Goal: Task Accomplishment & Management: Use online tool/utility

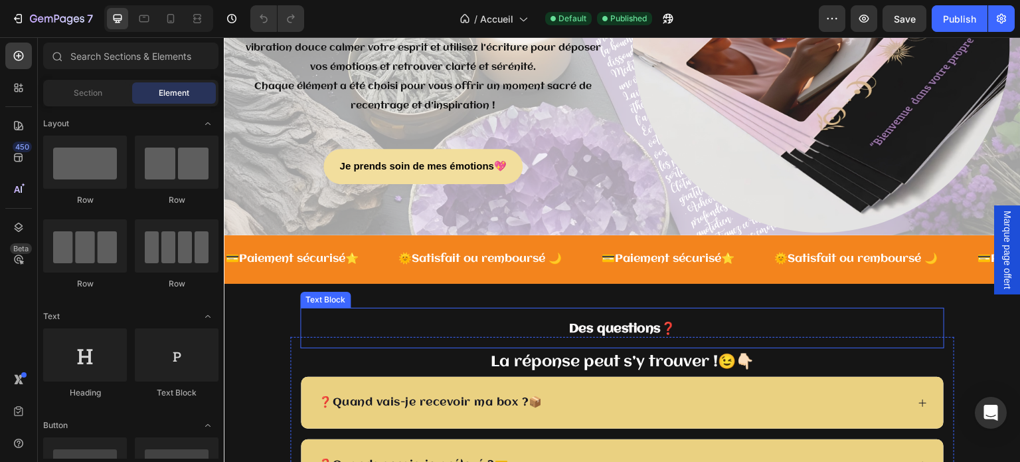
scroll to position [2923, 0]
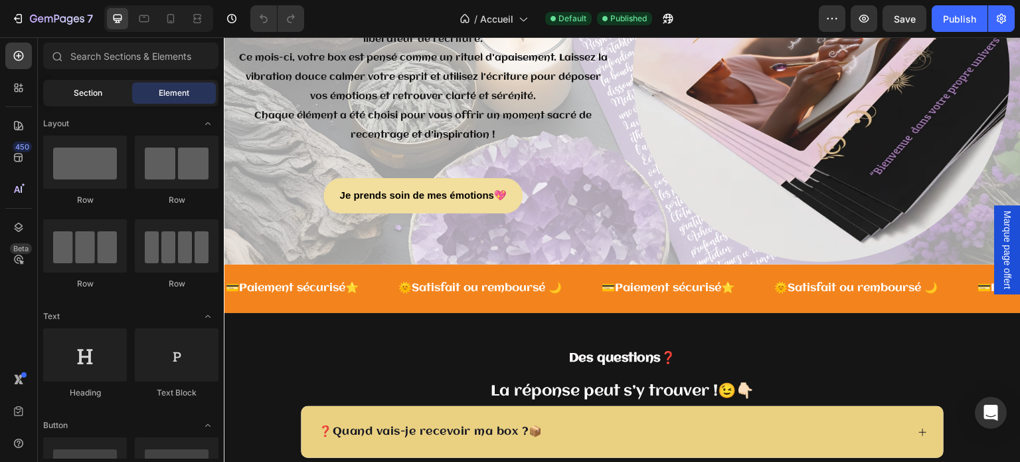
click at [102, 87] on div "Section" at bounding box center [88, 92] width 84 height 21
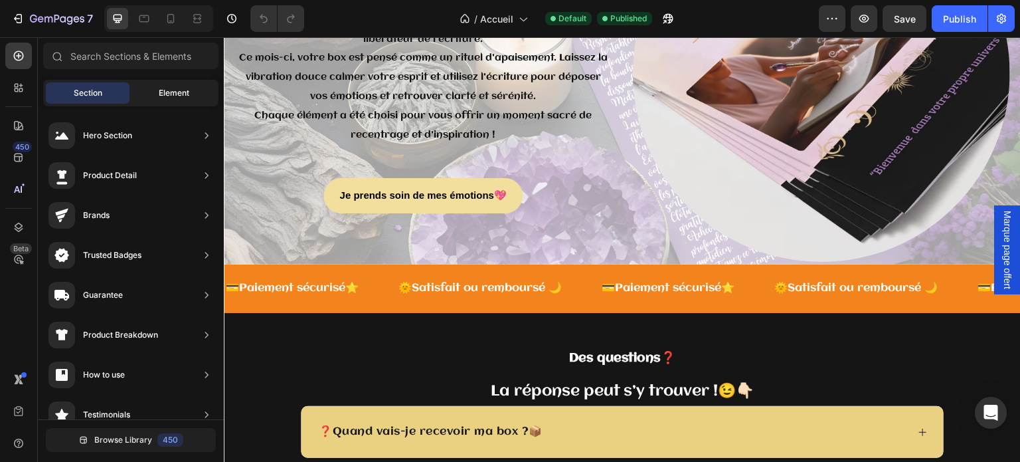
click at [147, 87] on div "Element" at bounding box center [174, 92] width 84 height 21
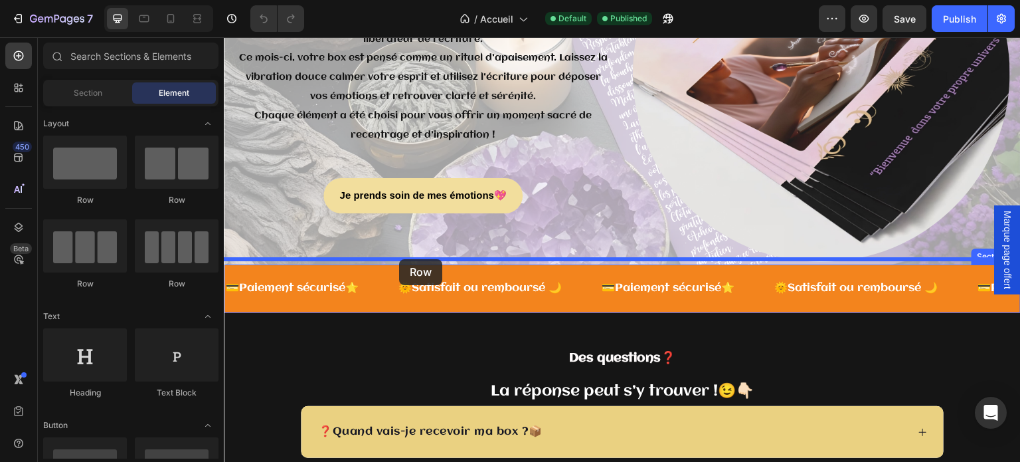
drag, startPoint x: 316, startPoint y: 209, endPoint x: 399, endPoint y: 259, distance: 97.4
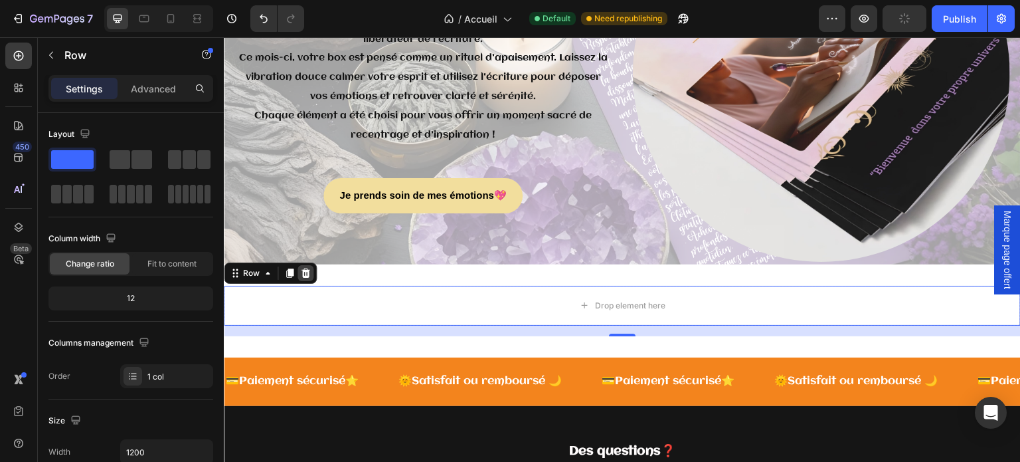
click at [309, 272] on icon at bounding box center [305, 273] width 11 height 11
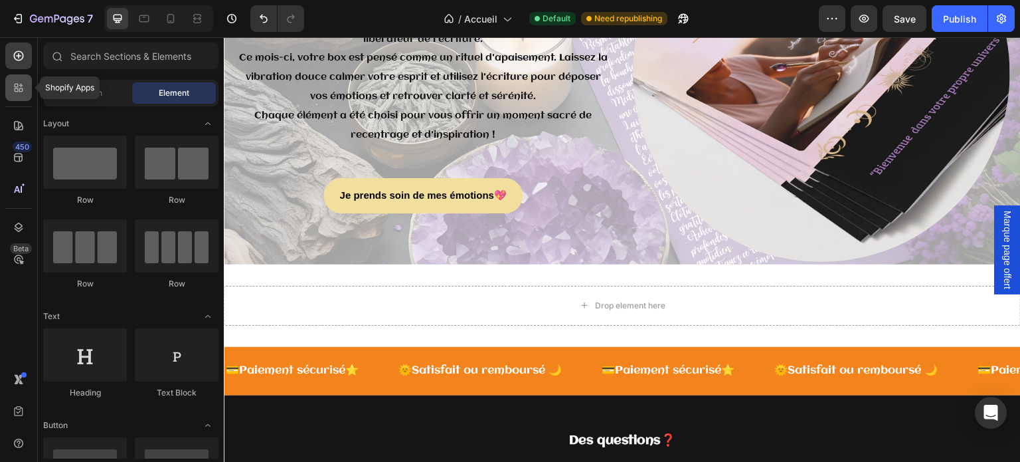
click at [21, 91] on icon at bounding box center [21, 90] width 4 height 4
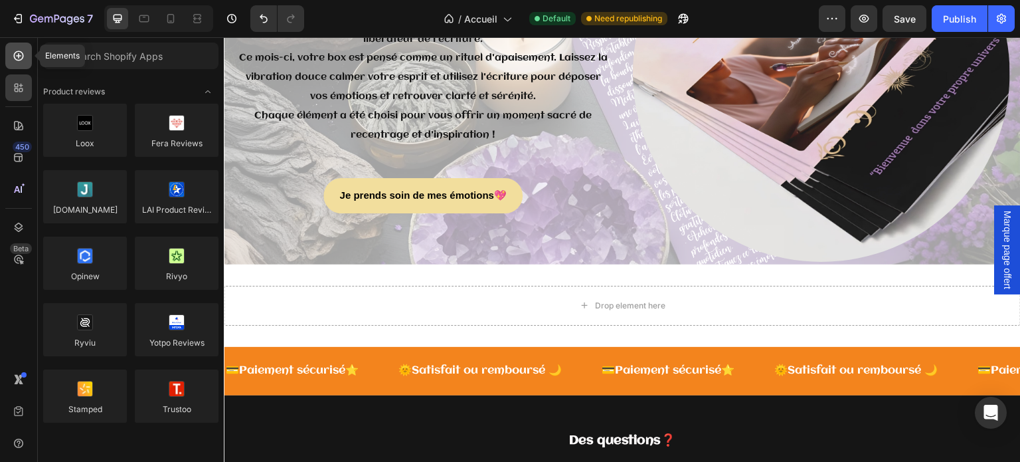
click at [23, 64] on div at bounding box center [18, 56] width 27 height 27
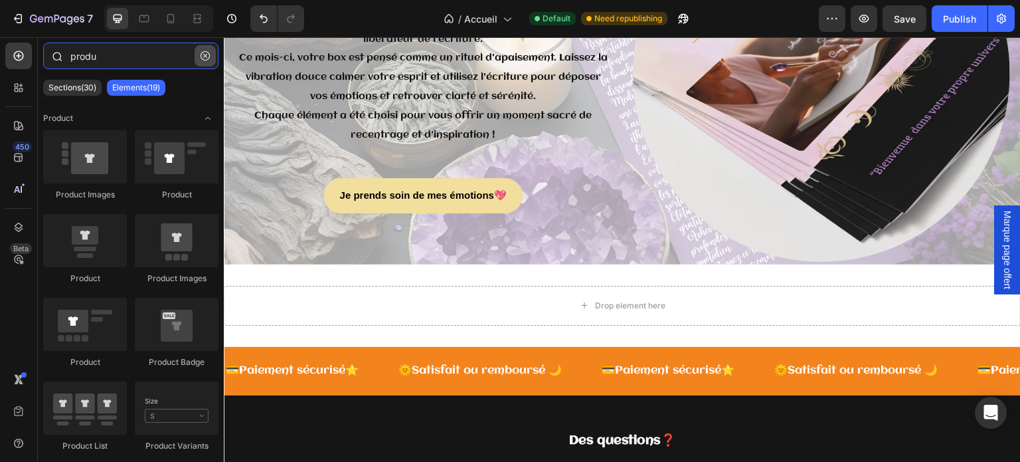
type input "produ"
click at [206, 54] on icon "button" at bounding box center [205, 55] width 9 height 9
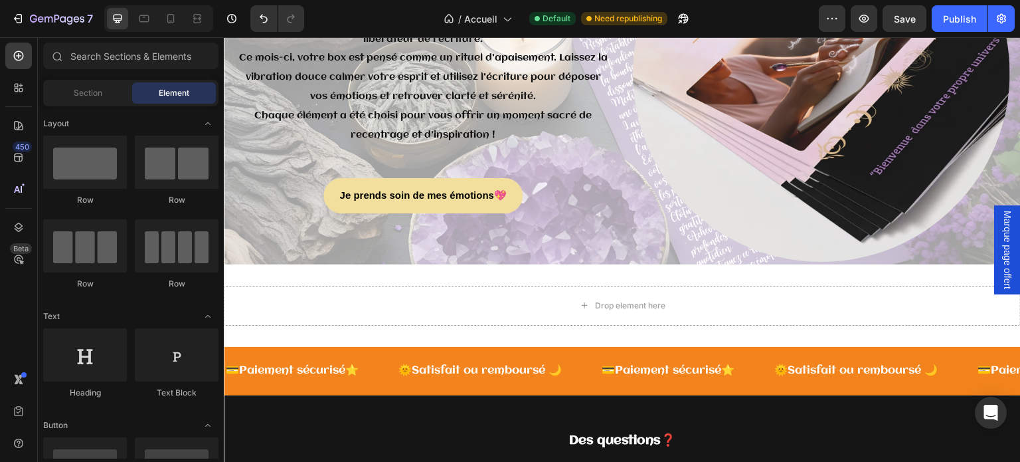
click at [165, 88] on span "Element" at bounding box center [174, 93] width 31 height 12
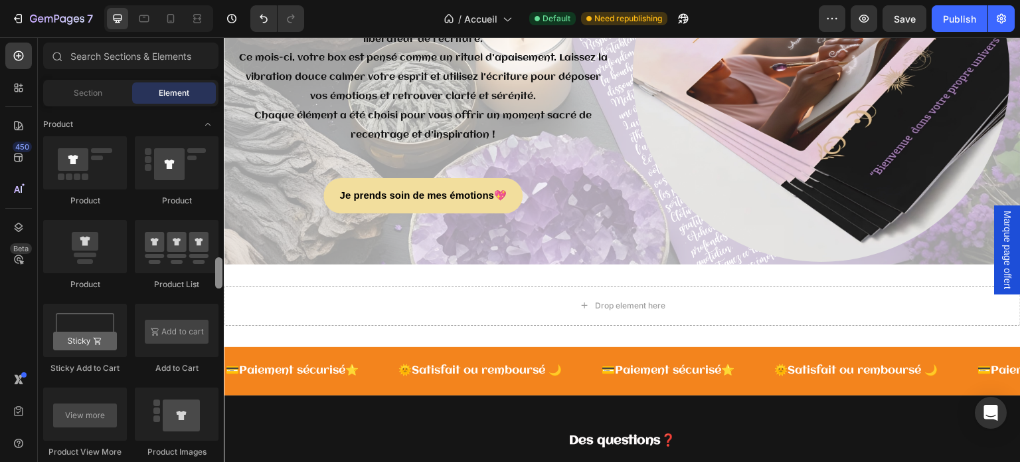
scroll to position [1706, 0]
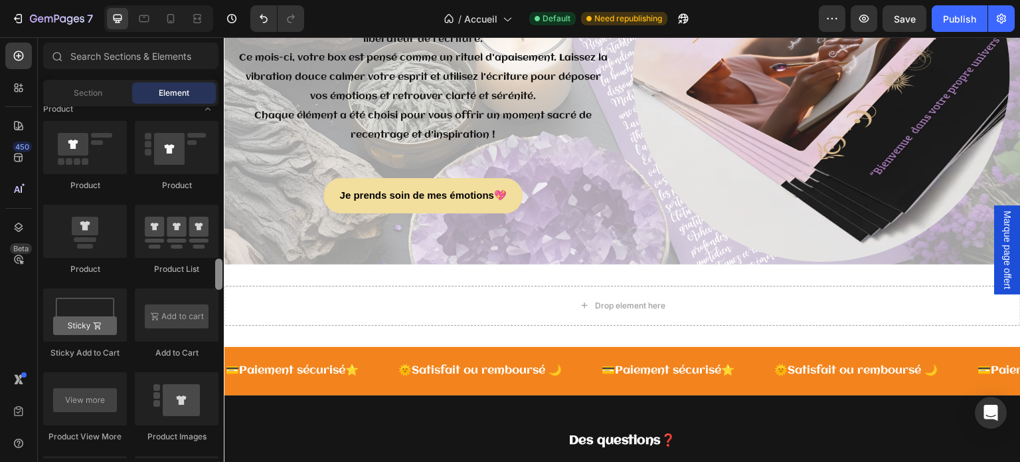
drag, startPoint x: 216, startPoint y: 260, endPoint x: 219, endPoint y: 270, distance: 10.5
click at [219, 270] on div at bounding box center [218, 273] width 7 height 31
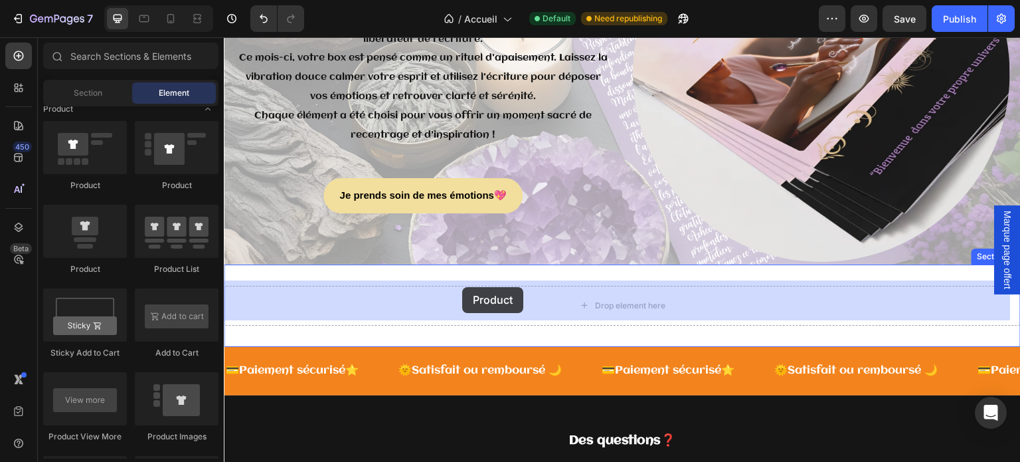
drag, startPoint x: 389, startPoint y: 189, endPoint x: 462, endPoint y: 287, distance: 122.5
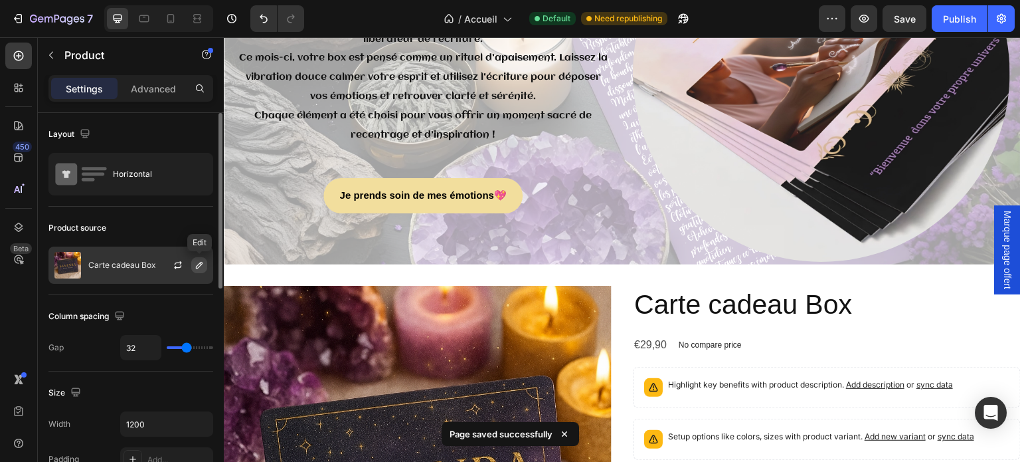
click at [196, 264] on icon "button" at bounding box center [199, 265] width 11 height 11
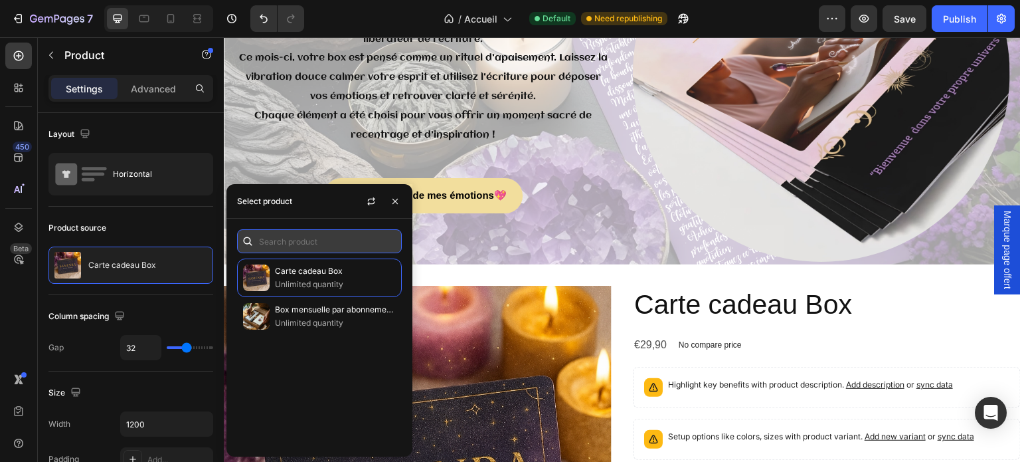
click at [325, 241] on input "text" at bounding box center [319, 241] width 165 height 24
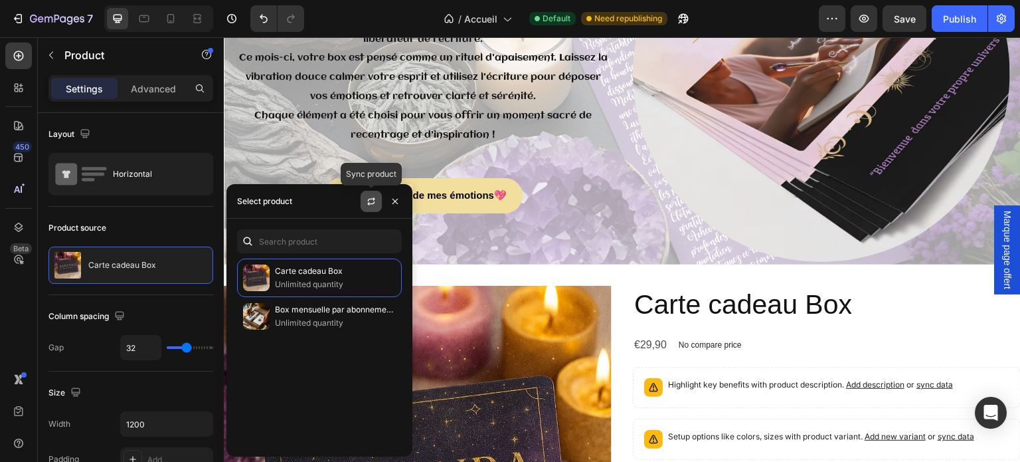
click at [364, 202] on button "button" at bounding box center [371, 201] width 21 height 21
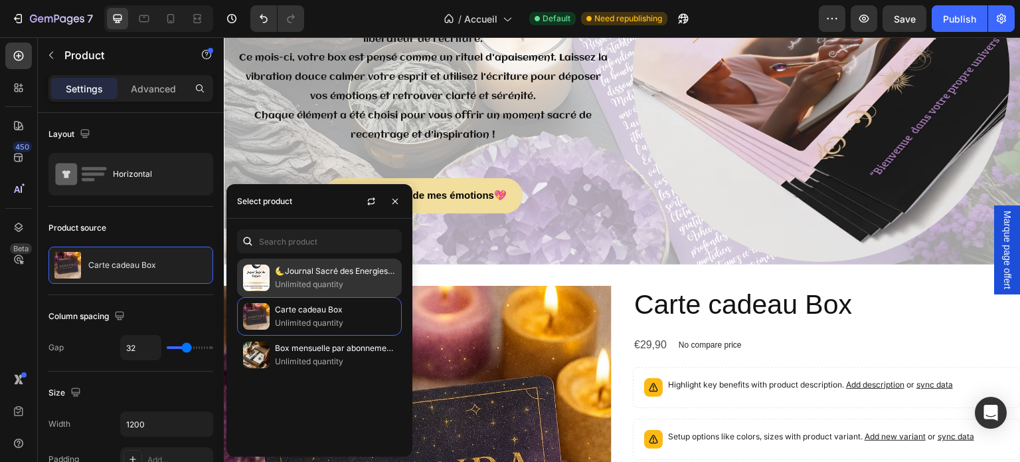
click at [323, 279] on p "Unlimited quantity" at bounding box center [335, 284] width 121 height 13
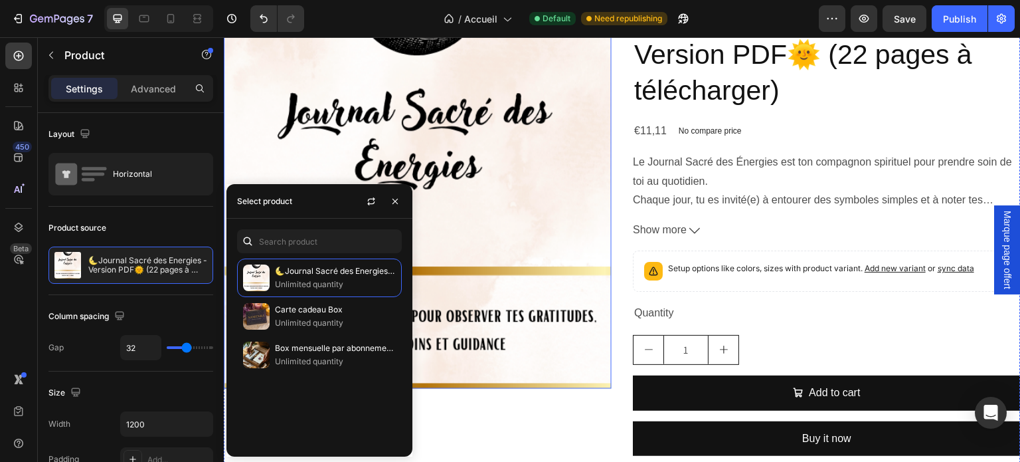
scroll to position [3189, 0]
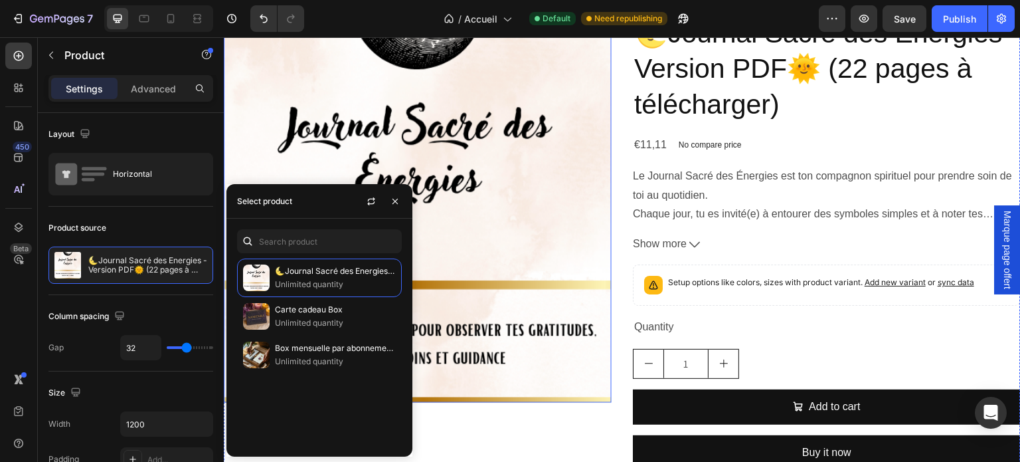
click at [495, 242] on img at bounding box center [418, 209] width 388 height 388
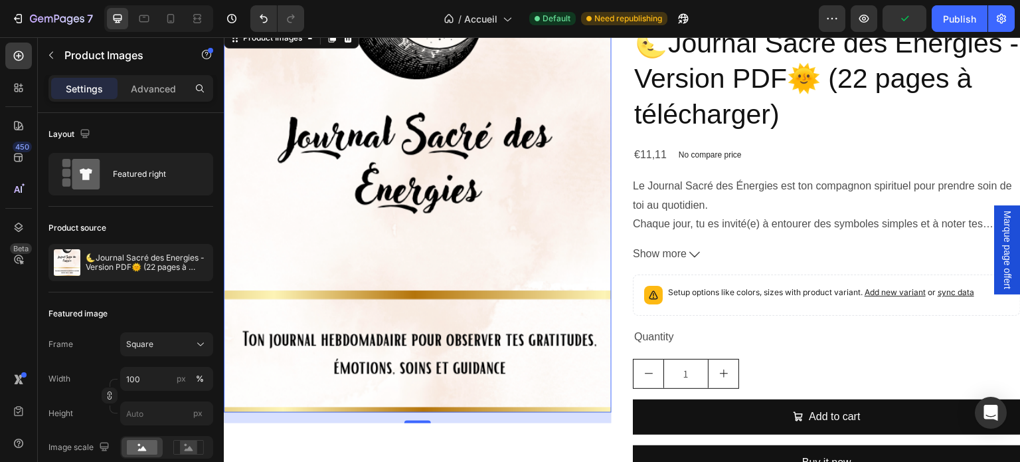
scroll to position [3255, 0]
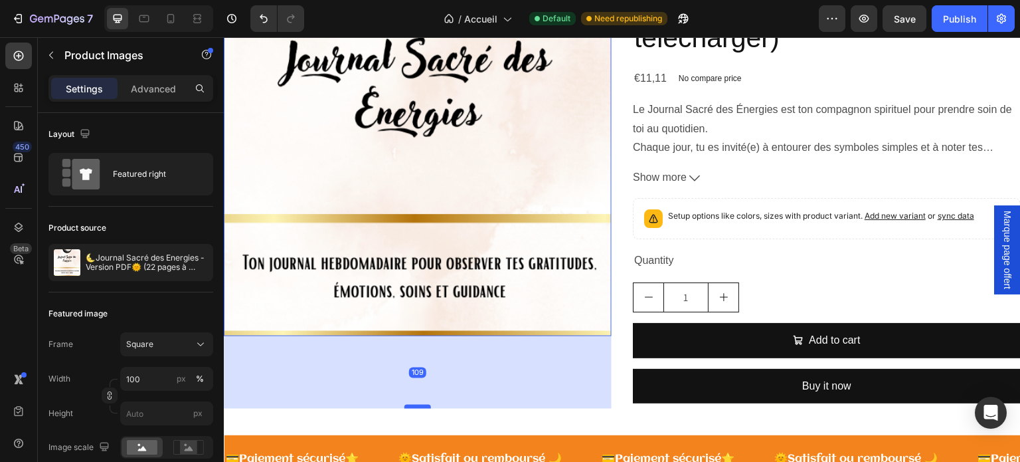
drag, startPoint x: 416, startPoint y: 337, endPoint x: 417, endPoint y: 399, distance: 61.8
click at [417, 405] on div at bounding box center [418, 407] width 27 height 4
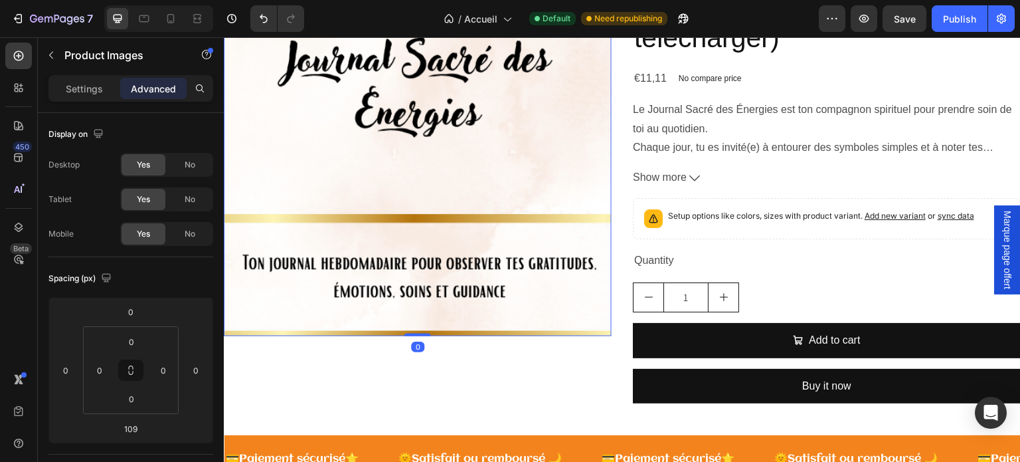
drag, startPoint x: 417, startPoint y: 399, endPoint x: 421, endPoint y: 324, distance: 75.2
click at [421, 324] on div "Product Images 0" at bounding box center [418, 142] width 388 height 388
type input "0"
click at [377, 192] on img at bounding box center [418, 142] width 388 height 388
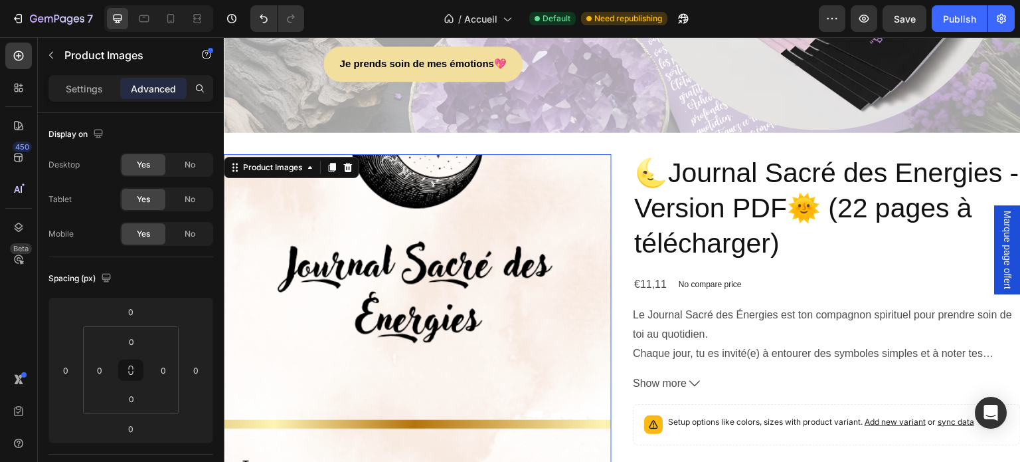
scroll to position [2990, 0]
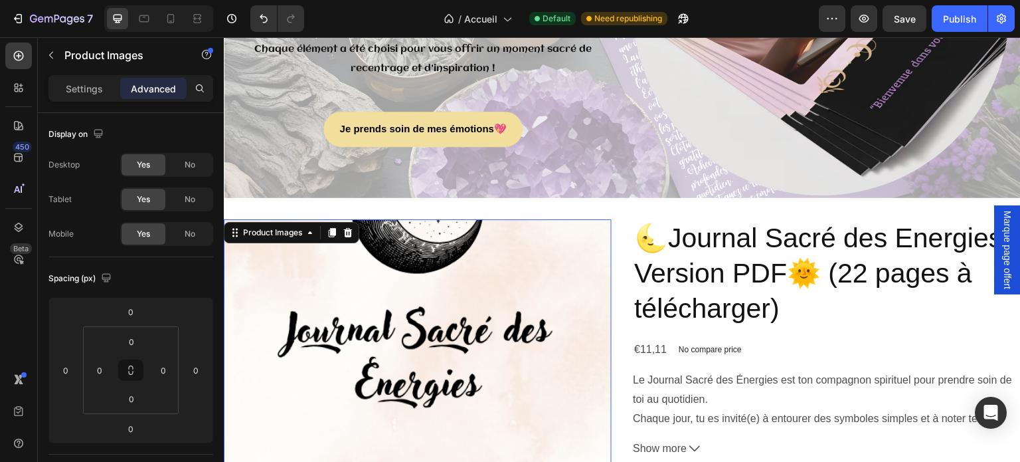
click at [394, 315] on img at bounding box center [418, 413] width 388 height 388
click at [88, 87] on p "Settings" at bounding box center [84, 89] width 37 height 14
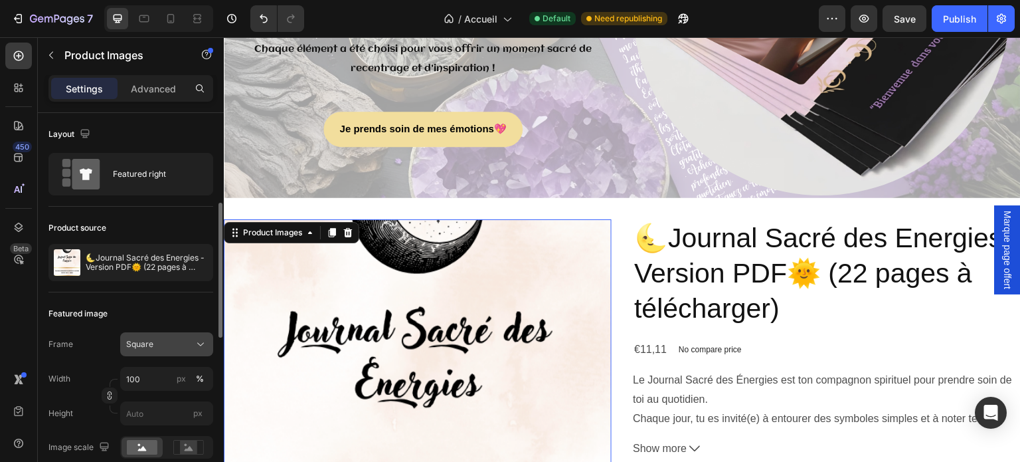
scroll to position [66, 0]
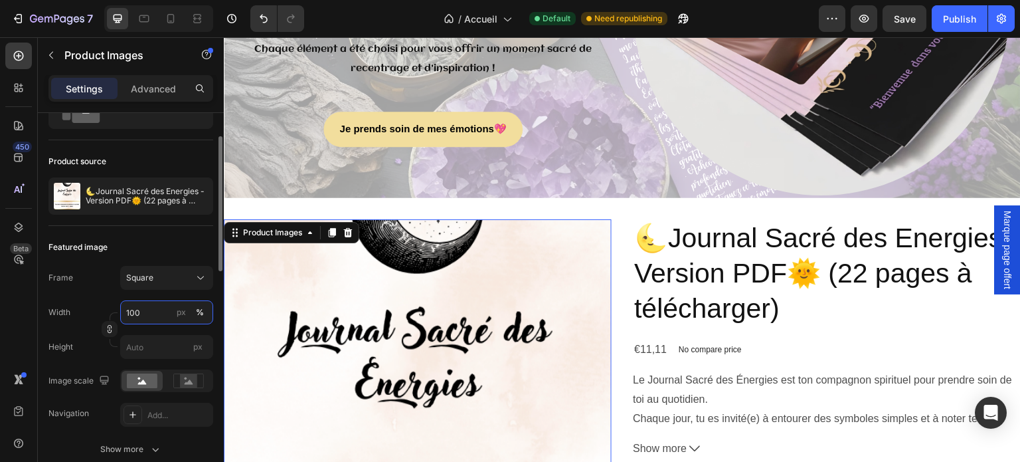
click at [151, 306] on input "100" at bounding box center [166, 312] width 93 height 24
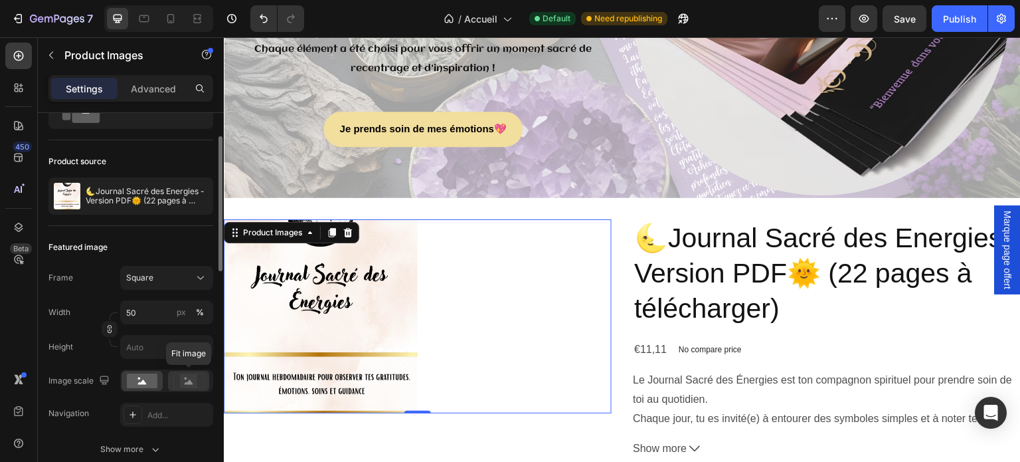
click at [190, 385] on rect at bounding box center [188, 380] width 17 height 13
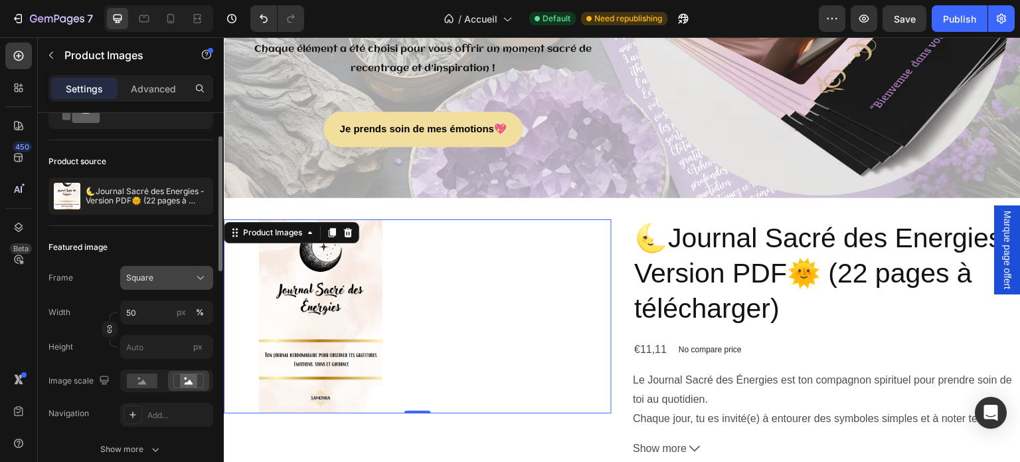
click at [189, 273] on div "Square" at bounding box center [158, 278] width 65 height 12
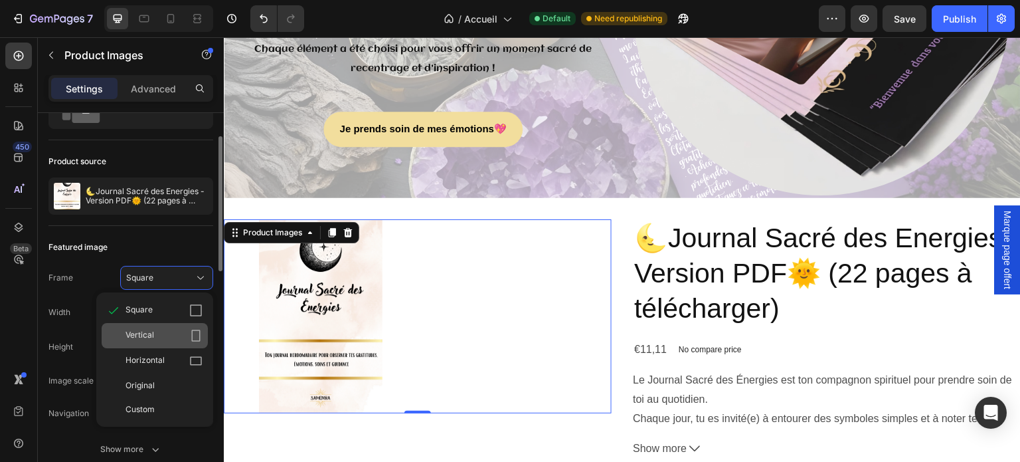
click at [152, 342] on div "Vertical" at bounding box center [155, 335] width 106 height 25
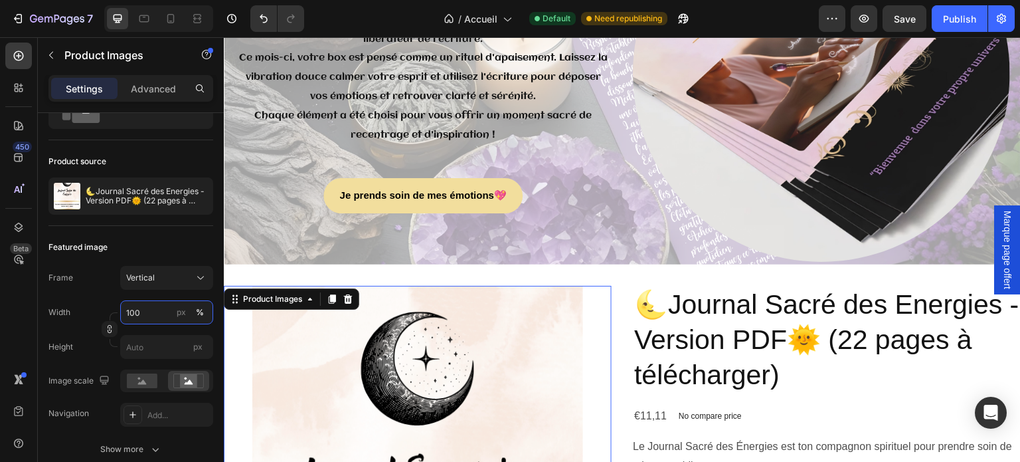
scroll to position [3056, 0]
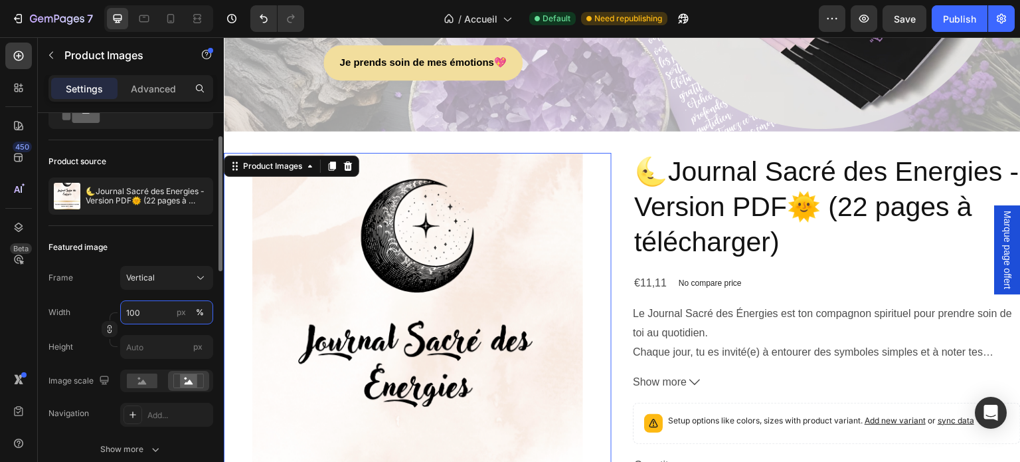
drag, startPoint x: 147, startPoint y: 316, endPoint x: 125, endPoint y: 312, distance: 23.1
click at [125, 312] on input "100" at bounding box center [166, 312] width 93 height 24
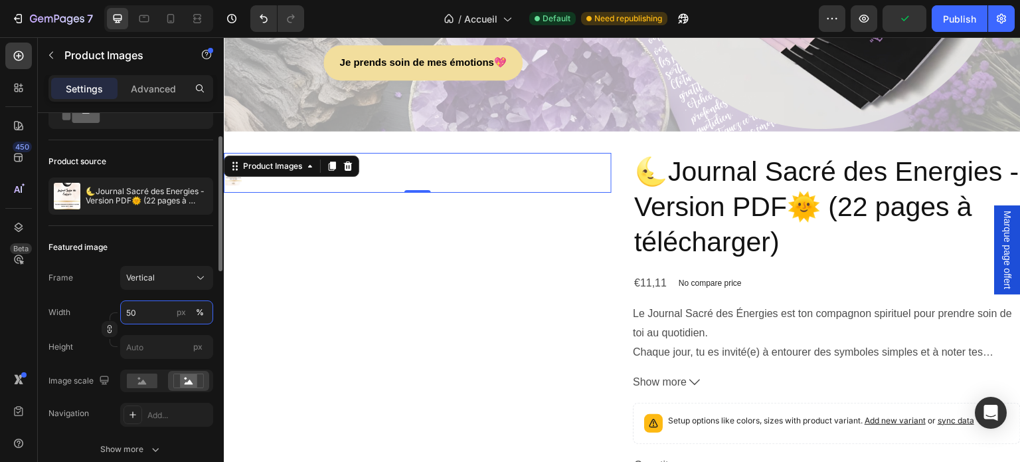
type input "5"
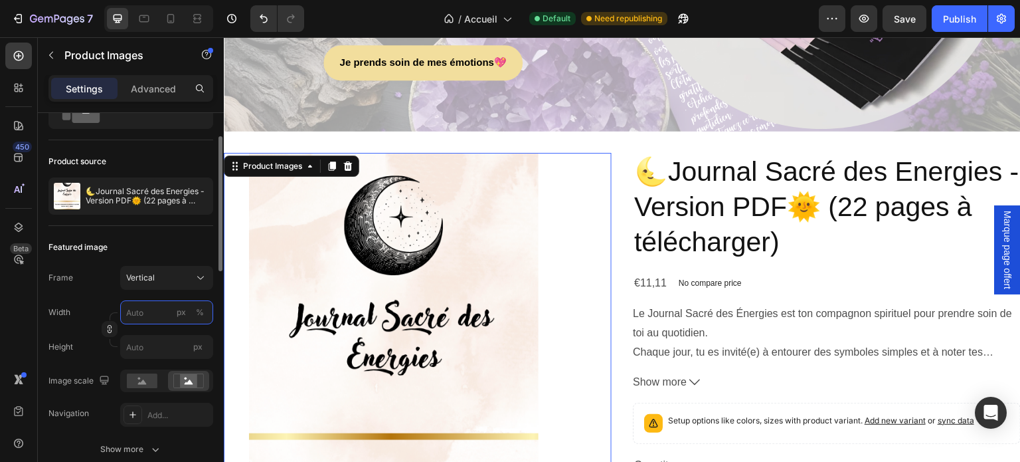
type input "1"
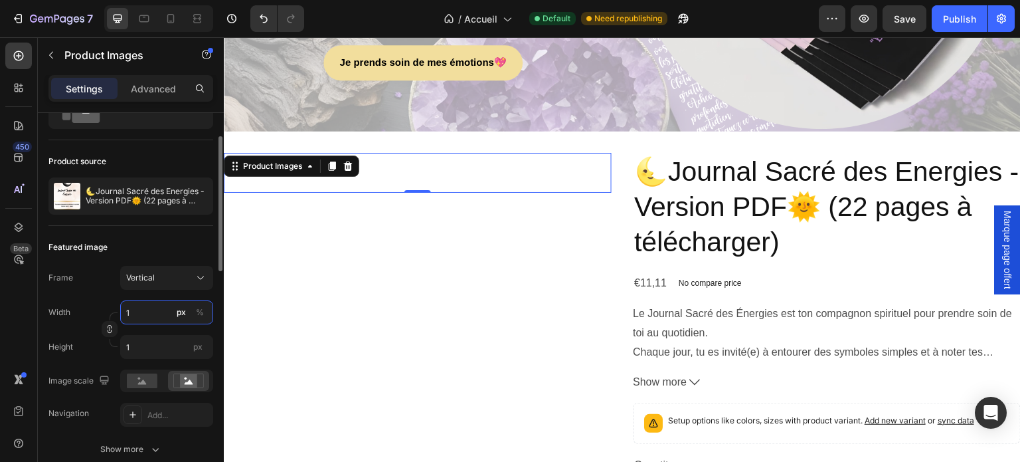
type input "10"
type input "13"
type input "100"
type input "133"
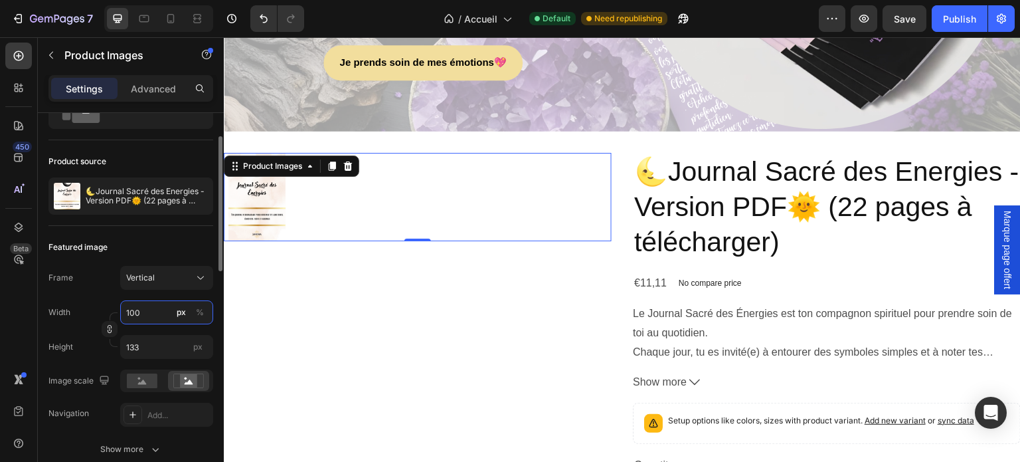
type input "10"
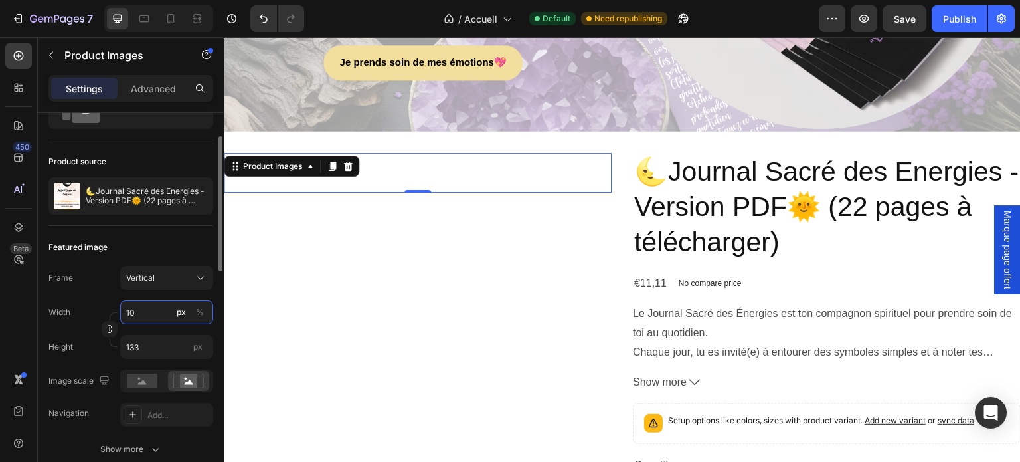
type input "13"
type input "1"
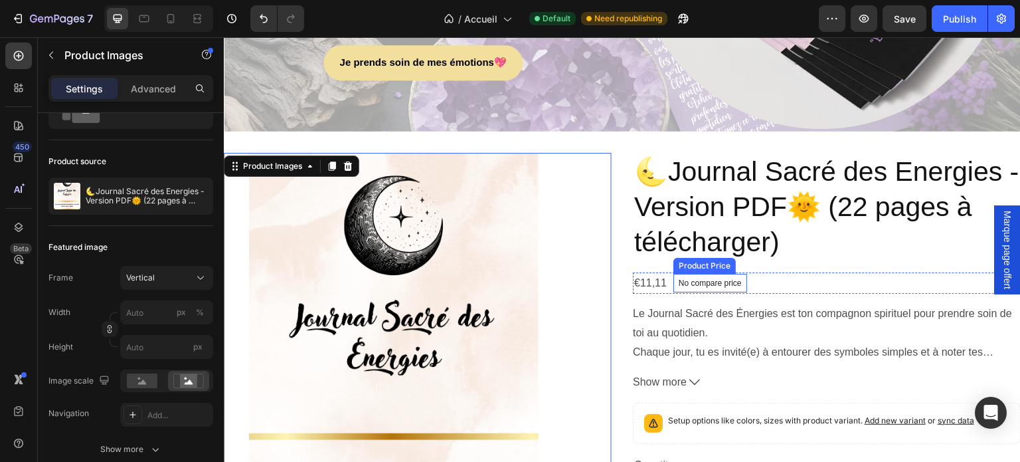
click at [704, 274] on div "No compare price" at bounding box center [711, 283] width 74 height 19
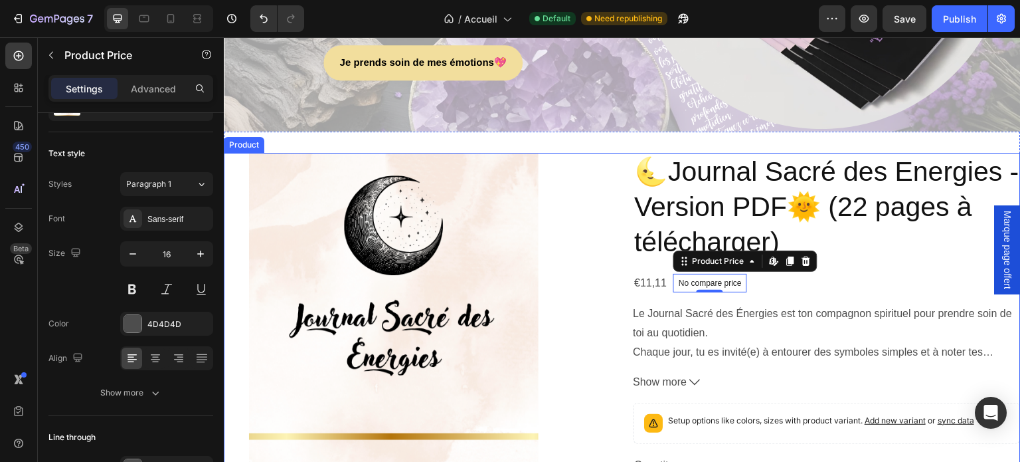
scroll to position [0, 0]
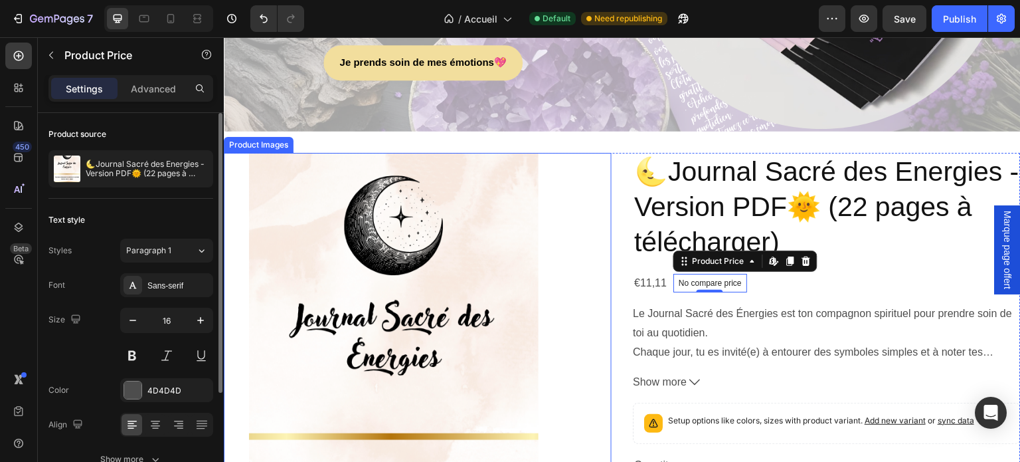
click at [557, 299] on img at bounding box center [394, 380] width 340 height 454
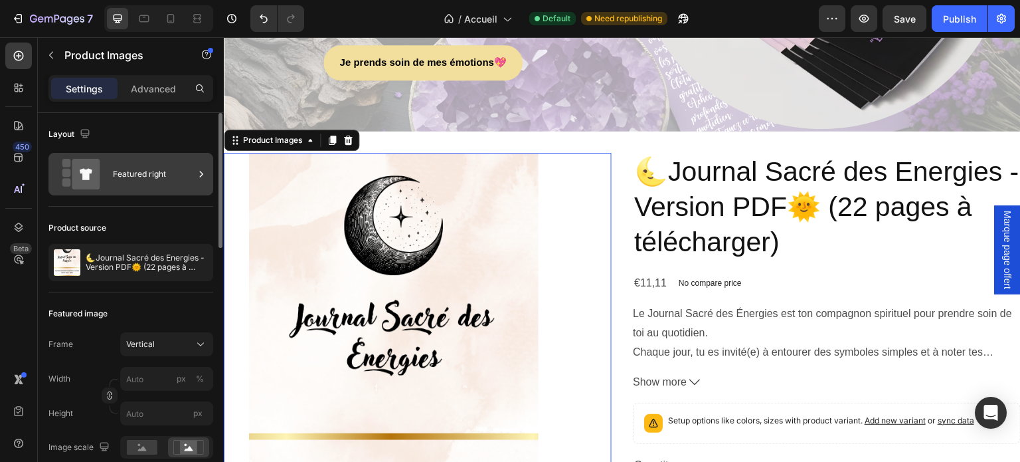
click at [182, 172] on div "Featured right" at bounding box center [153, 174] width 81 height 31
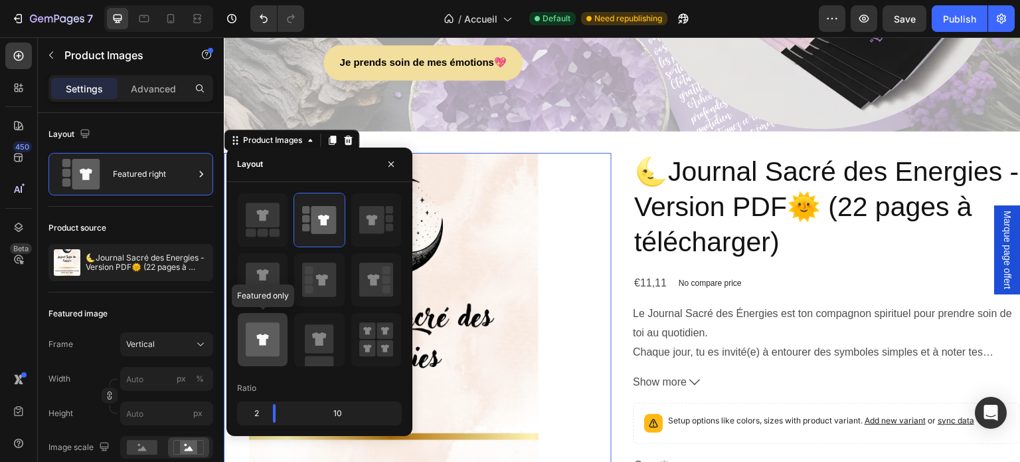
click at [254, 348] on icon at bounding box center [263, 339] width 34 height 34
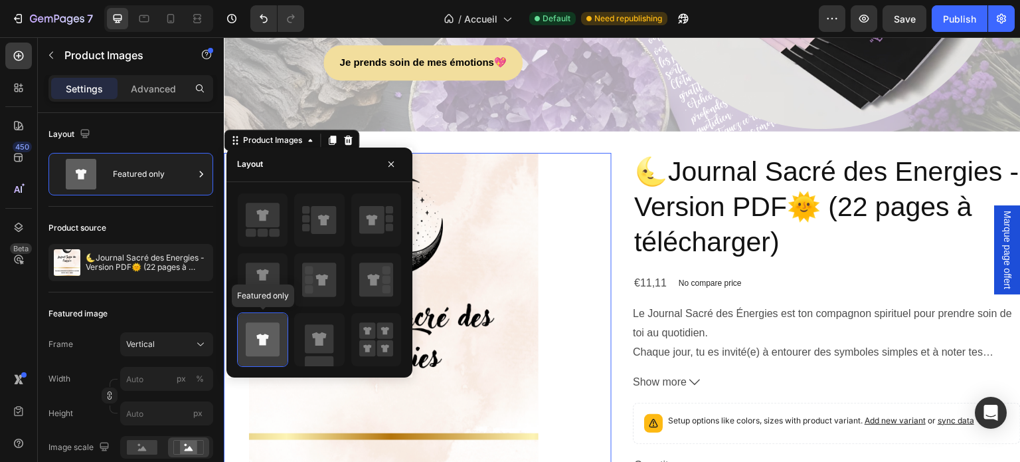
click at [266, 334] on icon at bounding box center [262, 339] width 12 height 11
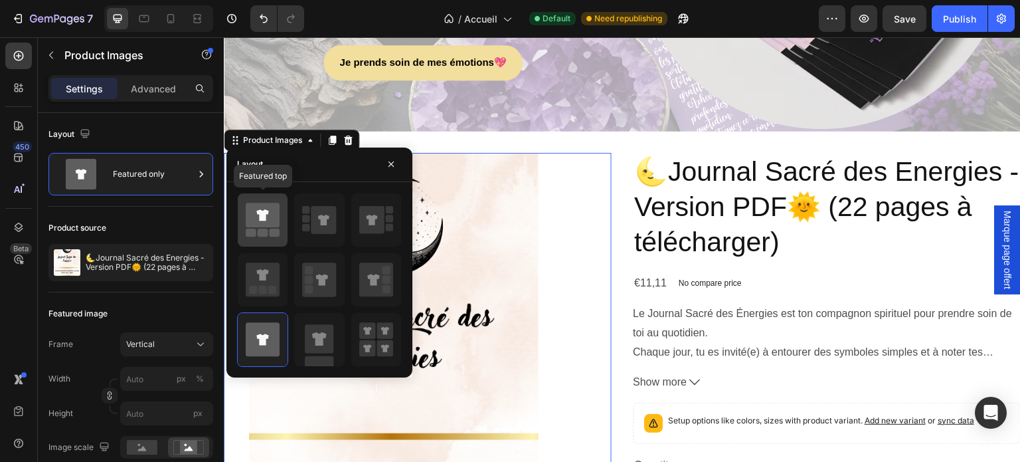
click at [285, 236] on div at bounding box center [263, 219] width 50 height 53
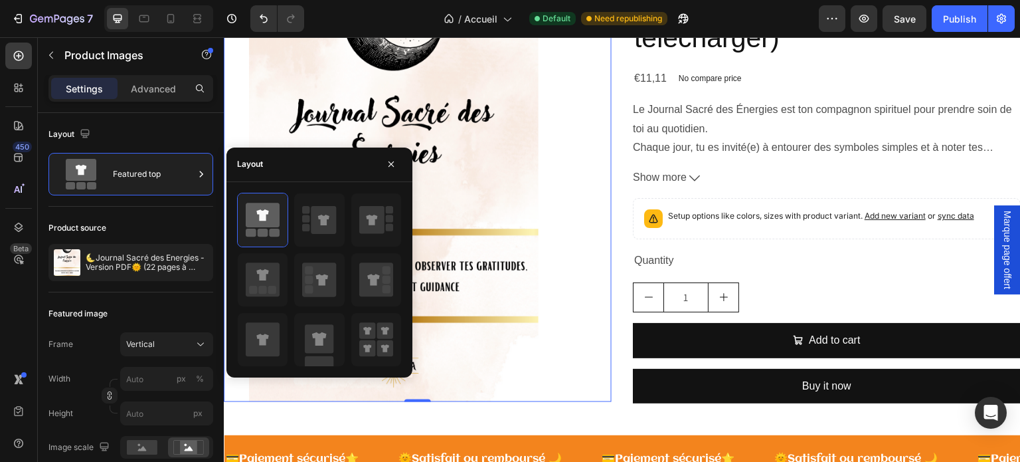
scroll to position [3388, 0]
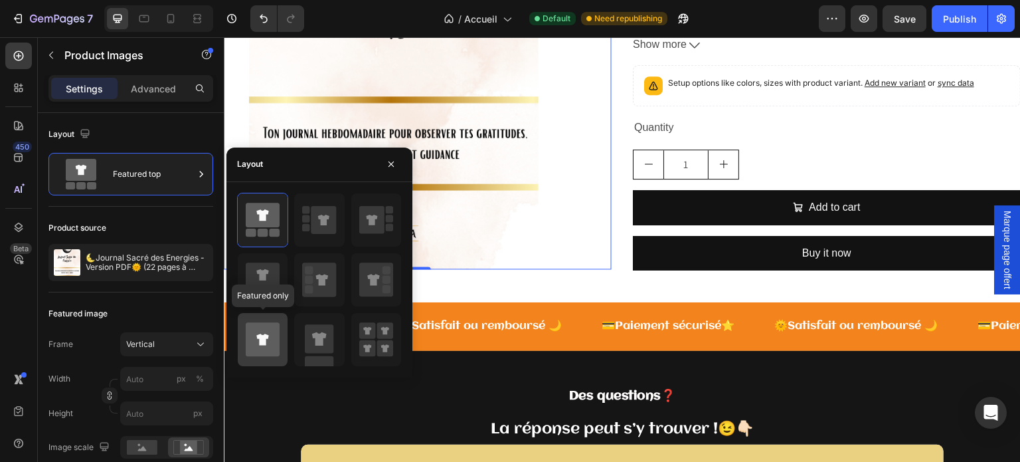
click at [274, 334] on icon at bounding box center [263, 339] width 34 height 34
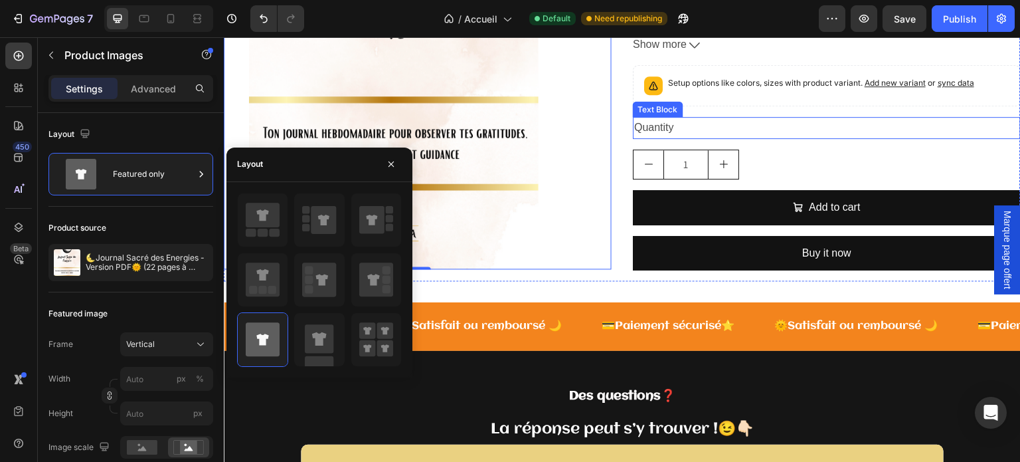
click at [889, 117] on div "Quantity" at bounding box center [827, 128] width 388 height 22
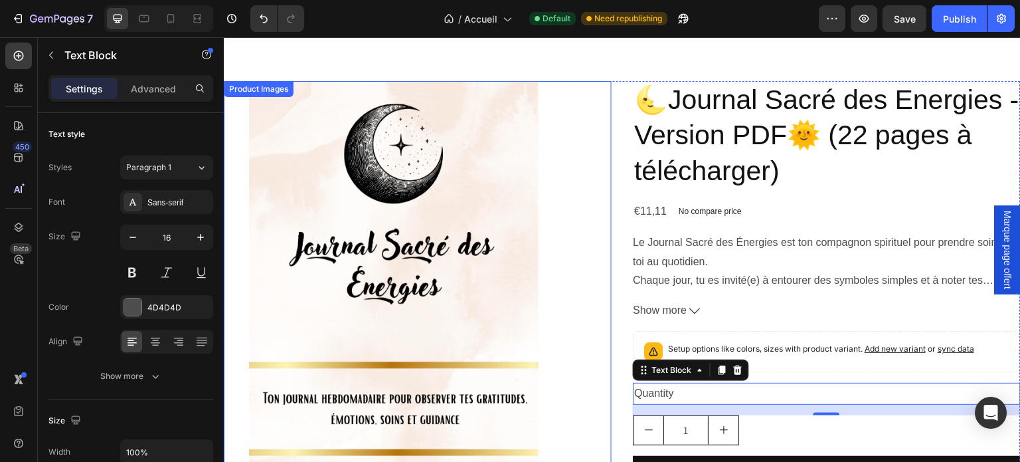
scroll to position [3189, 0]
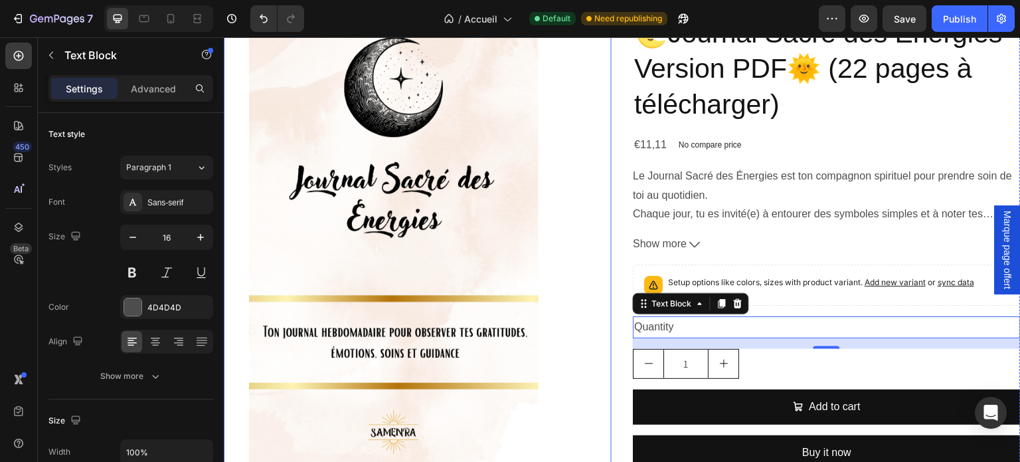
click at [450, 252] on img at bounding box center [394, 242] width 340 height 454
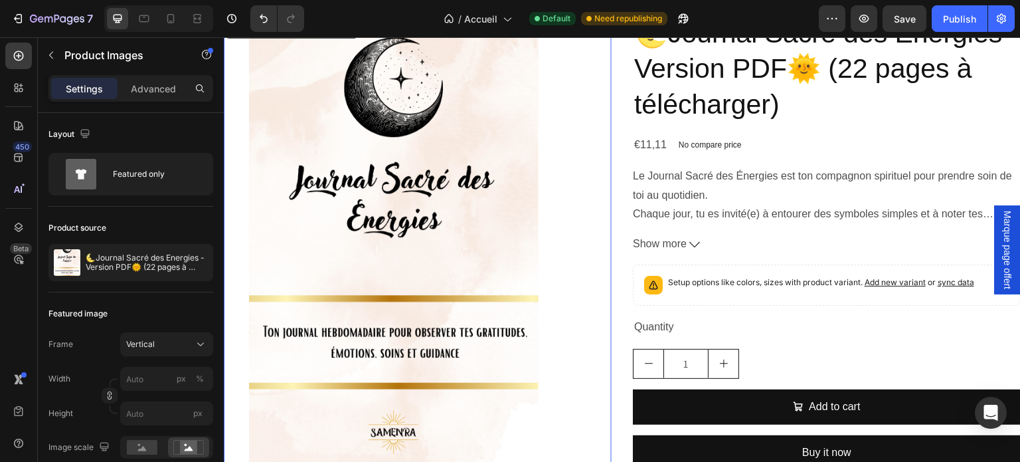
click at [568, 251] on div at bounding box center [418, 242] width 388 height 454
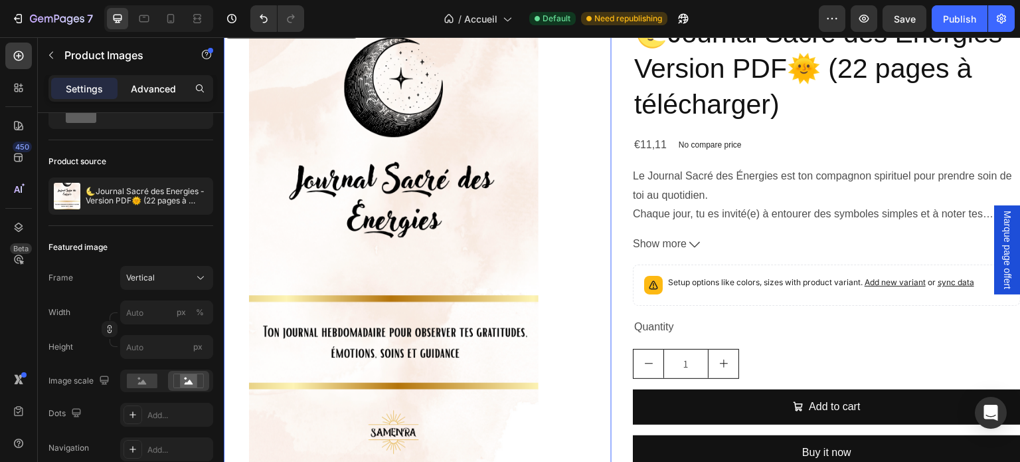
click at [152, 95] on p "Advanced" at bounding box center [153, 89] width 45 height 14
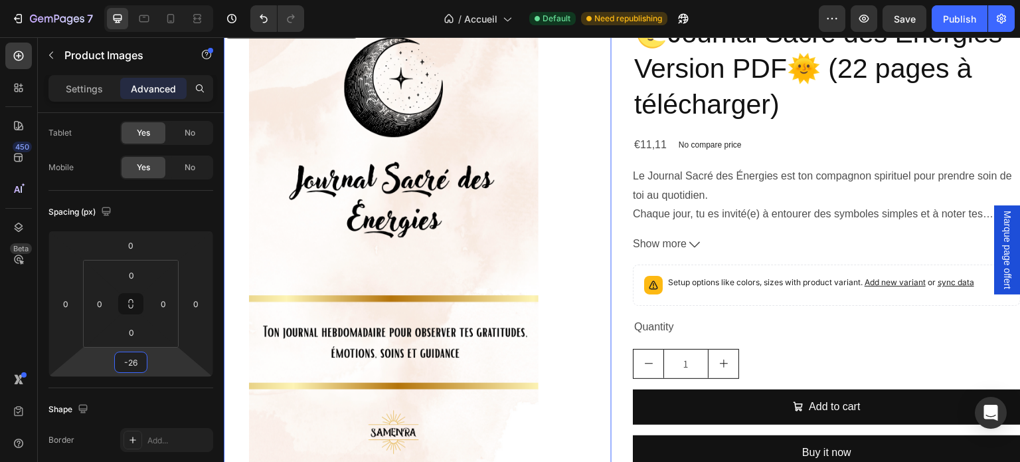
drag, startPoint x: 134, startPoint y: 347, endPoint x: 130, endPoint y: 356, distance: 9.5
click at [130, 0] on html "7 Version history / Accueil Default Need republishing Preview Save Publish 450 …" at bounding box center [510, 0] width 1020 height 0
click at [136, 365] on input "-26" at bounding box center [131, 362] width 27 height 20
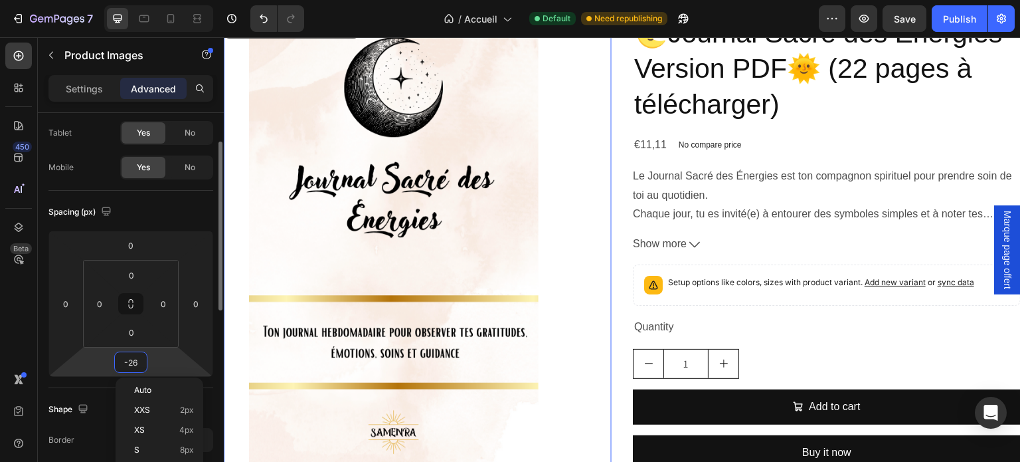
type input "-2"
type input "0"
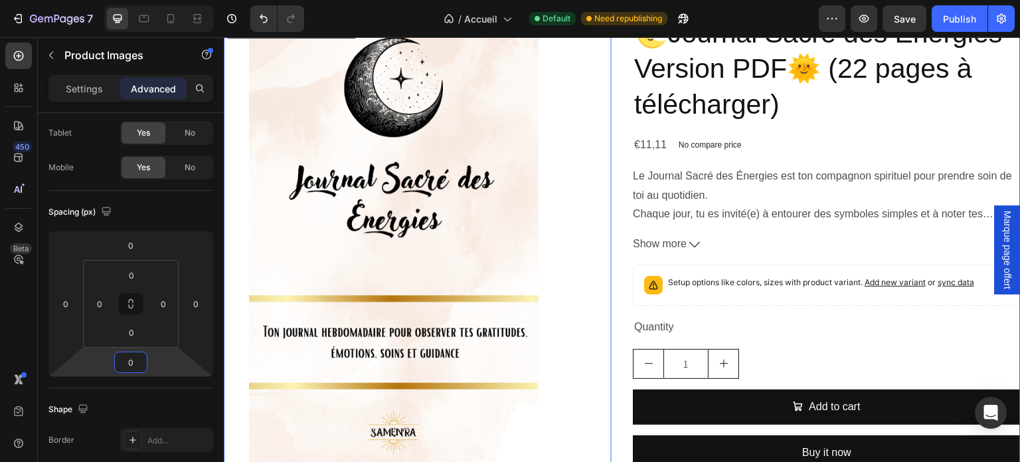
click at [844, 329] on div "Quantity" at bounding box center [827, 327] width 388 height 22
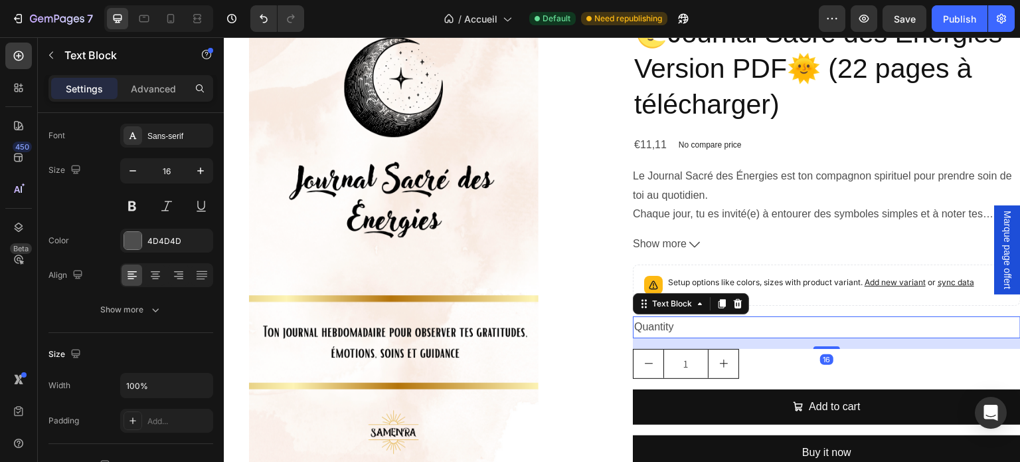
scroll to position [0, 0]
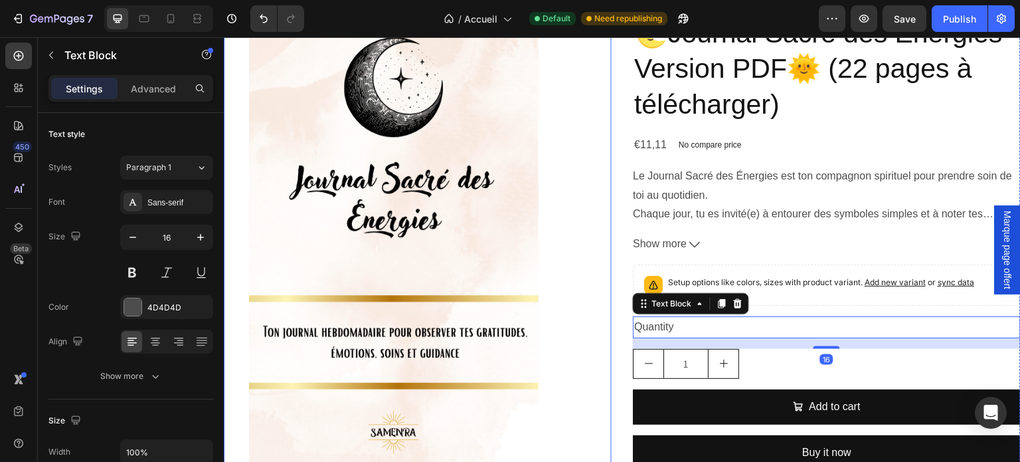
click at [581, 267] on div at bounding box center [418, 242] width 388 height 454
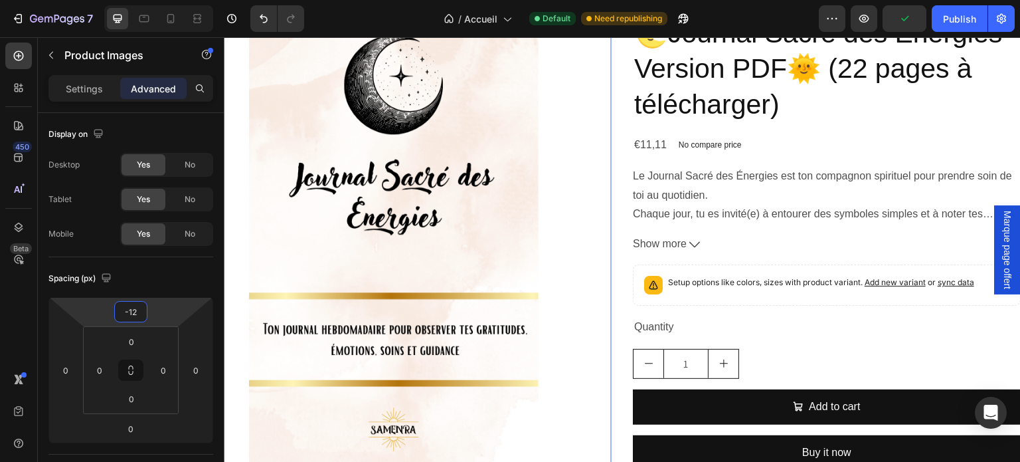
click at [128, 0] on html "7 Version history / Accueil Default Need republishing Preview Publish 450 Beta …" at bounding box center [510, 0] width 1020 height 0
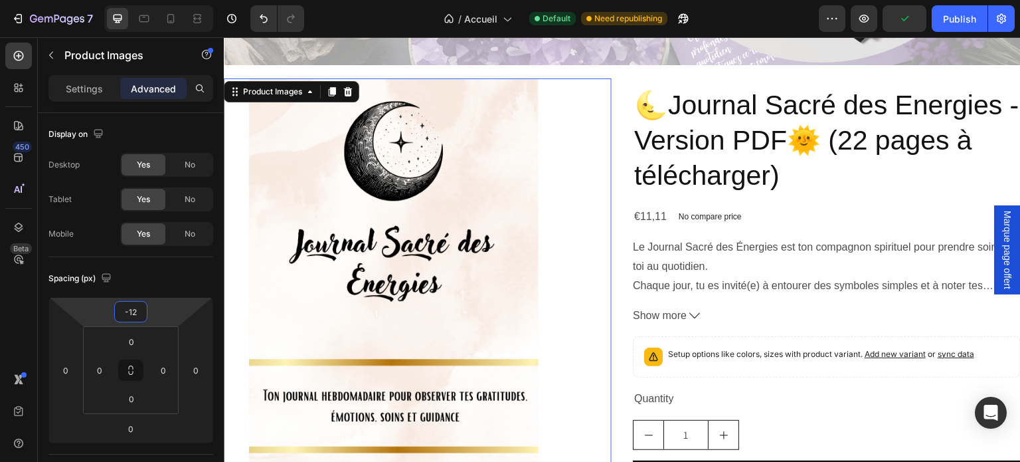
scroll to position [3056, 0]
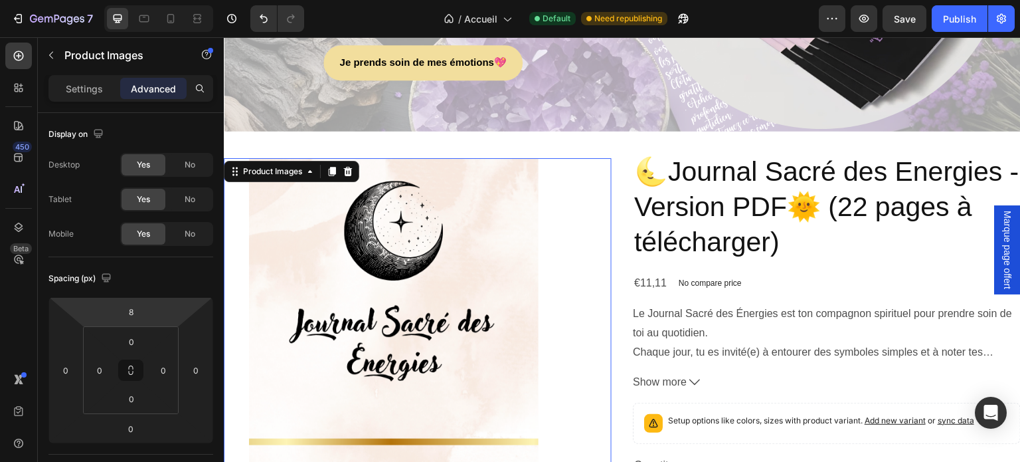
type input "6"
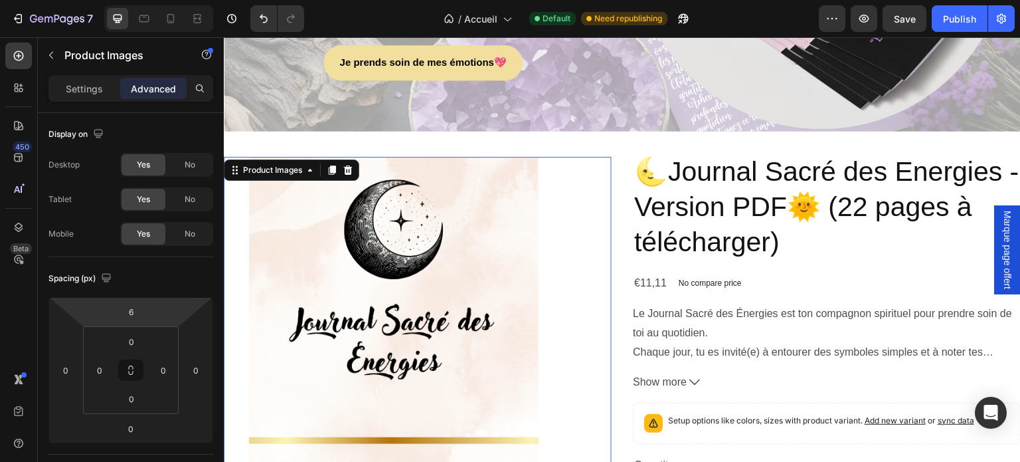
click at [135, 0] on html "7 Version history / Accueil Default Need republishing Preview Save Publish 450 …" at bounding box center [510, 0] width 1020 height 0
click at [133, 0] on html "7 Version history / Accueil Default Need republishing Preview Publish 450 Beta …" at bounding box center [510, 0] width 1020 height 0
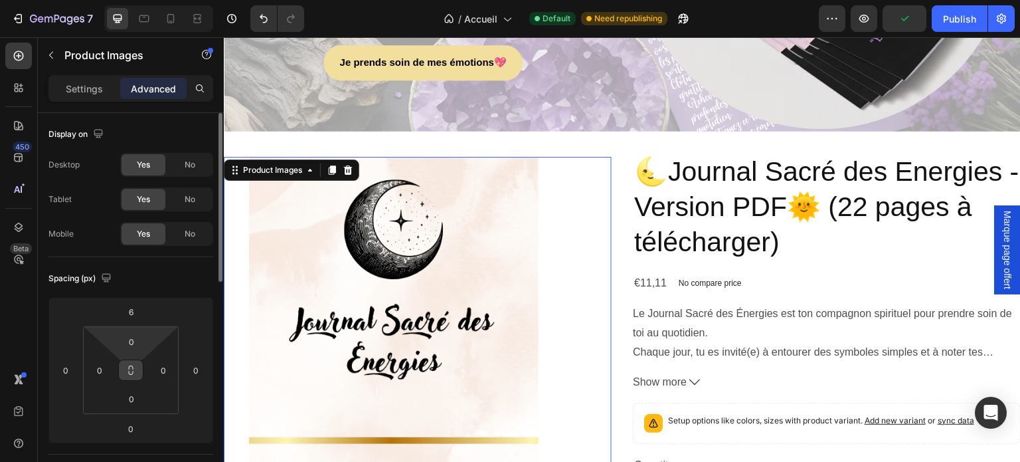
click at [131, 359] on button at bounding box center [130, 369] width 25 height 21
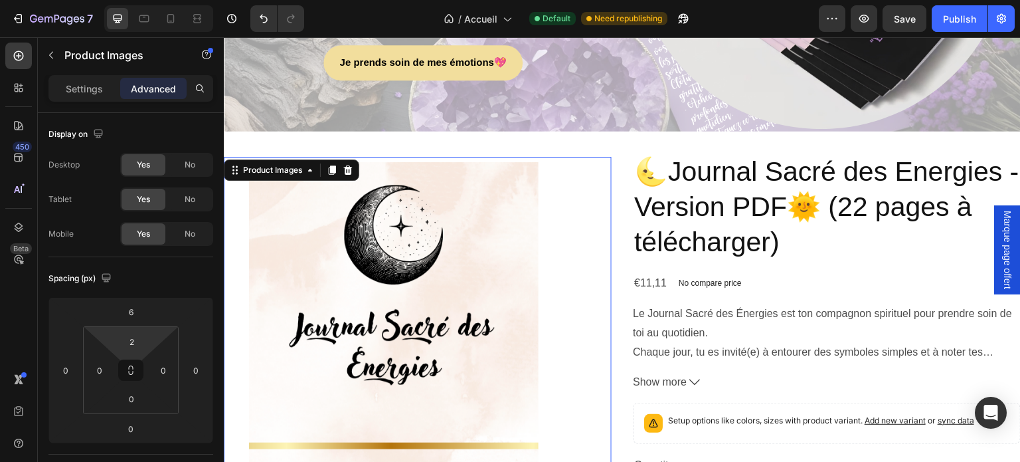
type input "0"
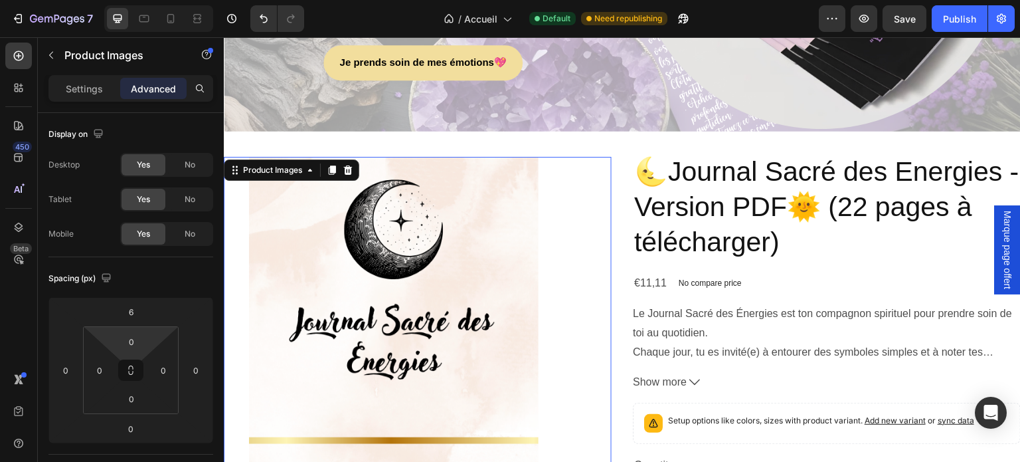
click at [133, 0] on html "7 Version history / Accueil Default Need republishing Preview Save Publish 450 …" at bounding box center [510, 0] width 1020 height 0
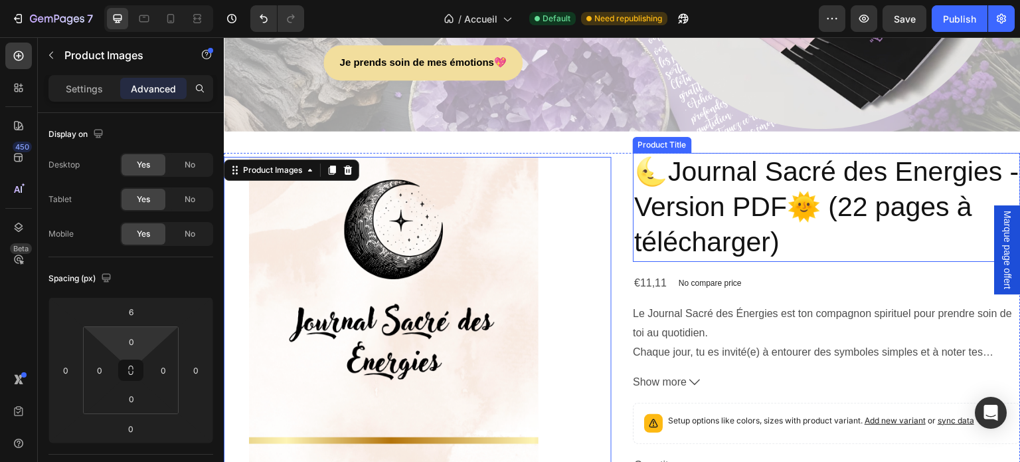
click at [795, 210] on h2 "🌜Journal Sacré des Energies - Version PDF🌞 (22 pages à télécharger)" at bounding box center [827, 207] width 388 height 109
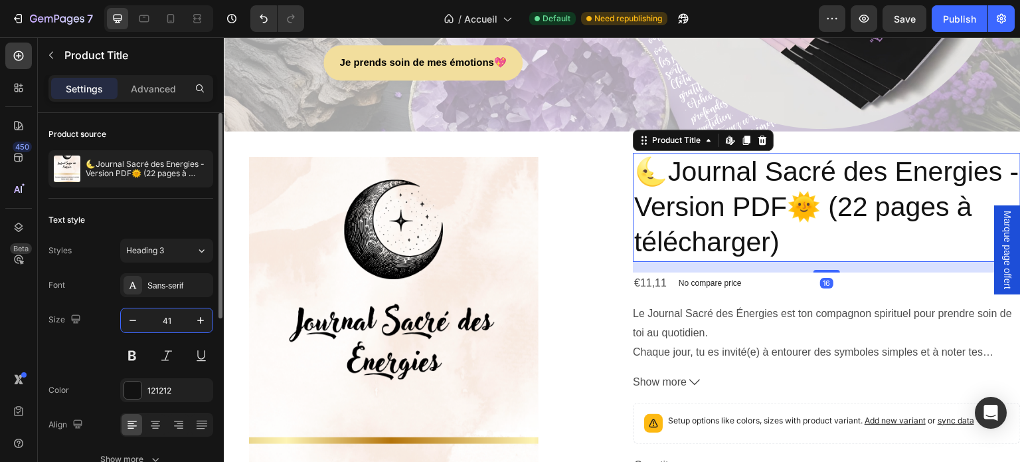
click at [164, 318] on input "41" at bounding box center [167, 320] width 44 height 24
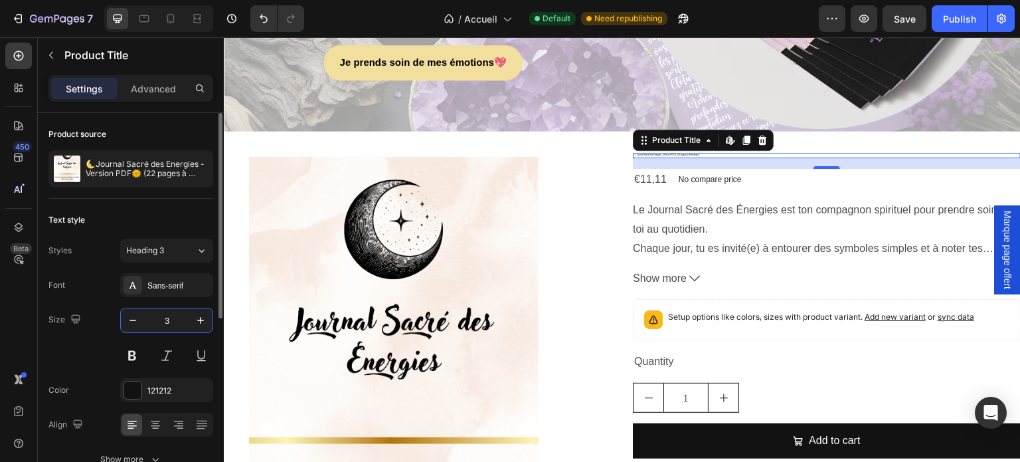
type input "30"
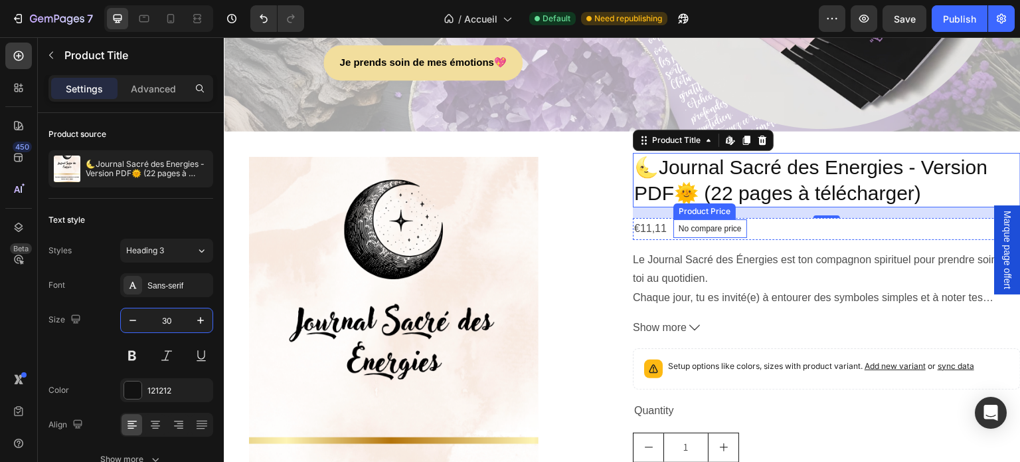
click at [714, 227] on p "No compare price" at bounding box center [710, 229] width 63 height 8
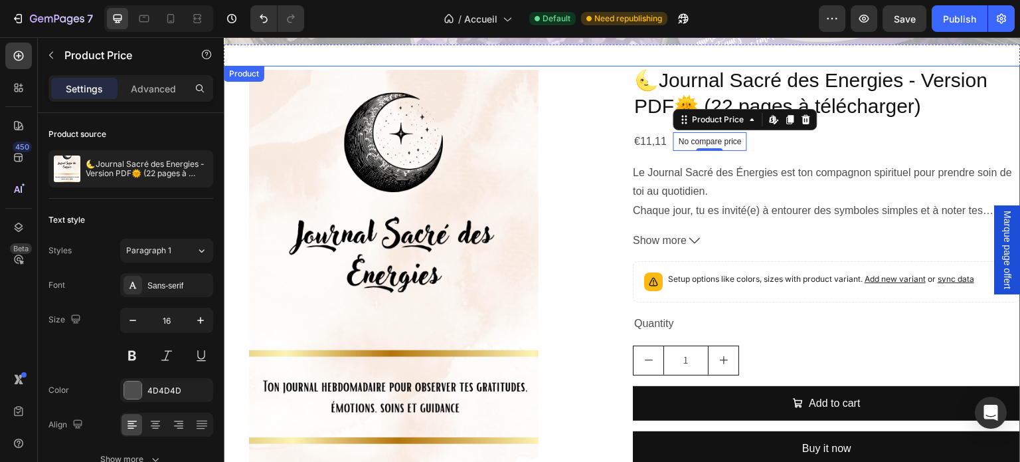
scroll to position [3122, 0]
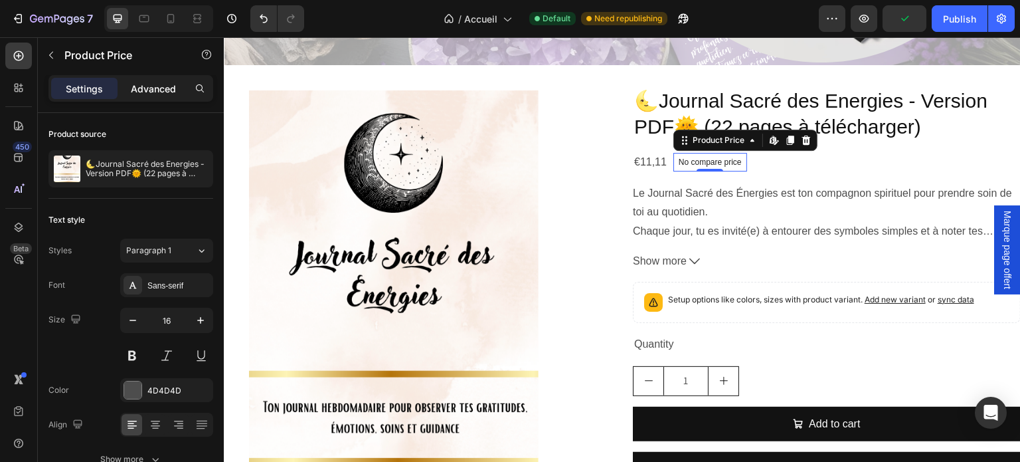
click at [122, 90] on div "Advanced" at bounding box center [153, 88] width 66 height 21
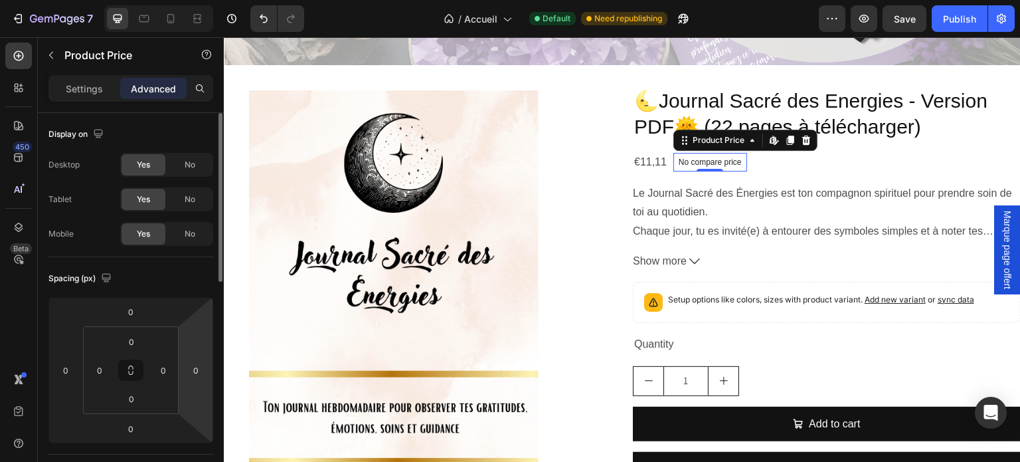
click at [211, 0] on html "7 Version history / Accueil Default Need republishing Preview Save Publish 450 …" at bounding box center [510, 0] width 1020 height 0
drag, startPoint x: 176, startPoint y: 376, endPoint x: 160, endPoint y: 371, distance: 16.6
click at [160, 371] on div "0" at bounding box center [163, 369] width 27 height 21
drag, startPoint x: 179, startPoint y: 362, endPoint x: 186, endPoint y: 359, distance: 7.2
click at [169, 0] on html "7 Version history / Accueil Default Need republishing Preview Save Publish 450 …" at bounding box center [510, 0] width 1020 height 0
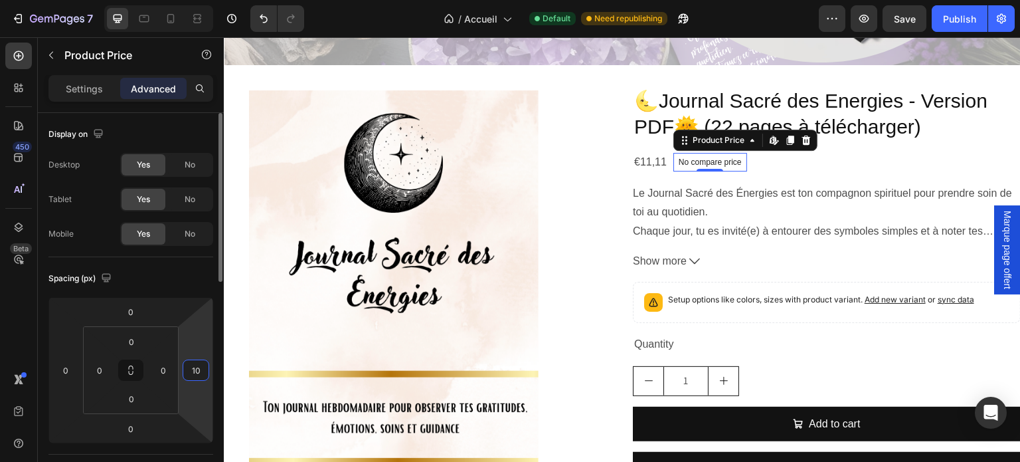
click at [197, 370] on input "10" at bounding box center [196, 370] width 20 height 20
type input "1"
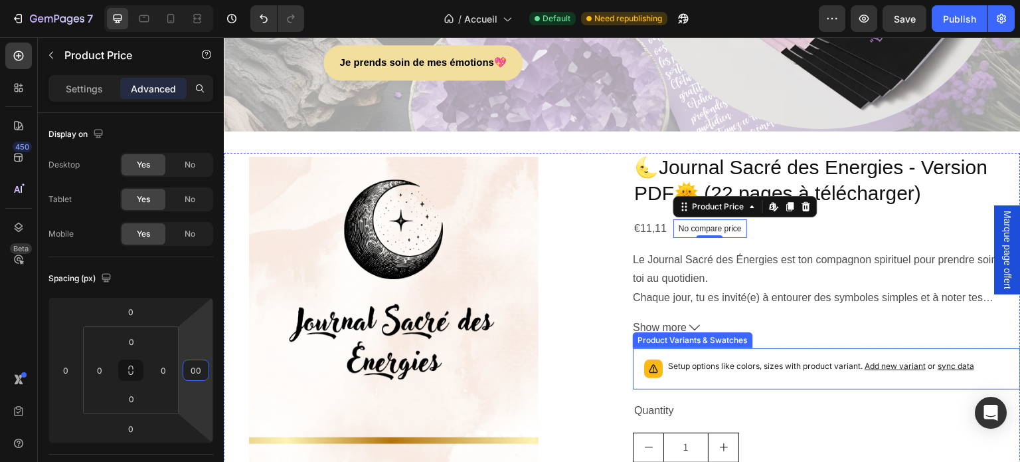
scroll to position [2990, 0]
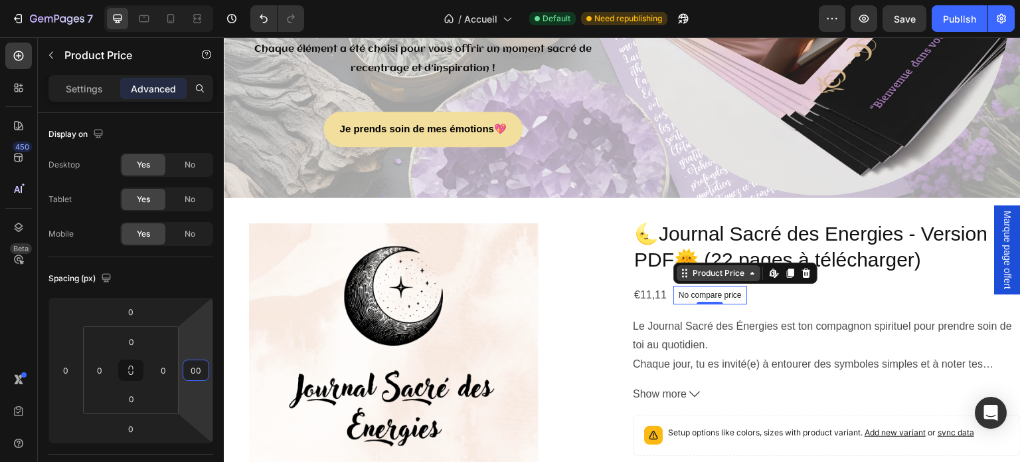
click at [709, 271] on div "Product Price" at bounding box center [718, 273] width 57 height 12
type input "0"
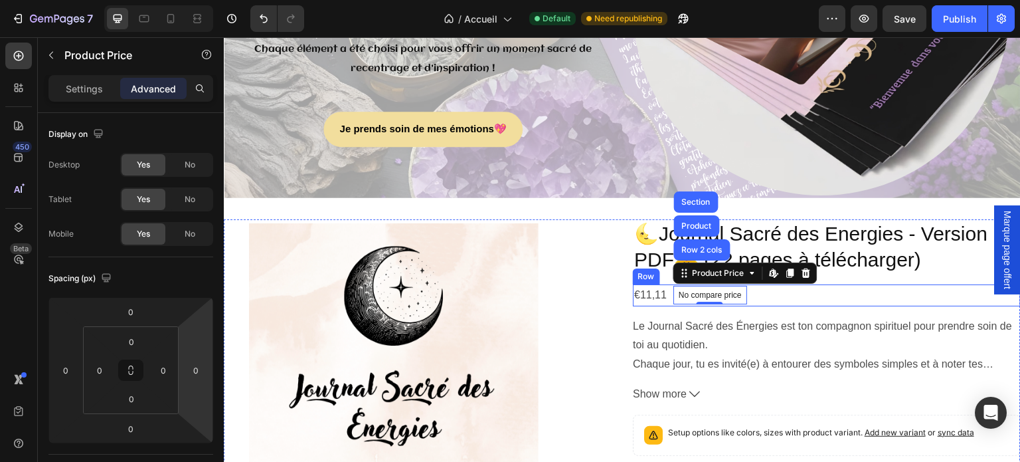
click at [839, 296] on div "€11,11 Product Price Product Price No compare price Product Price Row 2 cols Pr…" at bounding box center [827, 295] width 388 height 22
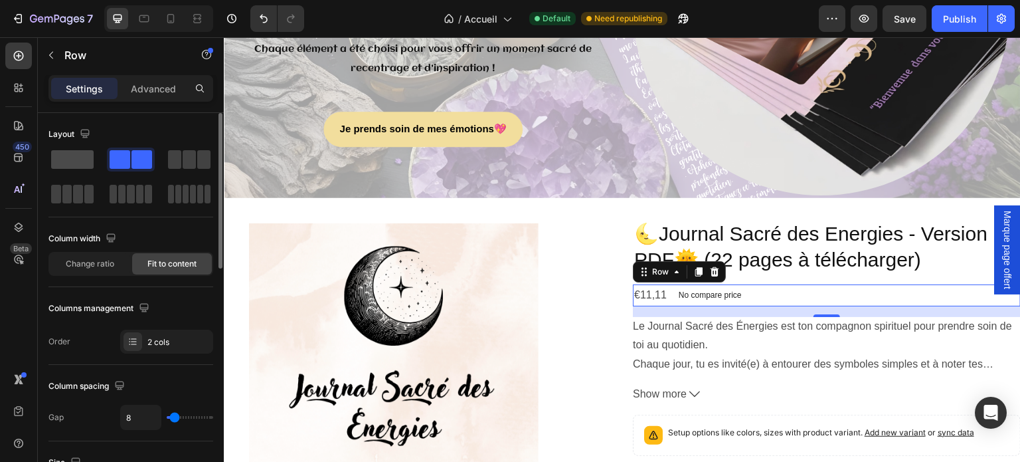
click at [87, 152] on span at bounding box center [72, 159] width 43 height 19
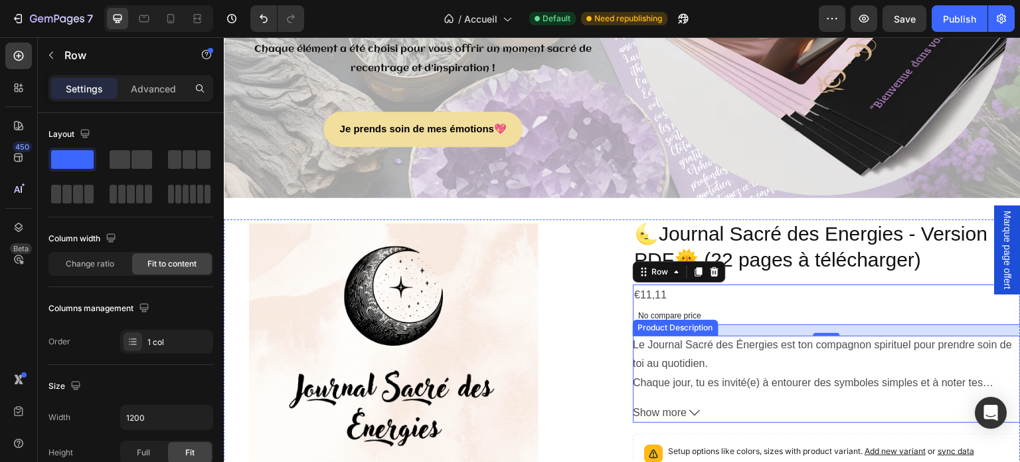
click at [784, 373] on div "Chaque jour, tu es invité(e) à entourer des symboles simples et à noter tes res…" at bounding box center [827, 382] width 388 height 19
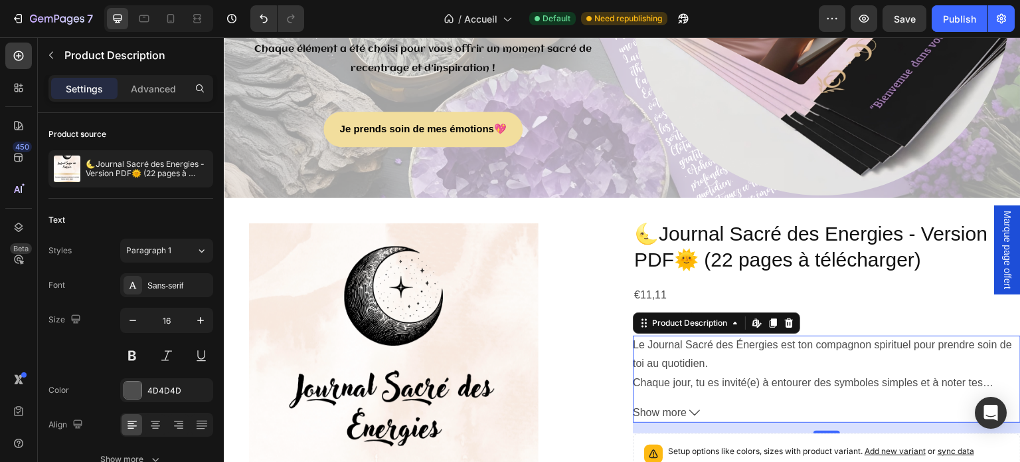
scroll to position [3056, 0]
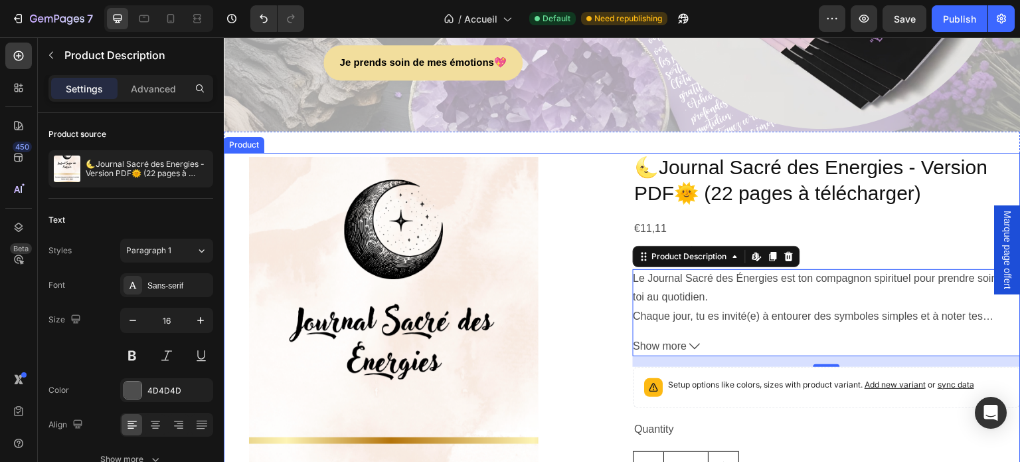
click at [607, 191] on div "Product Images 🌜Journal Sacré des Energies - Version PDF🌞 (22 pages à télécharg…" at bounding box center [622, 382] width 797 height 458
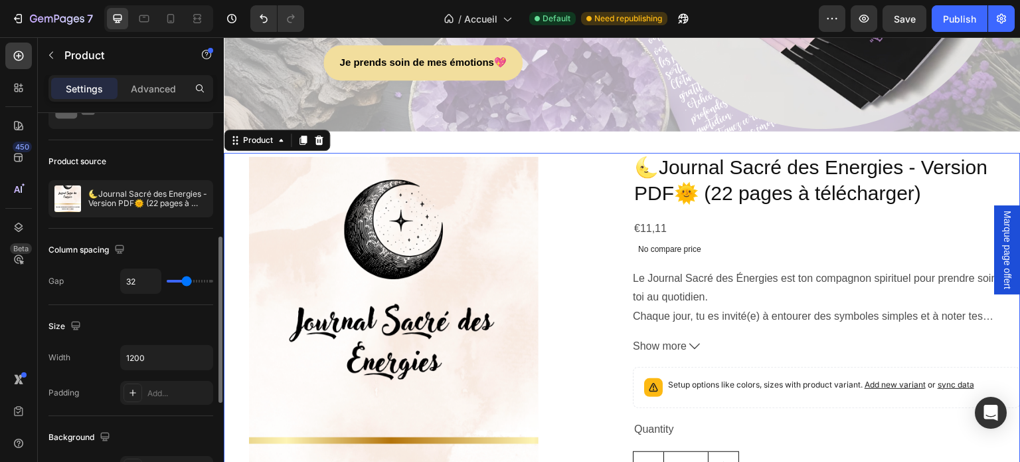
scroll to position [133, 0]
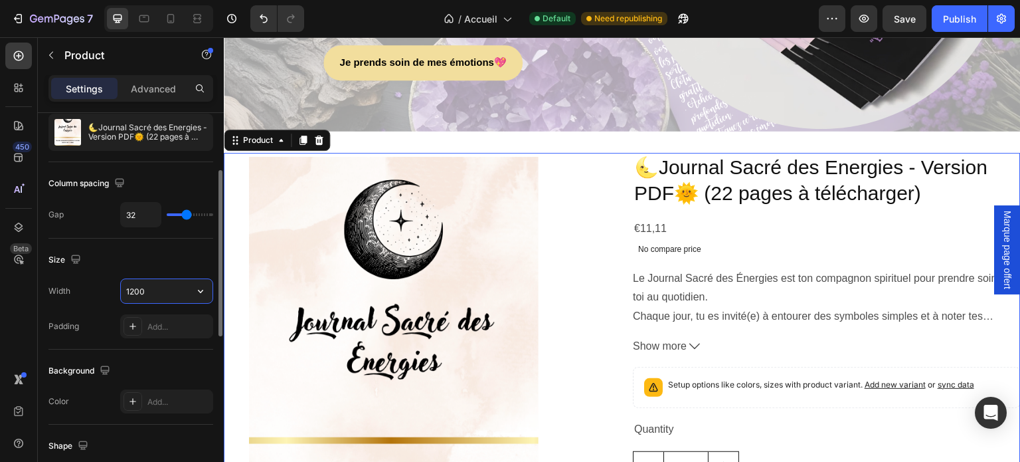
click at [169, 292] on input "1200" at bounding box center [167, 291] width 92 height 24
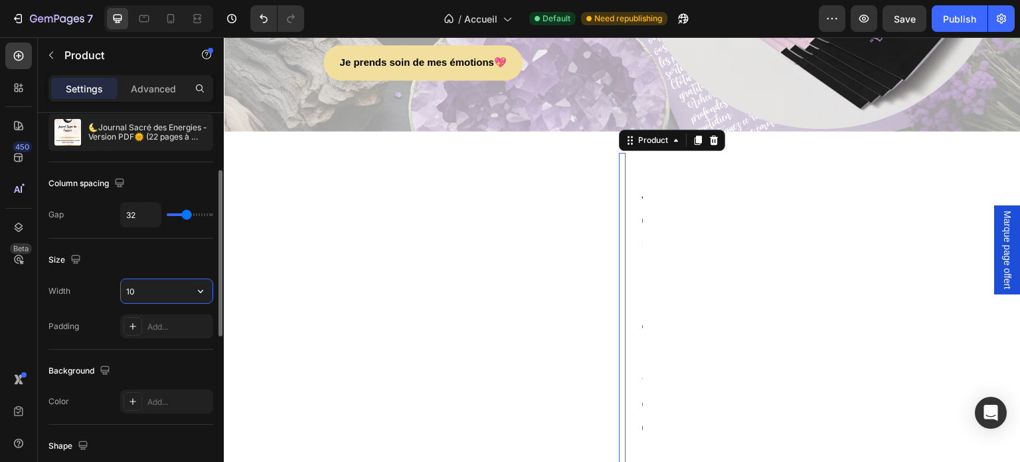
type input "1"
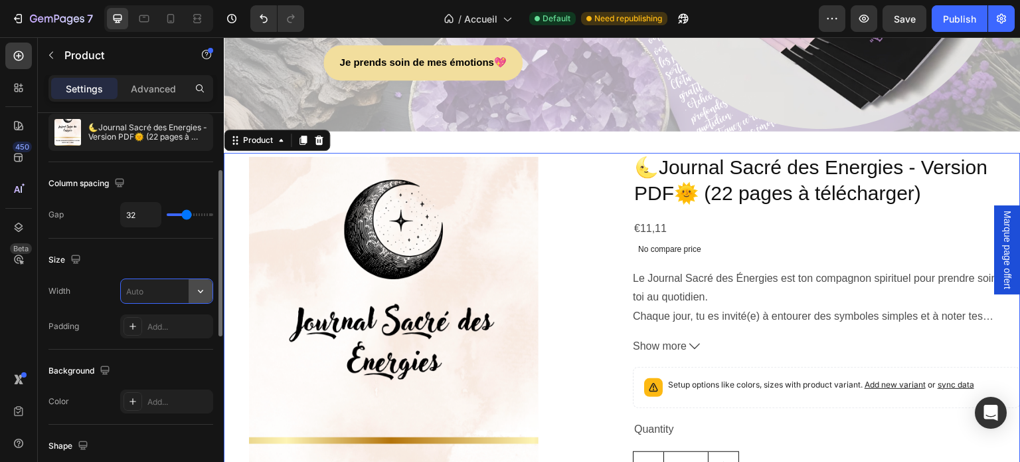
click at [190, 290] on button "button" at bounding box center [201, 291] width 24 height 24
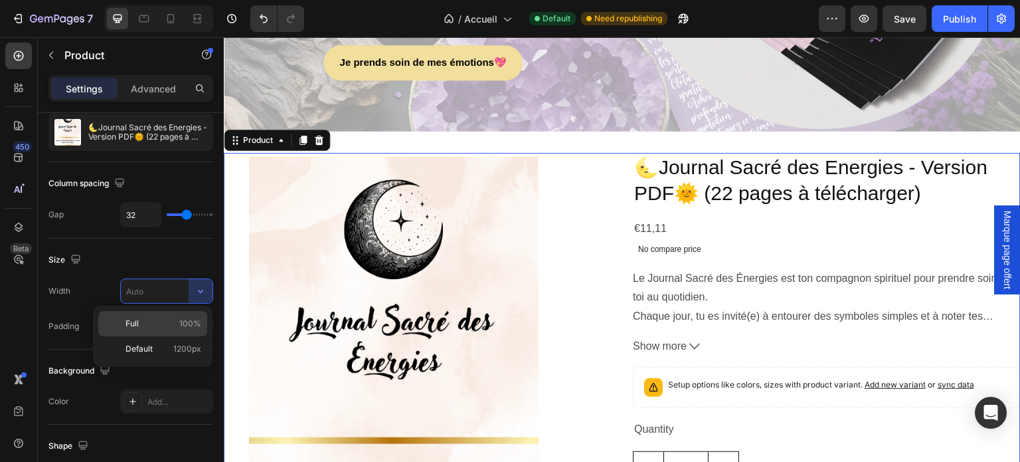
click at [185, 322] on span "100%" at bounding box center [190, 324] width 22 height 12
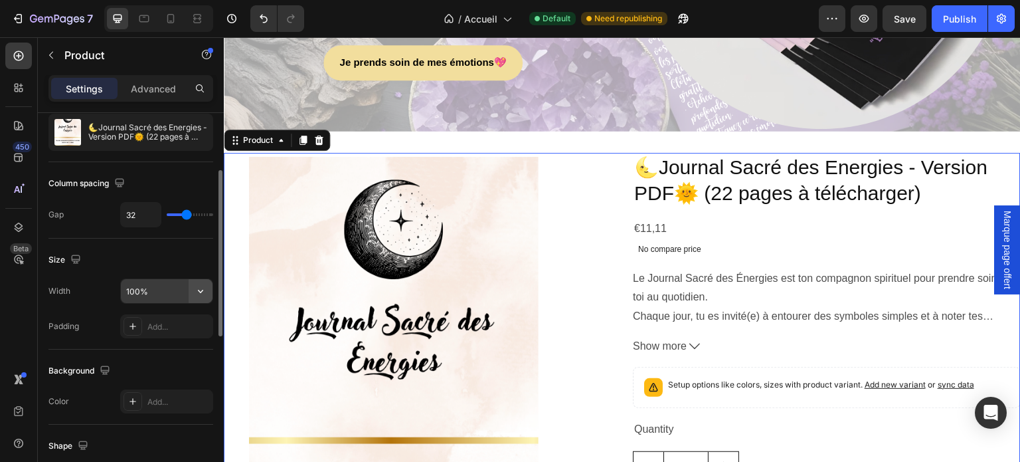
click at [196, 294] on icon "button" at bounding box center [200, 290] width 13 height 13
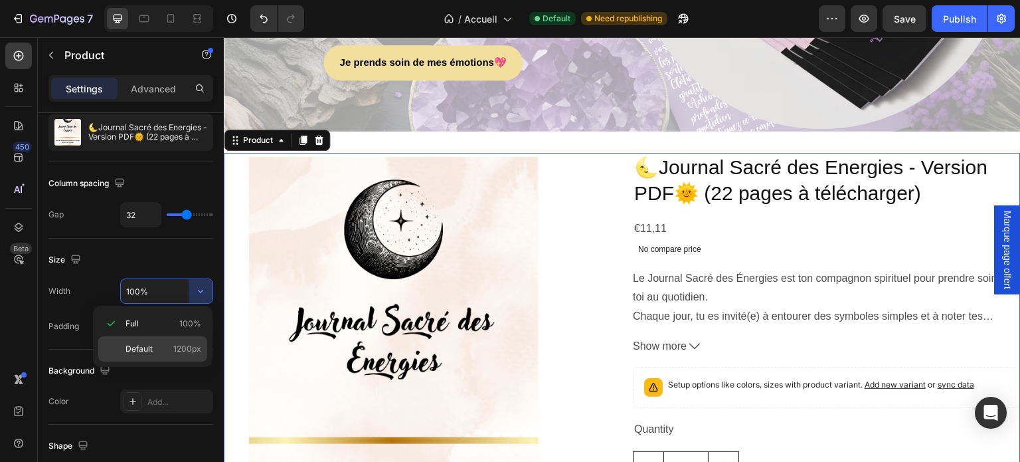
click at [175, 352] on span "1200px" at bounding box center [187, 349] width 28 height 12
type input "1200"
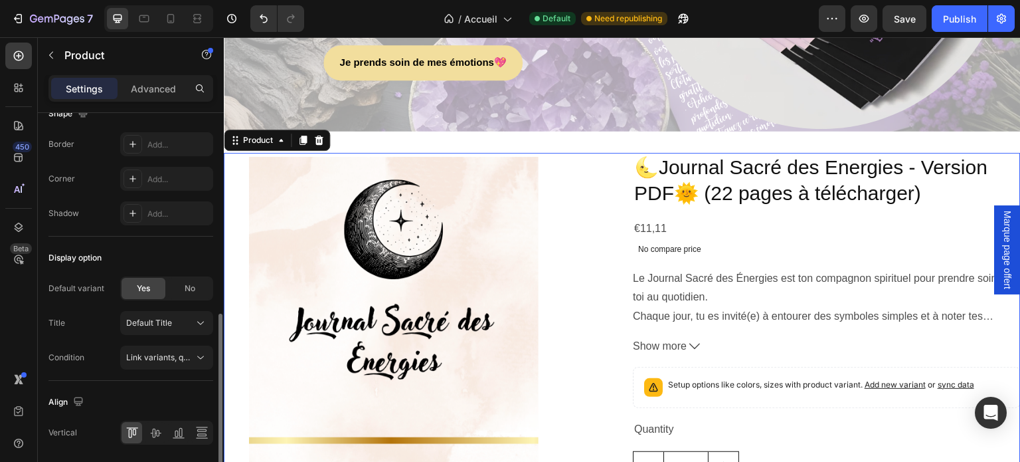
scroll to position [510, 0]
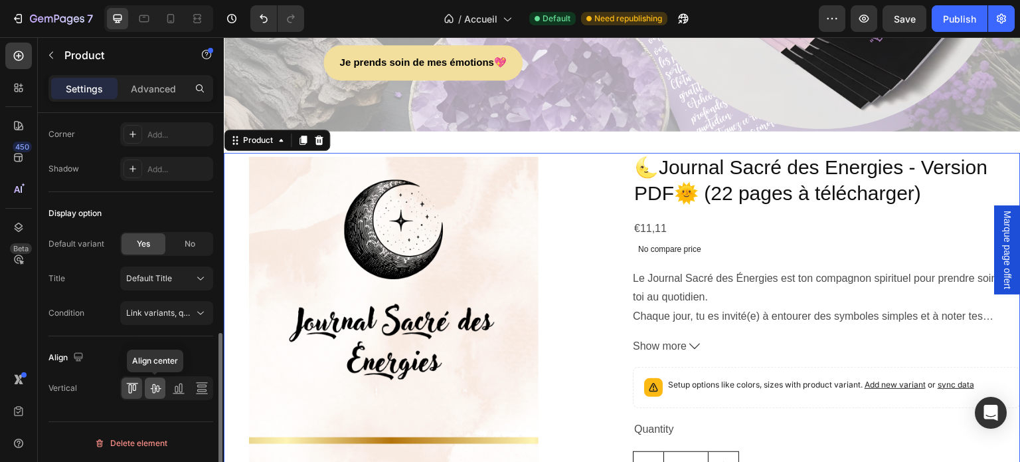
click at [149, 383] on icon at bounding box center [155, 387] width 13 height 13
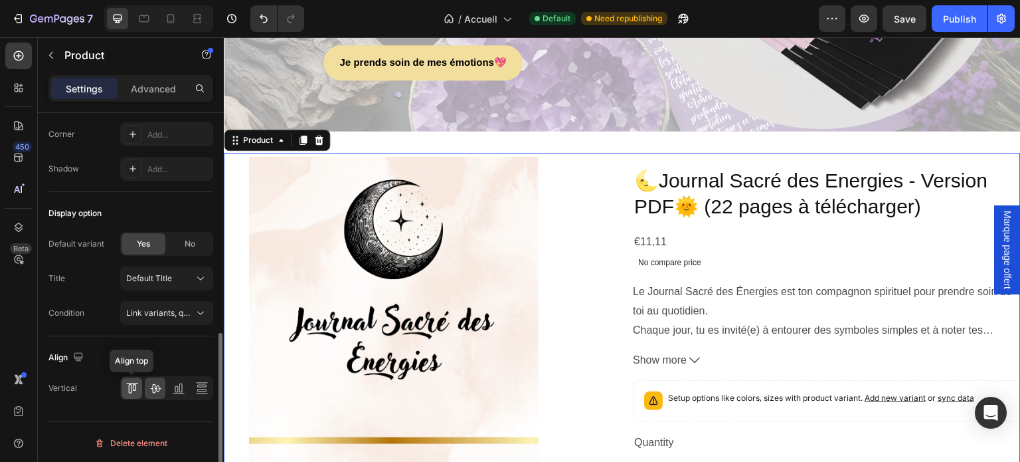
click at [133, 384] on icon at bounding box center [133, 387] width 3 height 7
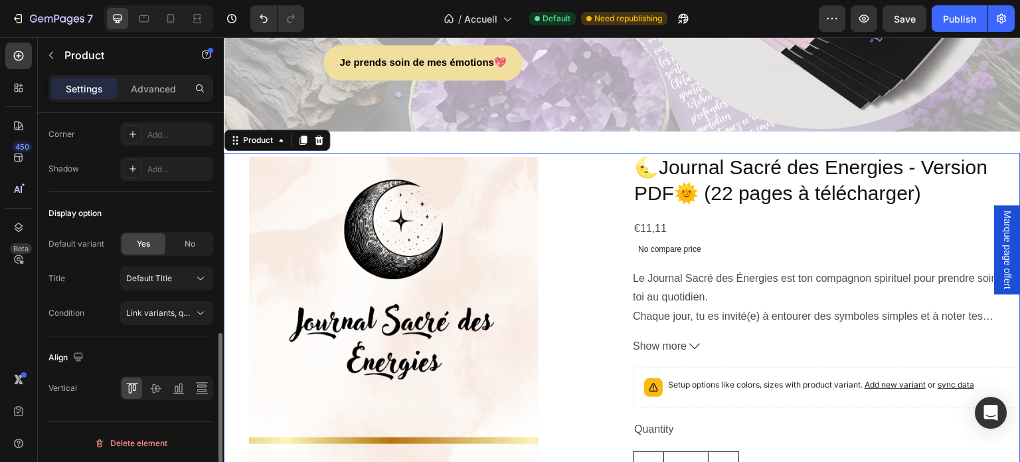
click at [143, 383] on div at bounding box center [166, 388] width 93 height 24
click at [150, 383] on icon at bounding box center [155, 387] width 13 height 13
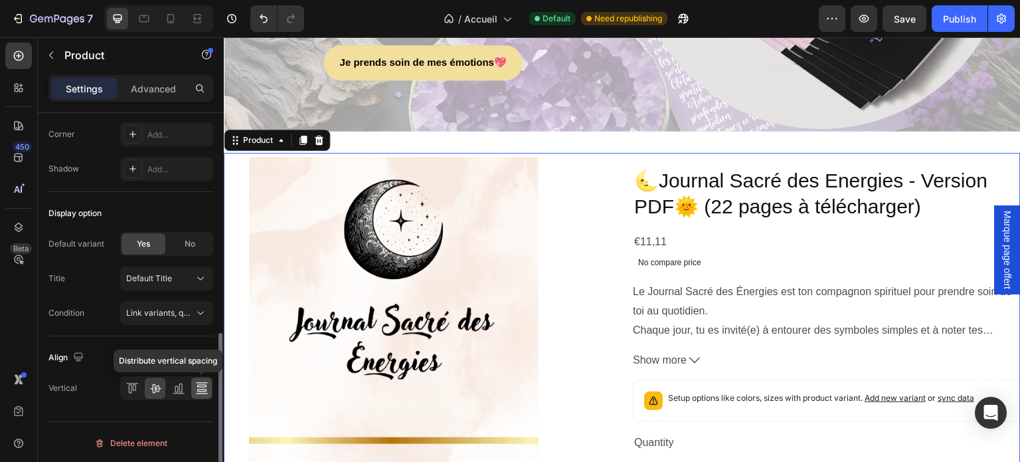
click at [203, 389] on icon at bounding box center [201, 387] width 13 height 13
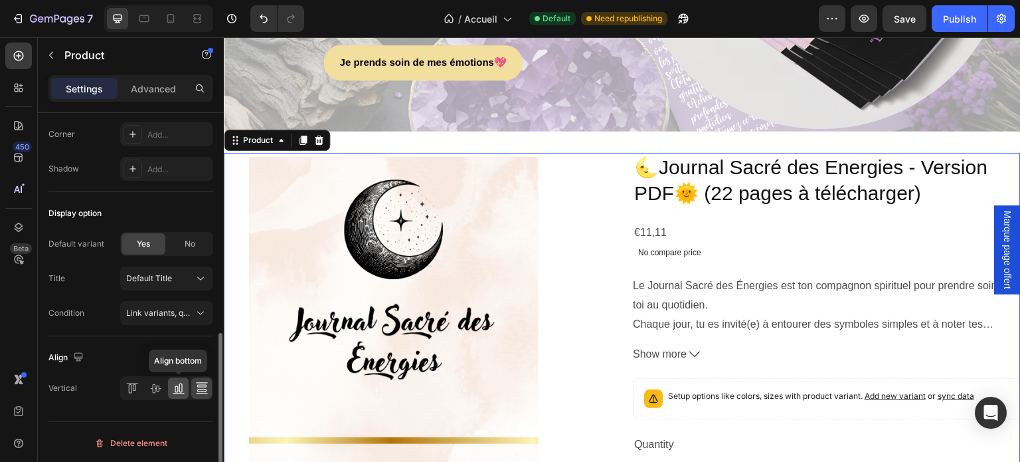
click at [181, 387] on icon at bounding box center [178, 387] width 13 height 13
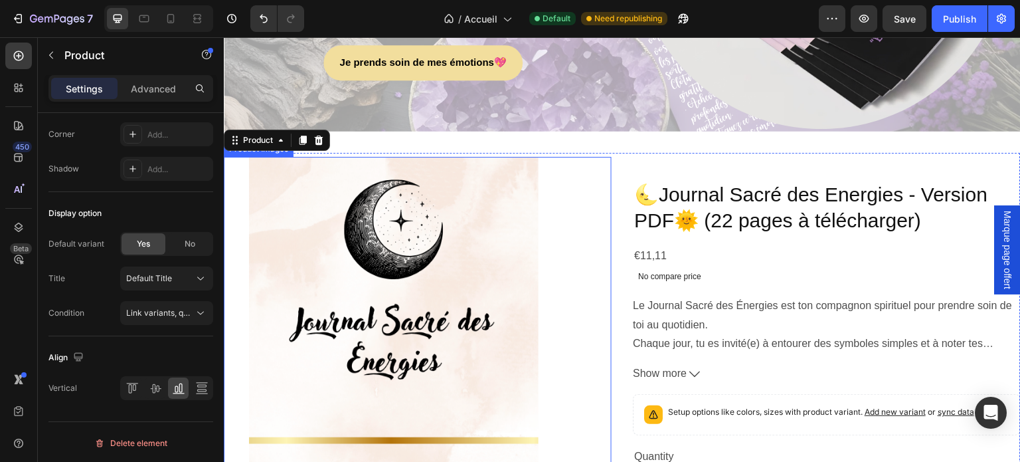
click at [579, 258] on div at bounding box center [418, 384] width 388 height 454
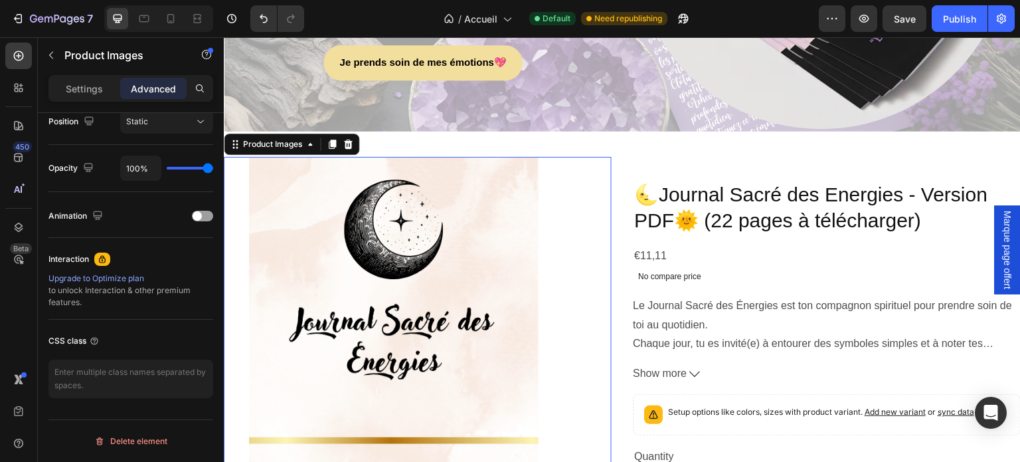
scroll to position [0, 0]
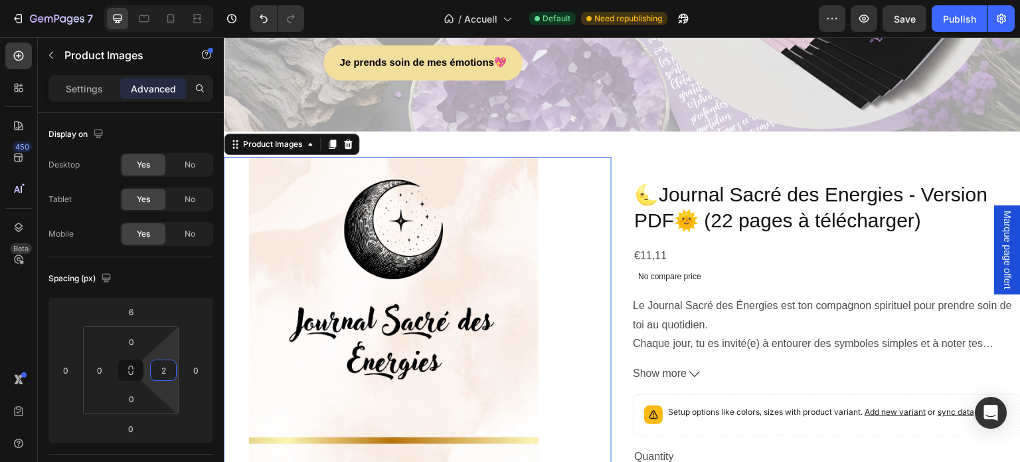
drag, startPoint x: 177, startPoint y: 367, endPoint x: 203, endPoint y: 366, distance: 25.3
click at [203, 0] on html "7 Version history / Accueil Default Need republishing Preview Save Publish 450 …" at bounding box center [510, 0] width 1020 height 0
drag, startPoint x: 163, startPoint y: 371, endPoint x: 151, endPoint y: 366, distance: 13.1
click at [151, 366] on div "2" at bounding box center [163, 369] width 27 height 21
type input "0"
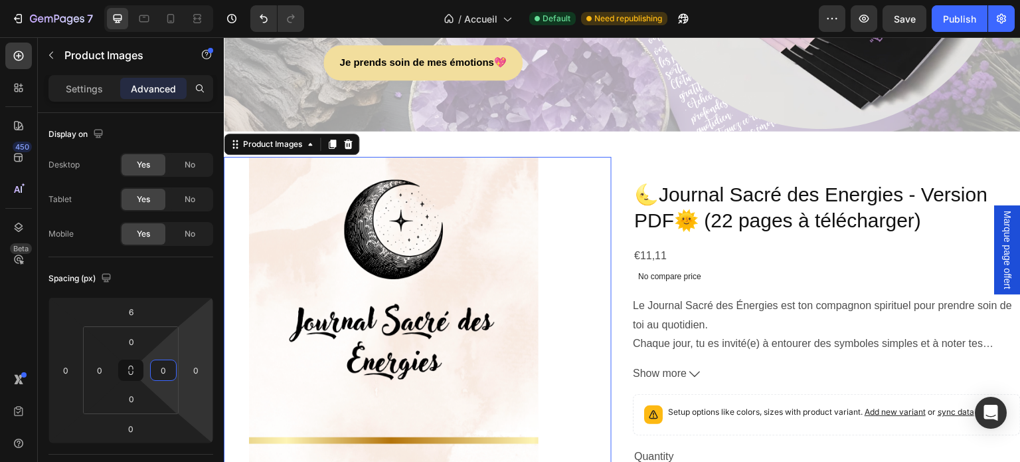
click at [594, 328] on div at bounding box center [417, 384] width 387 height 454
click at [613, 330] on div "Product Images 0 🌜Journal Sacré des Energies - Version PDF🌞 (22 pages à télécha…" at bounding box center [622, 382] width 797 height 458
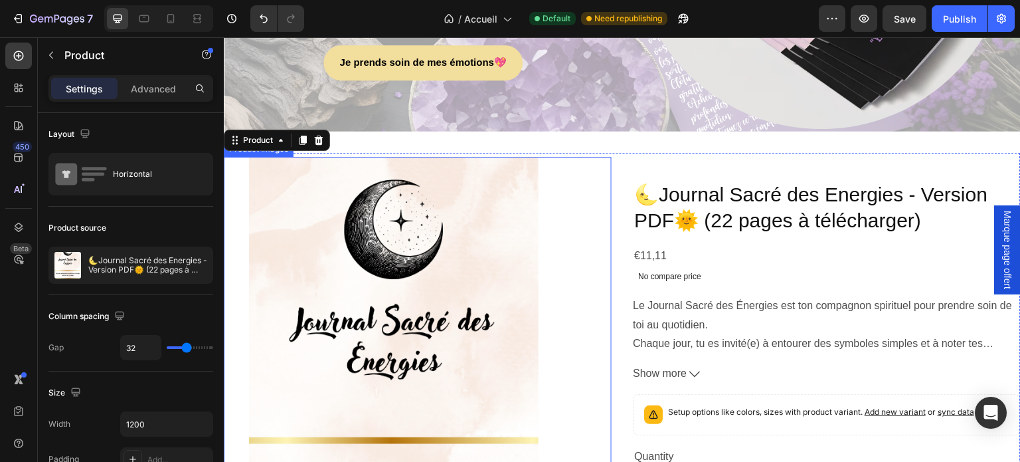
click at [589, 330] on div at bounding box center [418, 384] width 388 height 454
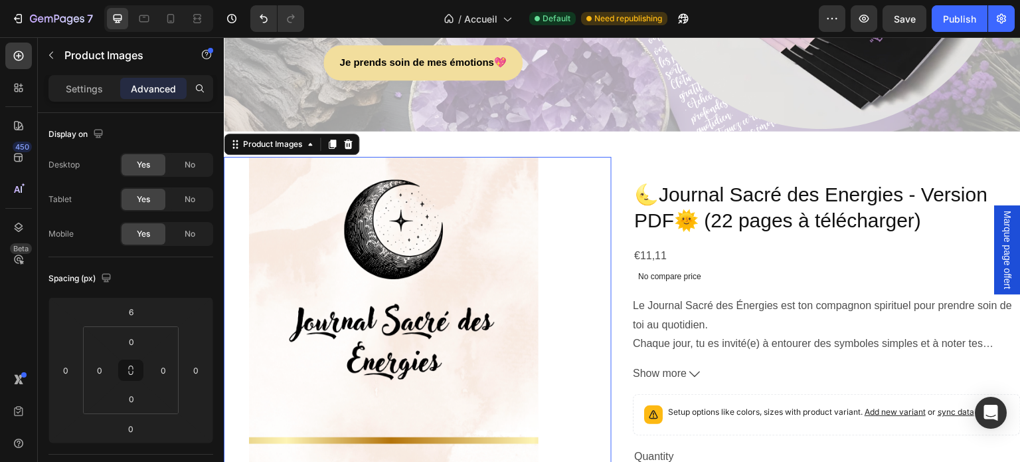
click at [136, 90] on p "Advanced" at bounding box center [153, 89] width 45 height 14
click at [157, 87] on p "Advanced" at bounding box center [153, 89] width 45 height 14
type input "6"
drag, startPoint x: 210, startPoint y: 371, endPoint x: 189, endPoint y: 369, distance: 21.4
click at [189, 0] on html "7 Version history / Accueil Default Need republishing Preview Publish 450 Beta …" at bounding box center [510, 0] width 1020 height 0
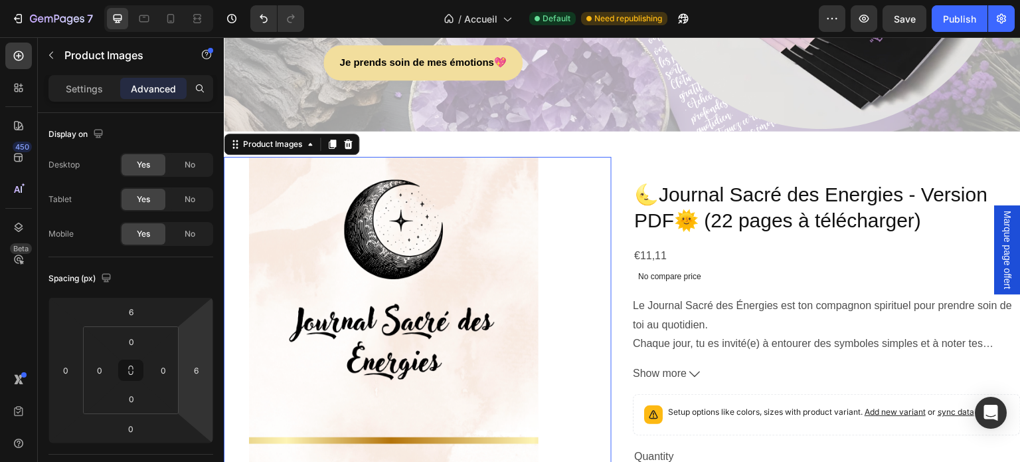
scroll to position [387, 0]
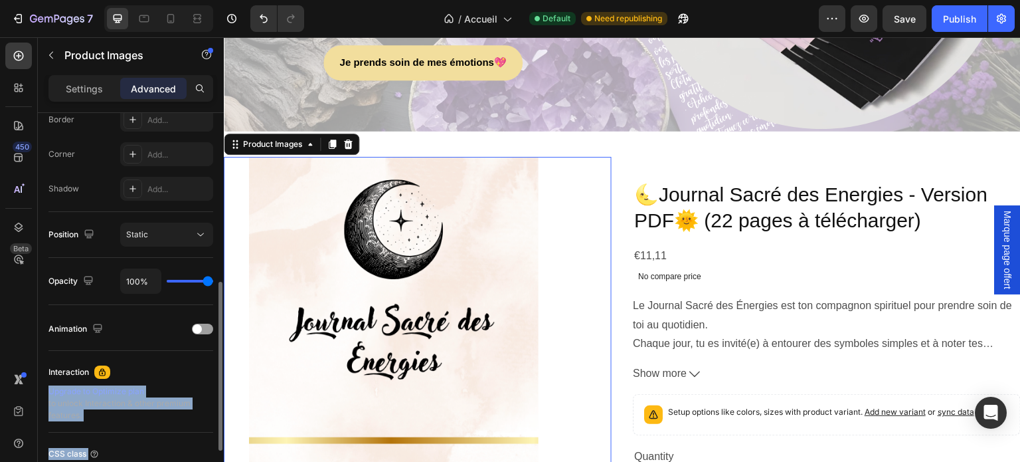
drag, startPoint x: 215, startPoint y: 369, endPoint x: 194, endPoint y: 363, distance: 21.3
click at [194, 363] on div "Display on Desktop Yes No Tablet Yes No Mobile Yes No Spacing (px) 6 0 0 6 0 0 …" at bounding box center [131, 306] width 186 height 387
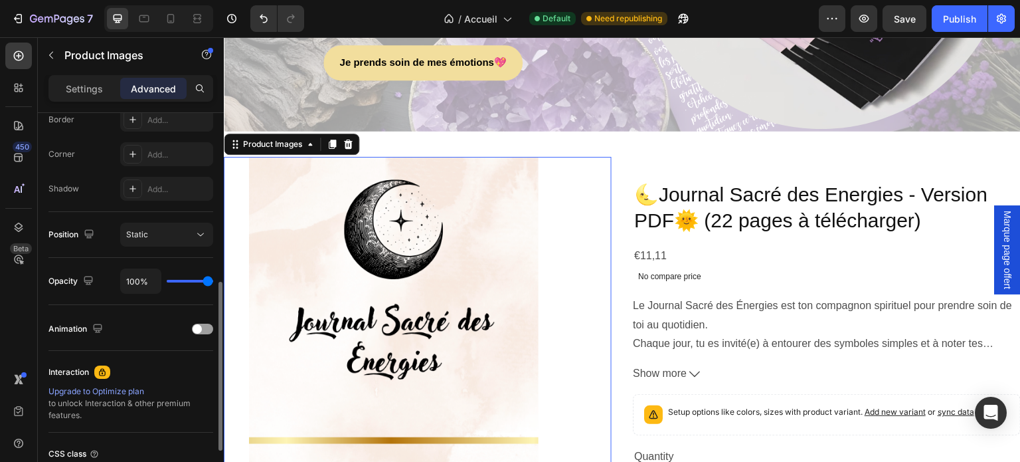
click at [205, 353] on div "Interaction Upgrade to Optimize plan to unlock Interaction & other premium feat…" at bounding box center [130, 392] width 165 height 82
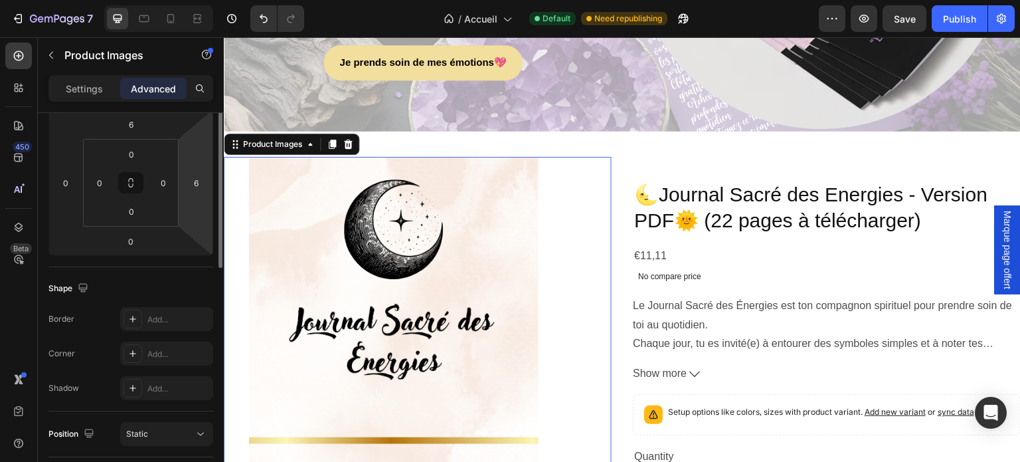
scroll to position [121, 0]
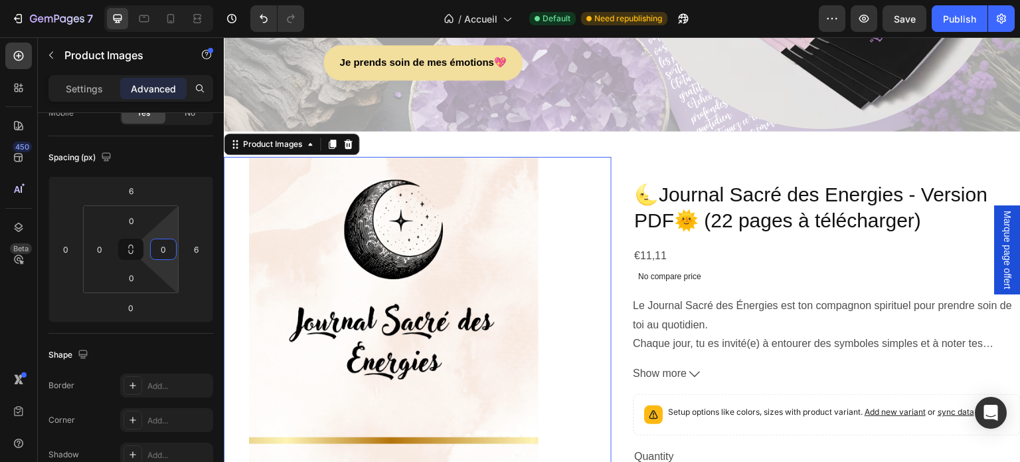
drag, startPoint x: 177, startPoint y: 244, endPoint x: 163, endPoint y: 244, distance: 14.0
click at [163, 0] on html "7 Version history / Accueil Default Need republishing Preview Save Publish 450 …" at bounding box center [510, 0] width 1020 height 0
click at [600, 293] on div at bounding box center [418, 384] width 388 height 454
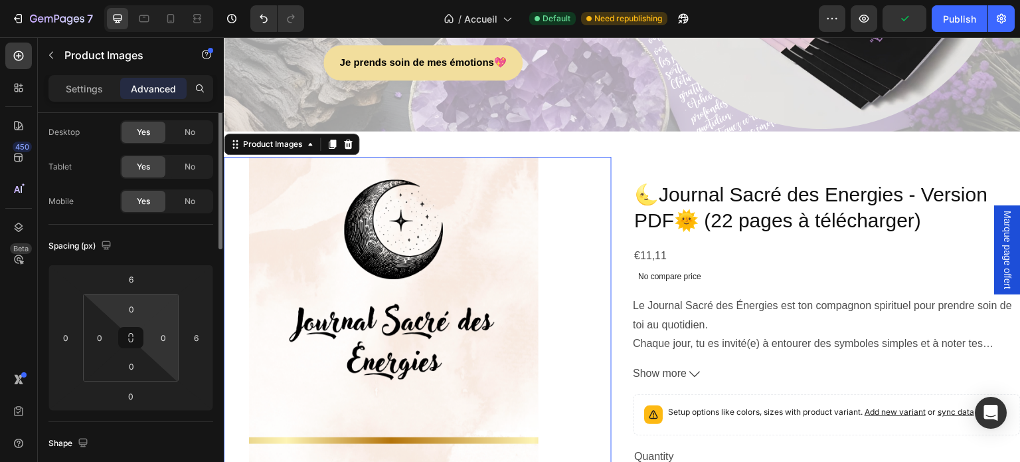
scroll to position [0, 0]
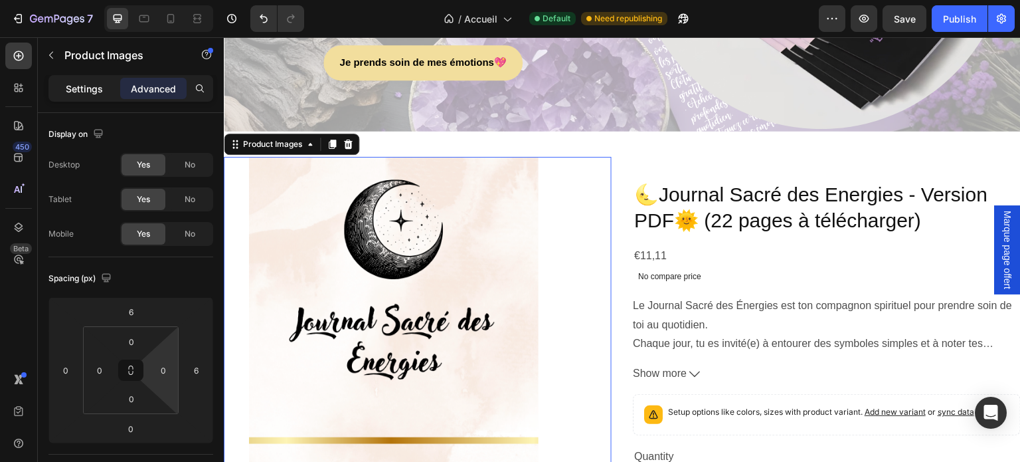
click at [98, 84] on p "Settings" at bounding box center [84, 89] width 37 height 14
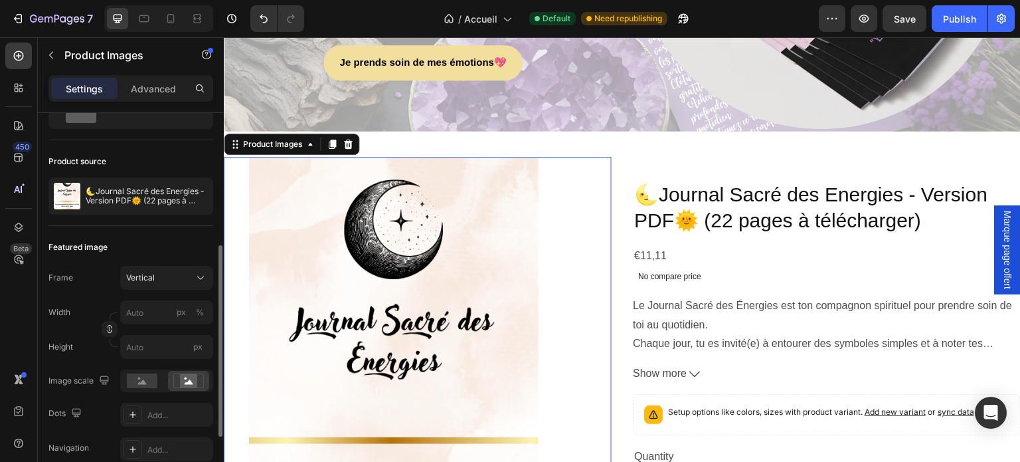
scroll to position [133, 0]
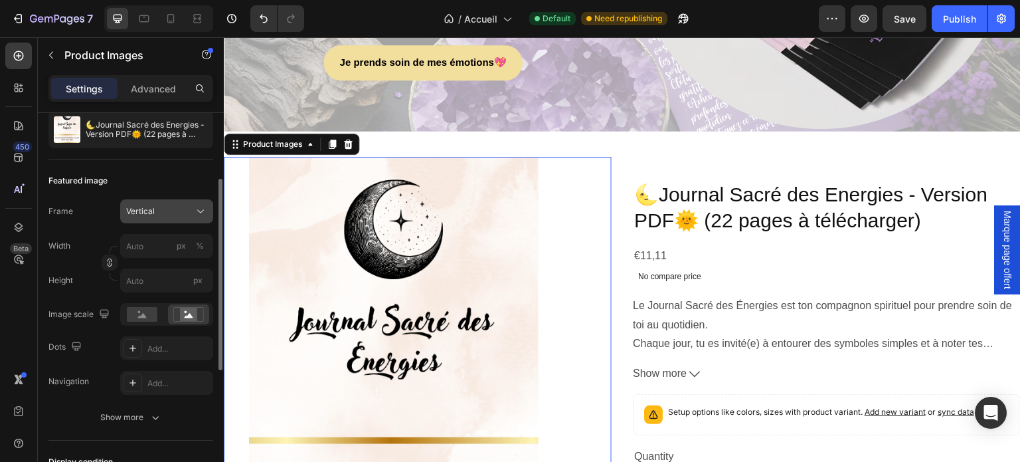
click at [138, 212] on span "Vertical" at bounding box center [140, 211] width 29 height 12
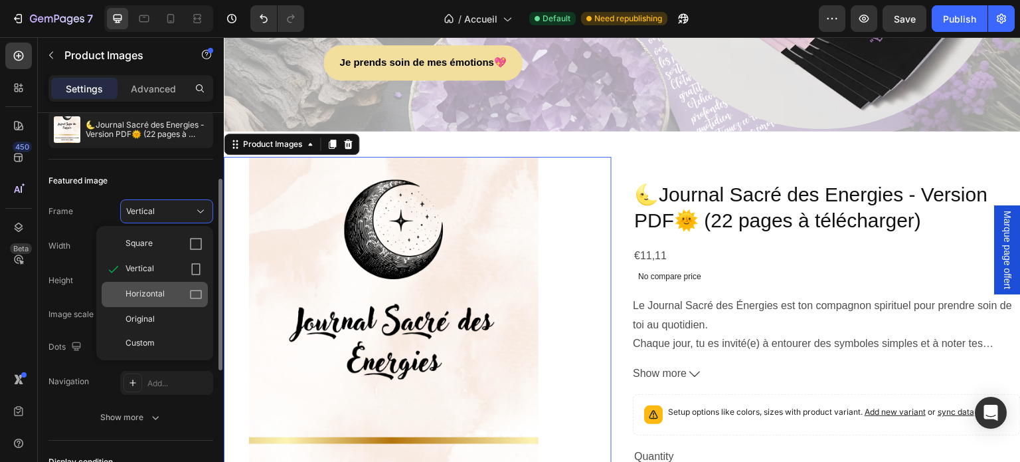
click at [151, 288] on span "Horizontal" at bounding box center [145, 294] width 39 height 13
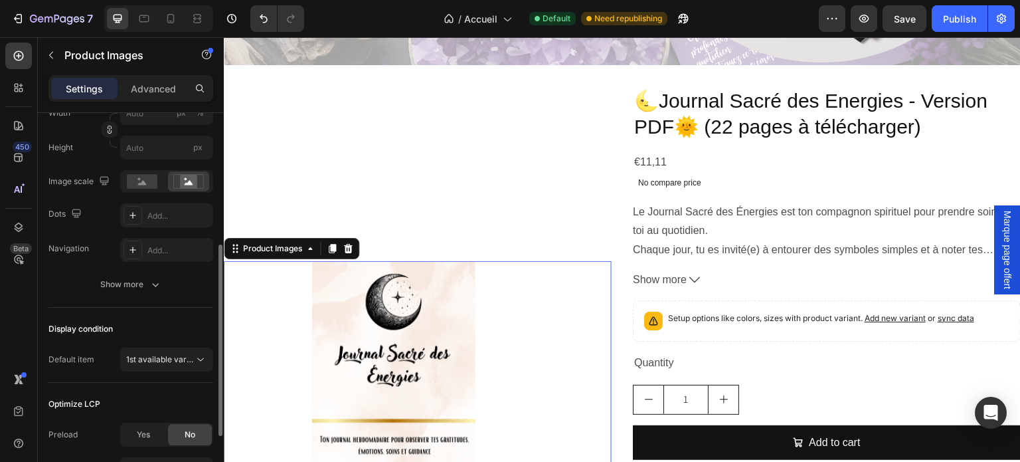
scroll to position [393, 0]
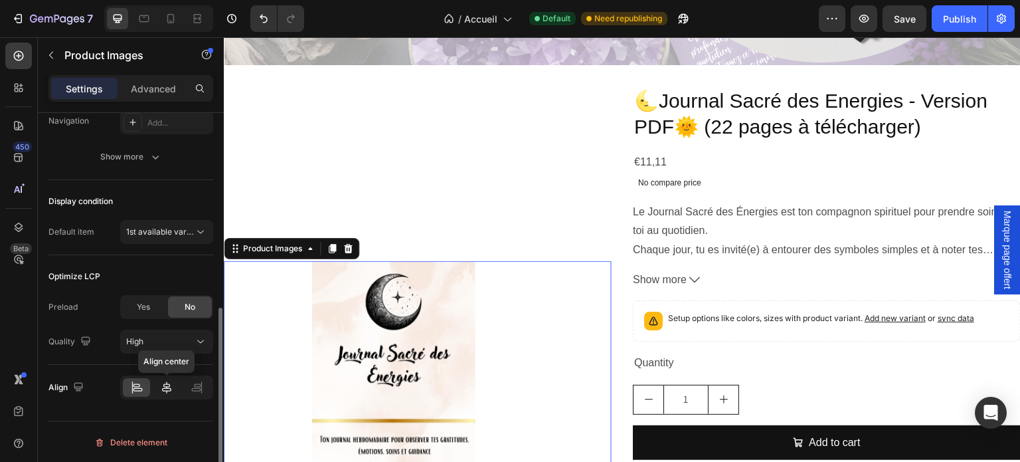
click at [162, 385] on icon at bounding box center [166, 387] width 13 height 13
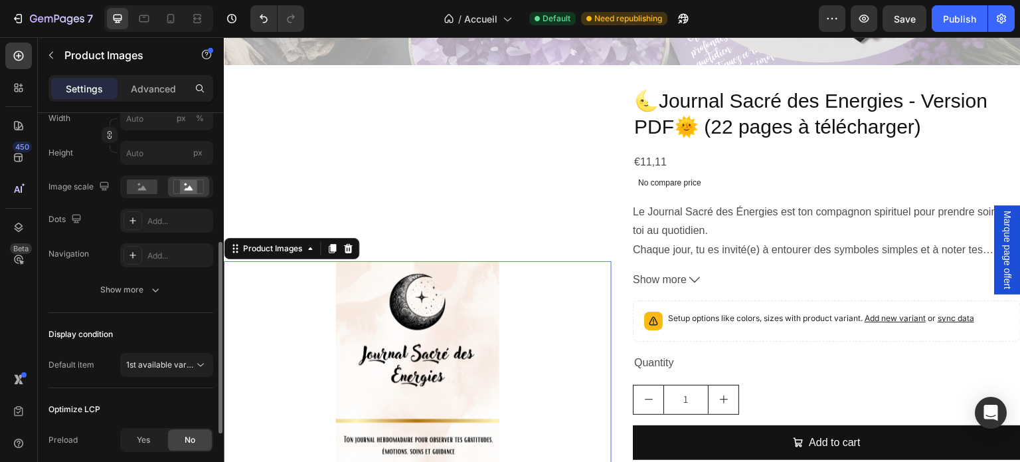
scroll to position [194, 0]
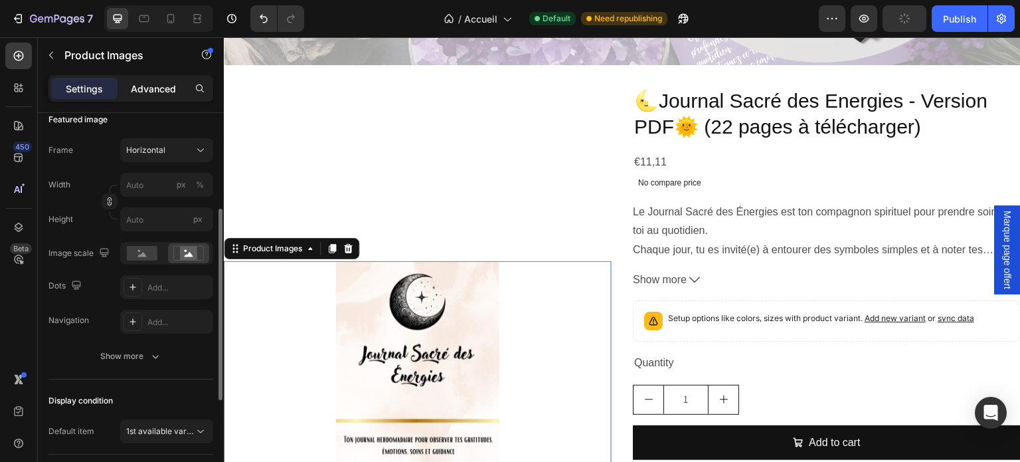
click at [155, 79] on div "Advanced" at bounding box center [153, 88] width 66 height 21
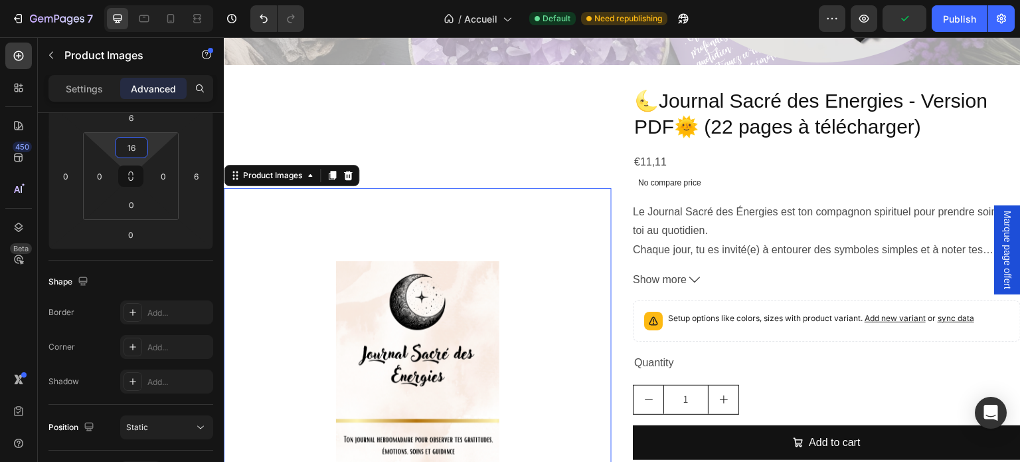
type input "0"
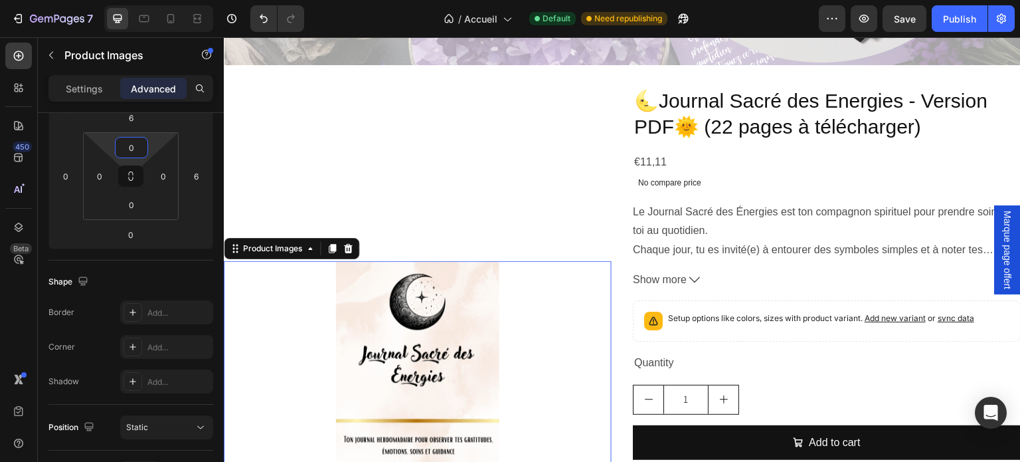
drag, startPoint x: 146, startPoint y: 132, endPoint x: 155, endPoint y: 144, distance: 14.8
click at [155, 0] on html "7 Version history / Accueil Default Need republishing Preview Save Publish 450 …" at bounding box center [510, 0] width 1020 height 0
type input "-30"
drag, startPoint x: 154, startPoint y: 129, endPoint x: 154, endPoint y: 141, distance: 12.0
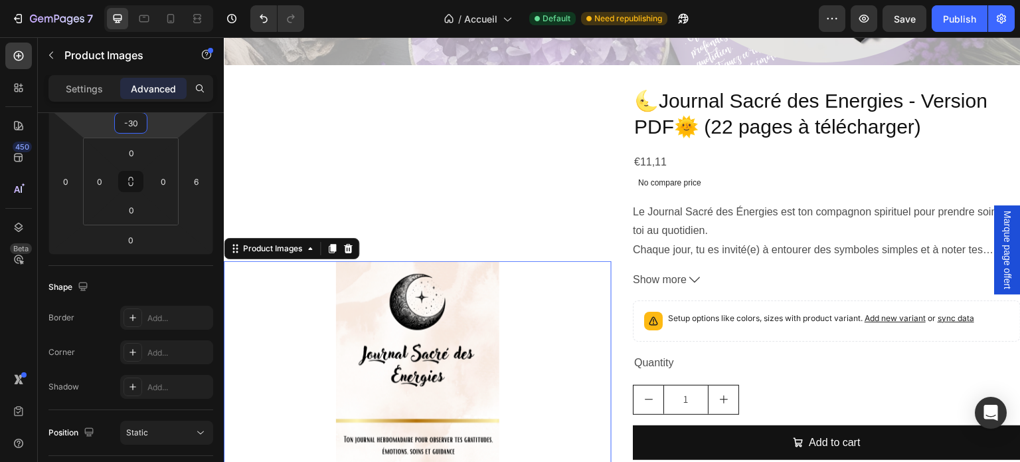
click at [154, 0] on html "7 Version history / Accueil Default Need republishing Preview Save Publish 450 …" at bounding box center [510, 0] width 1020 height 0
click at [143, 124] on input "-30" at bounding box center [131, 123] width 27 height 20
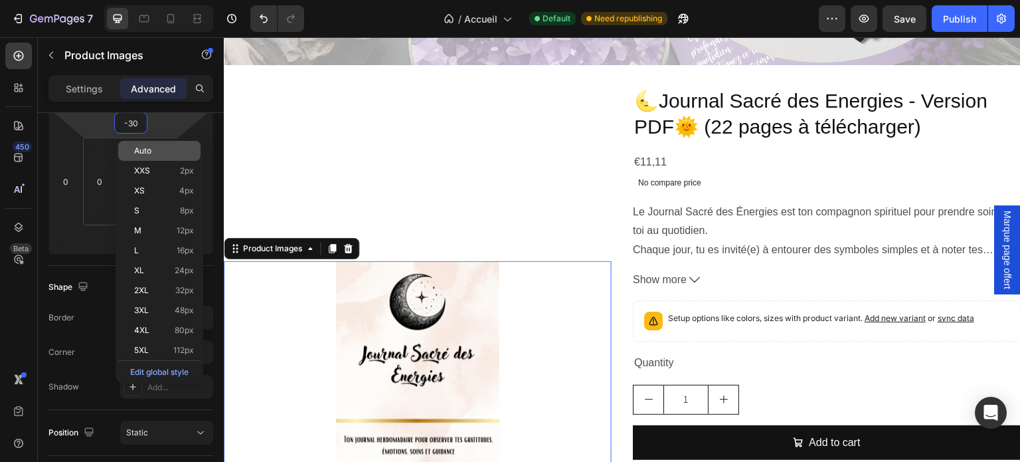
click at [152, 155] on p "Auto" at bounding box center [164, 150] width 60 height 9
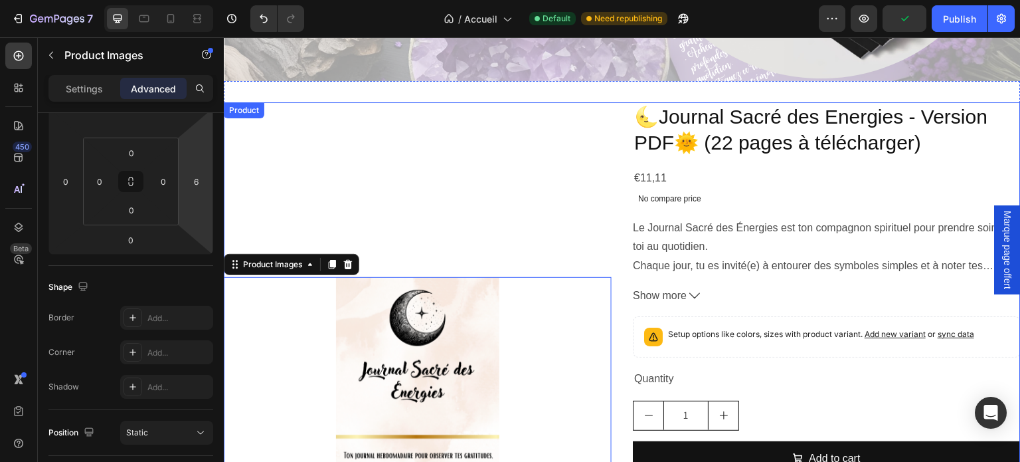
scroll to position [3056, 0]
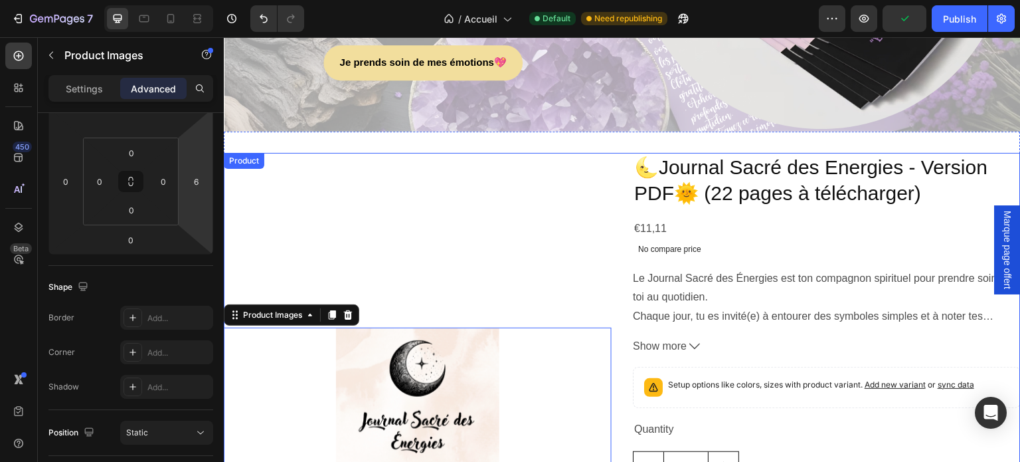
click at [462, 271] on div "Product Images 0" at bounding box center [418, 368] width 388 height 430
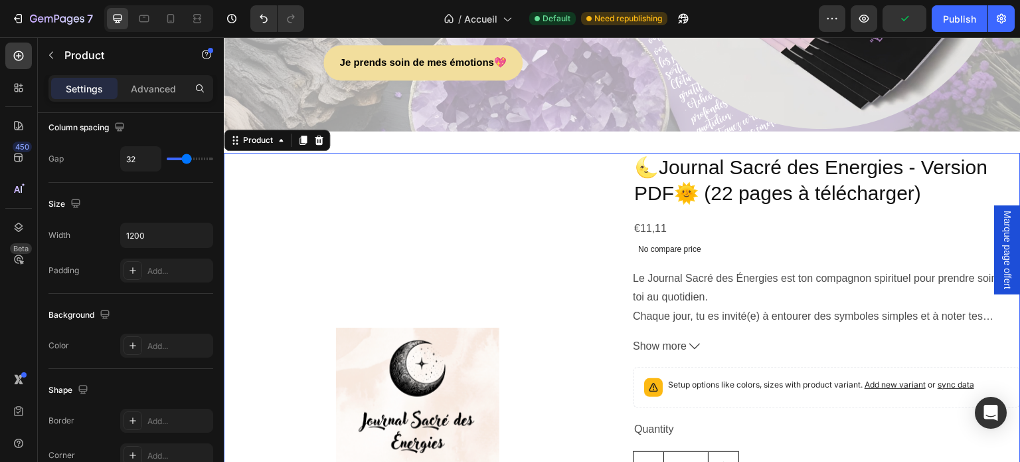
scroll to position [0, 0]
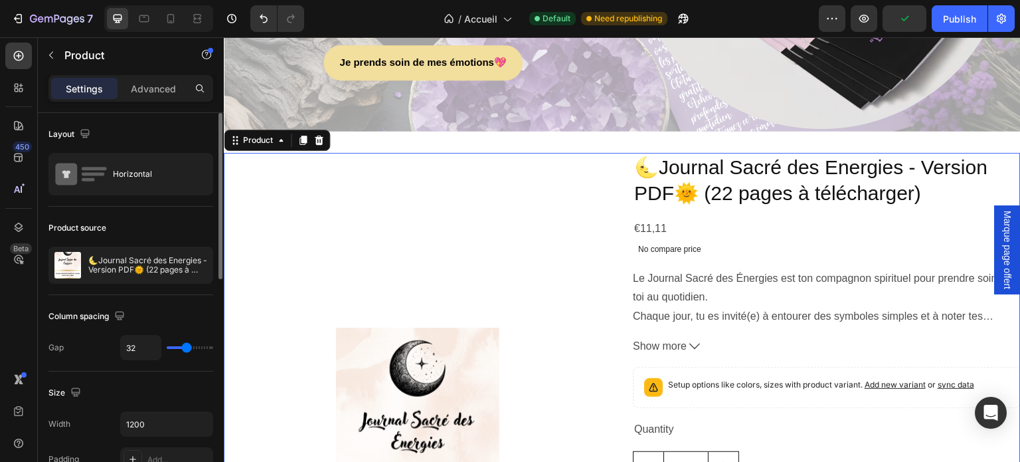
click at [462, 271] on div "Product Images" at bounding box center [418, 368] width 388 height 430
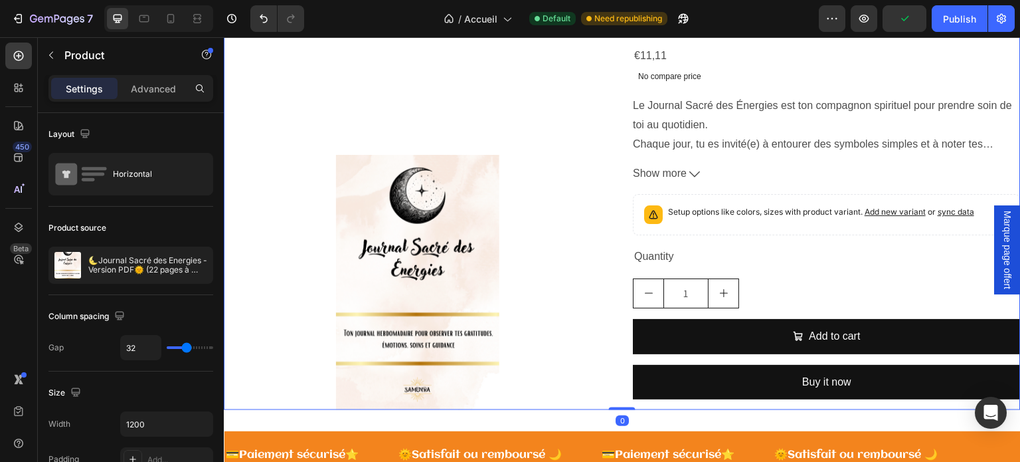
scroll to position [3255, 0]
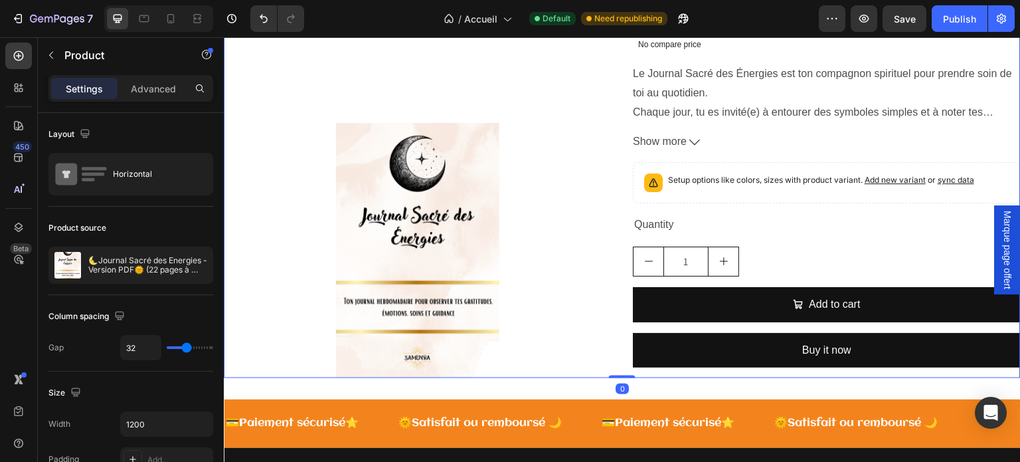
click at [455, 252] on img at bounding box center [418, 250] width 340 height 255
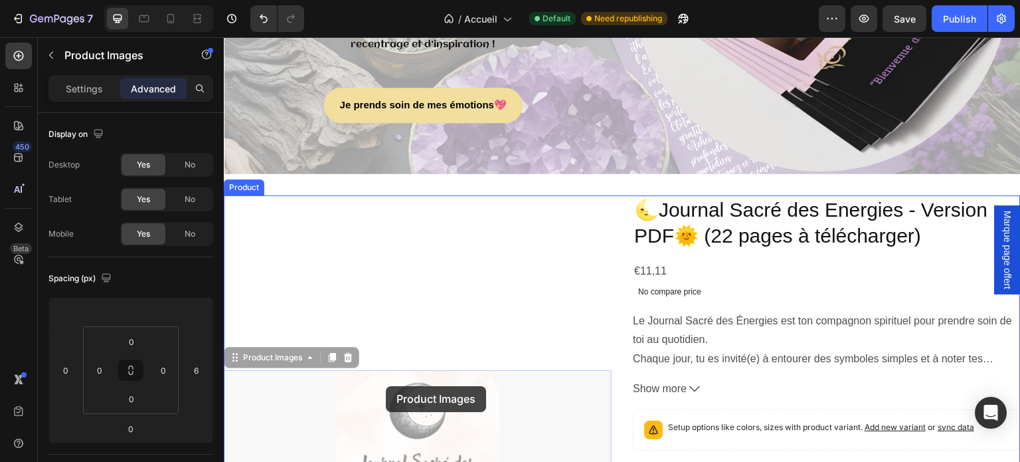
scroll to position [3080, 0]
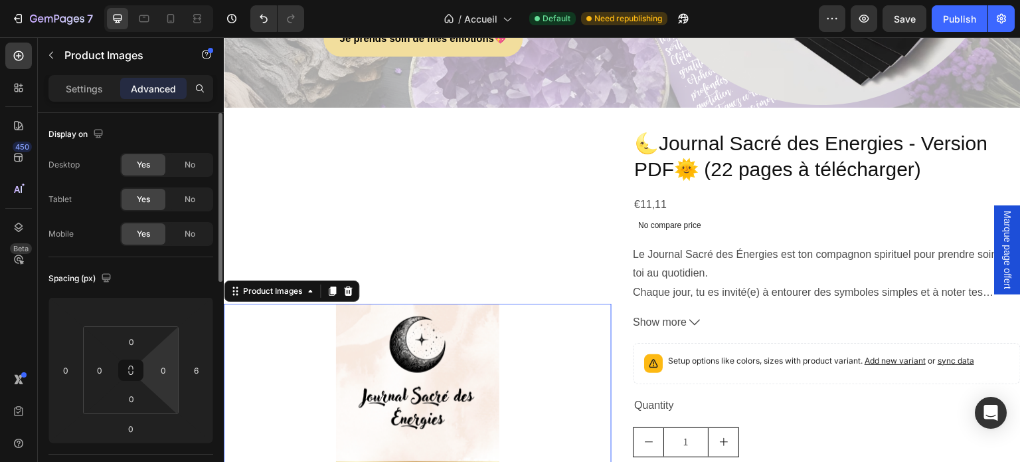
scroll to position [66, 0]
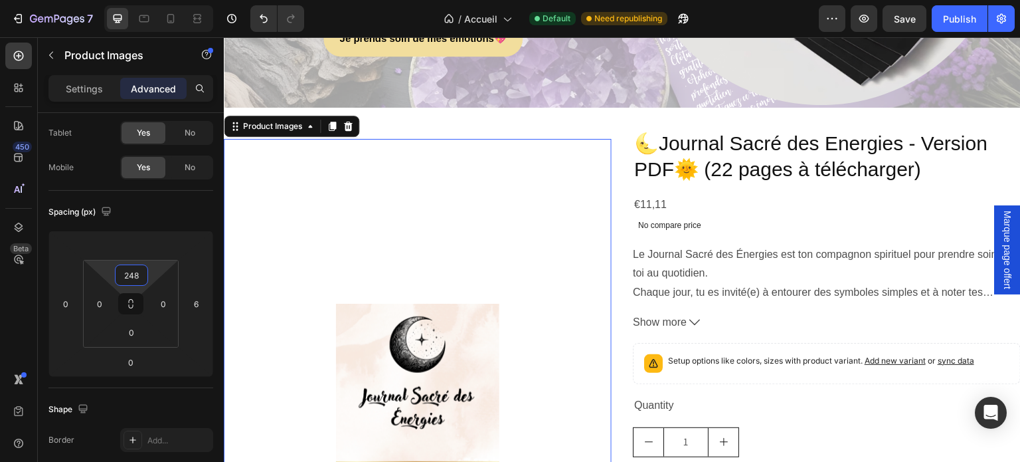
type input "256"
drag, startPoint x: 134, startPoint y: 260, endPoint x: 174, endPoint y: 175, distance: 93.9
click at [174, 0] on html "7 Version history / Accueil Default Need republishing Preview Save Publish 450 …" at bounding box center [510, 0] width 1020 height 0
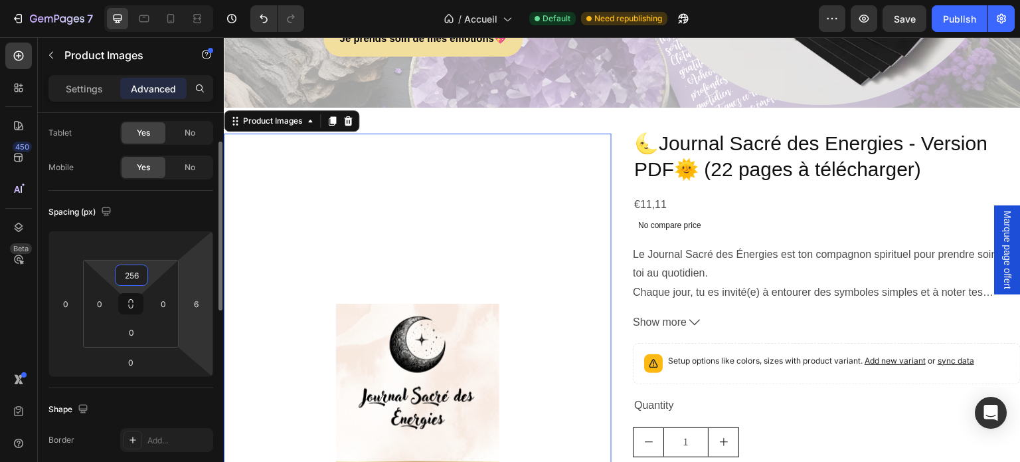
scroll to position [133, 0]
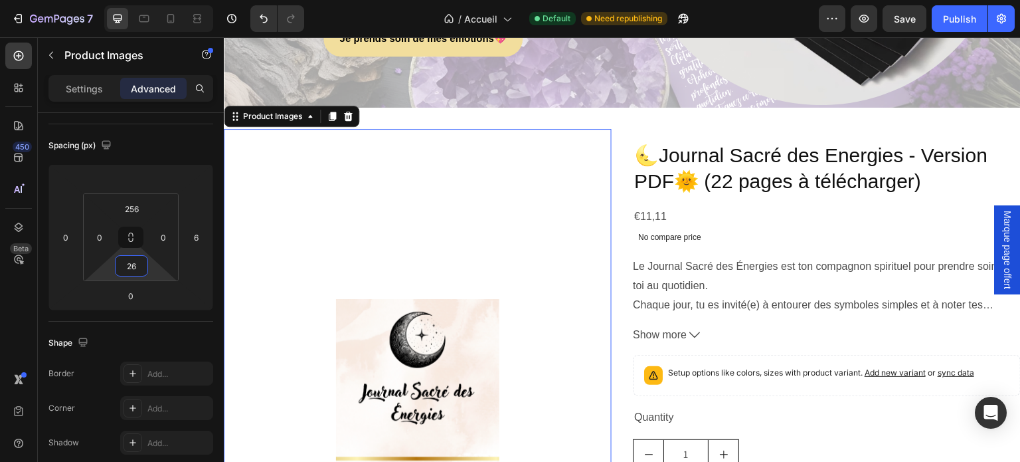
type input "4"
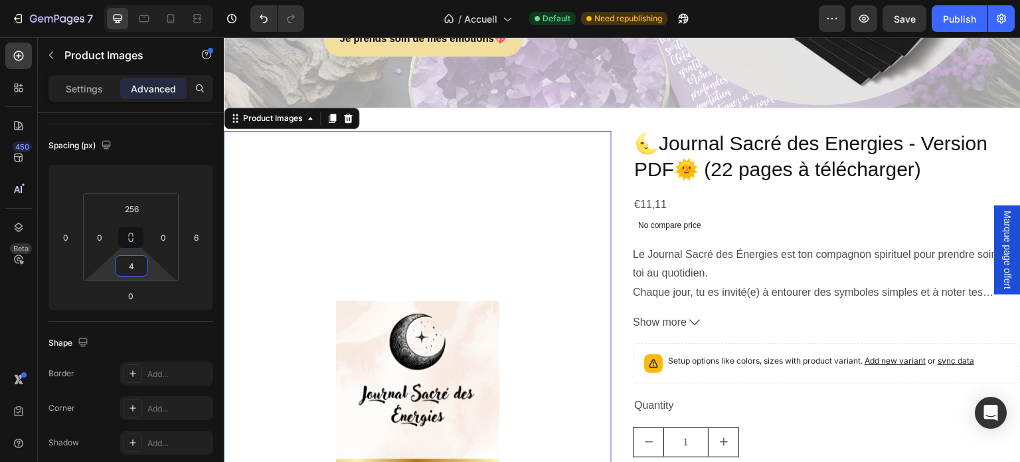
click at [130, 0] on html "7 Version history / Accueil Default Need republishing Preview Save Publish 450 …" at bounding box center [510, 0] width 1020 height 0
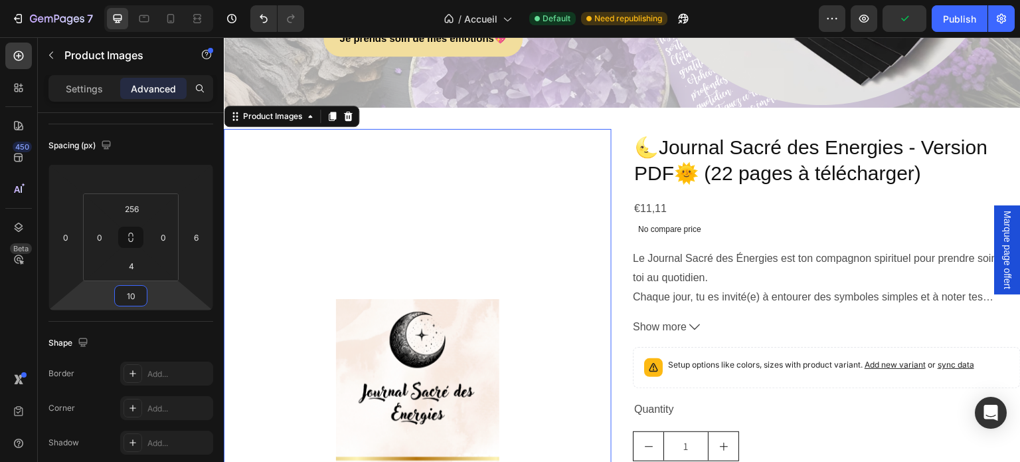
type input "4"
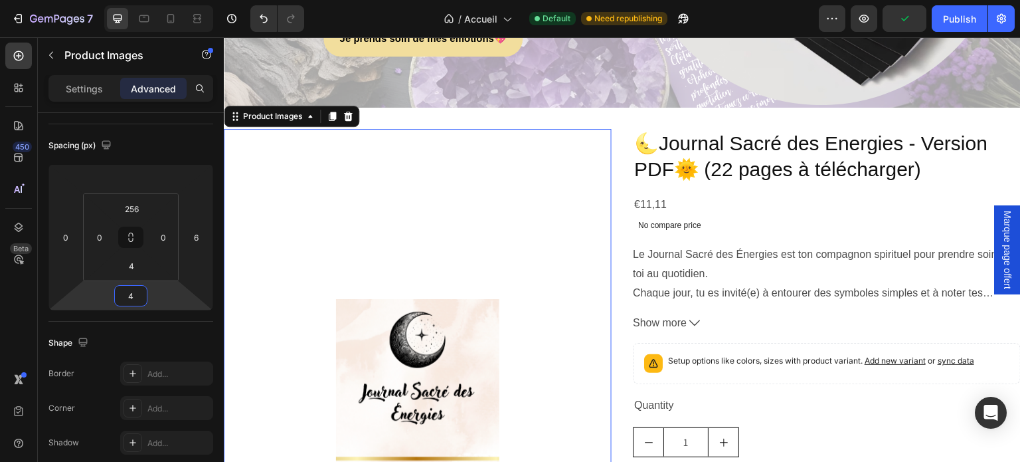
click at [130, 0] on html "7 Version history / Accueil Default Need republishing Preview Publish 450 Beta …" at bounding box center [510, 0] width 1020 height 0
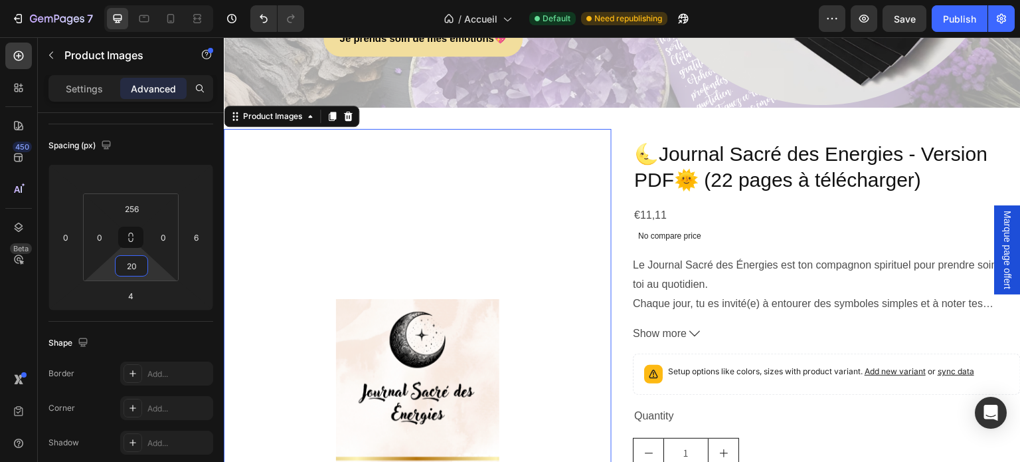
type input "0"
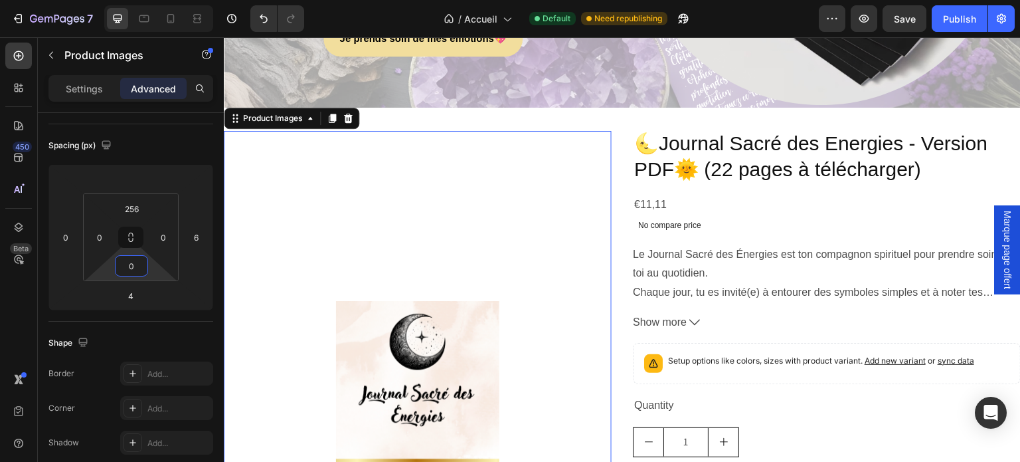
click at [131, 0] on html "7 Version history / Accueil Default Need republishing Preview Save Publish 450 …" at bounding box center [510, 0] width 1020 height 0
click at [375, 335] on img at bounding box center [418, 428] width 340 height 255
click at [282, 325] on img at bounding box center [418, 428] width 340 height 255
click at [131, 206] on input "256" at bounding box center [131, 209] width 27 height 20
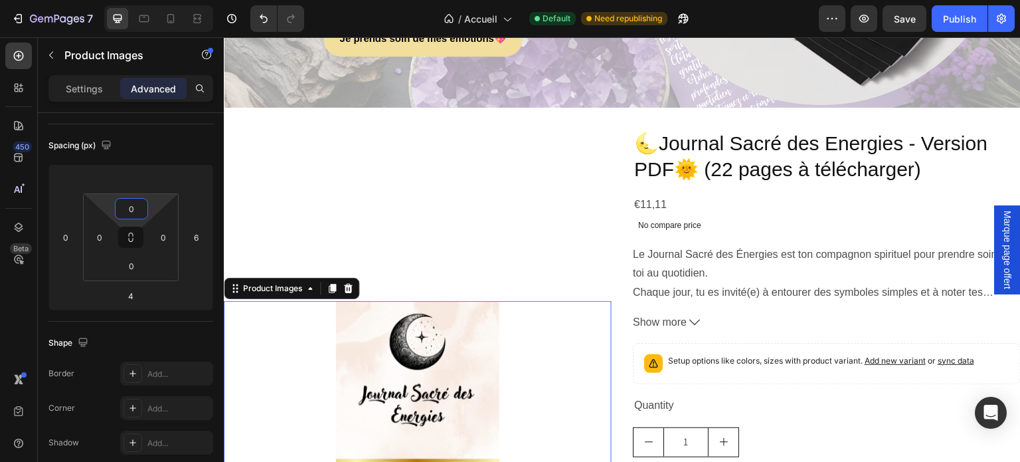
type input "0"
click at [732, 298] on div "Le Journal Sacré des Énergies est ton compagnon spirituel pour prendre soin de …" at bounding box center [827, 288] width 388 height 87
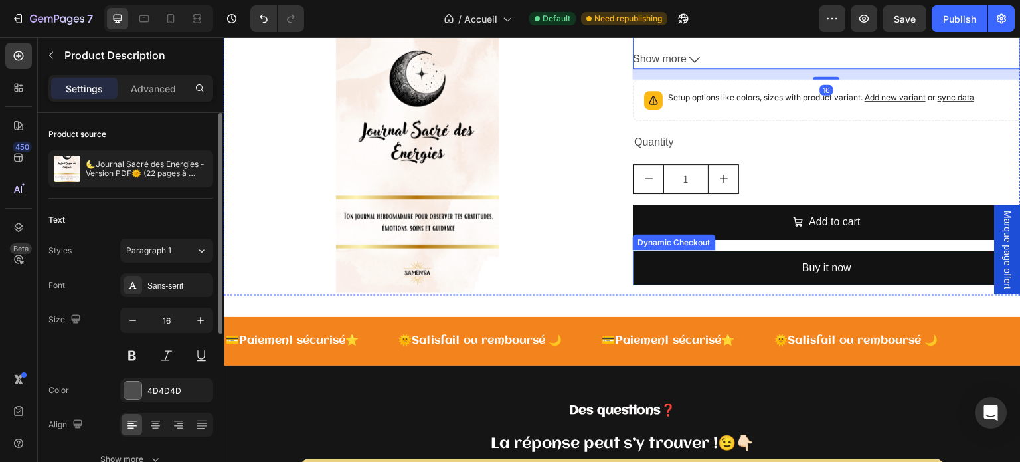
scroll to position [3346, 0]
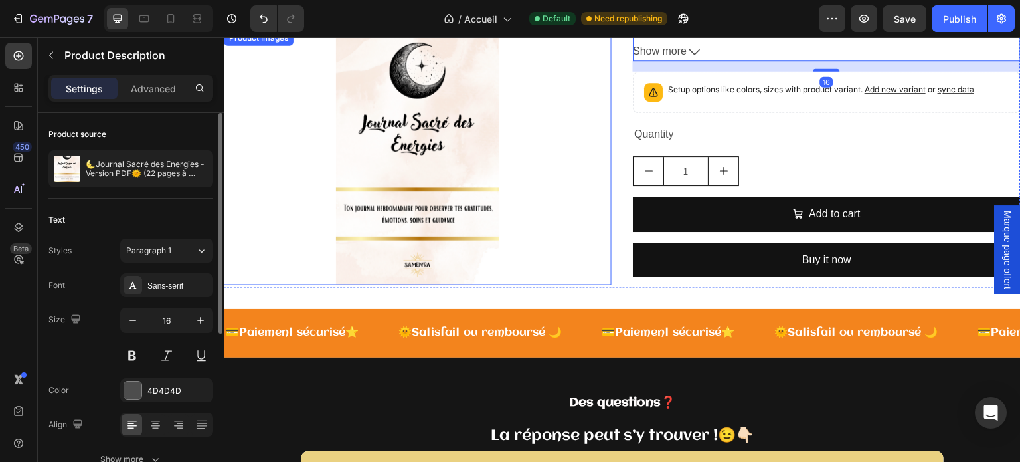
click at [415, 221] on img at bounding box center [418, 157] width 340 height 255
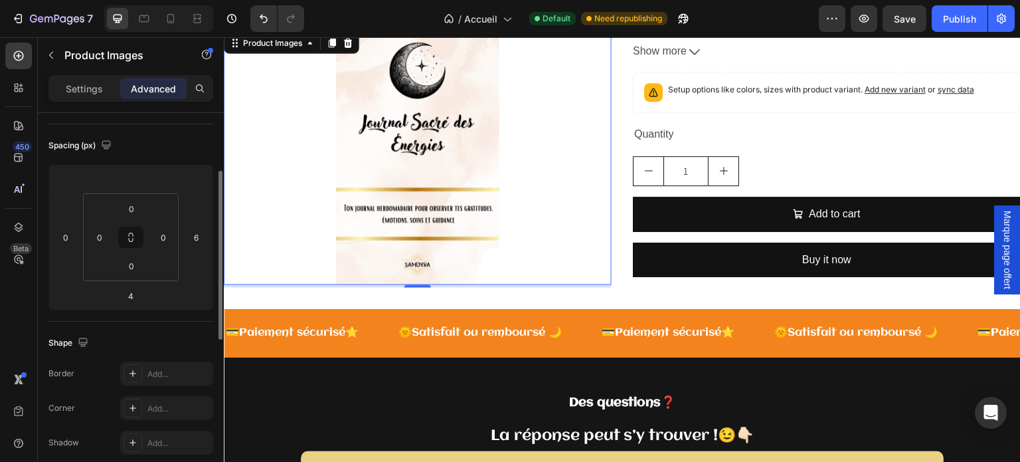
scroll to position [199, 0]
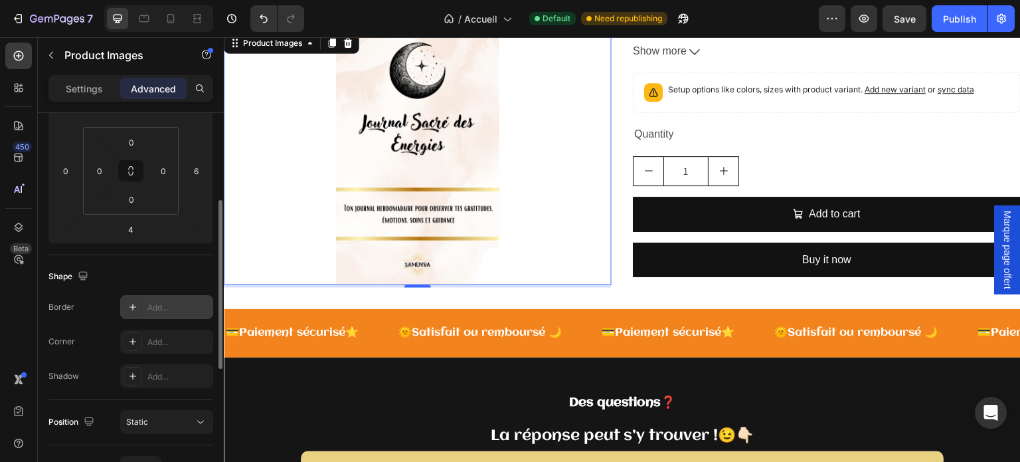
click at [145, 313] on div "Add..." at bounding box center [166, 307] width 93 height 24
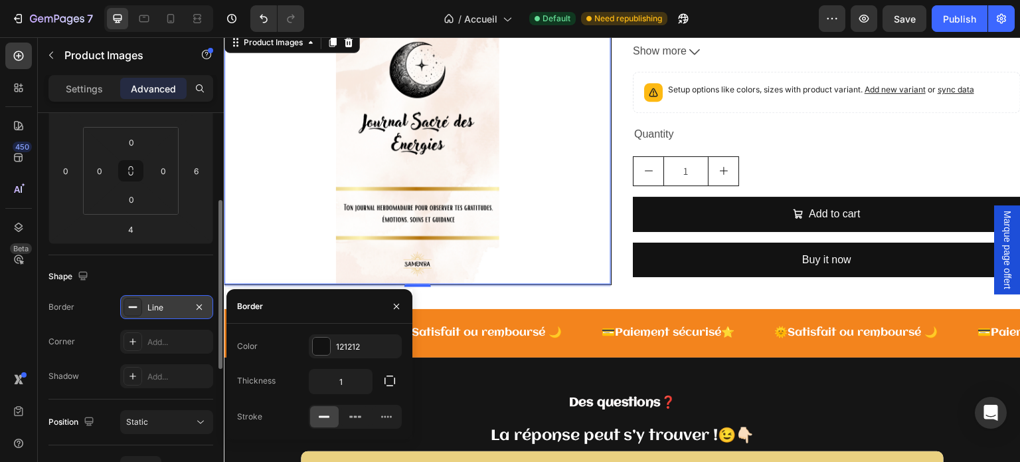
click at [174, 302] on div "Line" at bounding box center [166, 308] width 39 height 12
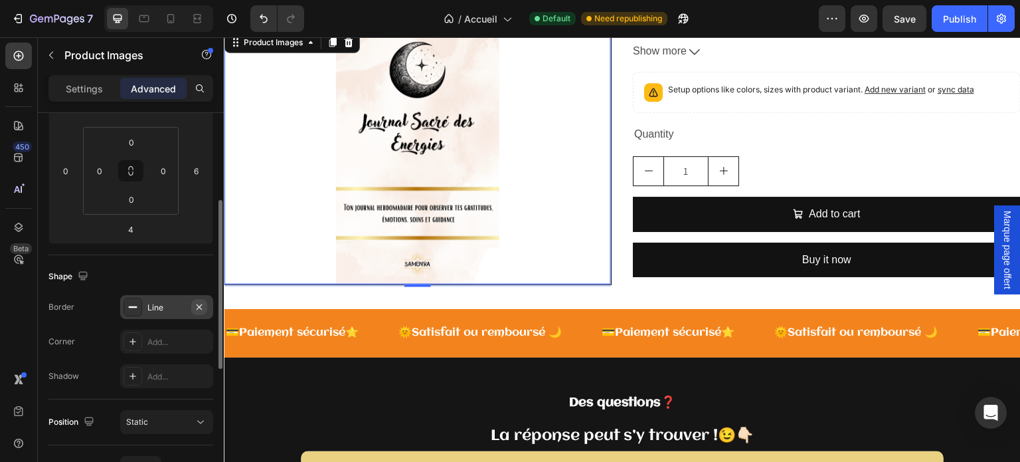
click at [201, 306] on icon "button" at bounding box center [199, 307] width 11 height 11
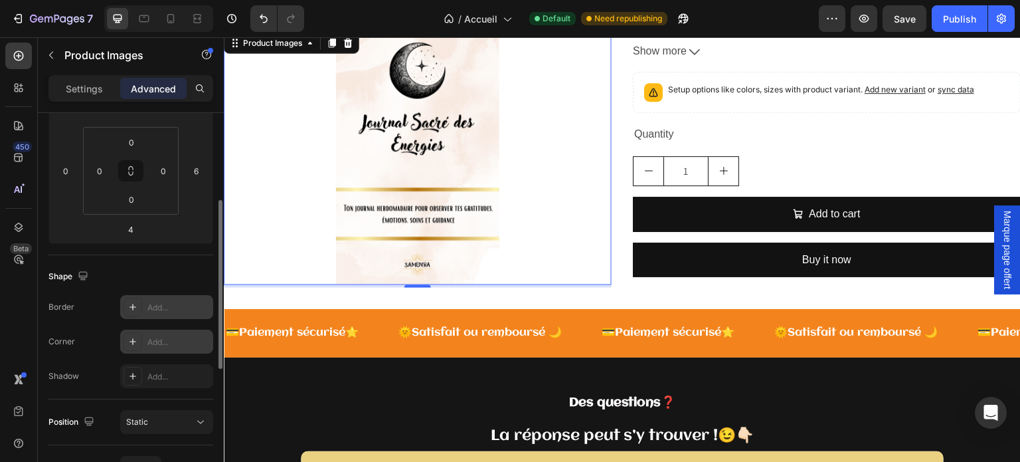
click at [170, 341] on div "Add..." at bounding box center [178, 342] width 62 height 12
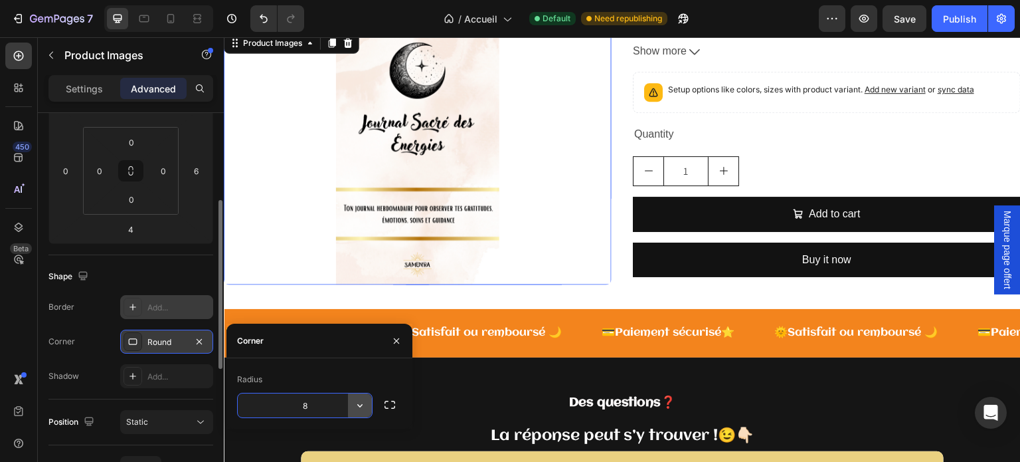
click at [353, 408] on icon "button" at bounding box center [359, 405] width 13 height 13
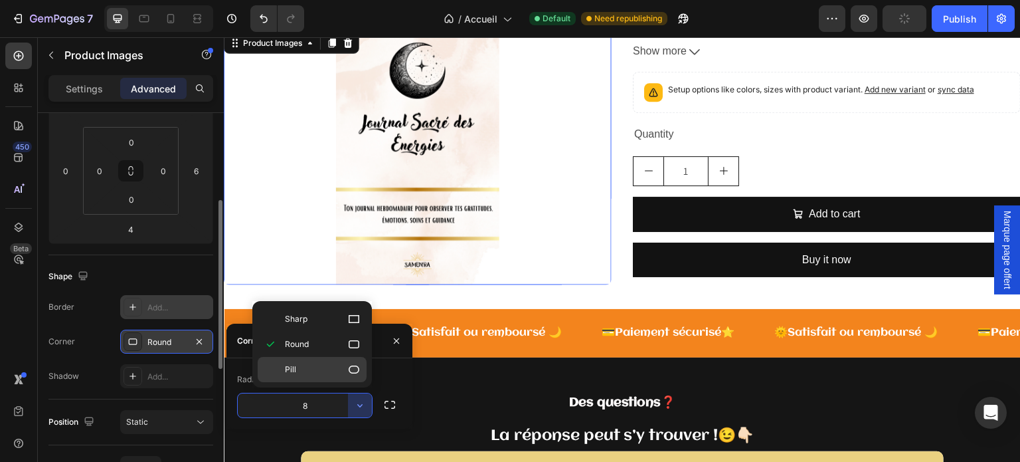
click at [353, 369] on icon at bounding box center [353, 369] width 13 height 13
type input "9999"
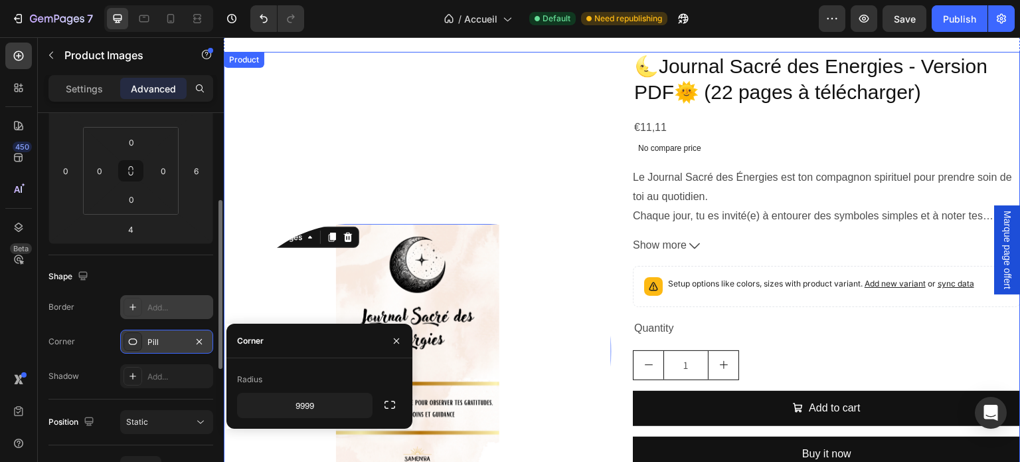
scroll to position [3213, 0]
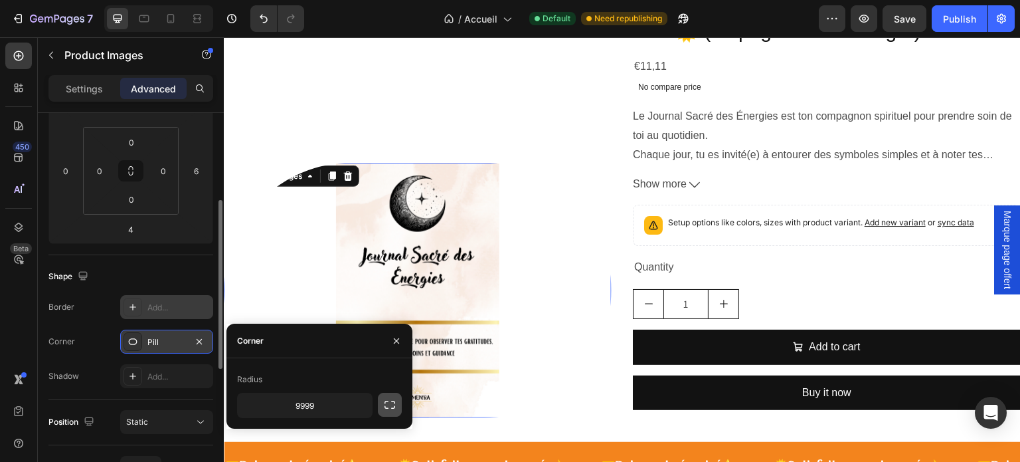
click at [393, 399] on icon "button" at bounding box center [389, 404] width 13 height 13
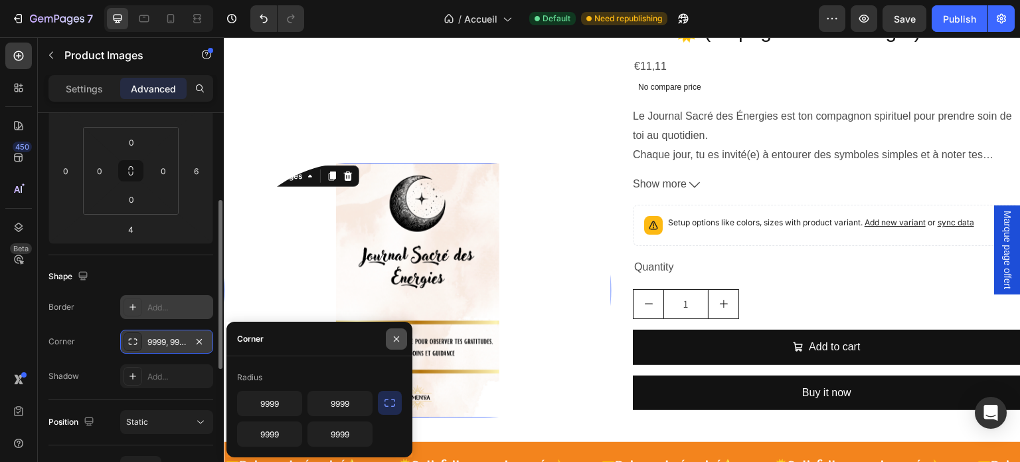
click at [397, 330] on button "button" at bounding box center [396, 338] width 21 height 21
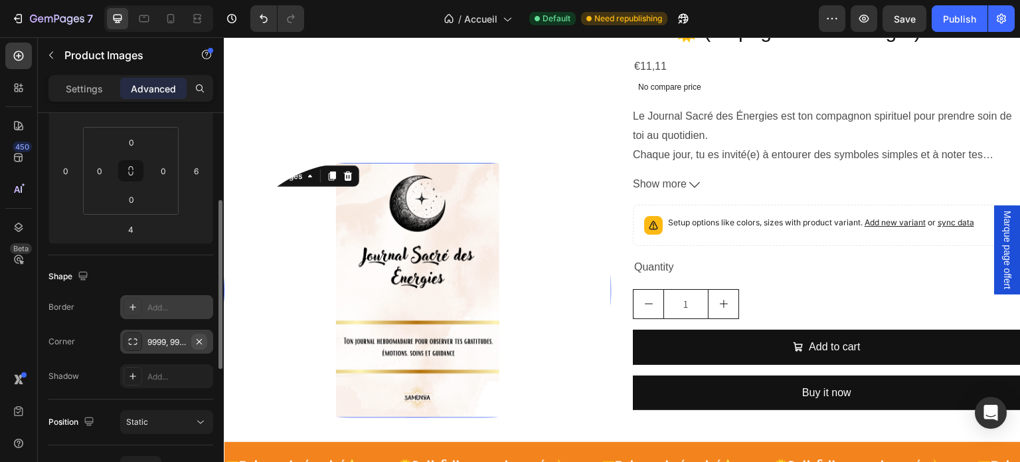
click at [201, 337] on icon "button" at bounding box center [199, 341] width 11 height 11
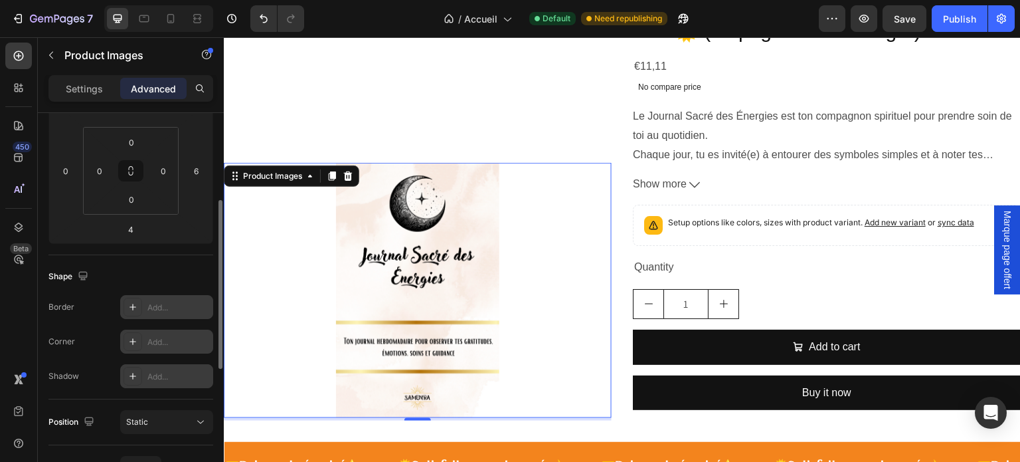
click at [162, 379] on div "Add..." at bounding box center [178, 377] width 62 height 12
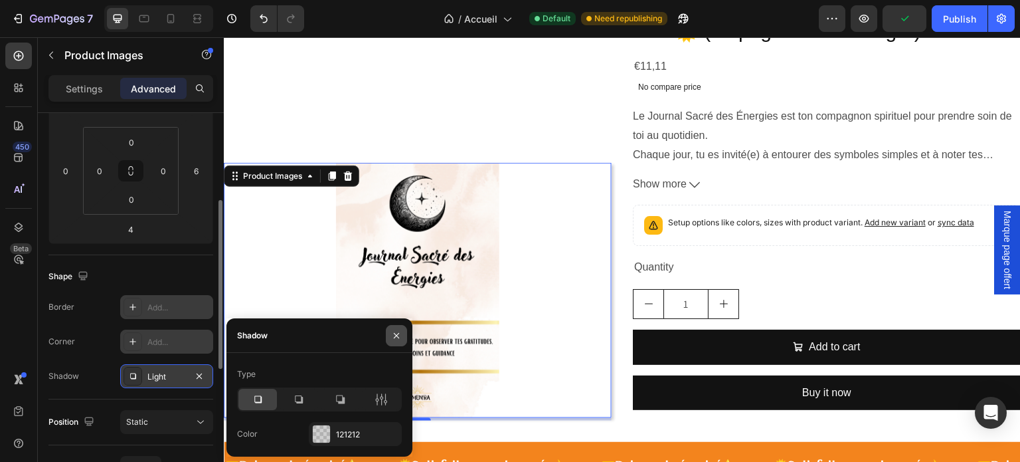
click at [396, 334] on icon "button" at bounding box center [396, 335] width 5 height 5
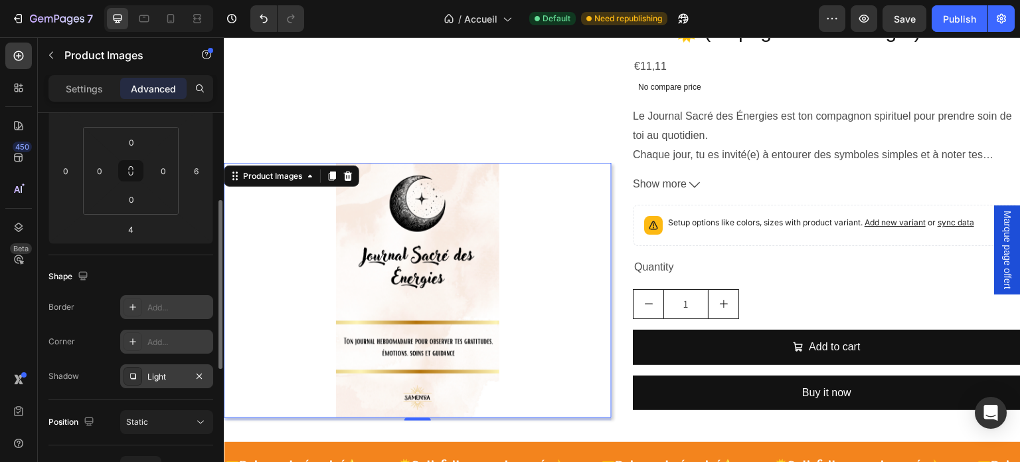
click at [149, 381] on div "Light" at bounding box center [166, 377] width 39 height 12
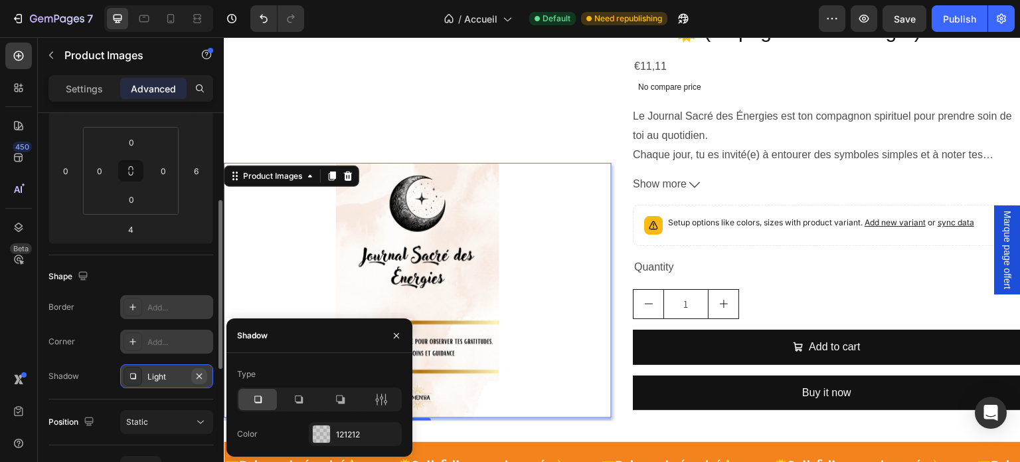
click at [200, 376] on icon "button" at bounding box center [199, 375] width 5 height 5
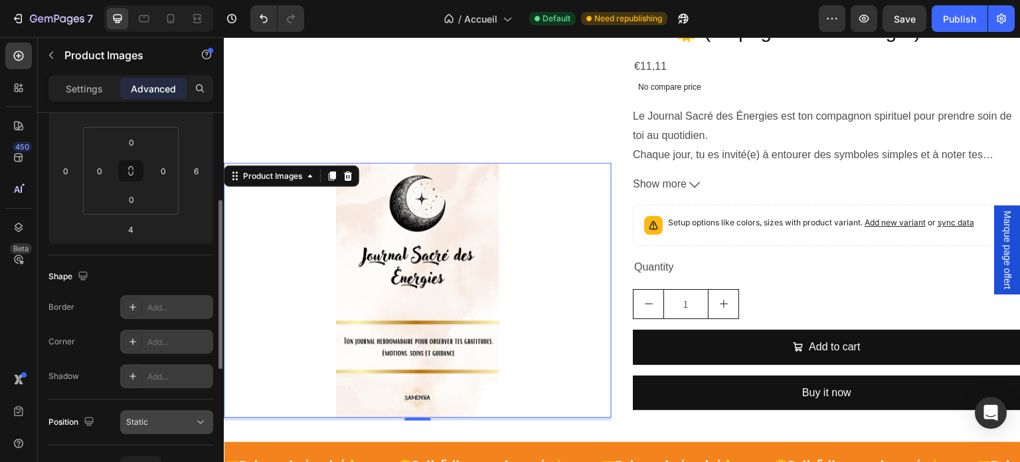
click at [134, 427] on div "Static" at bounding box center [166, 421] width 81 height 13
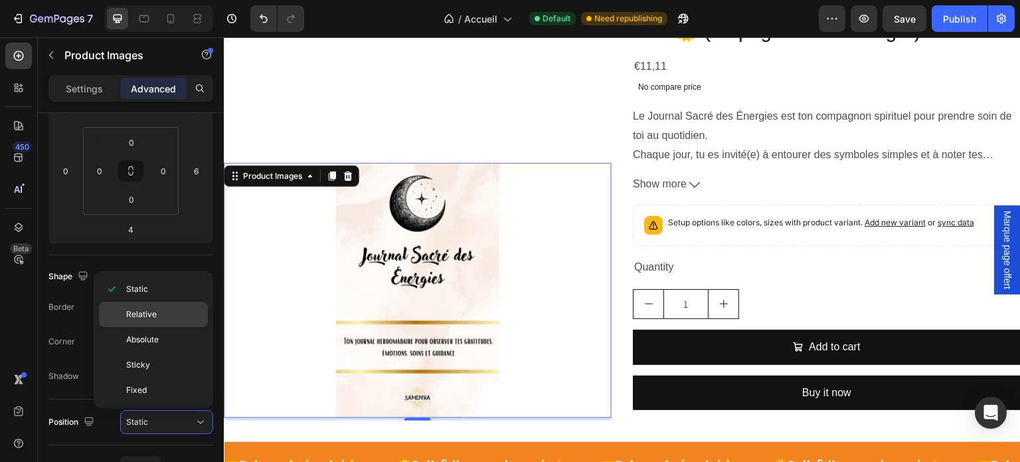
click at [144, 327] on div "Relative" at bounding box center [153, 339] width 109 height 25
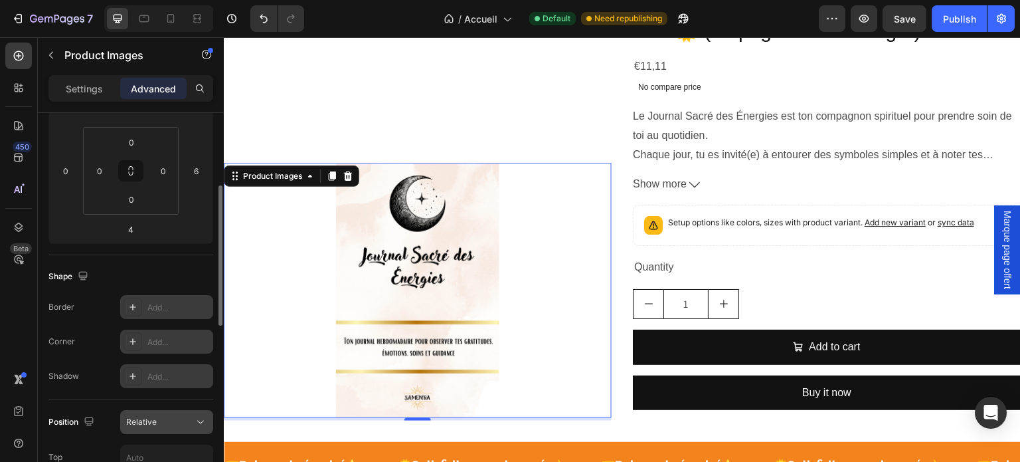
click at [191, 423] on div "Relative" at bounding box center [160, 422] width 68 height 12
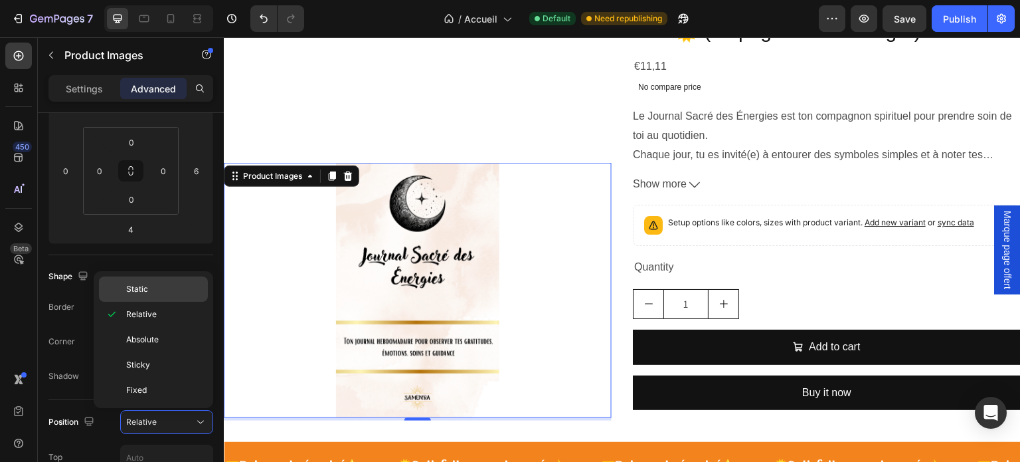
click at [140, 288] on span "Static" at bounding box center [137, 289] width 22 height 12
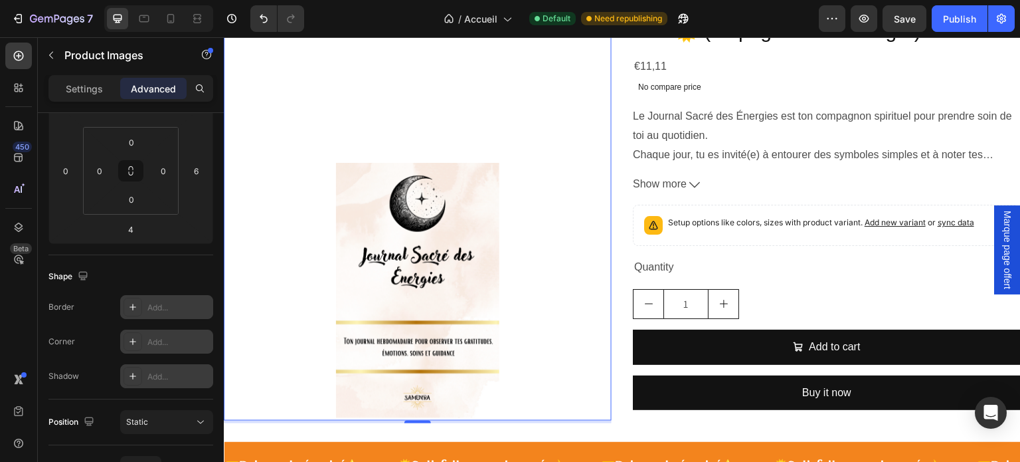
scroll to position [3146, 0]
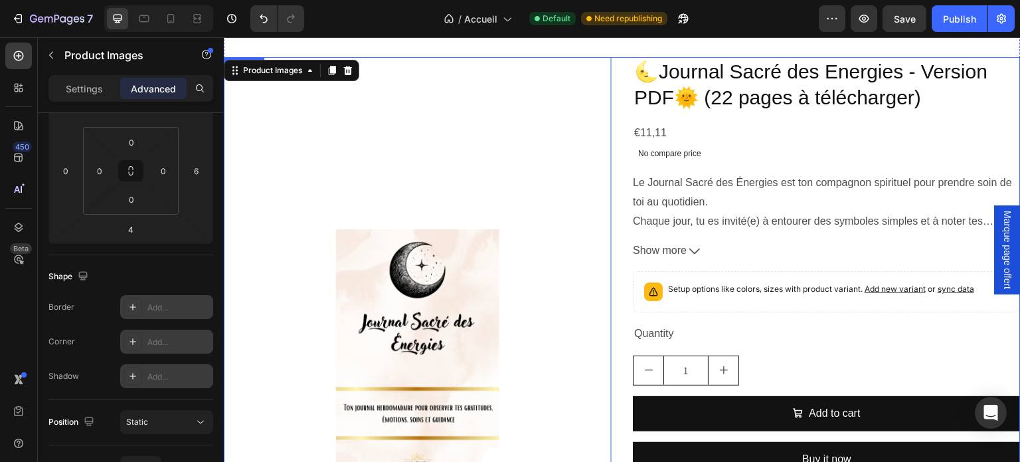
click at [426, 176] on div "Product Images 4" at bounding box center [418, 272] width 388 height 430
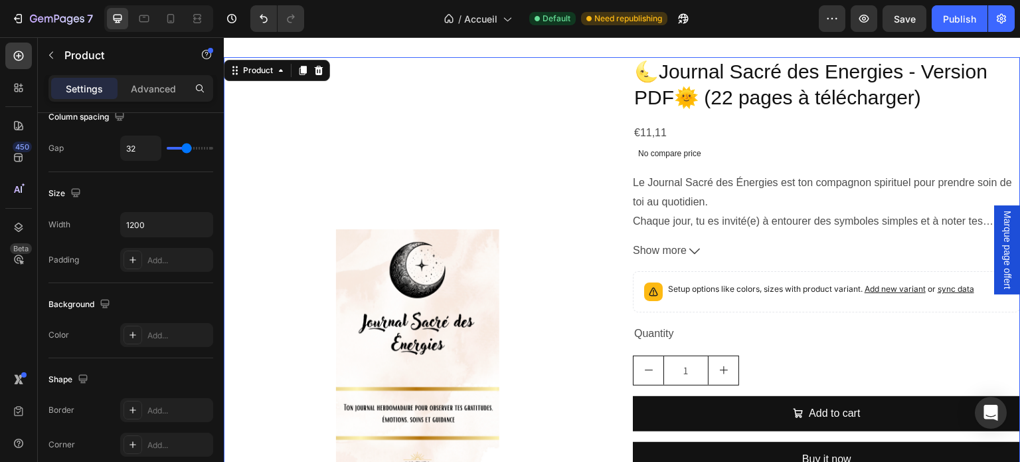
scroll to position [0, 0]
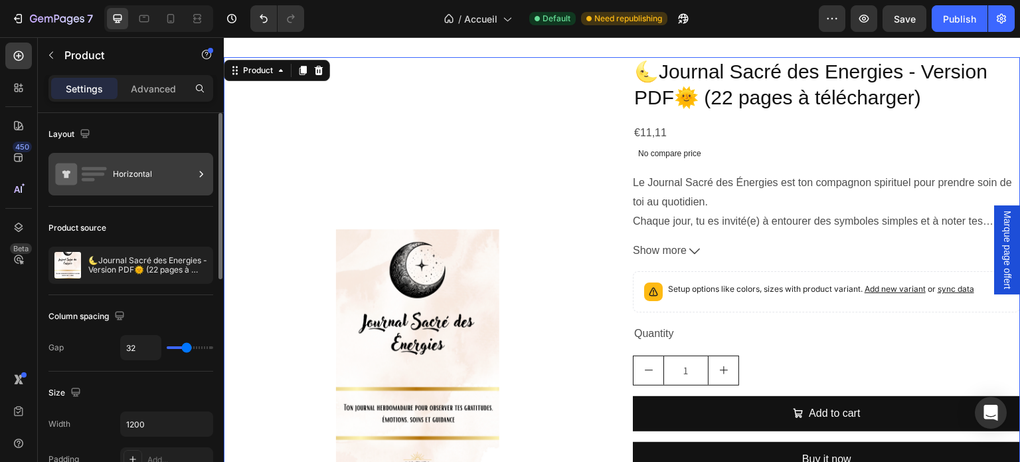
click at [130, 169] on div "Horizontal" at bounding box center [153, 174] width 81 height 31
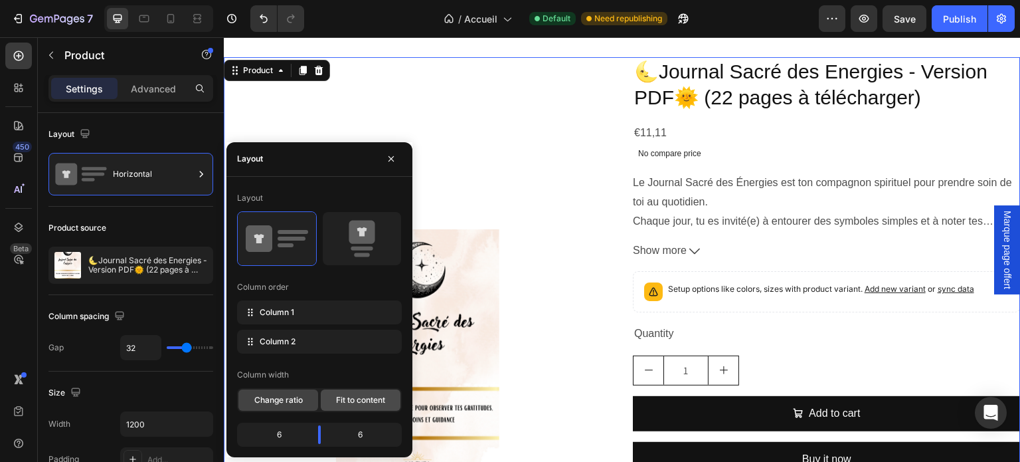
click at [354, 396] on span "Fit to content" at bounding box center [360, 400] width 49 height 12
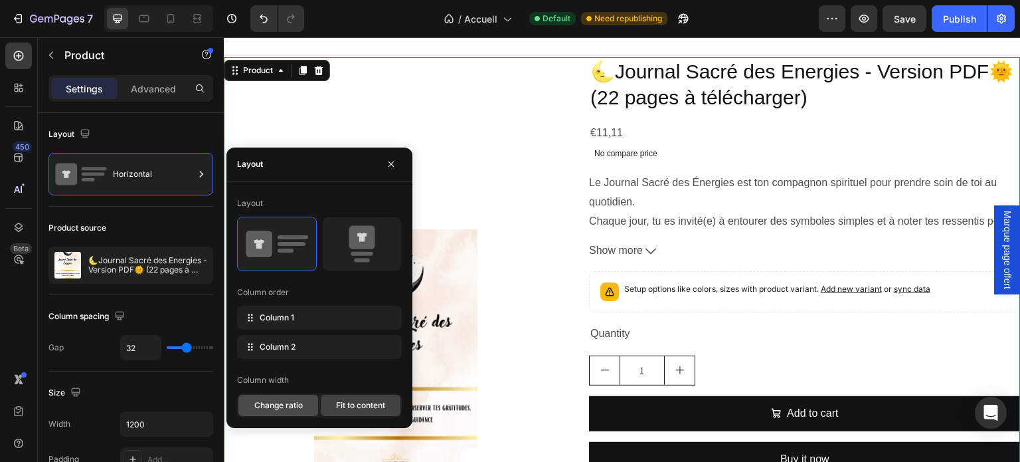
click at [292, 405] on span "Change ratio" at bounding box center [278, 405] width 48 height 12
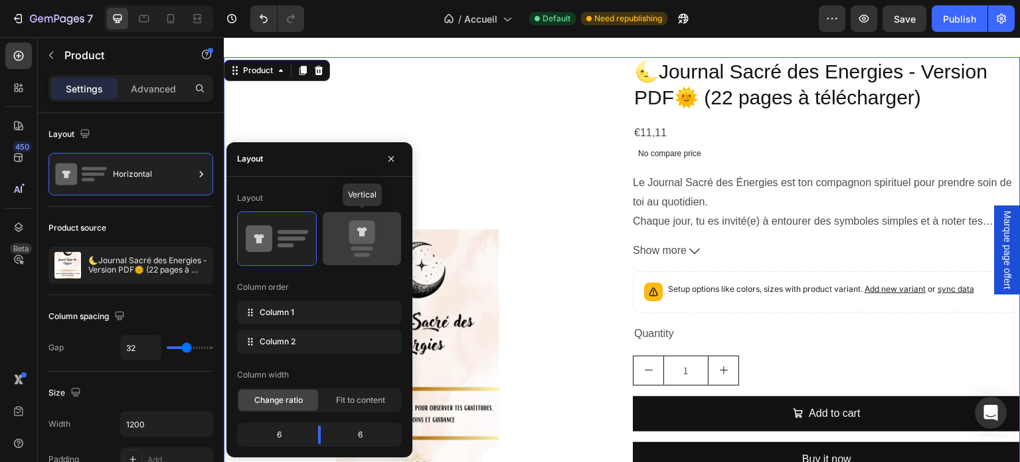
click at [343, 251] on icon at bounding box center [362, 238] width 62 height 37
type input "16"
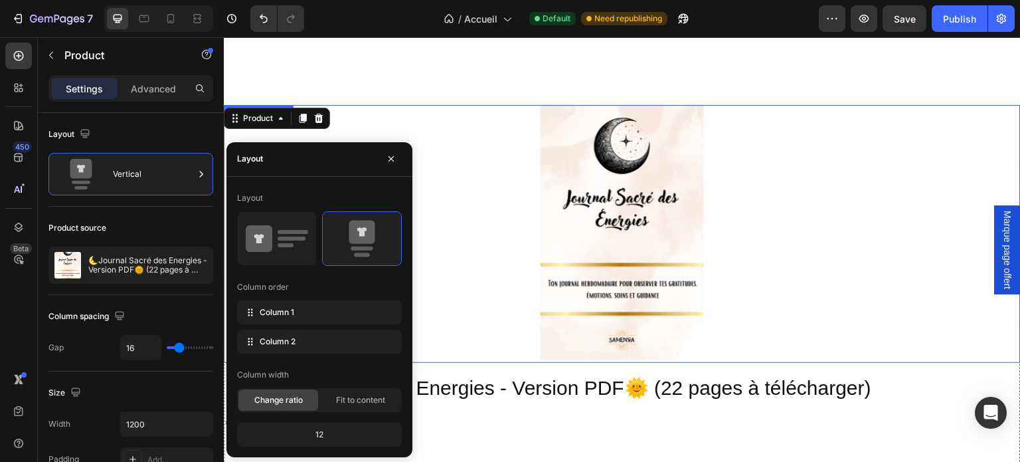
scroll to position [3146, 0]
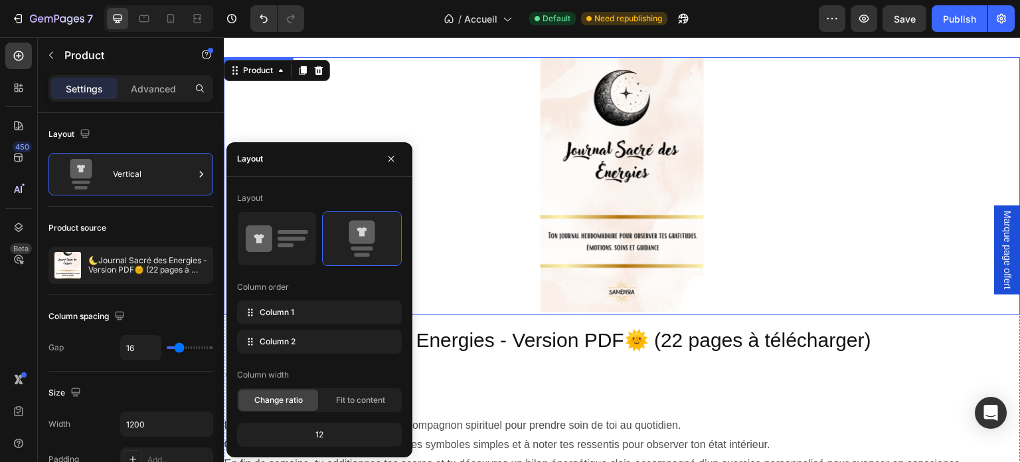
click at [695, 217] on img at bounding box center [622, 184] width 340 height 255
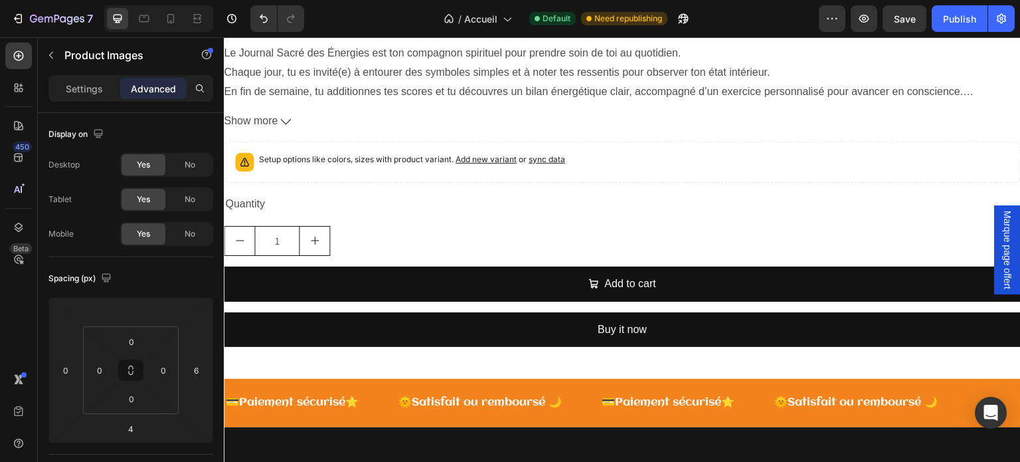
scroll to position [3545, 0]
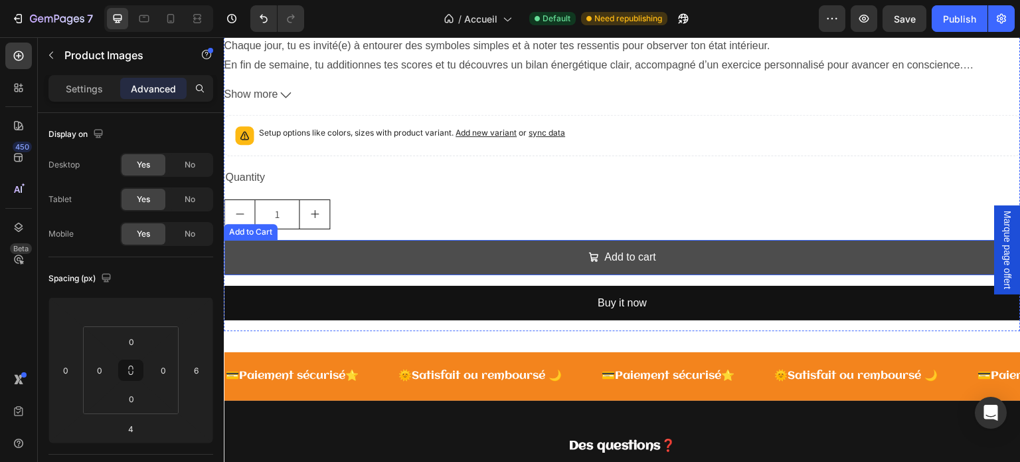
click at [670, 257] on button "Add to cart" at bounding box center [622, 257] width 797 height 35
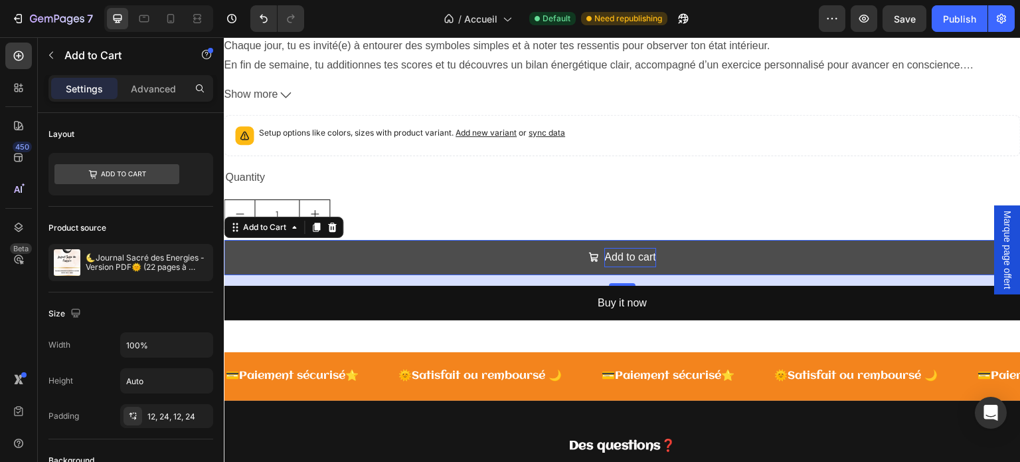
click at [620, 252] on div "Add to cart" at bounding box center [630, 257] width 51 height 19
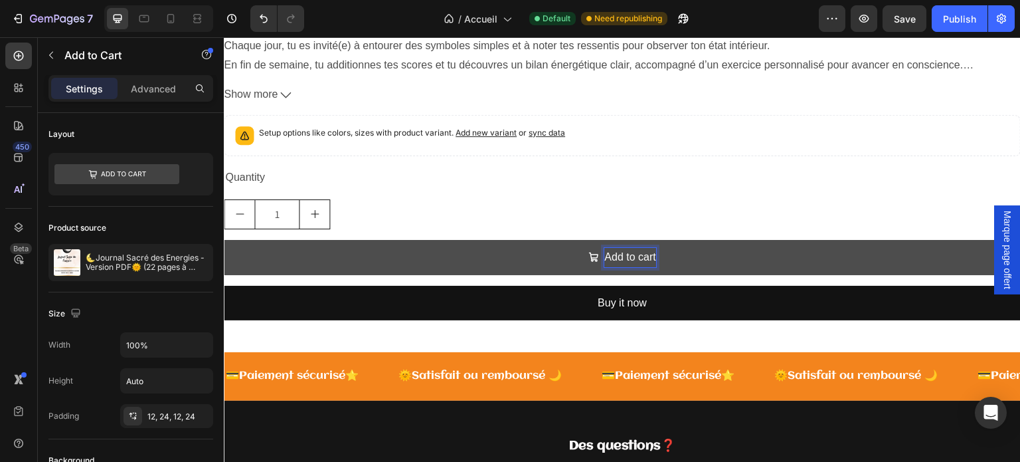
scroll to position [3479, 0]
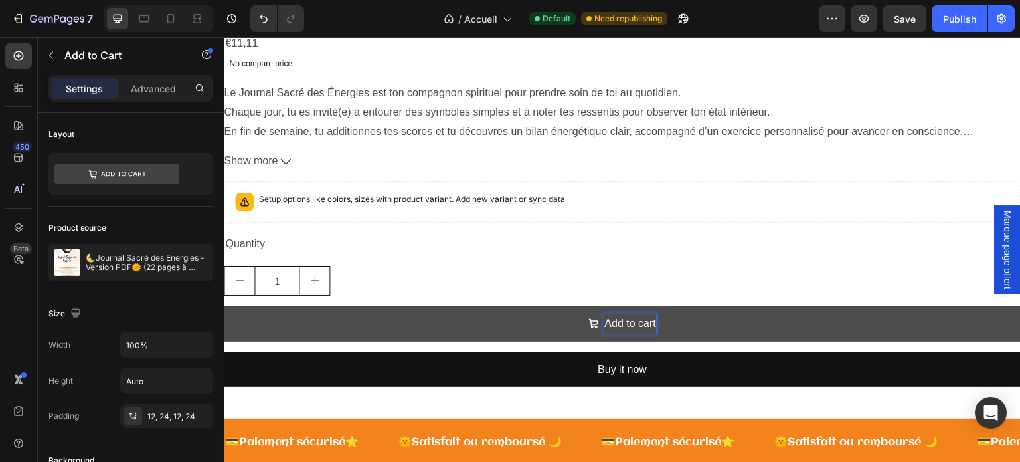
click at [376, 313] on button "Add to cart" at bounding box center [622, 323] width 797 height 35
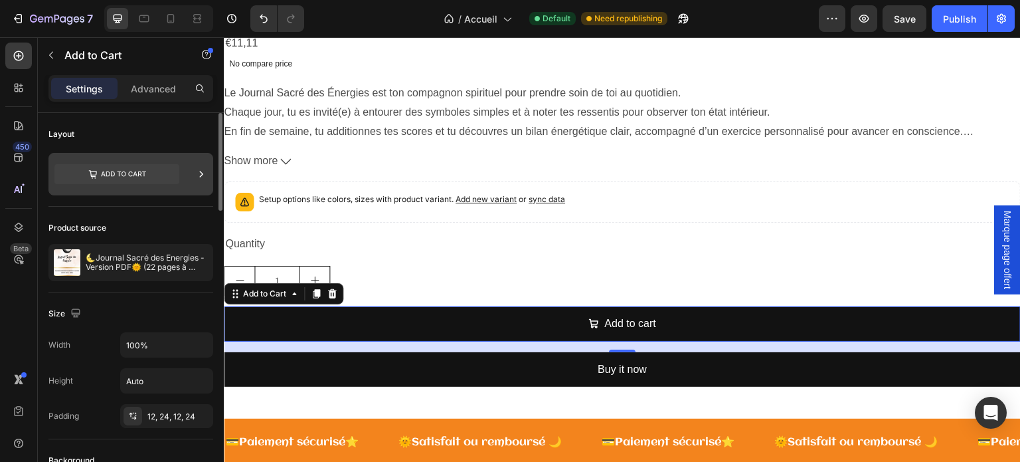
click at [136, 167] on icon at bounding box center [116, 174] width 125 height 20
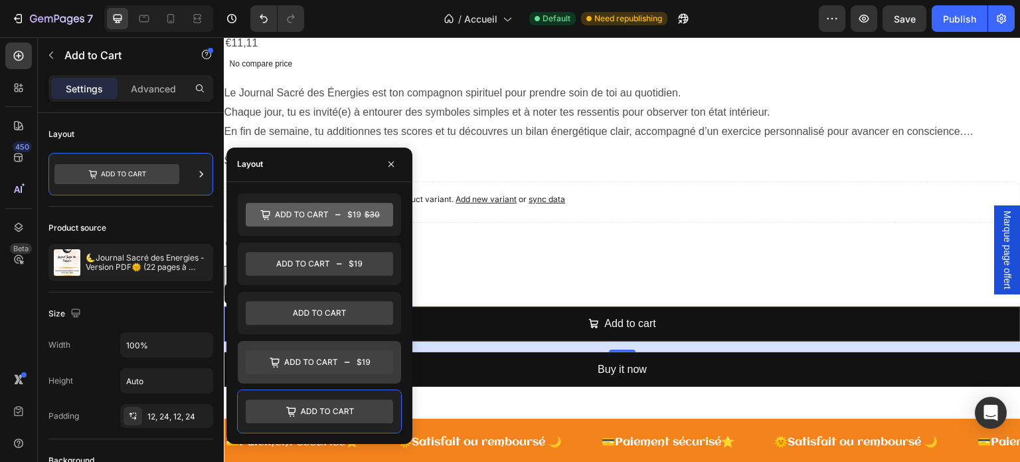
click at [334, 354] on icon at bounding box center [319, 362] width 147 height 24
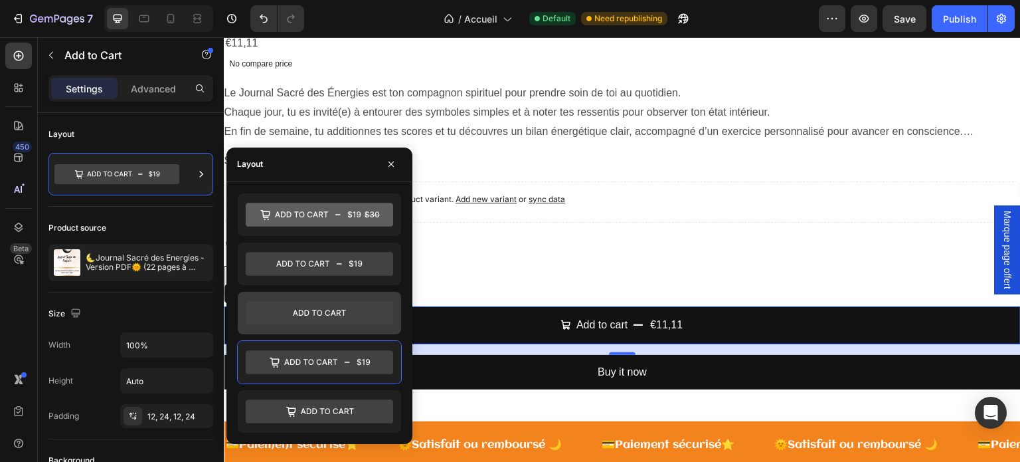
click at [326, 308] on icon at bounding box center [319, 313] width 147 height 24
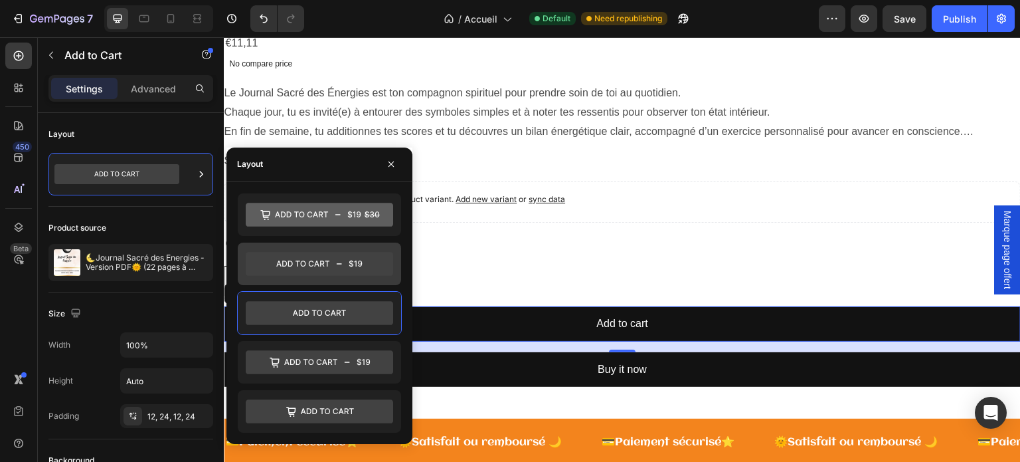
click at [323, 268] on icon at bounding box center [319, 264] width 147 height 24
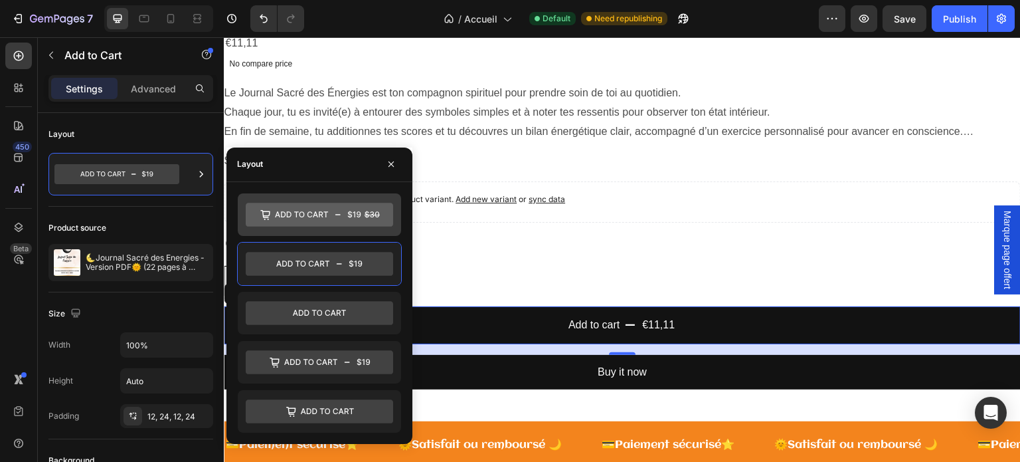
click at [327, 221] on icon at bounding box center [319, 215] width 147 height 24
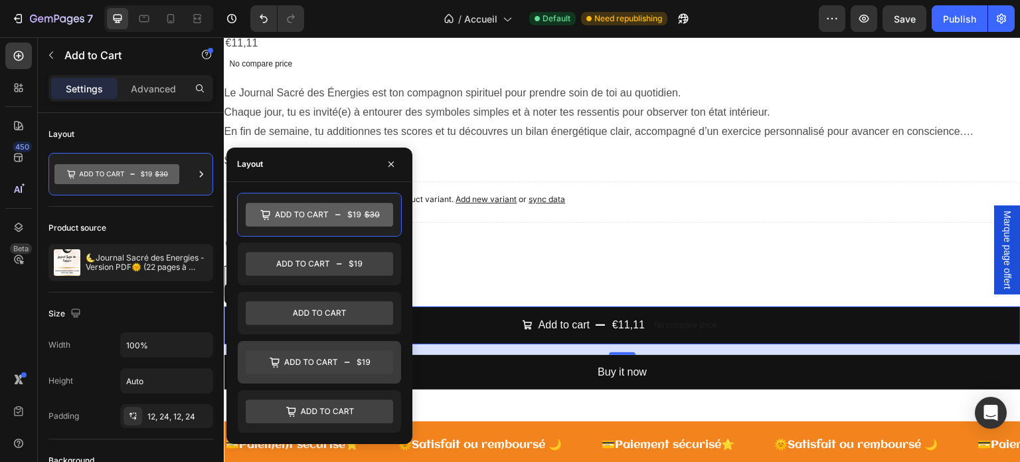
click at [336, 359] on icon at bounding box center [310, 362] width 53 height 6
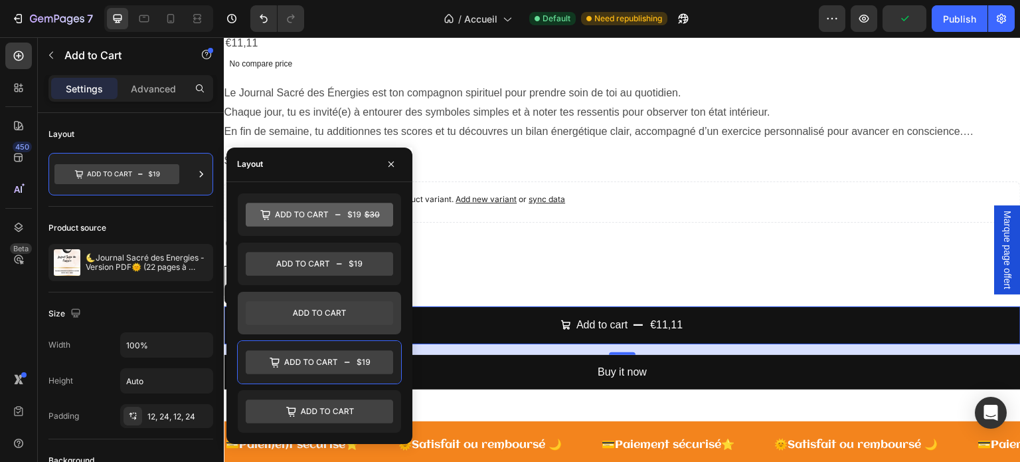
click at [324, 314] on icon at bounding box center [319, 313] width 147 height 24
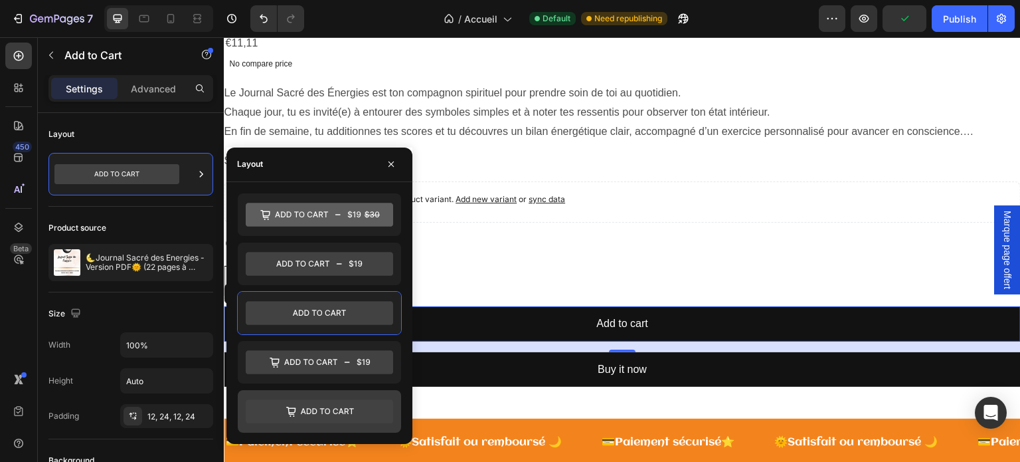
click at [331, 398] on icon at bounding box center [319, 411] width 147 height 27
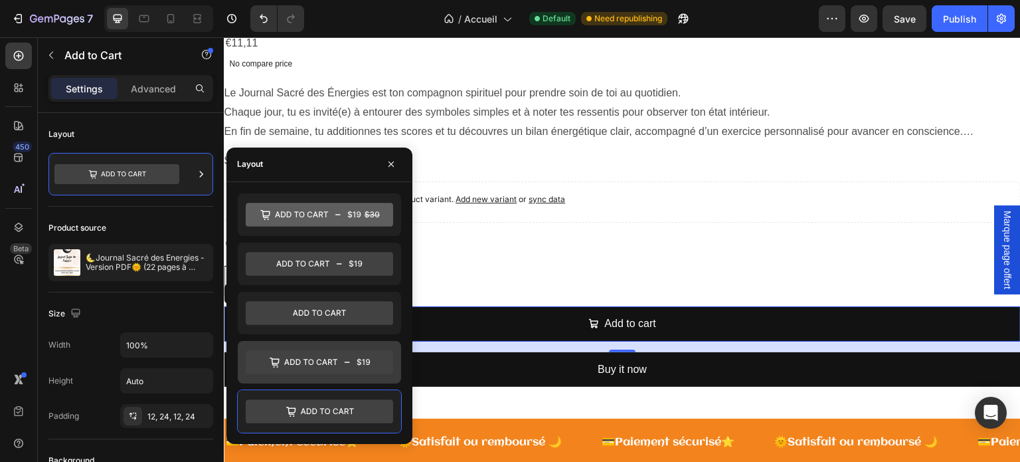
click at [337, 369] on icon at bounding box center [319, 362] width 147 height 24
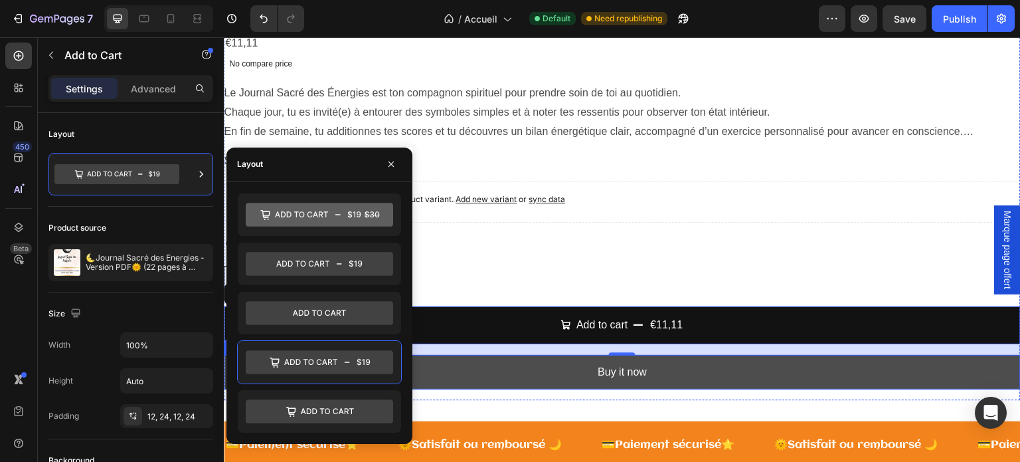
click at [698, 371] on button "Buy it now" at bounding box center [622, 372] width 797 height 35
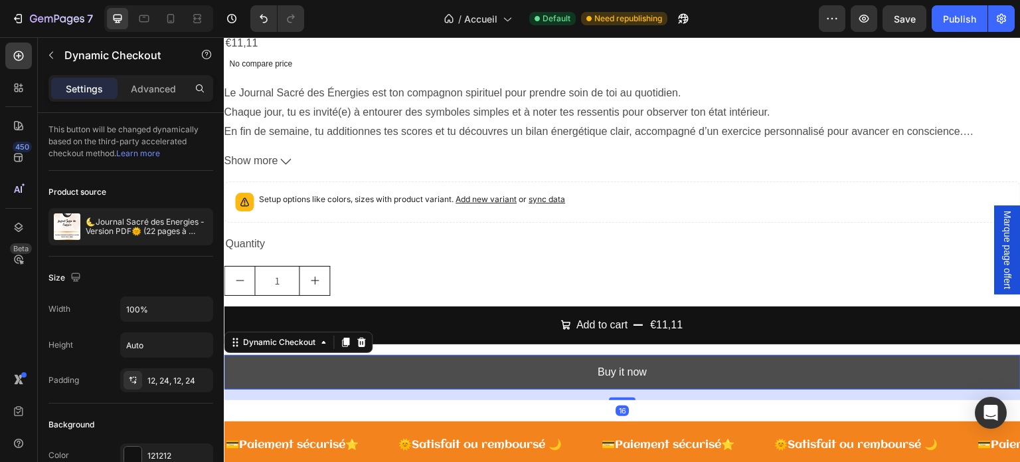
click at [652, 375] on button "Buy it now" at bounding box center [622, 372] width 797 height 35
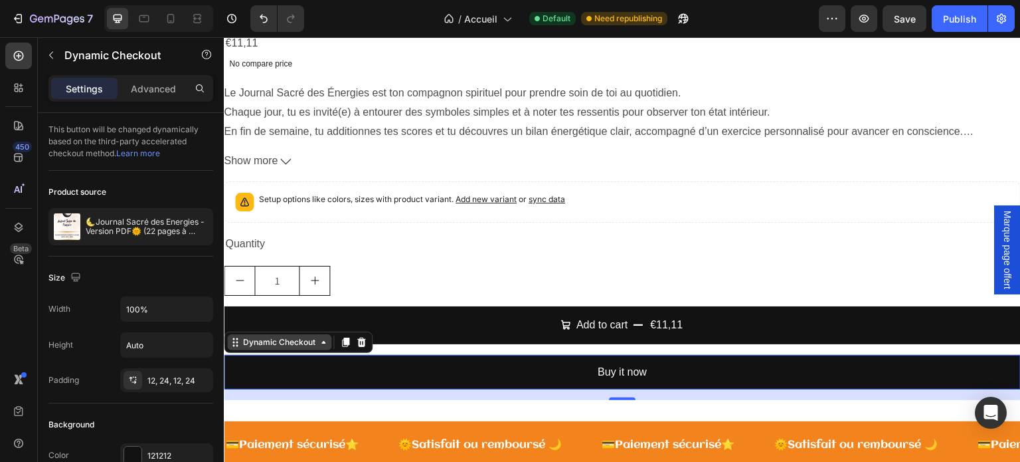
click at [286, 341] on div "Dynamic Checkout" at bounding box center [279, 342] width 78 height 12
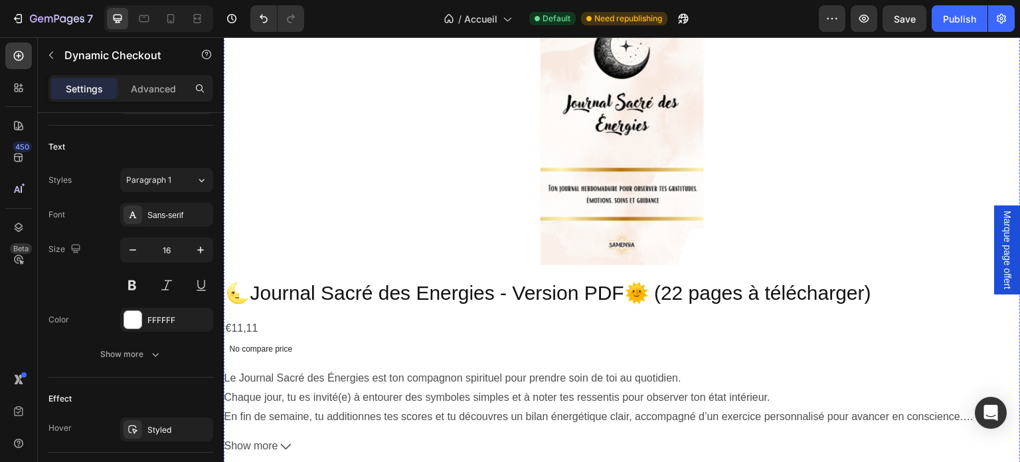
scroll to position [3213, 0]
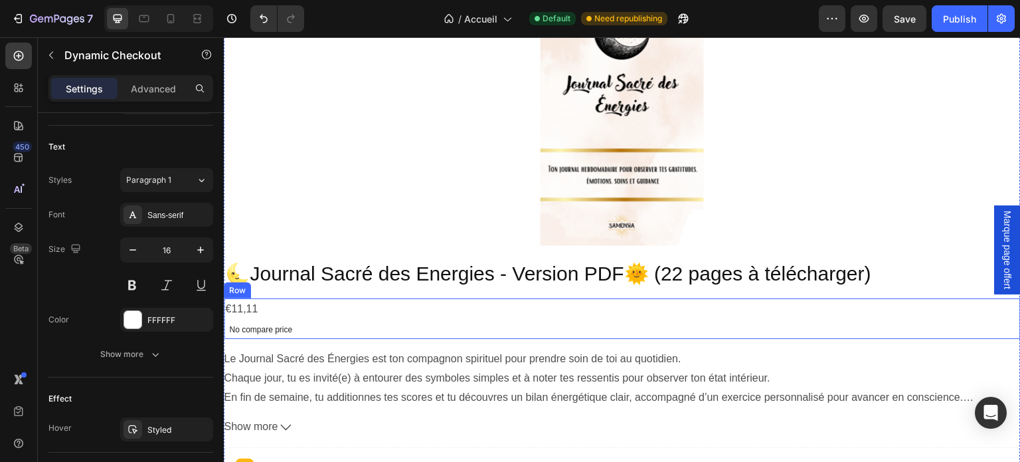
click at [440, 298] on div "€11,11 Product Price Product Price No compare price Product Price Row" at bounding box center [622, 318] width 797 height 41
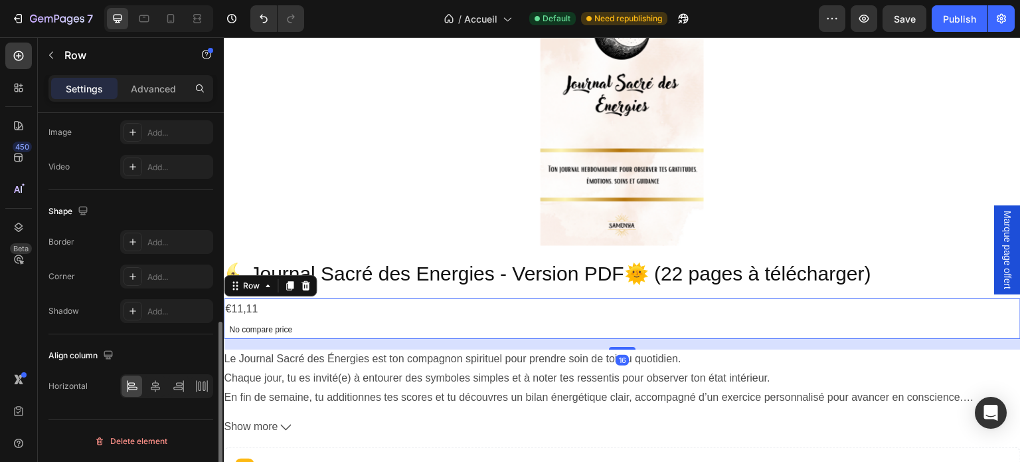
scroll to position [0, 0]
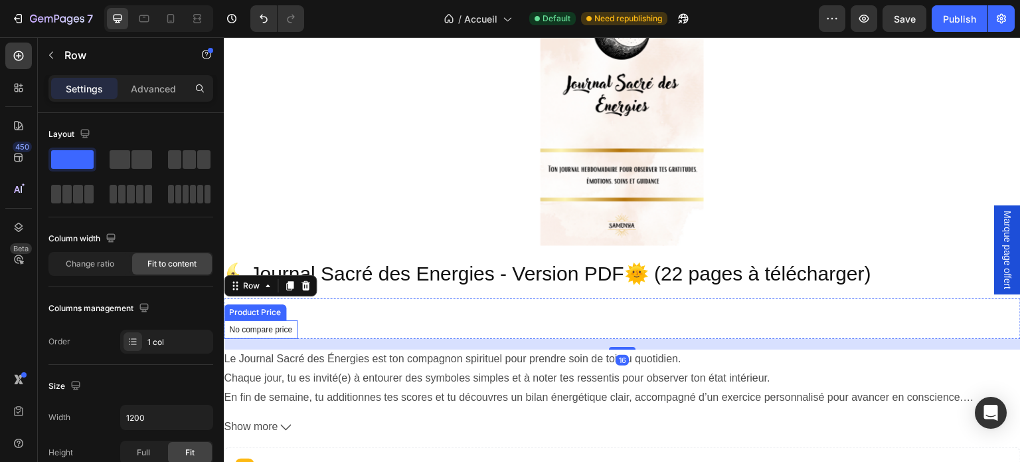
click at [251, 329] on p "No compare price" at bounding box center [260, 330] width 63 height 8
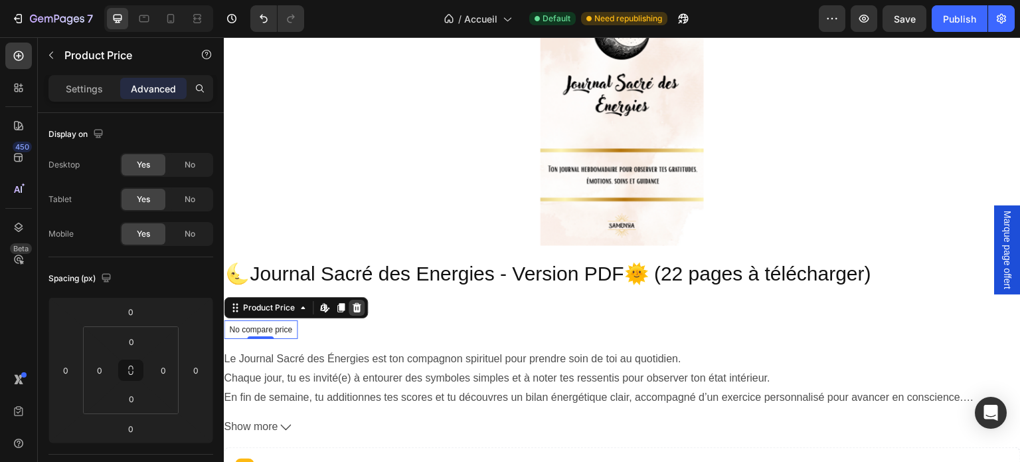
click at [359, 306] on icon at bounding box center [357, 307] width 9 height 9
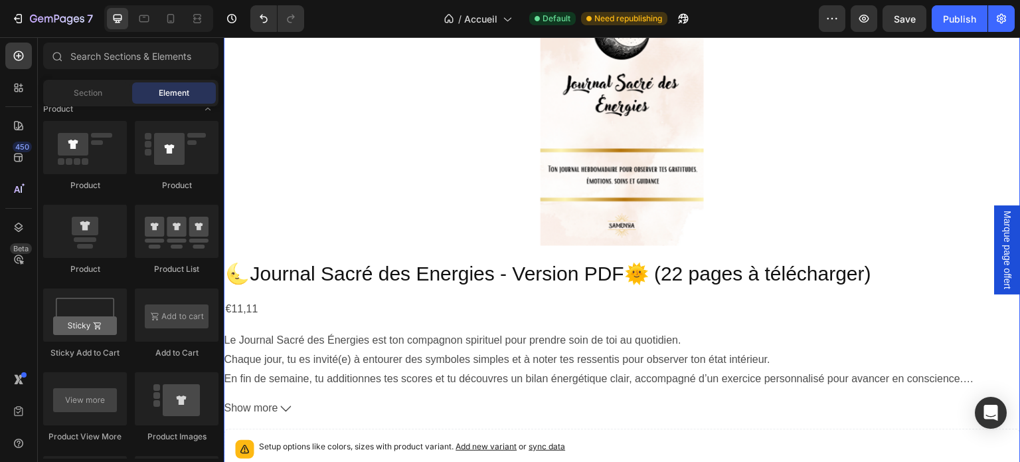
click at [284, 326] on div "🌜Journal Sacré des Energies - Version PDF🌞 (22 pages à télécharger) Product Tit…" at bounding box center [622, 453] width 797 height 388
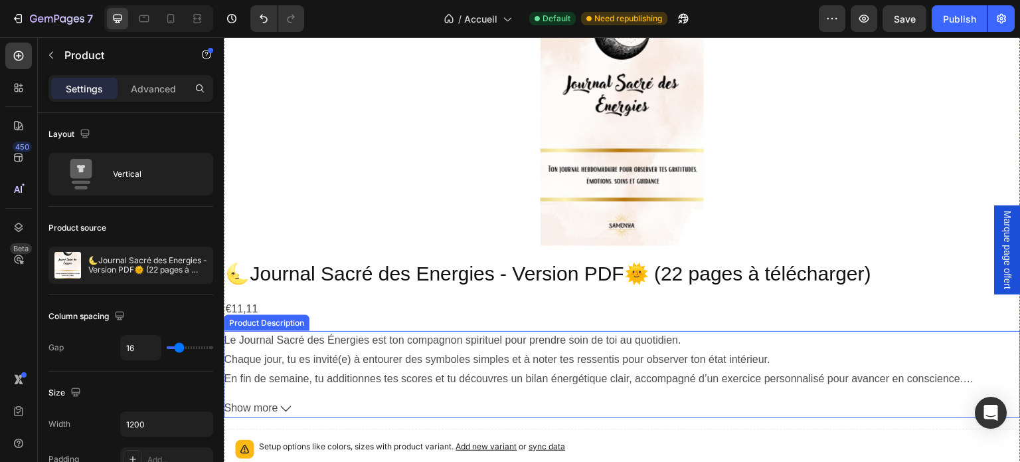
click at [276, 343] on div "Le Journal Sacré des Énergies est ton compagnon spirituel pour prendre soin de …" at bounding box center [622, 340] width 797 height 19
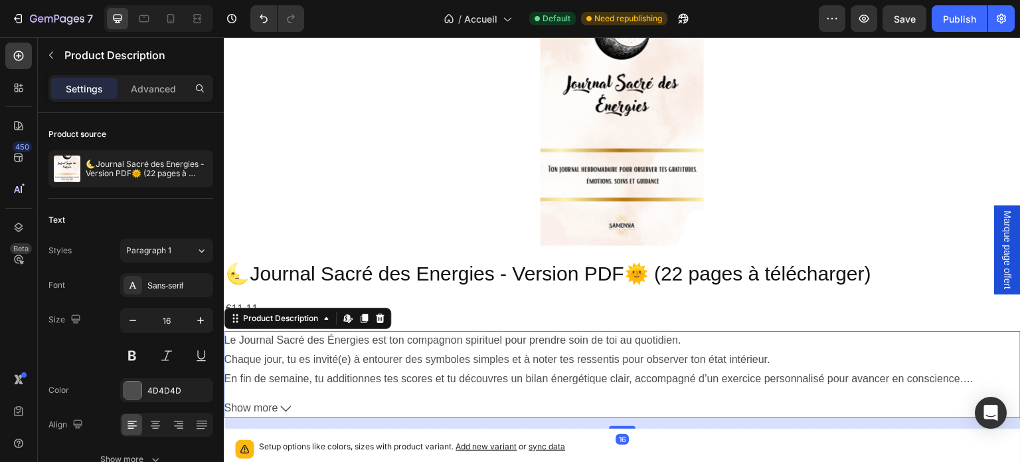
click at [276, 343] on div "Le Journal Sacré des Énergies est ton compagnon spirituel pour prendre soin de …" at bounding box center [622, 340] width 797 height 19
click at [302, 389] on div "Le Journal Sacré des Énergies est ton compagnon spirituel pour prendre soin de …" at bounding box center [622, 374] width 797 height 87
click at [274, 407] on span "Show more" at bounding box center [251, 408] width 54 height 19
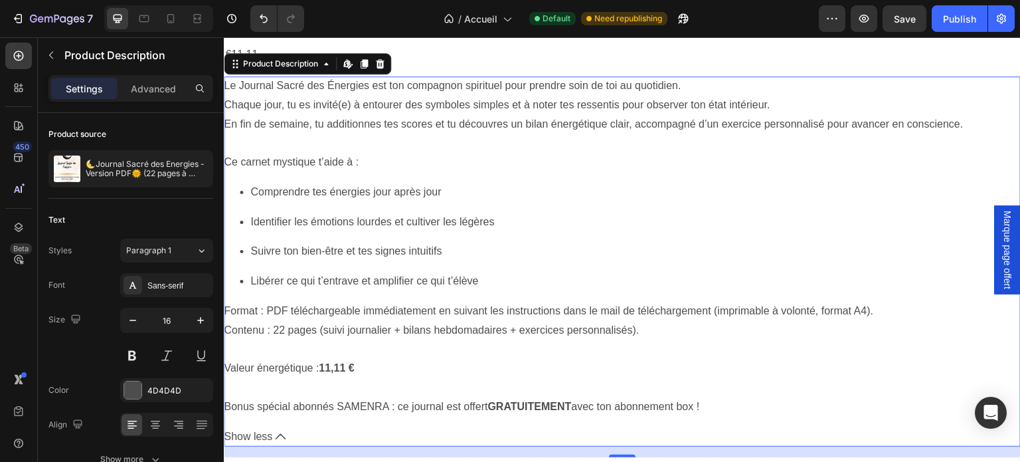
scroll to position [3479, 0]
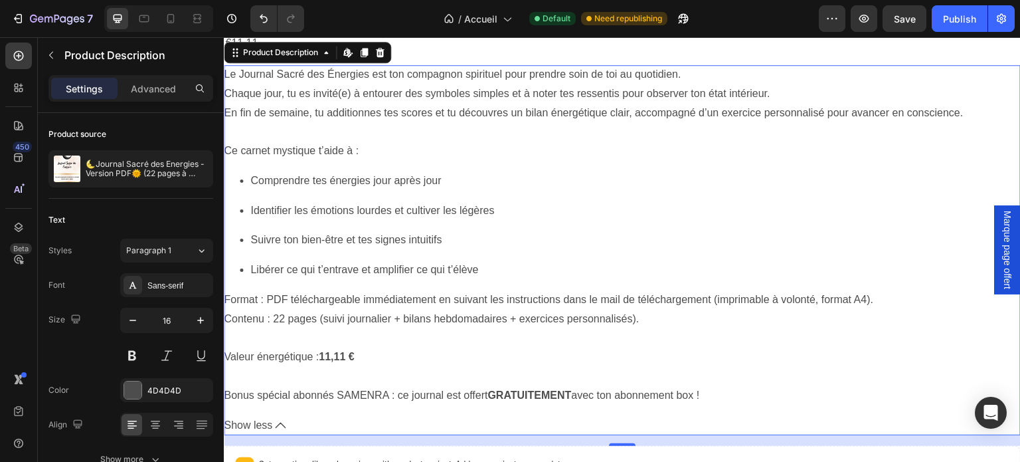
click at [269, 426] on span "Show less" at bounding box center [248, 425] width 48 height 19
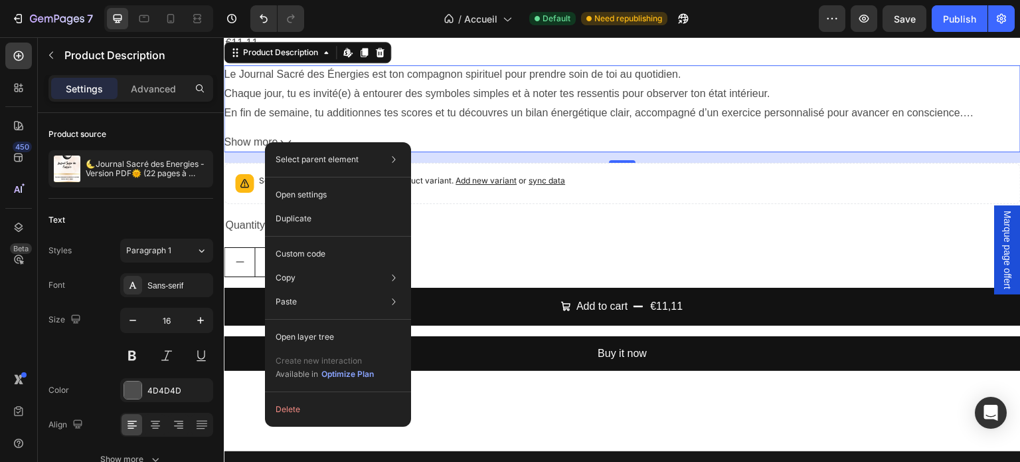
click at [266, 142] on div "Select parent element Section Product Product Description Open settings Duplica…" at bounding box center [338, 284] width 146 height 284
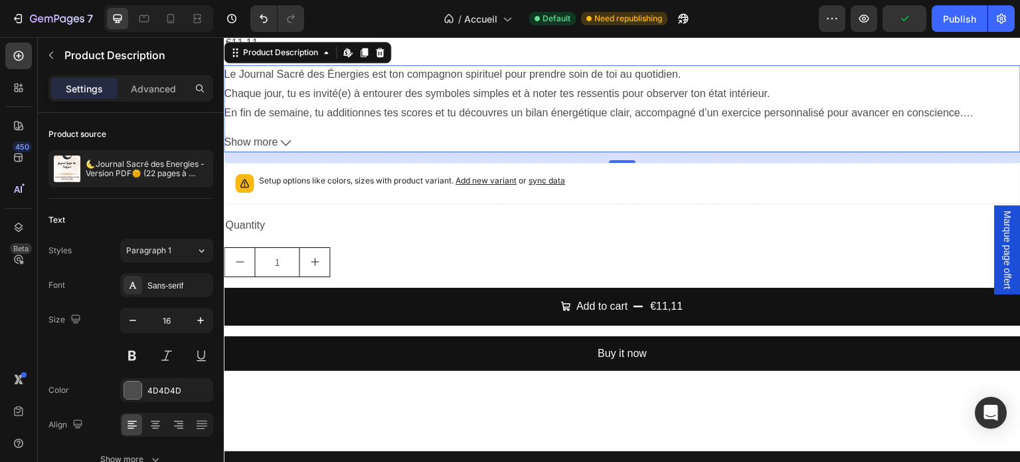
click at [287, 133] on button "Show more" at bounding box center [622, 142] width 797 height 19
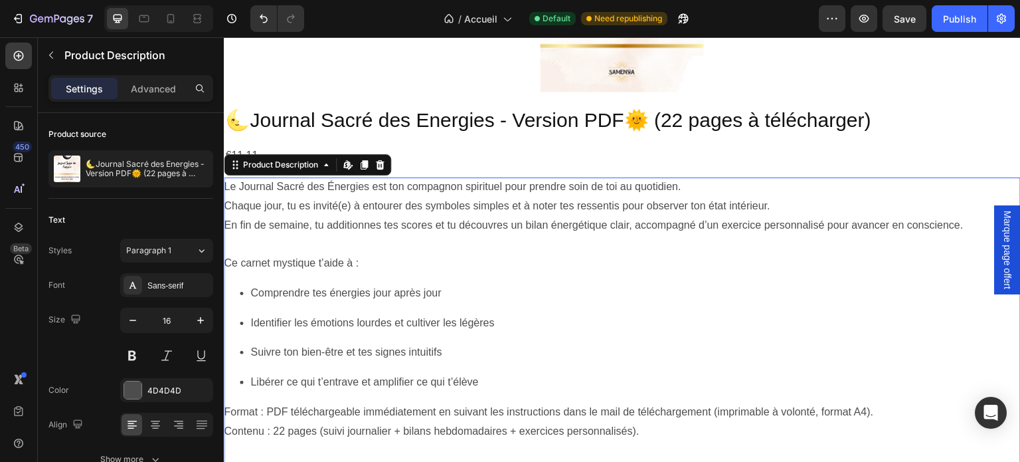
scroll to position [3346, 0]
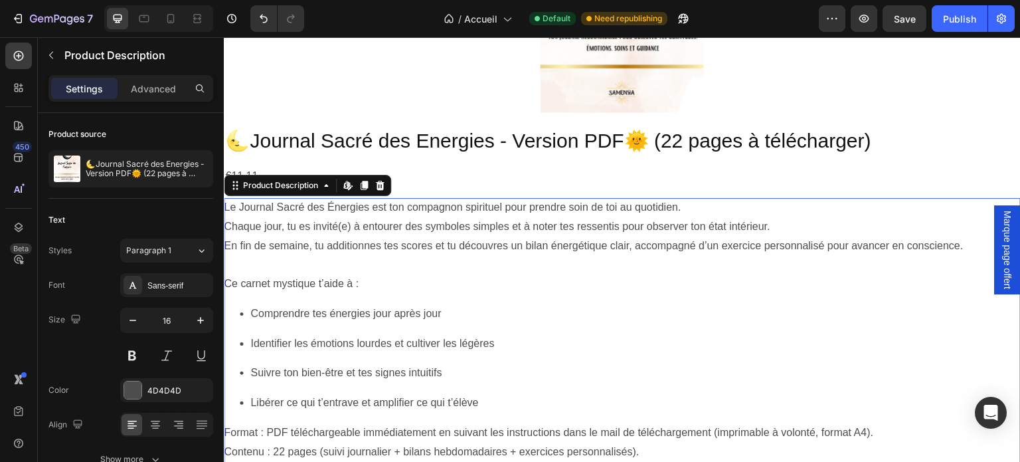
click at [405, 257] on div at bounding box center [622, 264] width 797 height 19
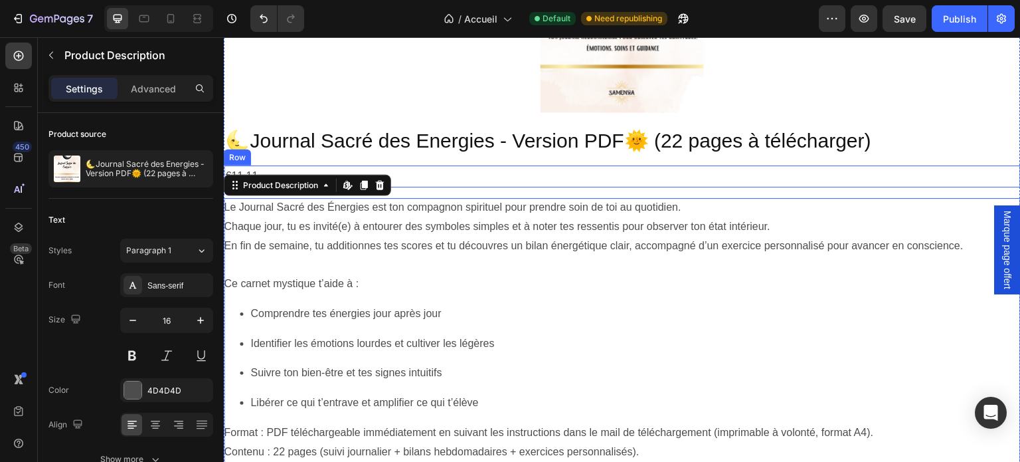
click at [458, 167] on div "€11,11 Product Price Product Price Row" at bounding box center [622, 176] width 797 height 22
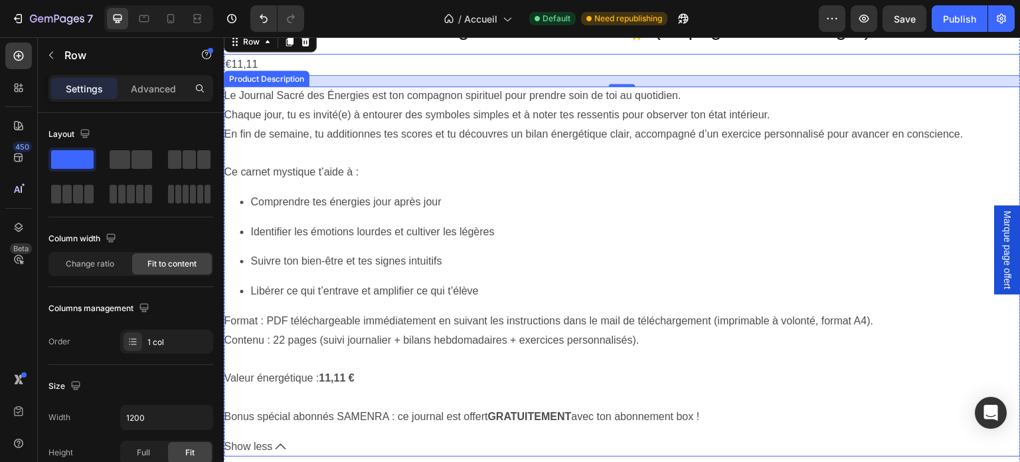
scroll to position [3412, 0]
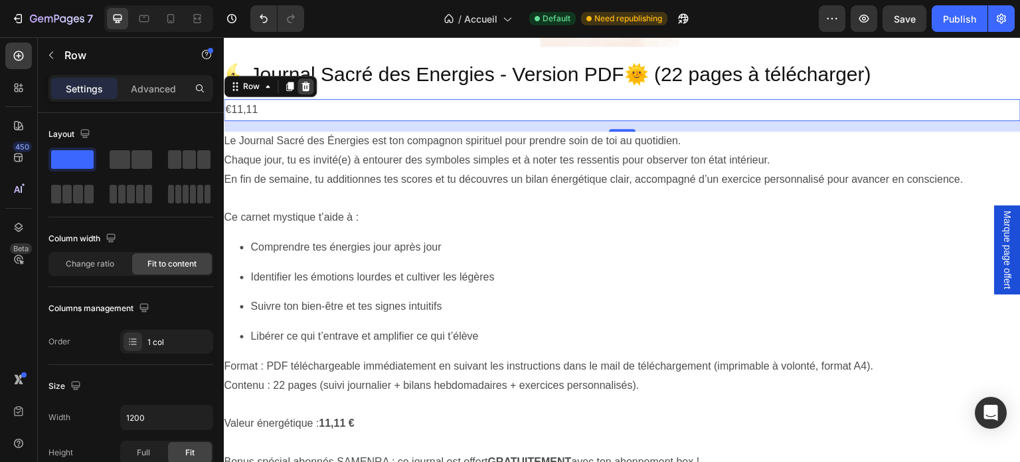
click at [310, 86] on icon at bounding box center [305, 86] width 11 height 11
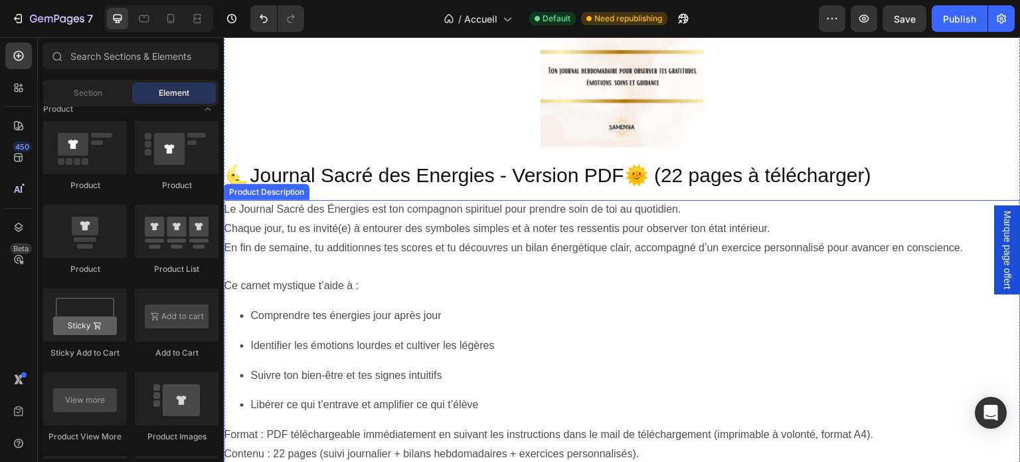
scroll to position [3279, 0]
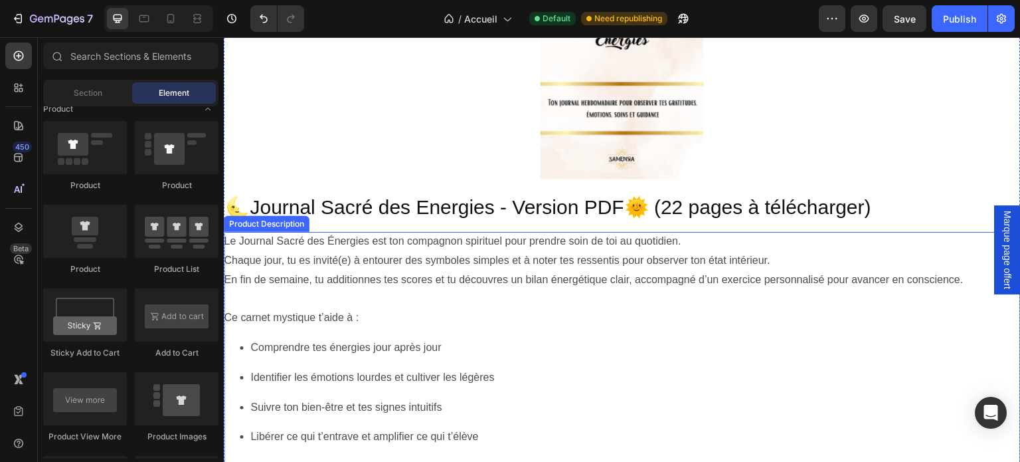
click at [522, 271] on div "En fin de semaine, tu additionnes tes scores et tu découvres un bilan énergétiq…" at bounding box center [622, 279] width 797 height 19
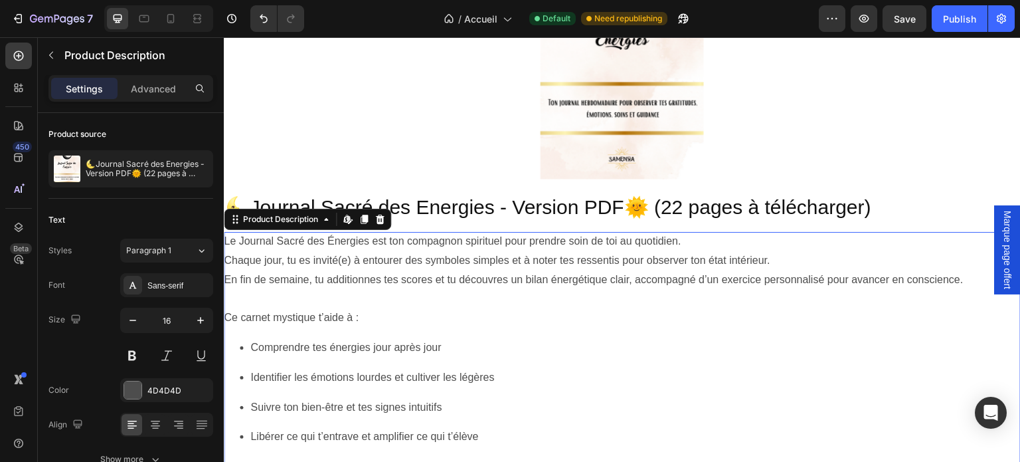
click at [416, 294] on div at bounding box center [622, 299] width 797 height 19
click at [228, 238] on div "Le Journal Sacré des Énergies est ton compagnon spirituel pour prendre soin de …" at bounding box center [622, 241] width 797 height 19
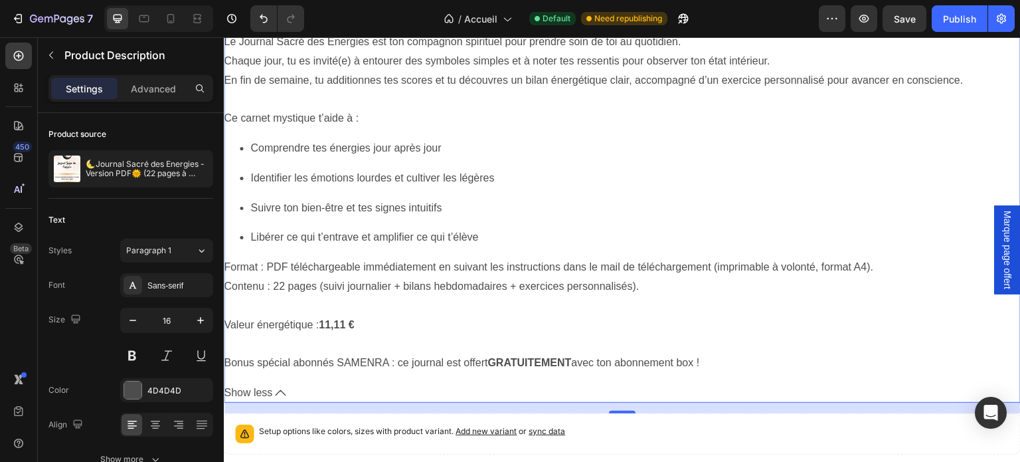
scroll to position [3611, 0]
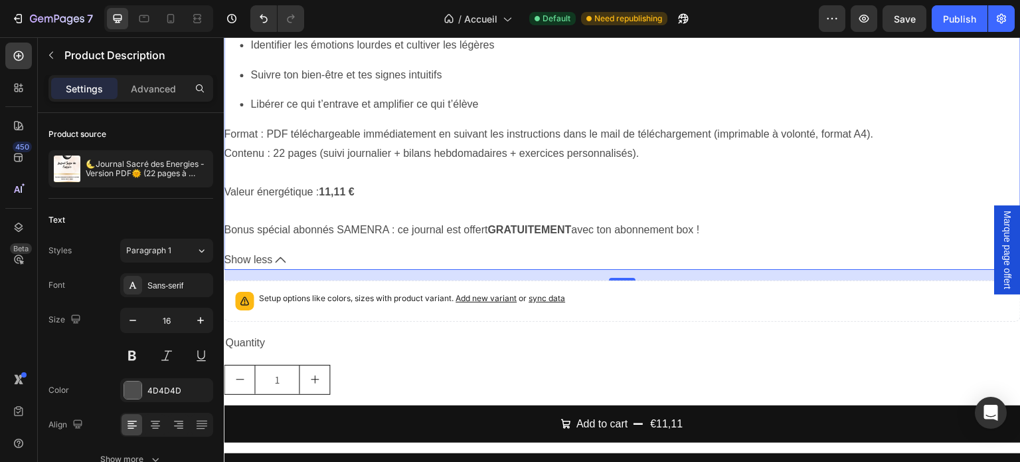
click at [578, 270] on div "16" at bounding box center [622, 275] width 797 height 11
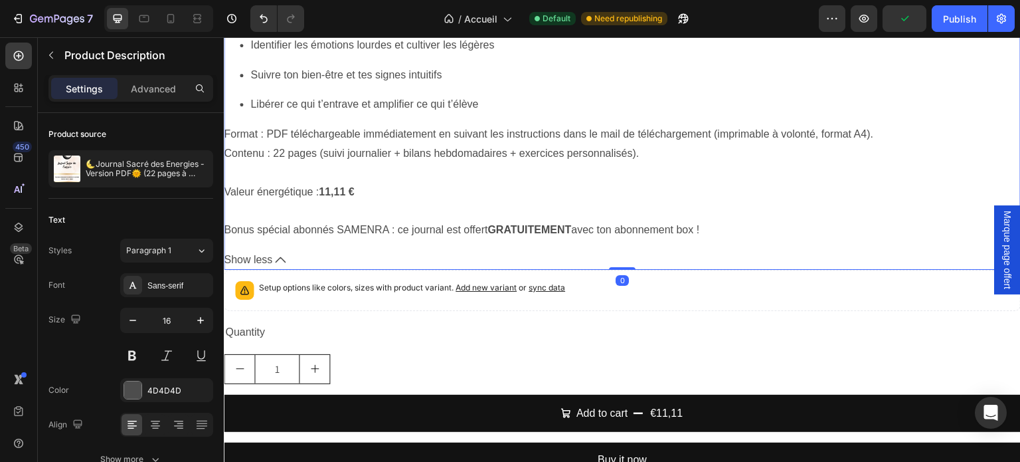
drag, startPoint x: 617, startPoint y: 279, endPoint x: 618, endPoint y: 253, distance: 25.9
click at [618, 253] on div "Le Journal Sacré des Énergies est ton compagnon spirituel pour prendre soin de …" at bounding box center [622, 85] width 797 height 370
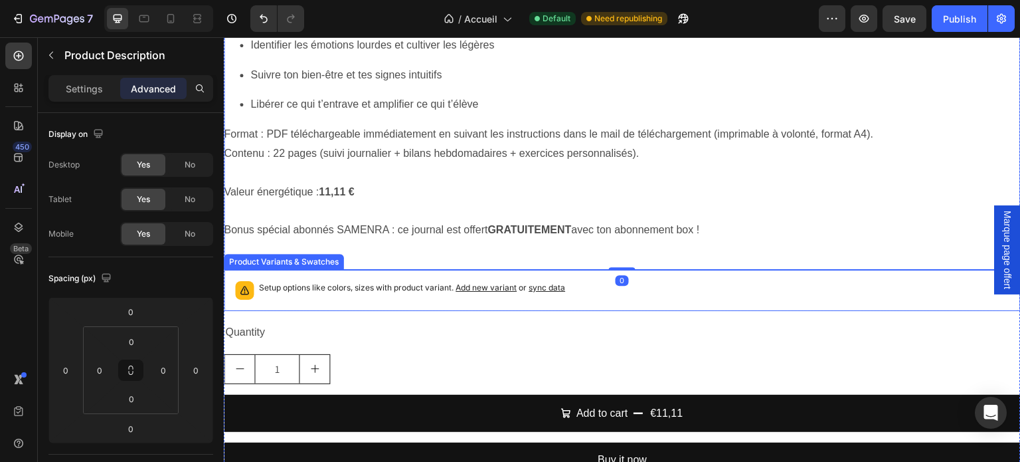
click at [434, 293] on p "Setup options like colors, sizes with product variant. Add new variant or sync …" at bounding box center [412, 287] width 306 height 13
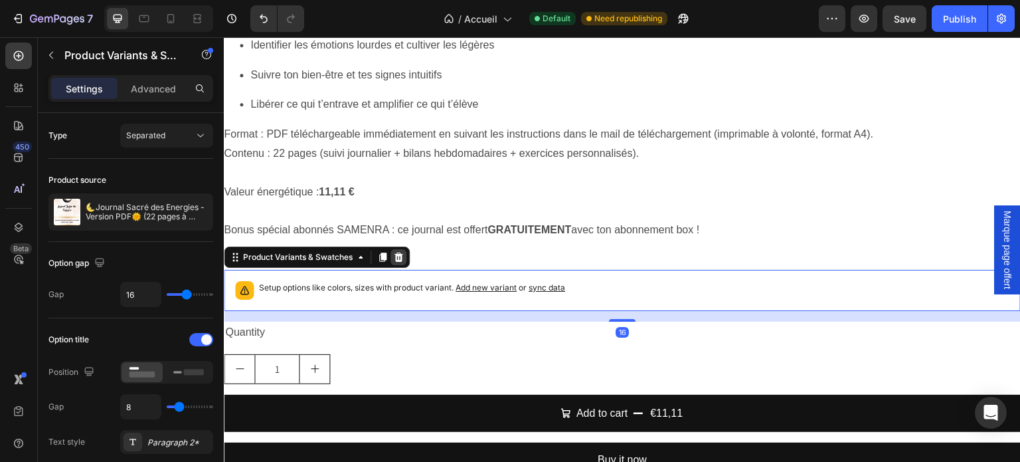
click at [402, 256] on icon at bounding box center [398, 257] width 11 height 11
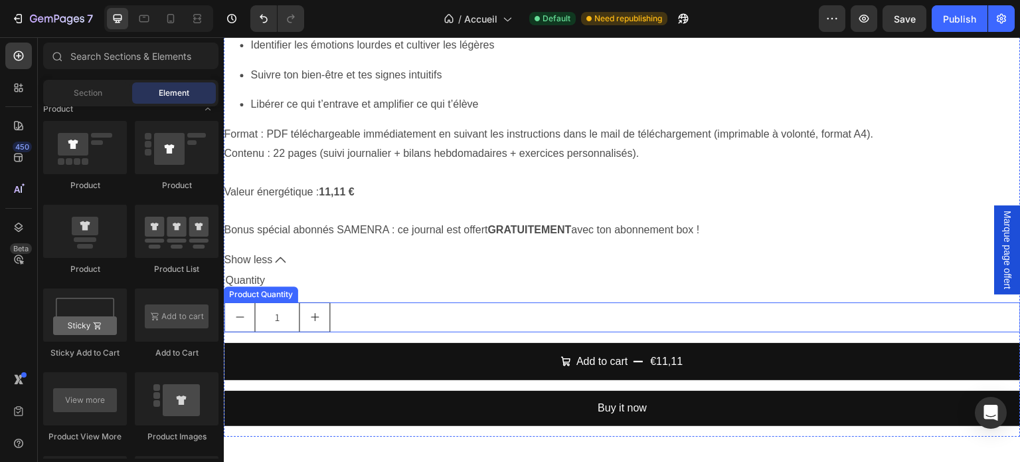
click at [316, 322] on button "increment" at bounding box center [315, 317] width 30 height 29
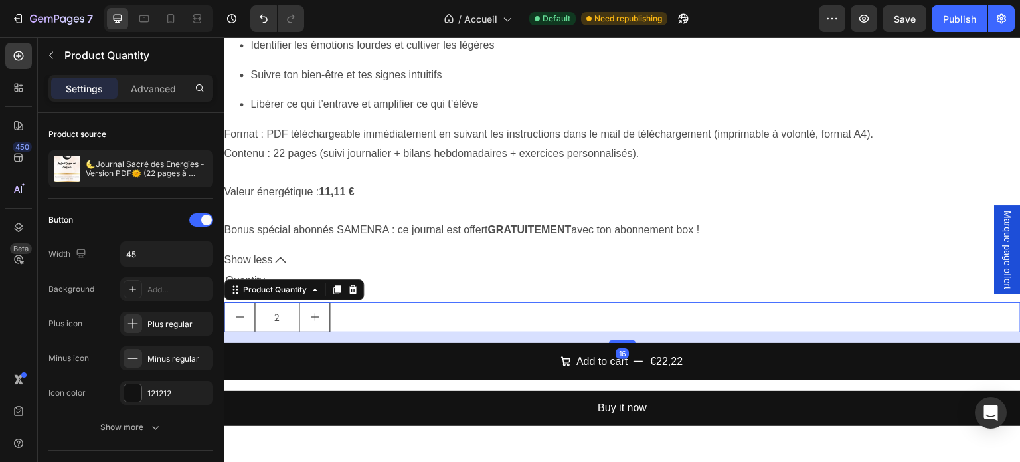
click at [242, 314] on icon "decrement" at bounding box center [240, 317] width 11 height 11
type input "1"
click at [524, 249] on div "Le Journal Sacré des Énergies est ton compagnon spirituel pour prendre soin de …" at bounding box center [622, 85] width 797 height 370
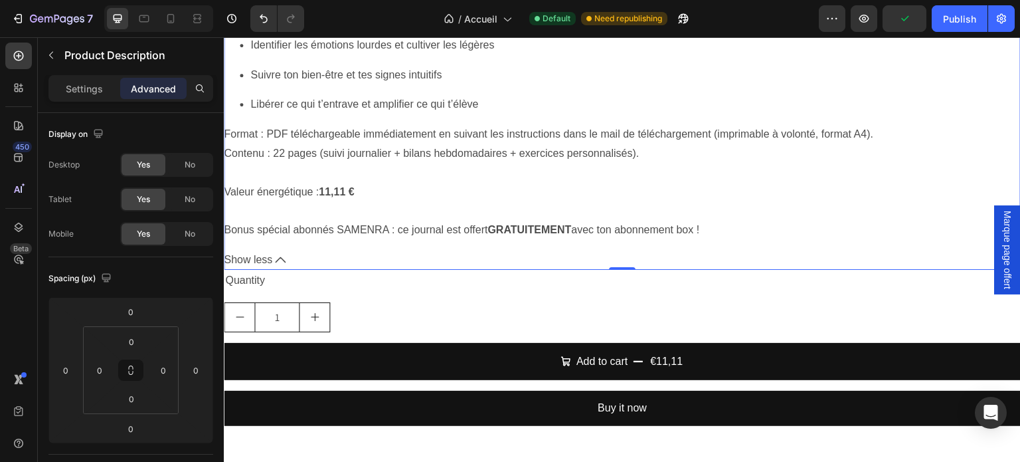
scroll to position [3545, 0]
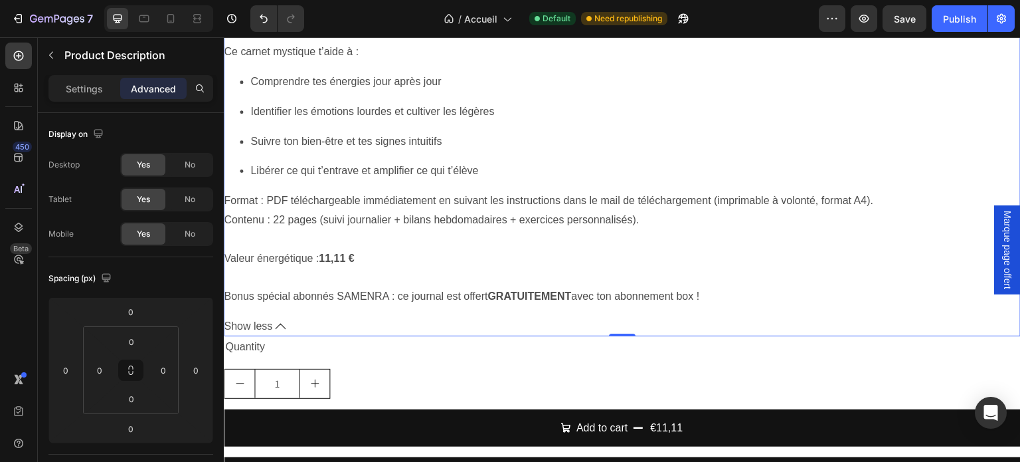
click at [398, 239] on div at bounding box center [622, 239] width 797 height 19
click at [403, 218] on div "Contenu : 22 pages (suivi journalier + bilans hebdomadaires + exercices personn…" at bounding box center [622, 220] width 797 height 19
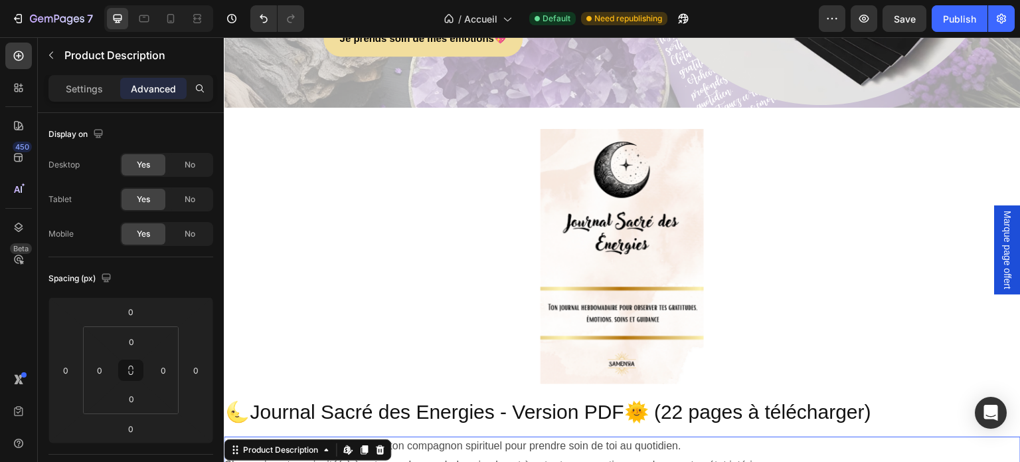
scroll to position [2947, 0]
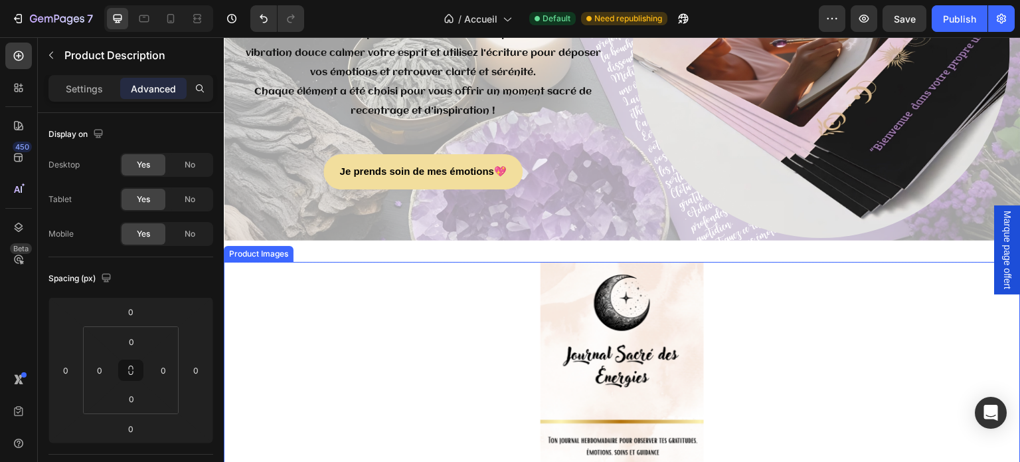
click at [427, 286] on div at bounding box center [622, 389] width 797 height 255
click at [421, 298] on div at bounding box center [622, 389] width 797 height 255
click at [23, 55] on icon at bounding box center [19, 56] width 10 height 10
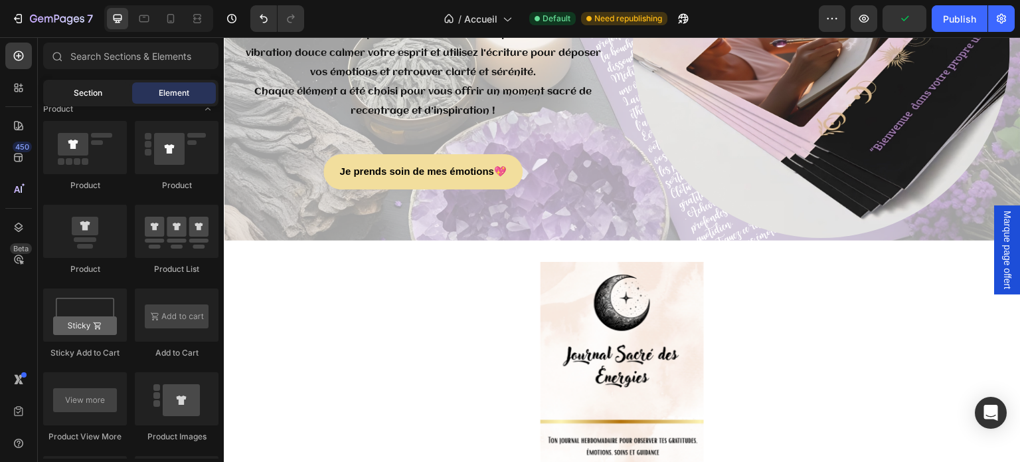
click at [86, 99] on div "Section" at bounding box center [88, 92] width 84 height 21
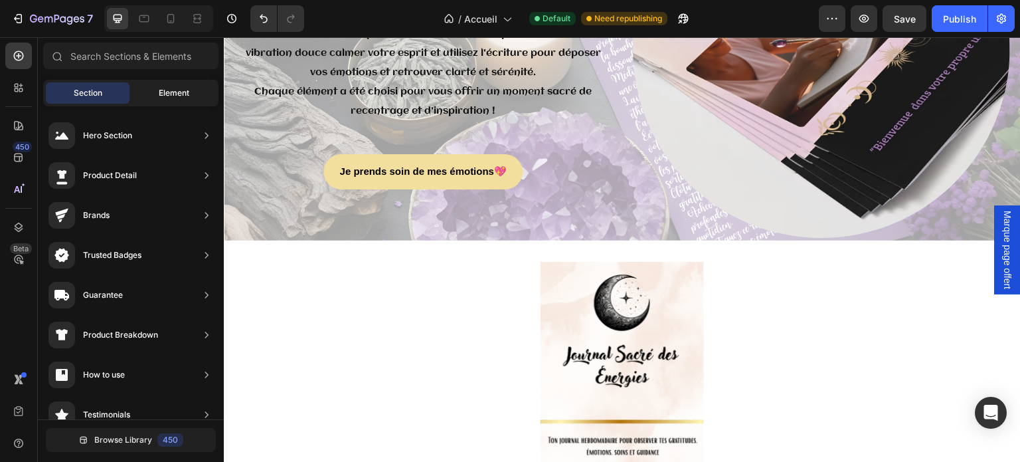
click at [162, 97] on span "Element" at bounding box center [174, 93] width 31 height 12
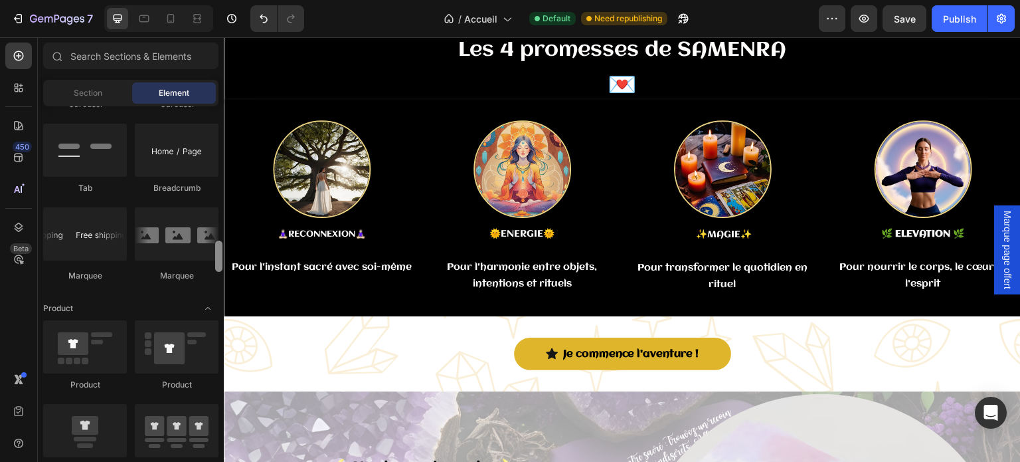
scroll to position [734, 0]
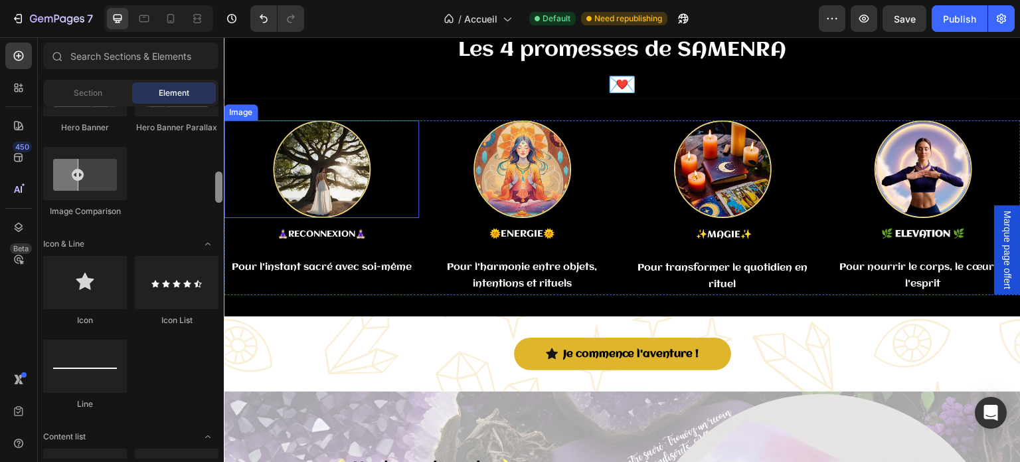
drag, startPoint x: 222, startPoint y: 262, endPoint x: 223, endPoint y: 125, distance: 136.9
click at [223, 125] on div at bounding box center [219, 282] width 10 height 352
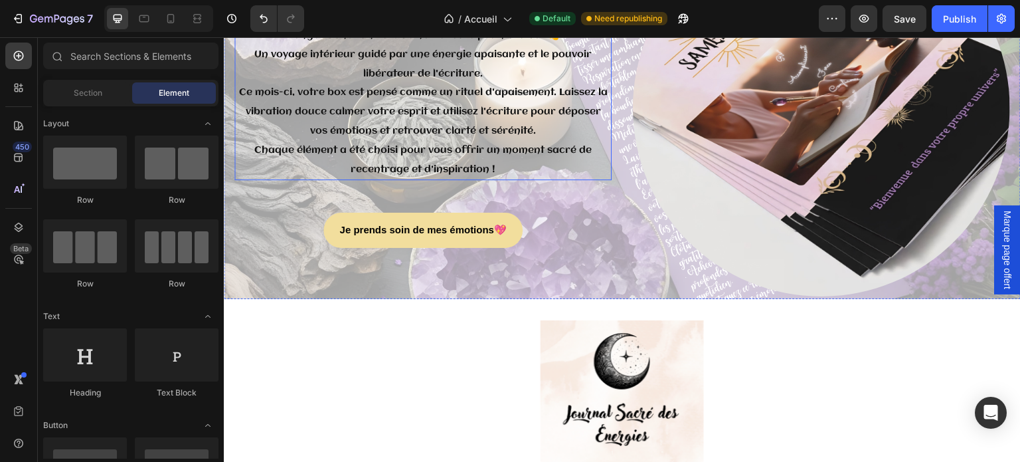
scroll to position [2881, 0]
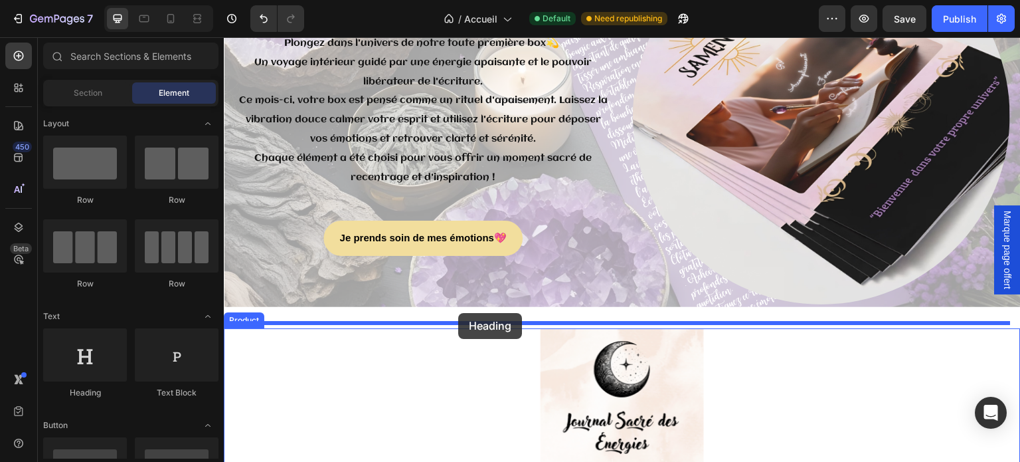
drag, startPoint x: 314, startPoint y: 401, endPoint x: 458, endPoint y: 313, distance: 169.1
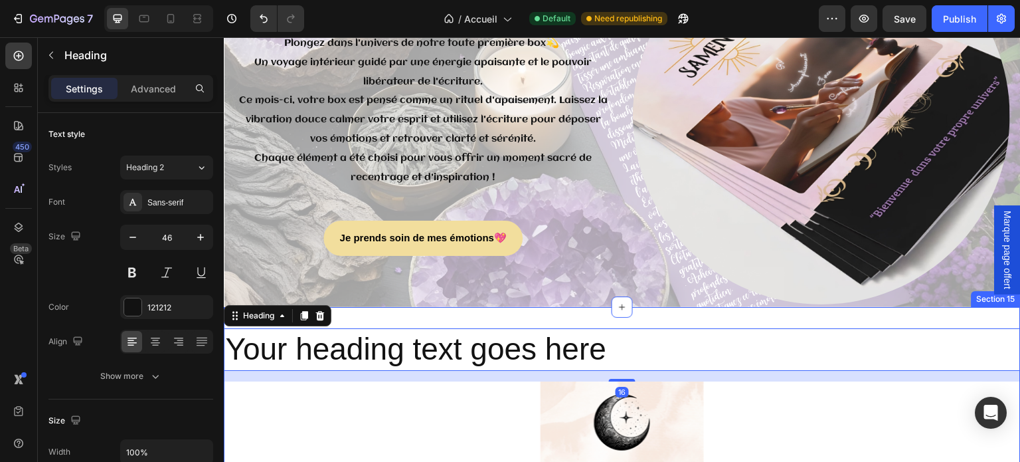
click at [468, 346] on h2 "Your heading text goes here" at bounding box center [622, 349] width 797 height 43
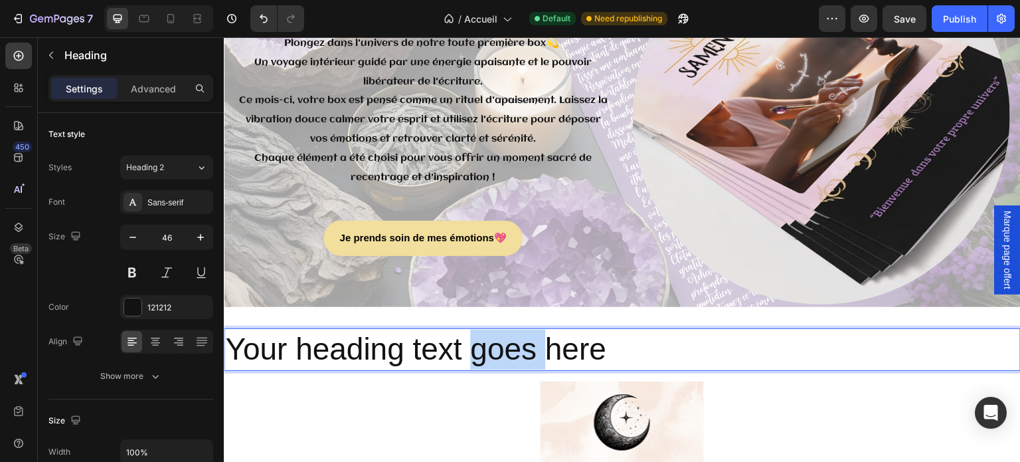
click at [468, 346] on p "Your heading text goes here" at bounding box center [622, 350] width 795 height 40
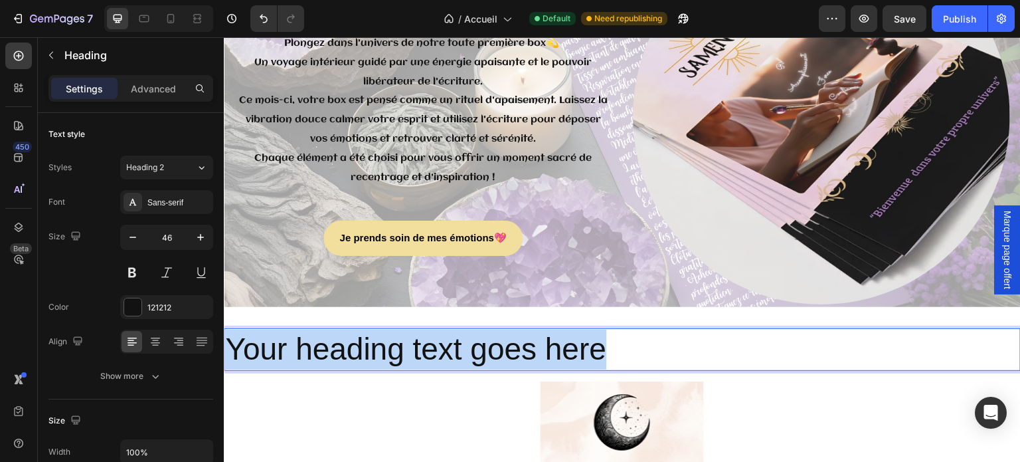
click at [468, 346] on p "Your heading text goes here" at bounding box center [622, 350] width 795 height 40
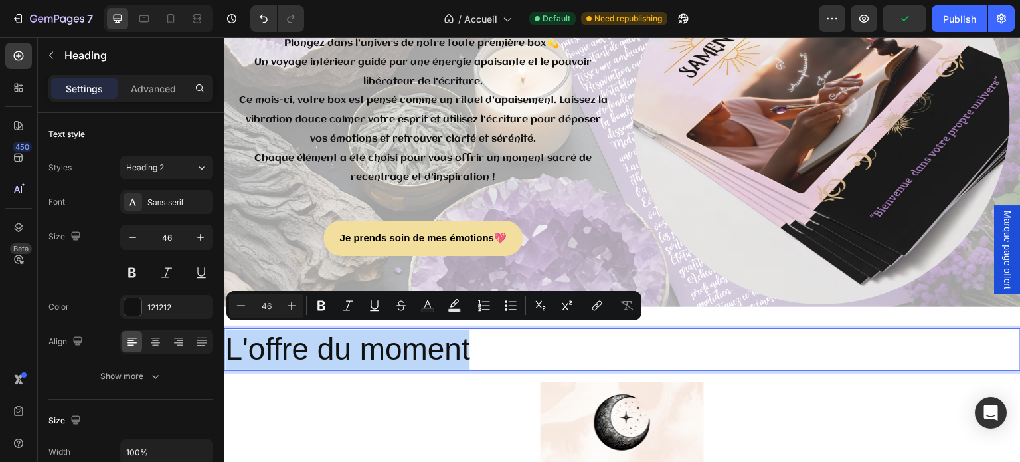
drag, startPoint x: 479, startPoint y: 343, endPoint x: 442, endPoint y: 374, distance: 48.6
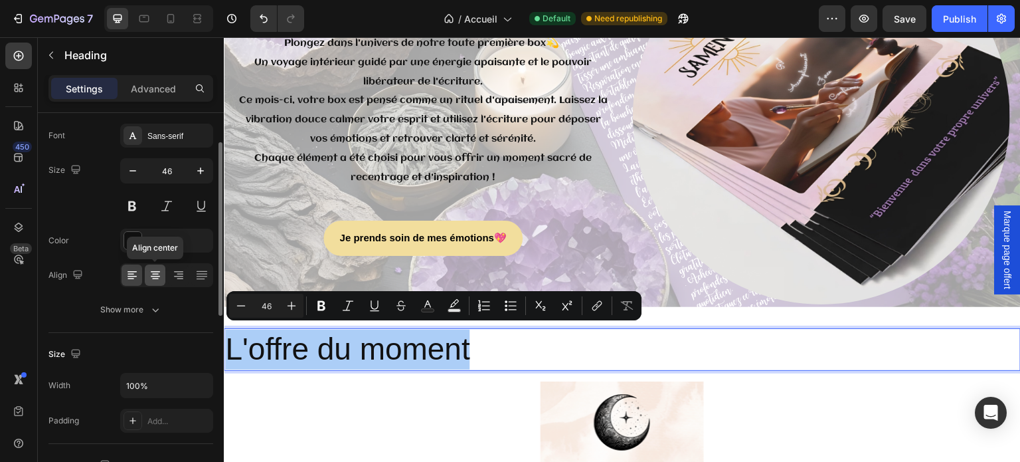
click at [157, 276] on icon at bounding box center [155, 276] width 9 height 1
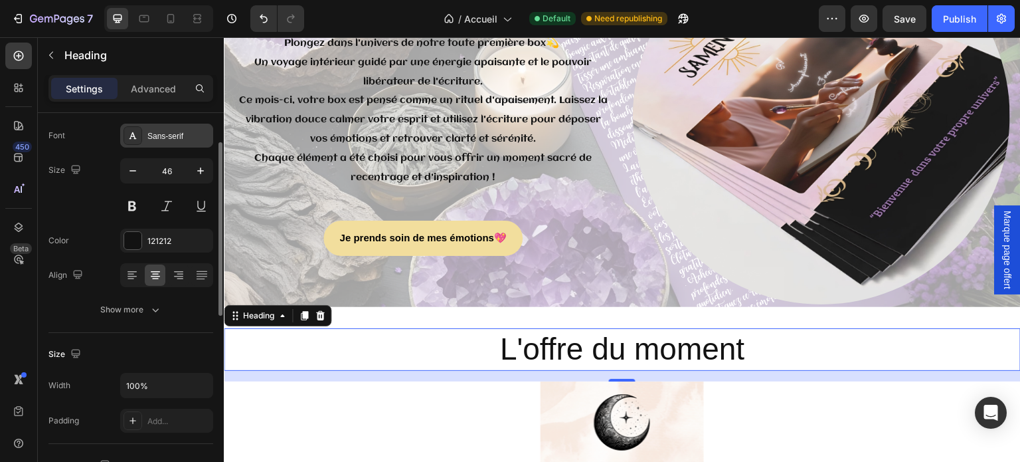
click at [171, 140] on div "Sans-serif" at bounding box center [178, 136] width 62 height 12
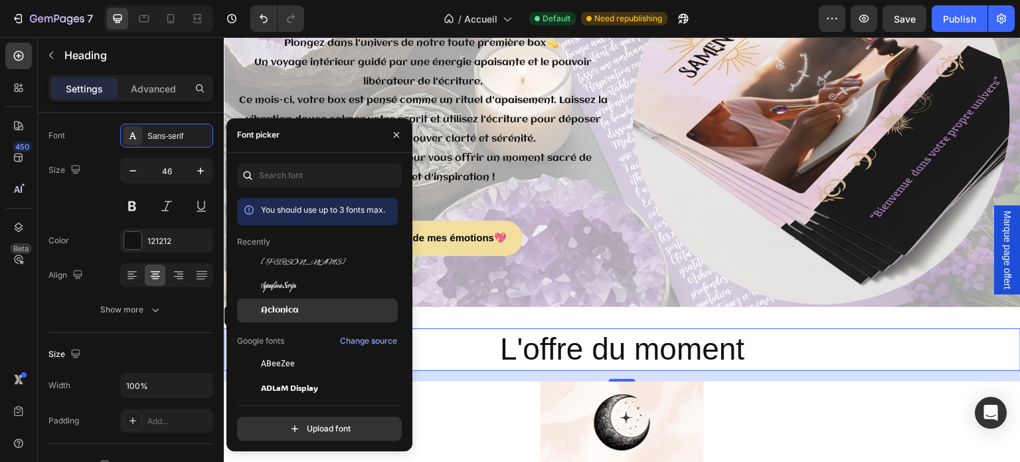
click at [298, 308] on span "Aclonica" at bounding box center [279, 310] width 37 height 12
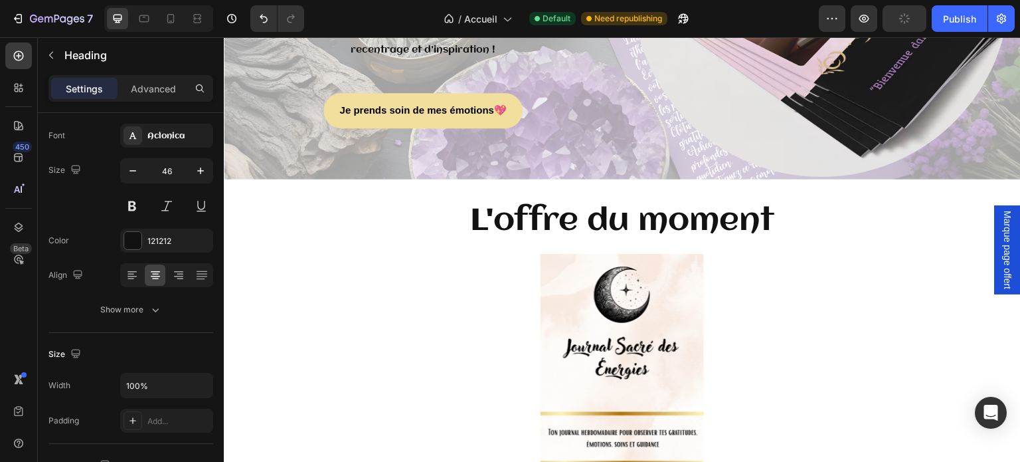
scroll to position [3013, 0]
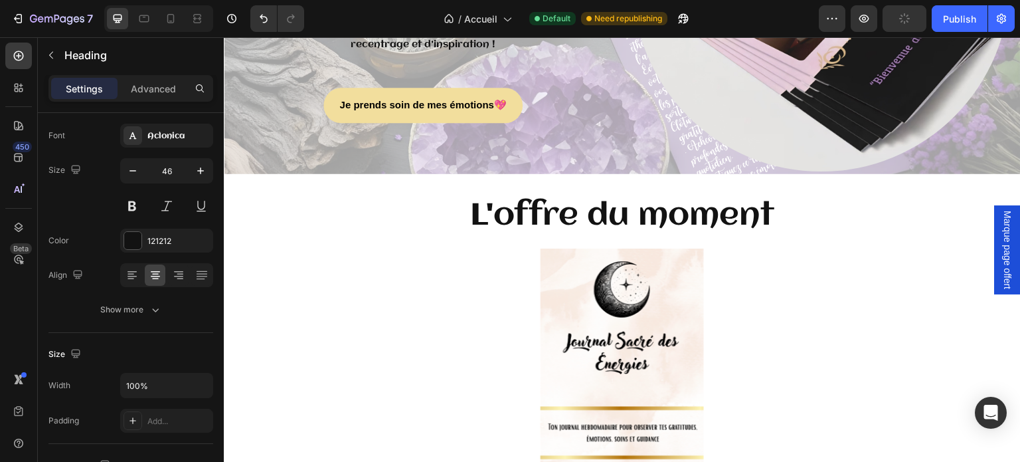
click at [414, 201] on h2 "L'offre du moment" at bounding box center [622, 216] width 797 height 43
click at [818, 195] on h2 "L'offre du moment" at bounding box center [622, 216] width 797 height 43
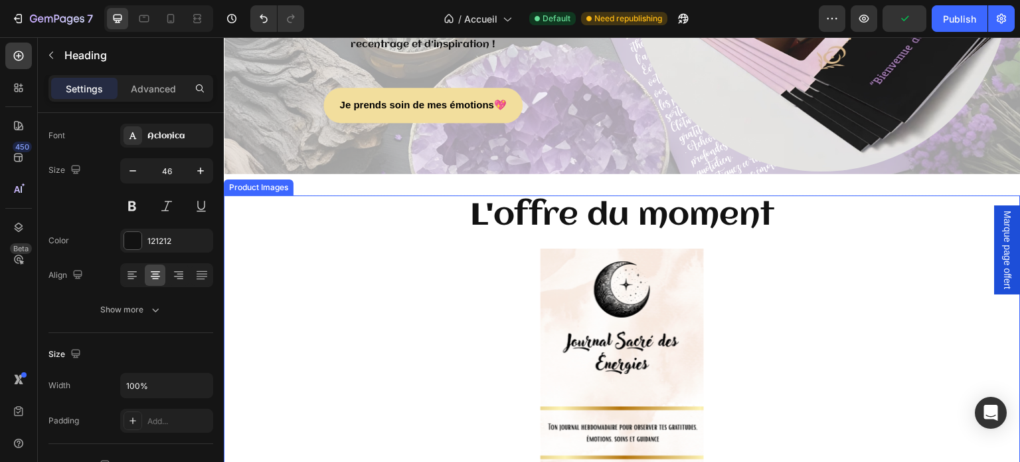
click at [818, 271] on div at bounding box center [622, 375] width 797 height 255
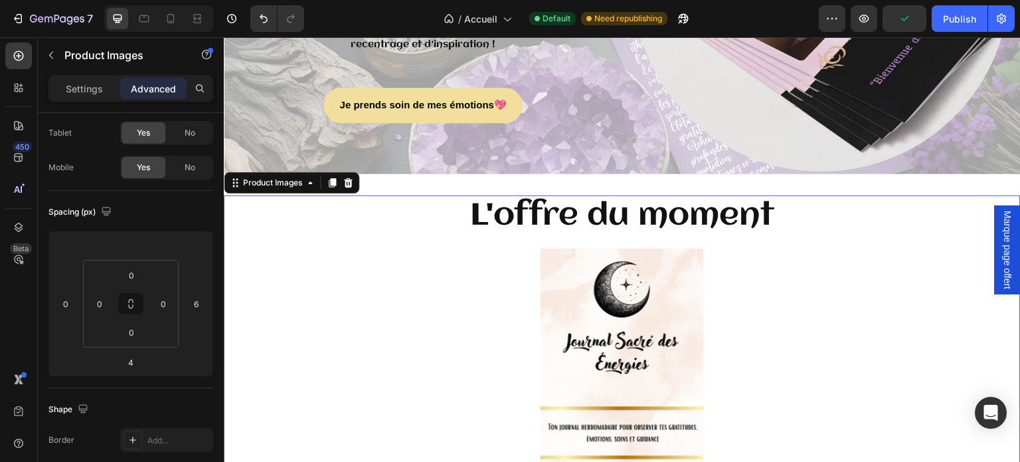
scroll to position [0, 0]
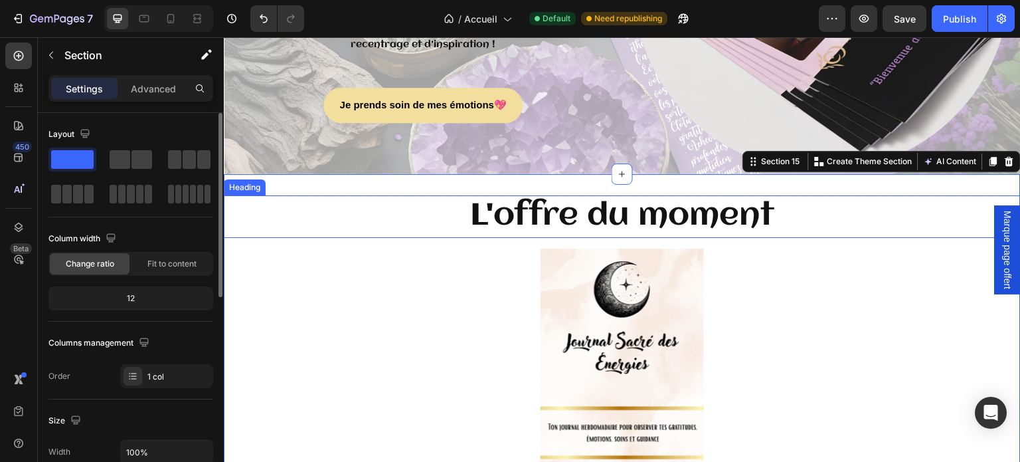
click at [816, 210] on p "L'offre du moment" at bounding box center [622, 217] width 795 height 40
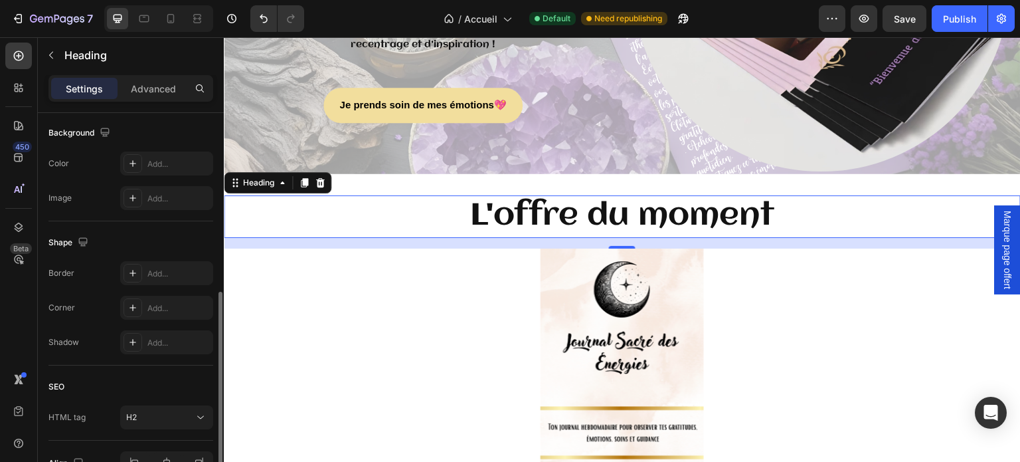
scroll to position [474, 0]
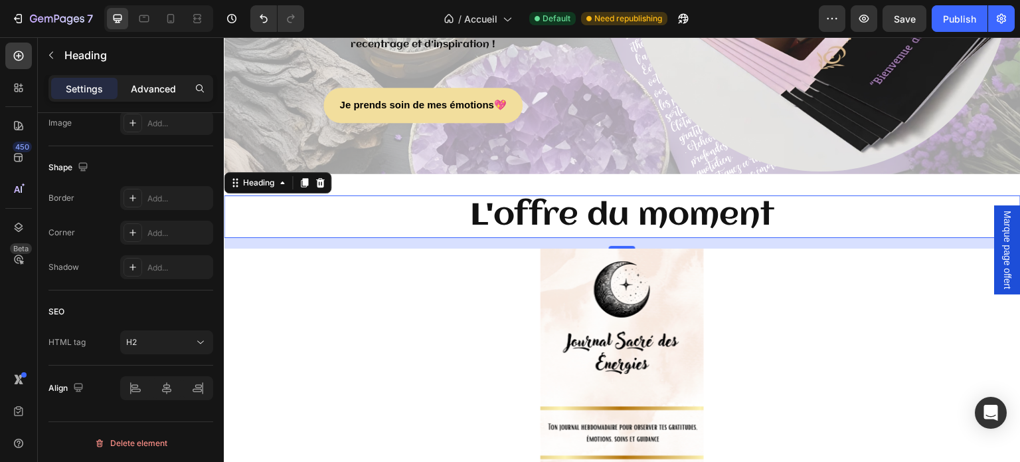
click at [161, 93] on p "Advanced" at bounding box center [153, 89] width 45 height 14
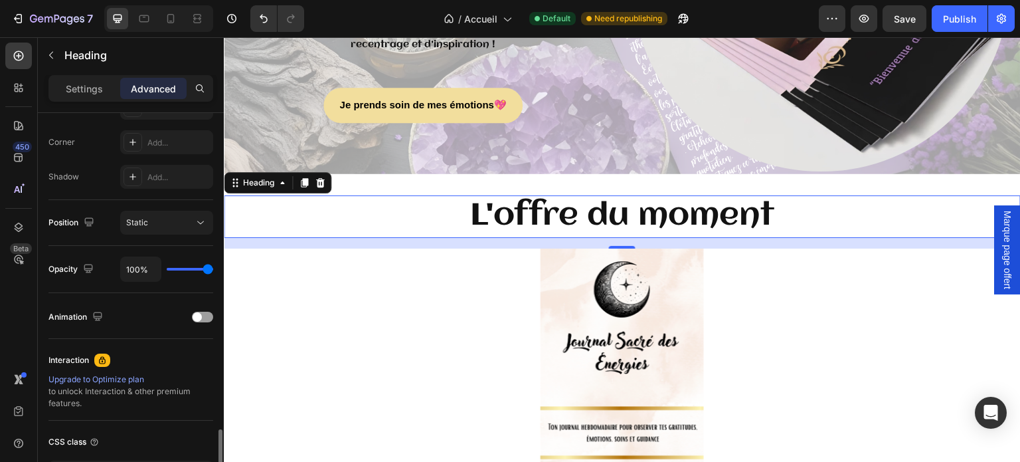
scroll to position [498, 0]
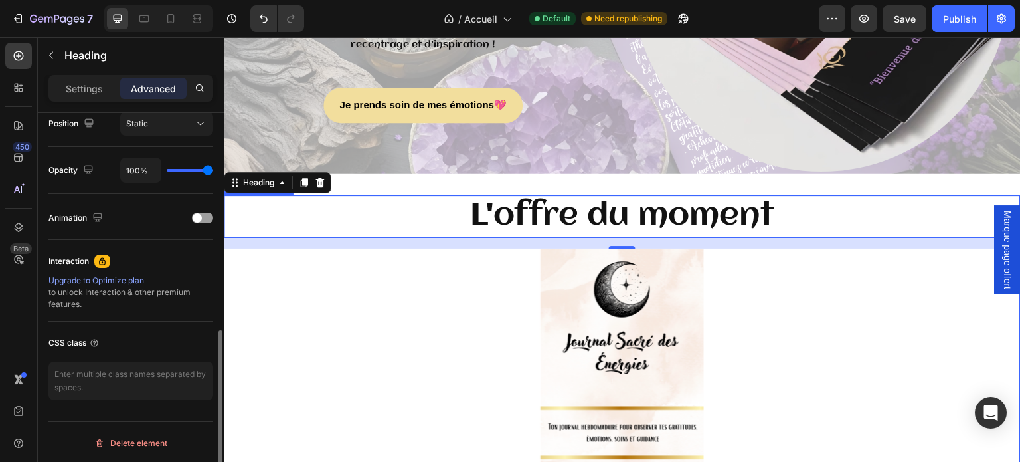
click at [290, 381] on div at bounding box center [622, 375] width 797 height 255
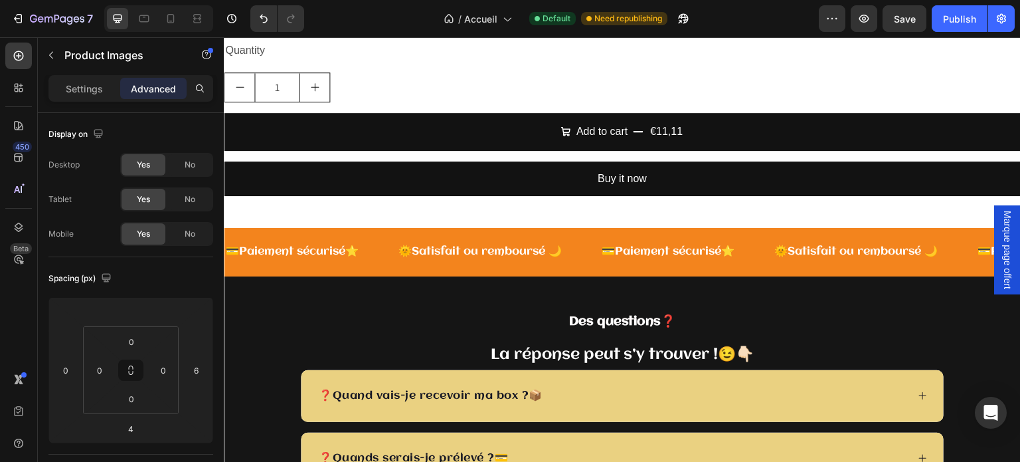
scroll to position [3545, 0]
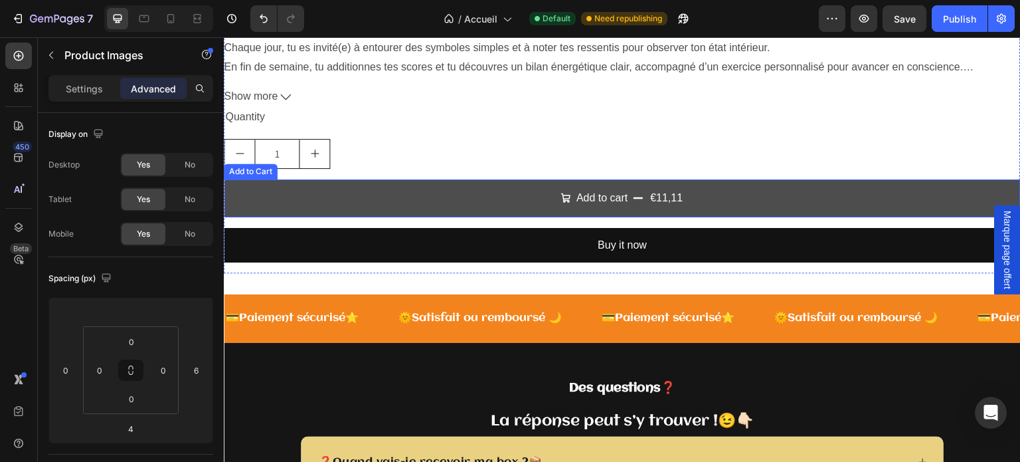
click at [345, 206] on button "Add to cart €11,11" at bounding box center [622, 198] width 797 height 38
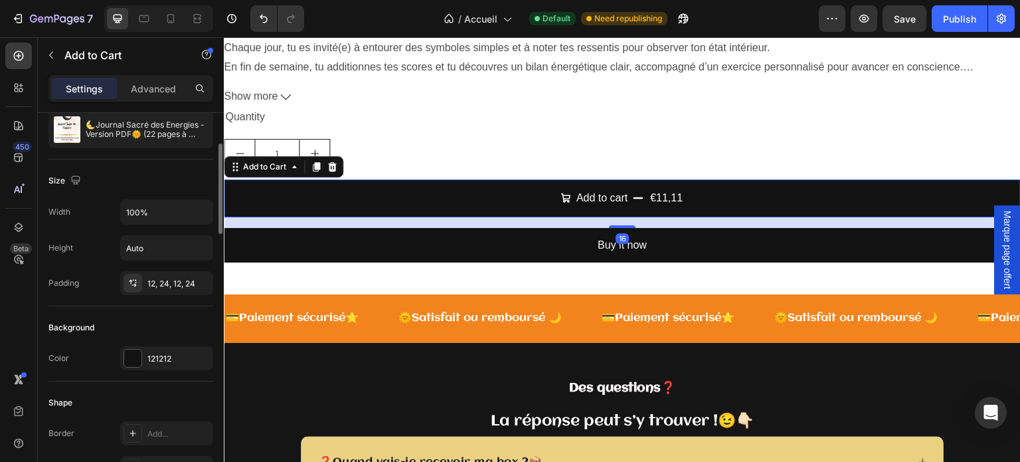
scroll to position [199, 0]
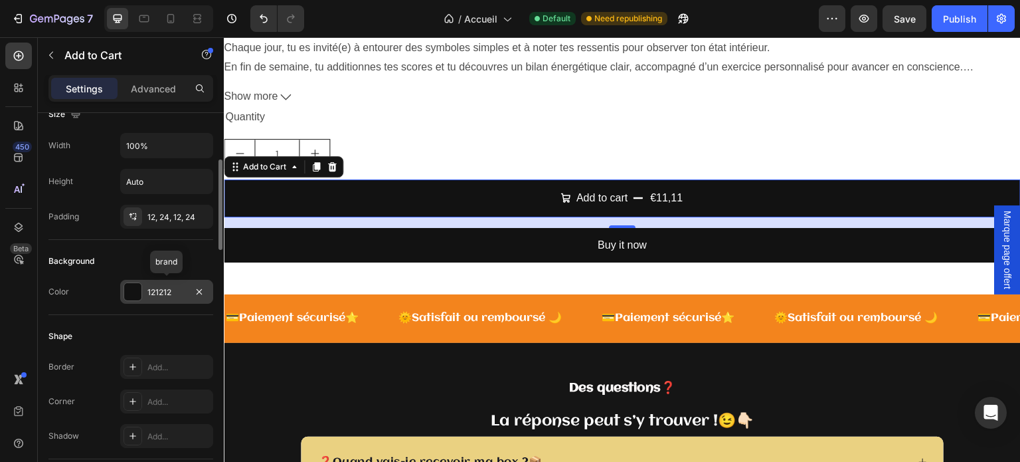
click at [143, 295] on div "121212" at bounding box center [166, 292] width 93 height 24
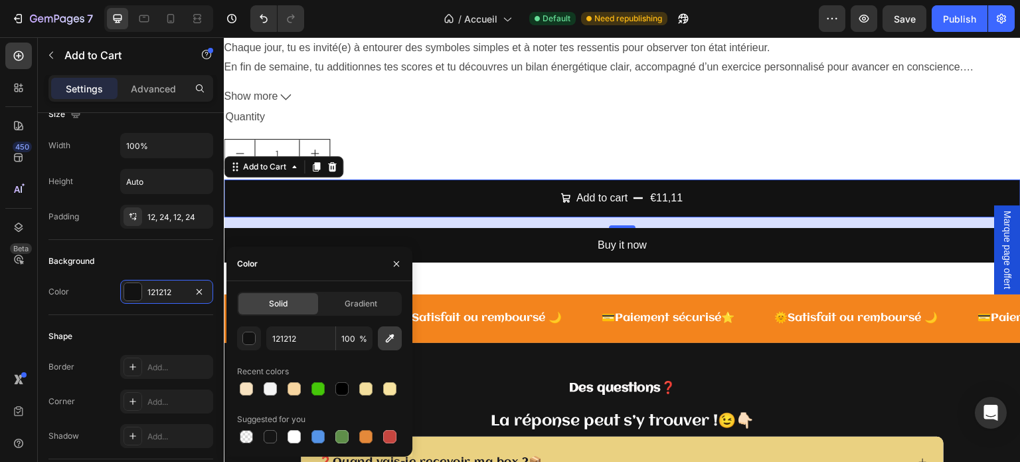
click at [389, 341] on icon "button" at bounding box center [389, 338] width 13 height 13
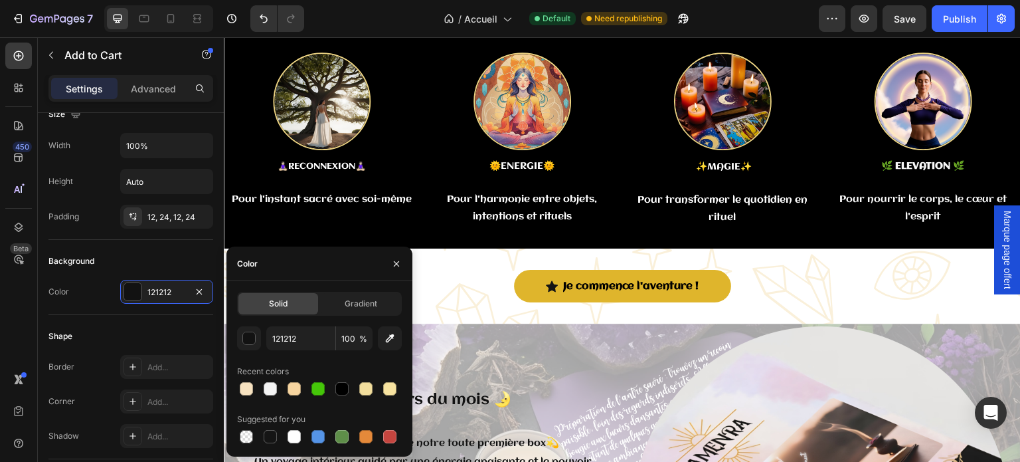
scroll to position [2548, 0]
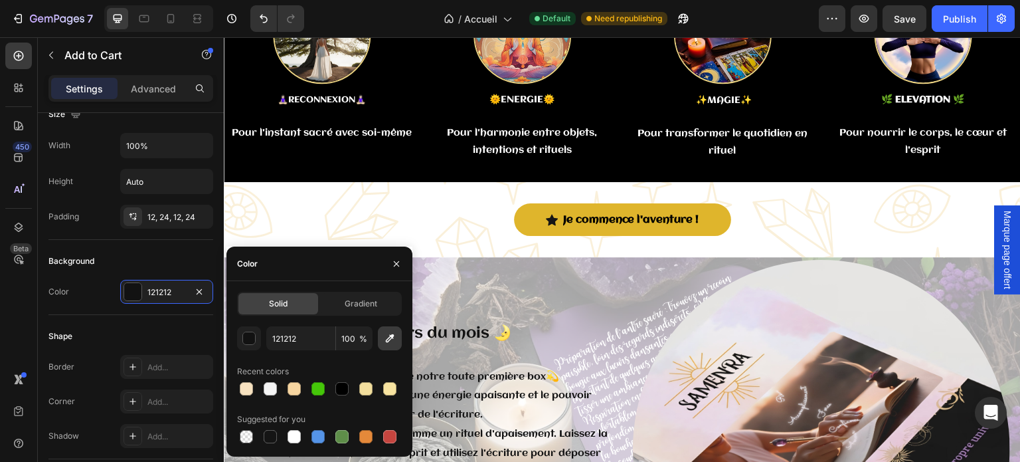
click at [391, 337] on icon "button" at bounding box center [390, 338] width 9 height 9
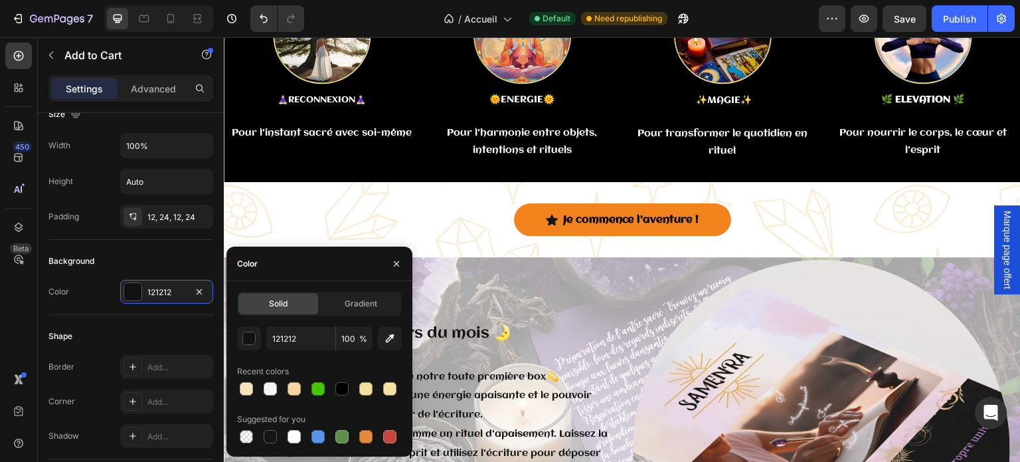
type input "DFB52C"
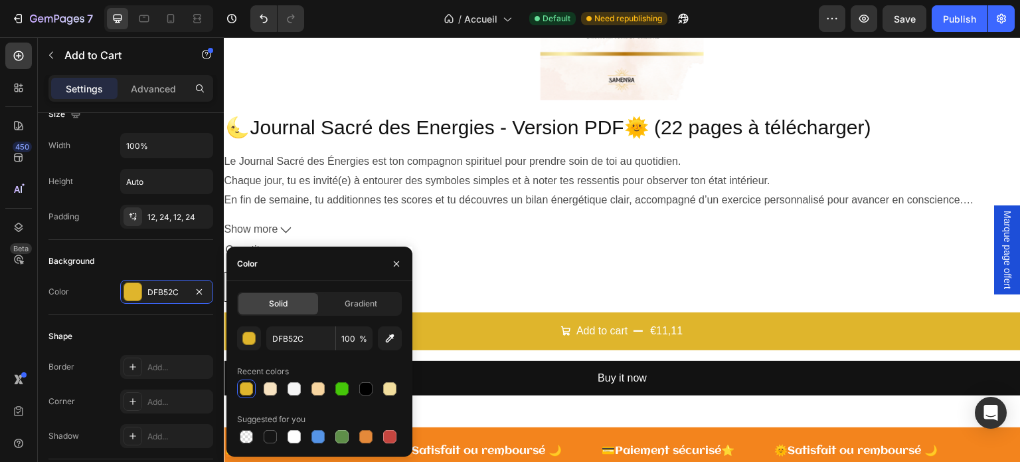
scroll to position [3545, 0]
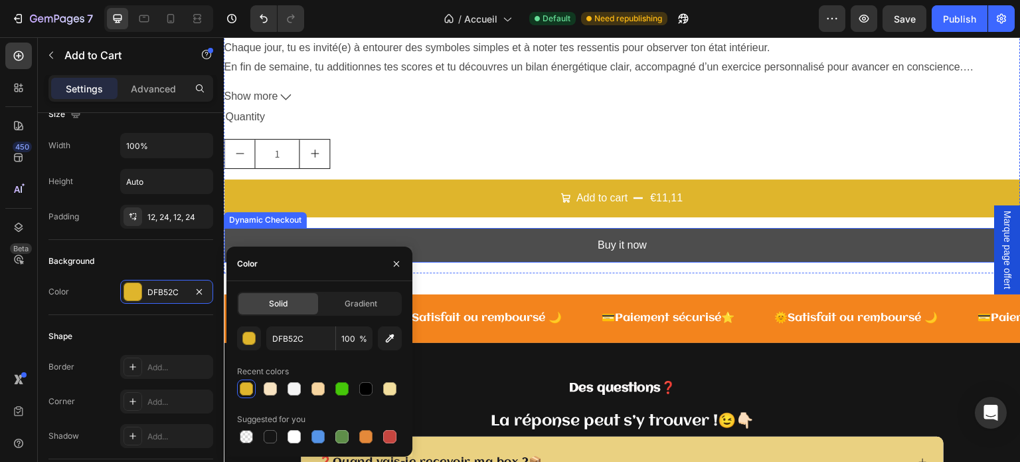
click at [683, 243] on button "Buy it now" at bounding box center [622, 245] width 797 height 35
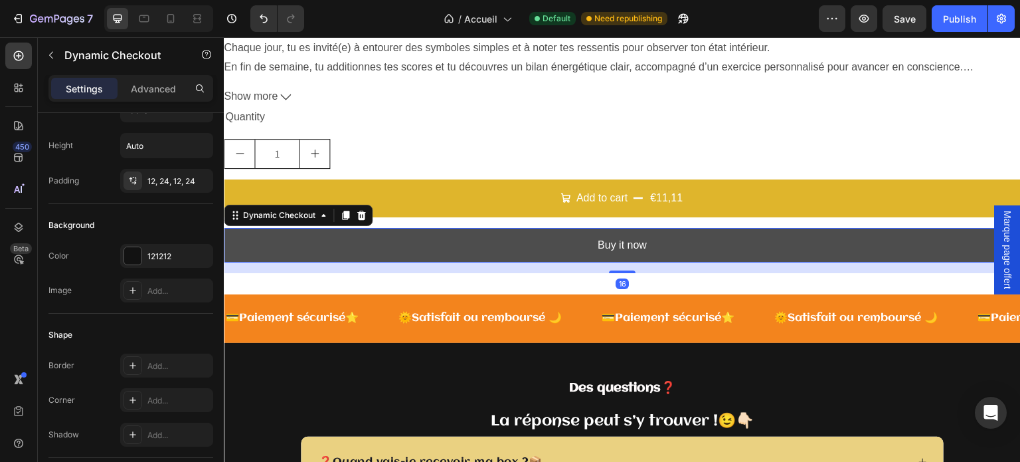
scroll to position [0, 0]
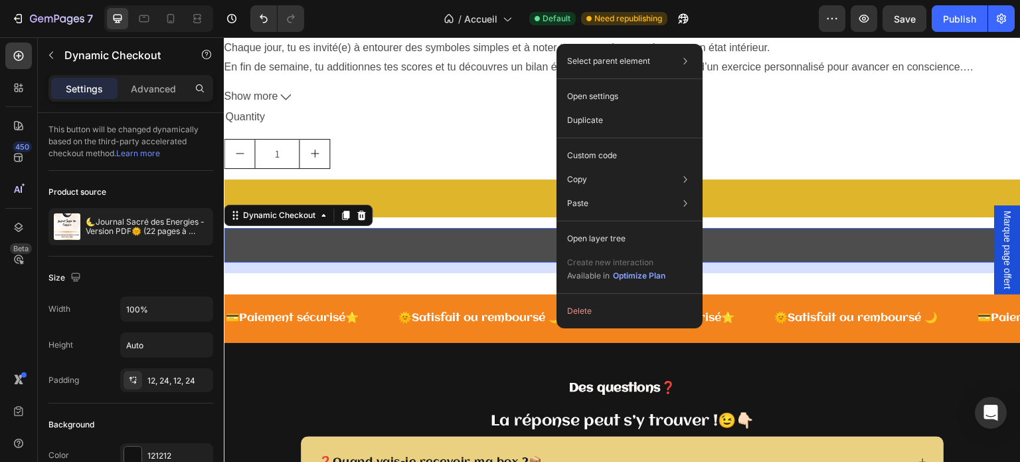
click at [557, 240] on div "Select parent element Section Product Dynamic Checkout Open settings Duplicate …" at bounding box center [630, 186] width 146 height 284
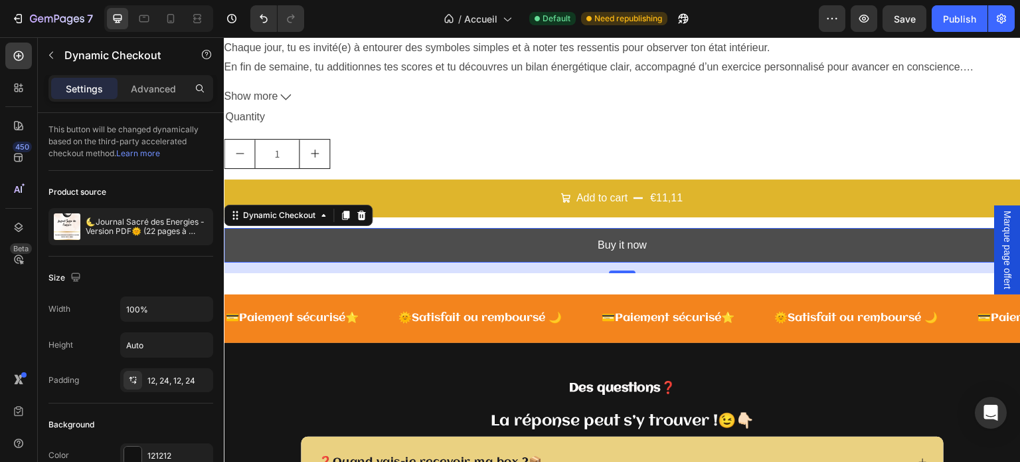
click at [506, 241] on button "Buy it now" at bounding box center [622, 245] width 797 height 35
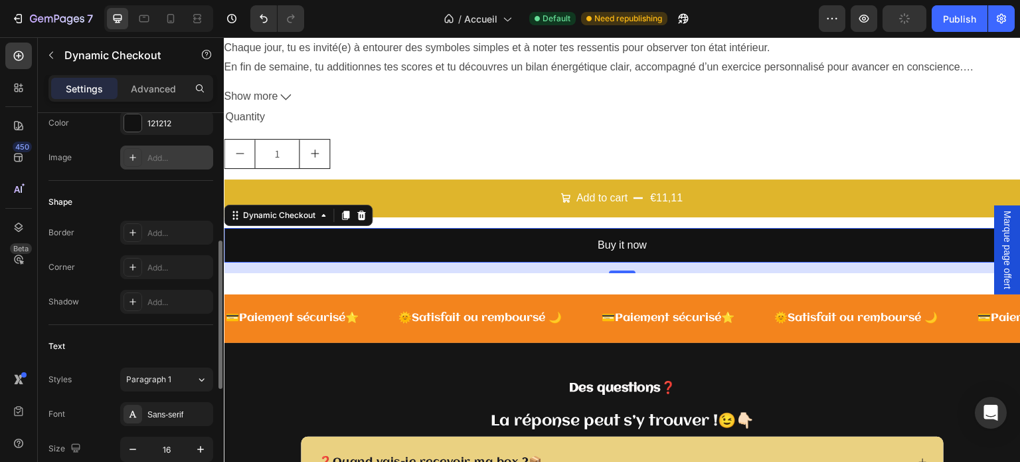
scroll to position [266, 0]
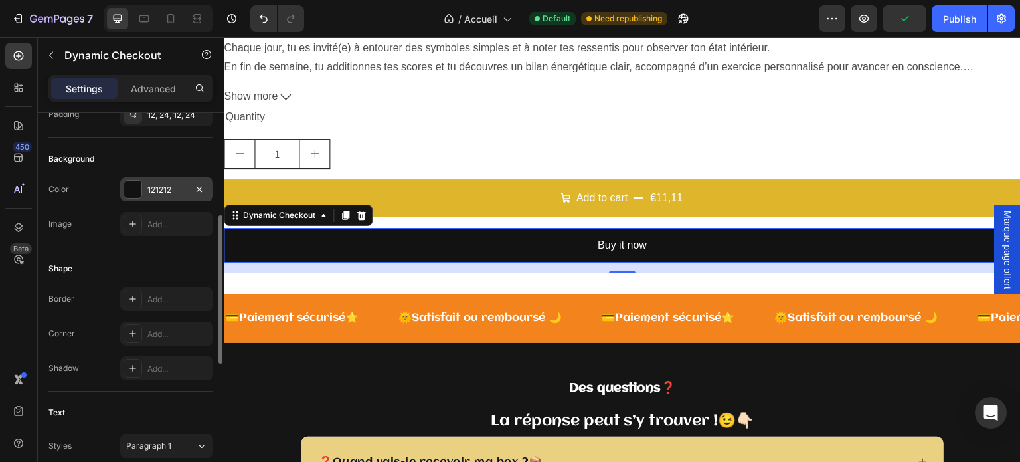
click at [189, 187] on div "121212" at bounding box center [166, 189] width 93 height 24
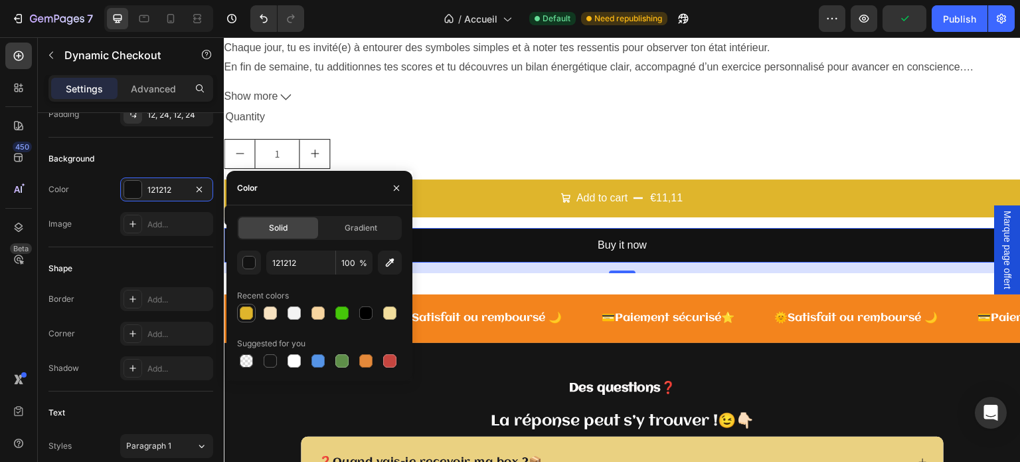
click at [242, 318] on div at bounding box center [246, 312] width 13 height 13
type input "DFB52C"
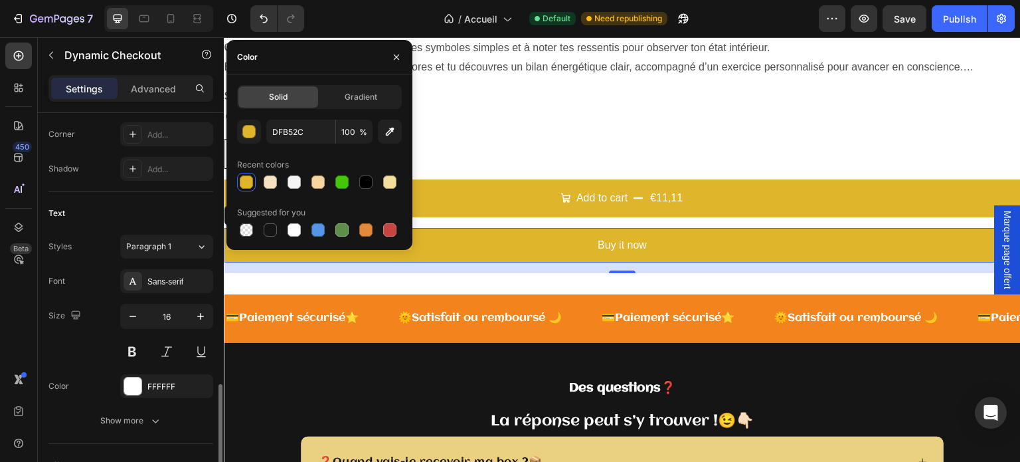
scroll to position [531, 0]
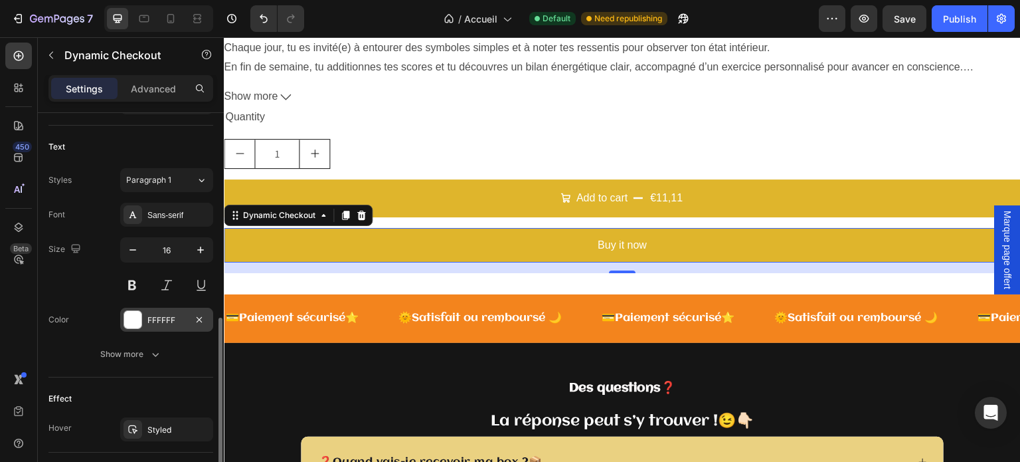
click at [181, 316] on div "FFFFFF" at bounding box center [166, 320] width 39 height 12
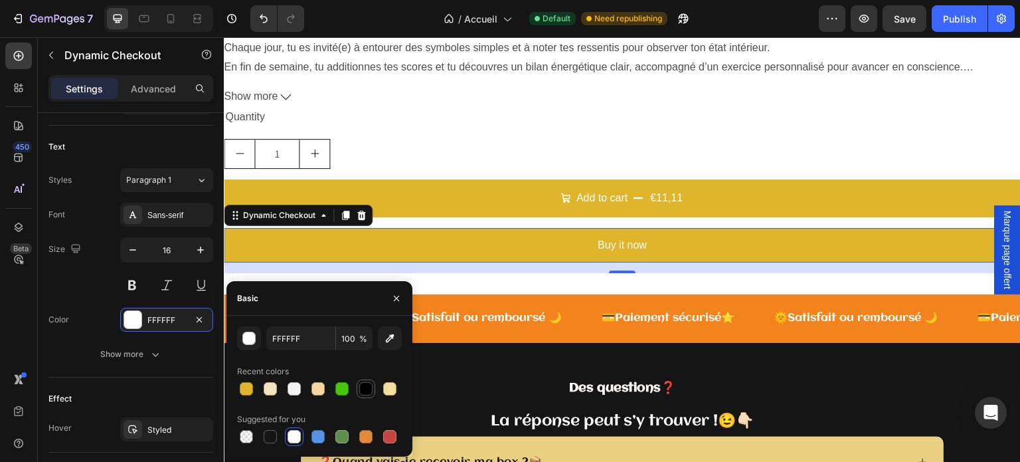
click at [365, 388] on div at bounding box center [365, 388] width 13 height 13
type input "000000"
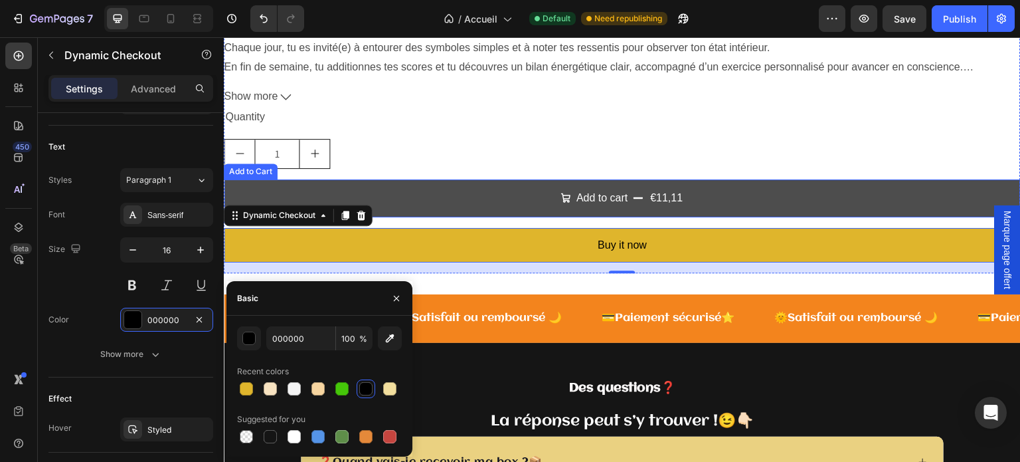
click at [687, 201] on button "Add to cart €11,11" at bounding box center [622, 198] width 797 height 38
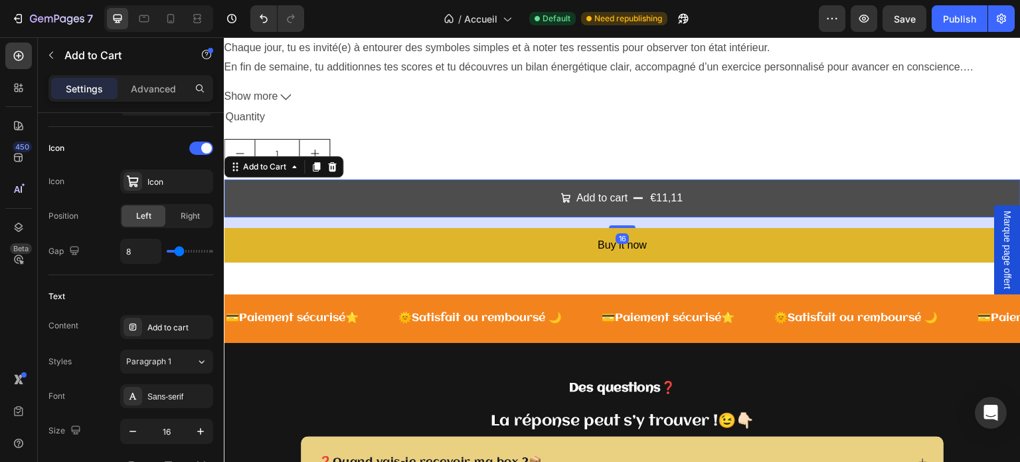
scroll to position [0, 0]
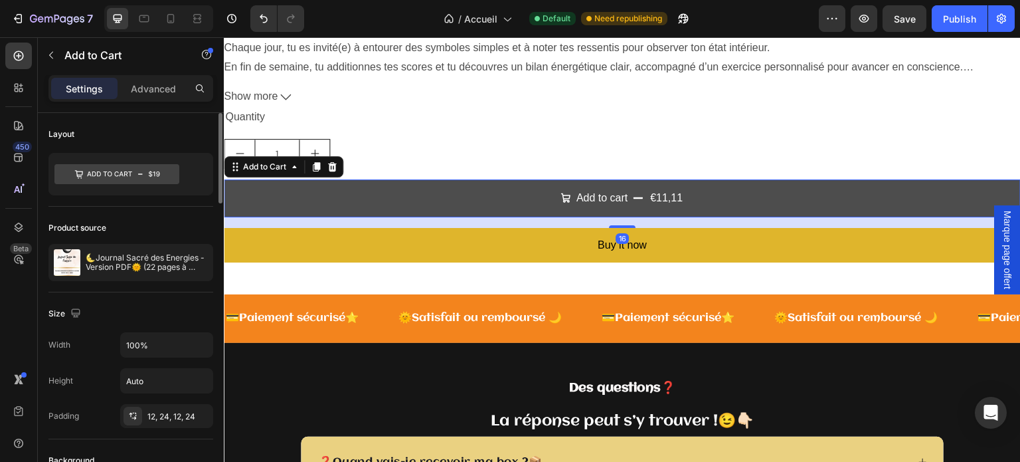
click at [671, 196] on div "€11,11" at bounding box center [666, 198] width 35 height 22
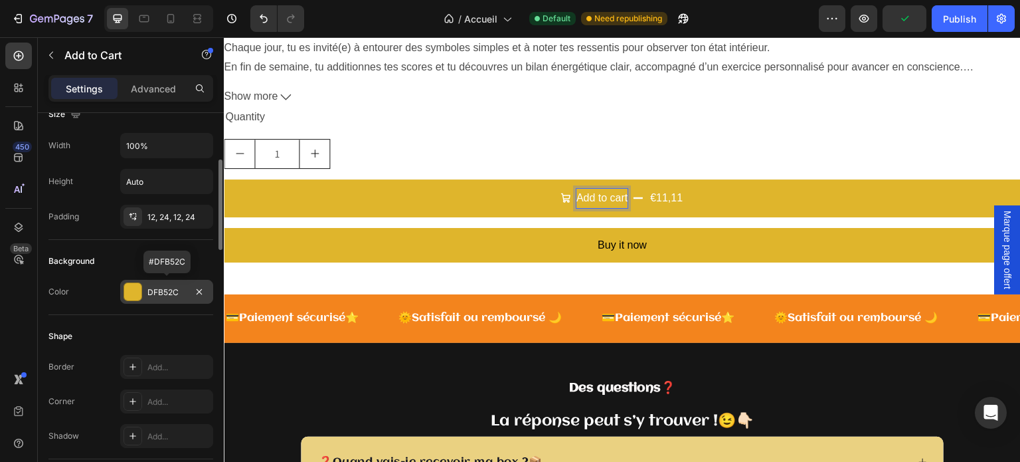
scroll to position [266, 0]
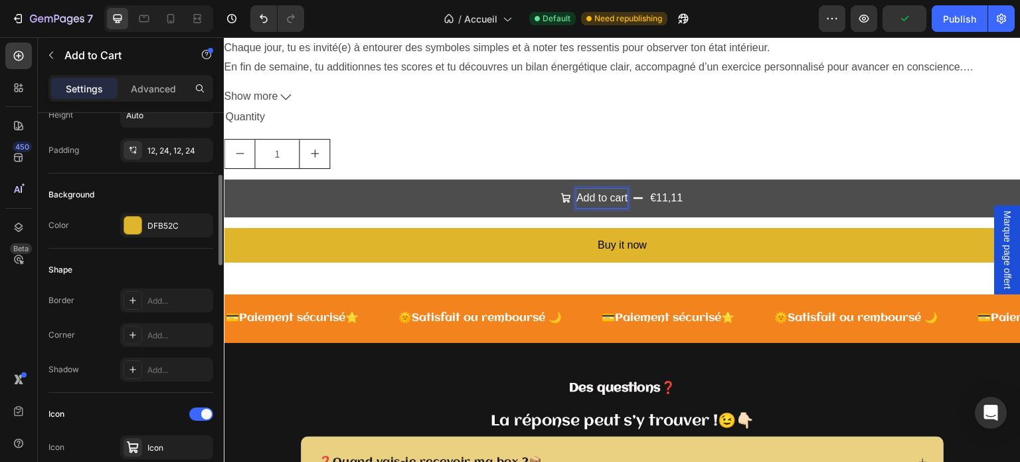
click at [554, 191] on button "Add to cart €11,11" at bounding box center [622, 198] width 797 height 38
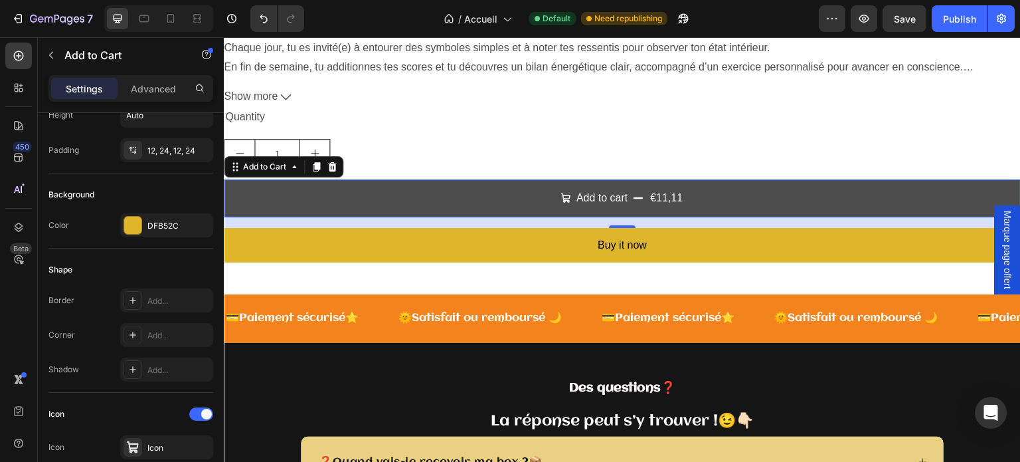
click at [567, 196] on div "Add to cart" at bounding box center [594, 198] width 67 height 19
click at [763, 199] on button "Add to cart €11,11" at bounding box center [622, 198] width 797 height 38
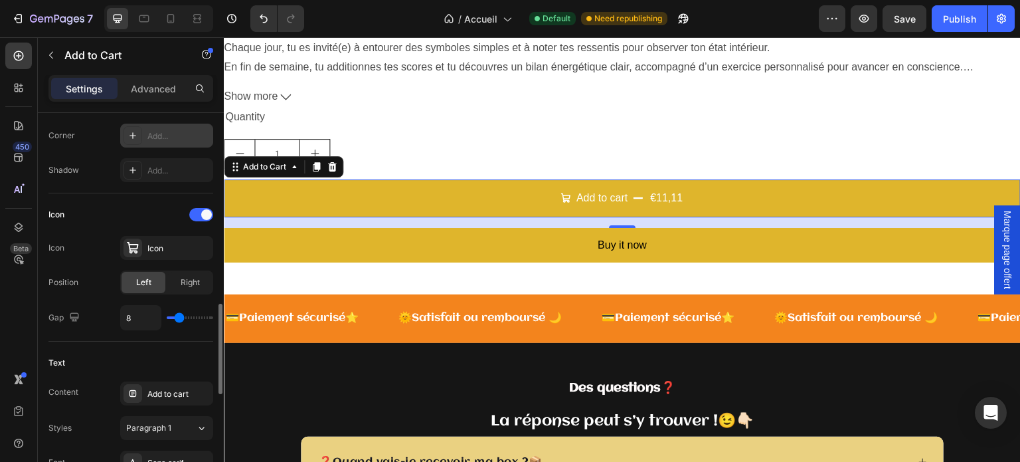
scroll to position [664, 0]
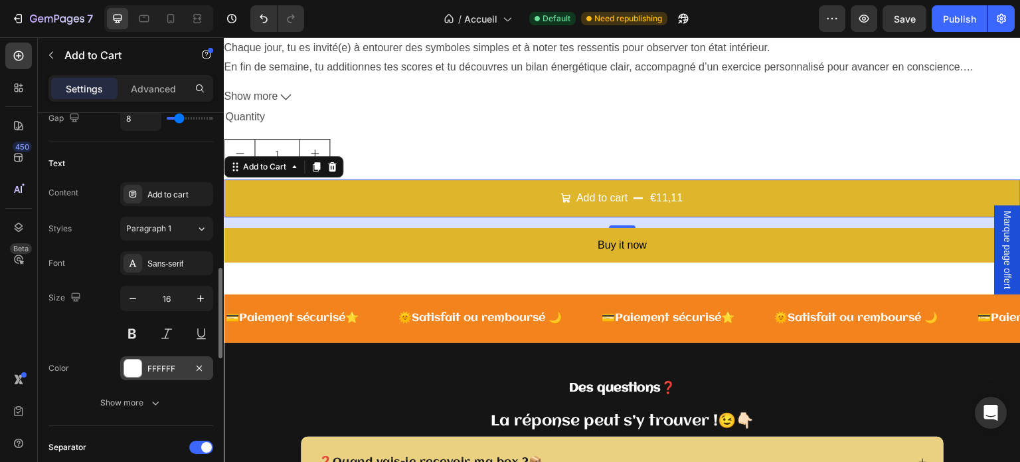
click at [166, 363] on div "FFFFFF" at bounding box center [166, 369] width 39 height 12
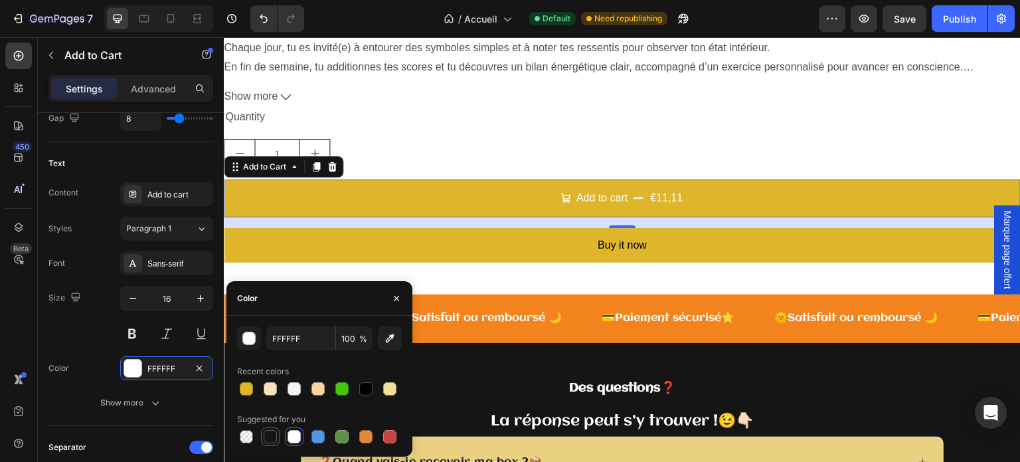
click at [266, 435] on div at bounding box center [270, 436] width 13 height 13
type input "151515"
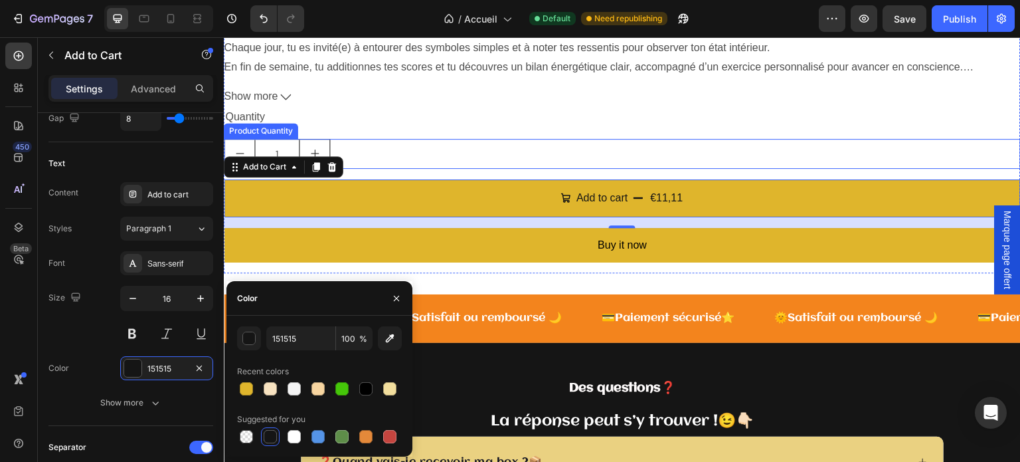
click at [413, 137] on div "🌜Journal Sacré des Energies - Version PDF🌞 (22 pages à télécharger) Product Tit…" at bounding box center [622, 127] width 797 height 294
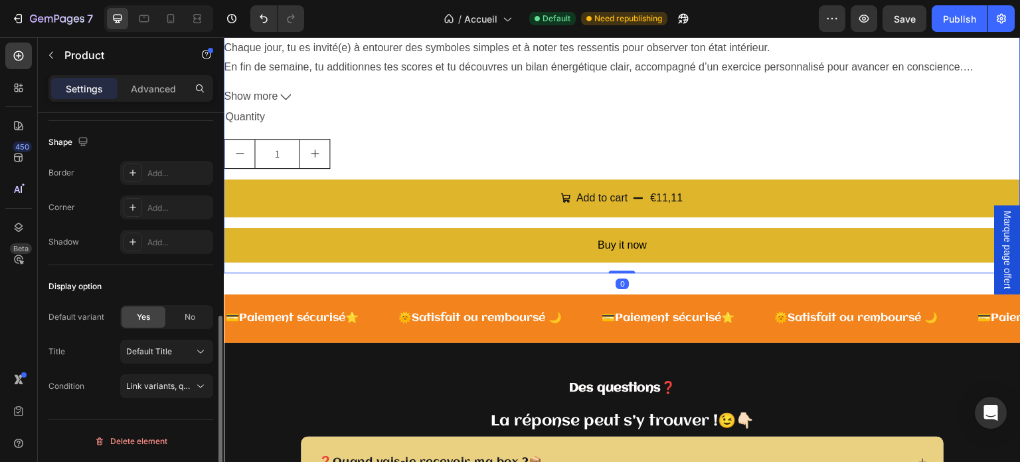
scroll to position [0, 0]
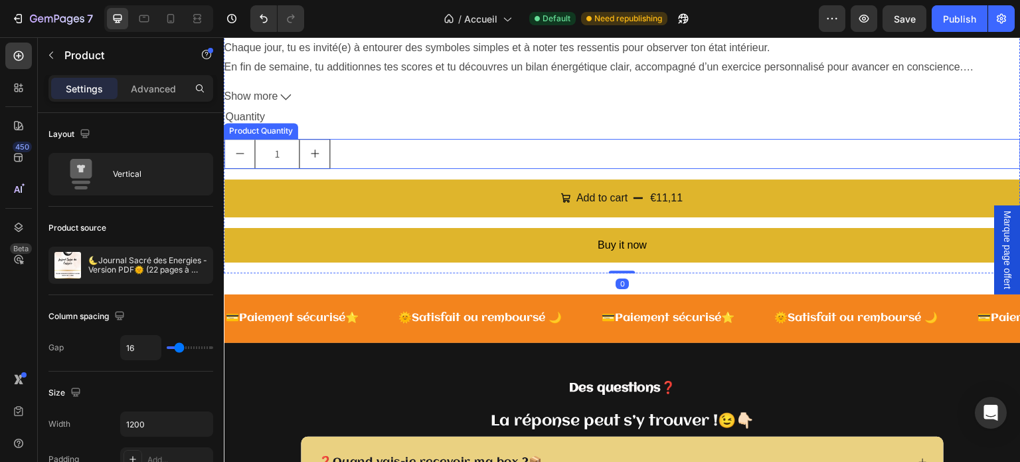
click at [353, 155] on div "1" at bounding box center [622, 154] width 797 height 30
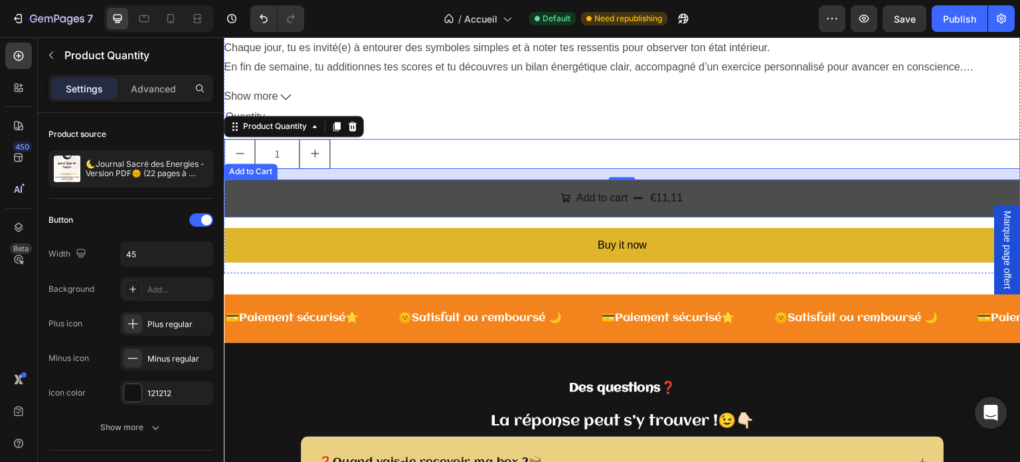
click at [720, 194] on button "Add to cart €11,11" at bounding box center [622, 198] width 797 height 38
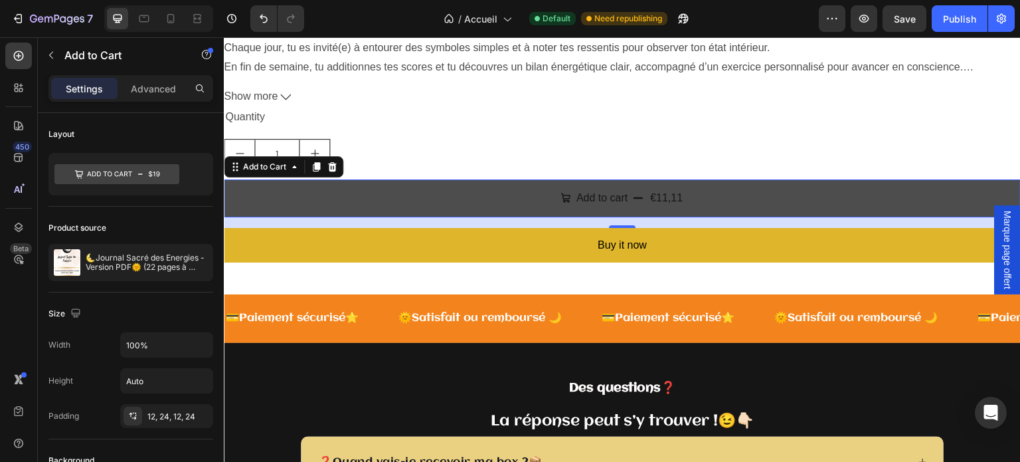
click at [700, 198] on button "Add to cart €11,11" at bounding box center [622, 198] width 797 height 38
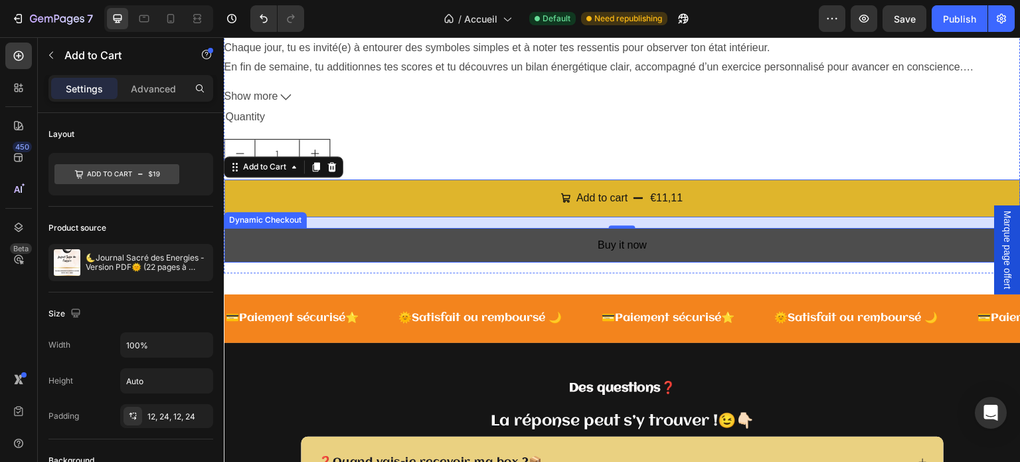
click at [644, 256] on button "Buy it now" at bounding box center [622, 245] width 797 height 35
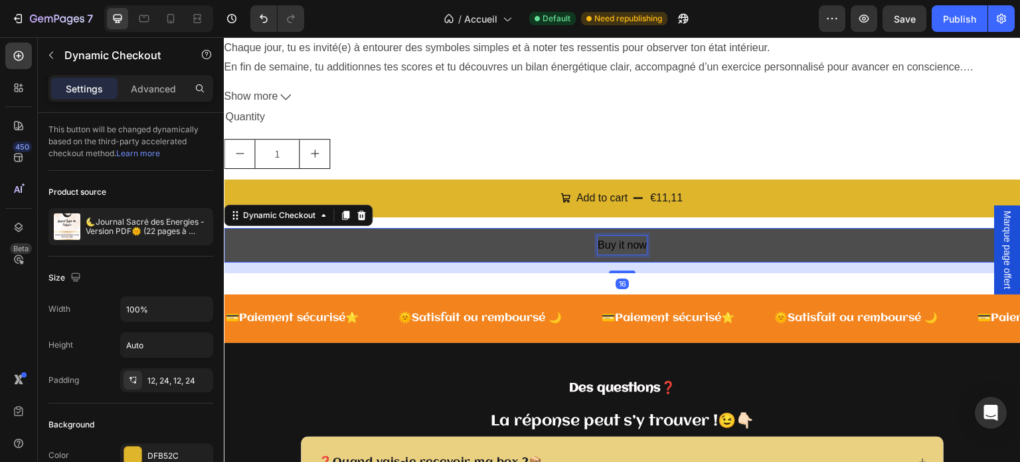
click at [630, 244] on div "Buy it now" at bounding box center [622, 245] width 49 height 19
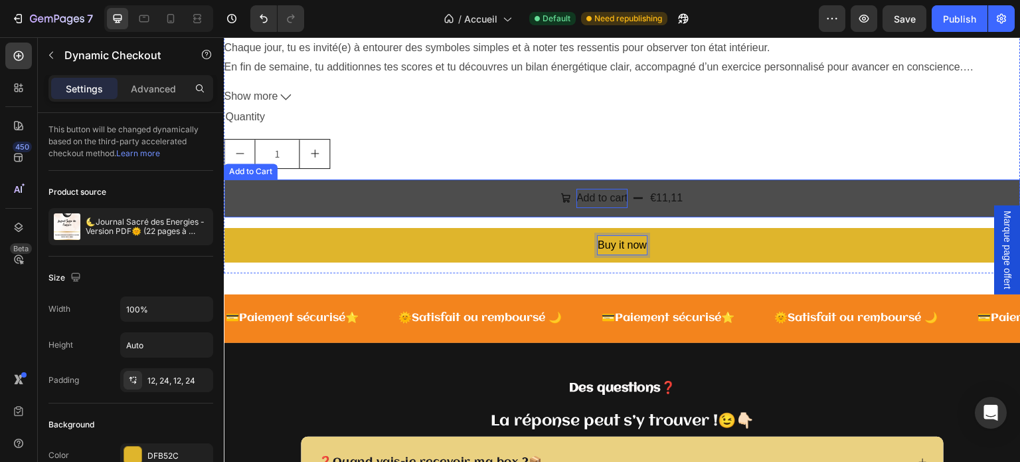
click at [623, 199] on p "Add to cart" at bounding box center [602, 198] width 51 height 19
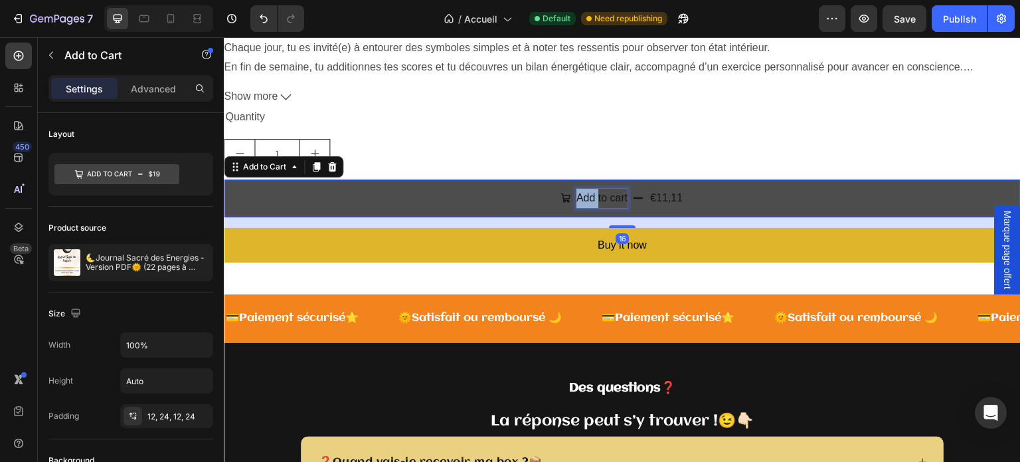
click at [586, 199] on p "Add to cart" at bounding box center [602, 198] width 51 height 19
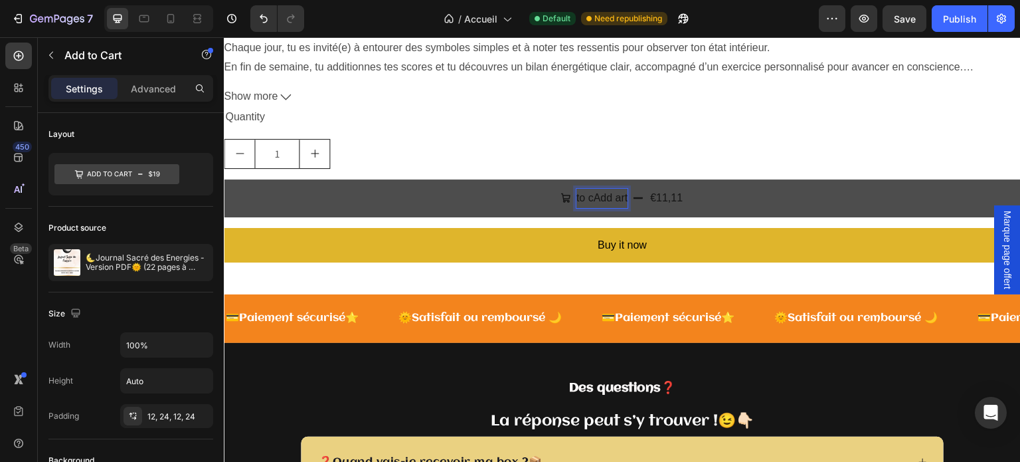
click at [613, 193] on p "to cAdd art" at bounding box center [602, 198] width 51 height 19
click at [622, 196] on p "to cAdd art" at bounding box center [602, 198] width 51 height 19
click at [224, 179] on button "Achetez €11,11" at bounding box center [622, 198] width 797 height 38
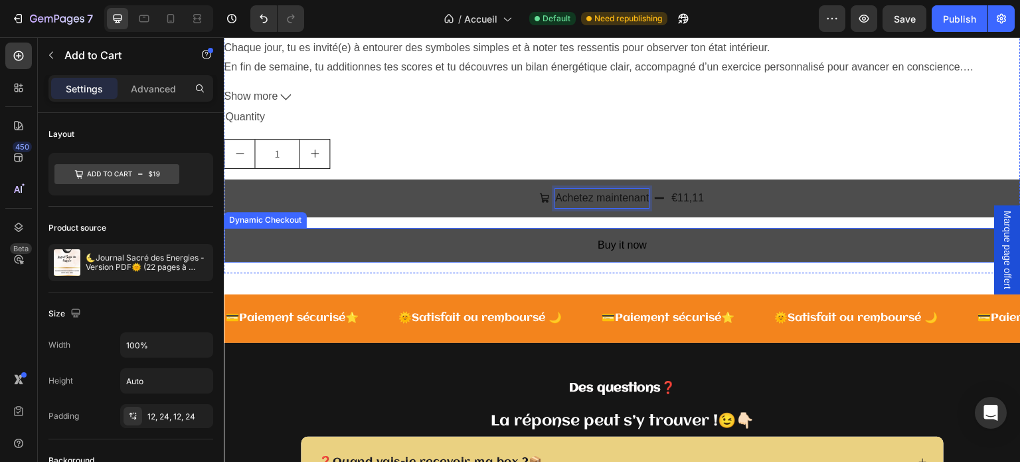
click at [651, 255] on button "Buy it now" at bounding box center [622, 245] width 797 height 35
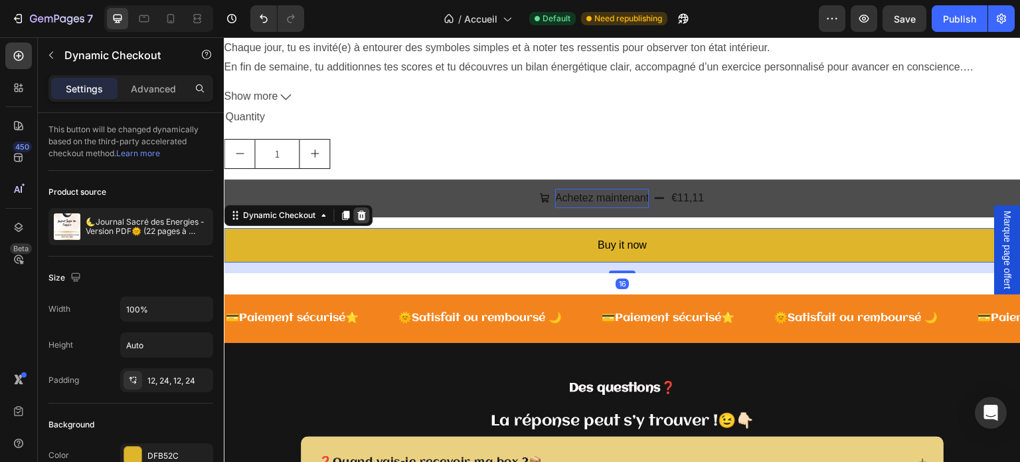
click at [365, 221] on div at bounding box center [361, 215] width 16 height 16
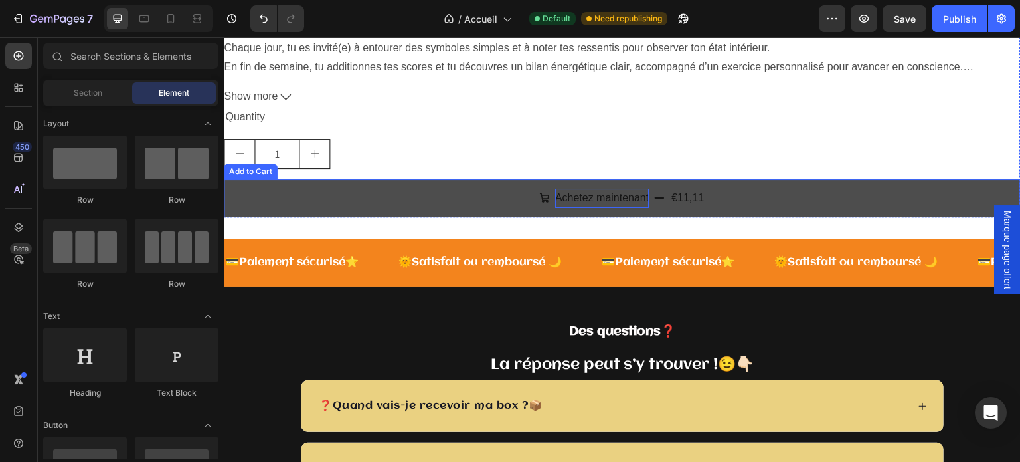
click at [670, 205] on div "€11,11" at bounding box center [687, 198] width 35 height 22
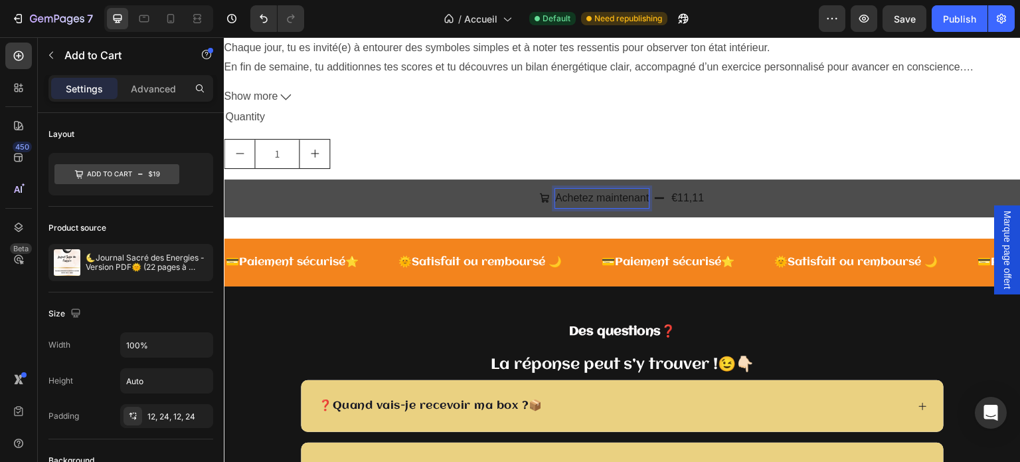
click at [712, 199] on button "Achetez maintenant €11,11" at bounding box center [622, 198] width 797 height 38
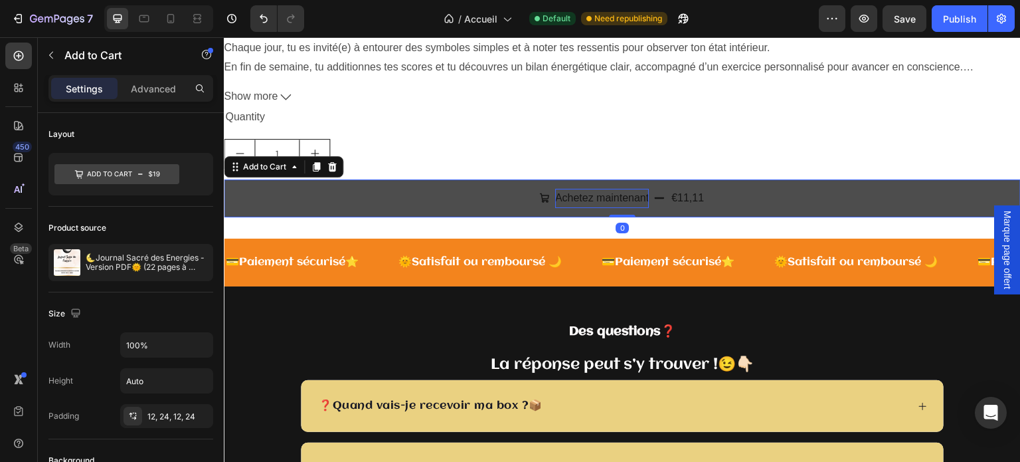
click at [696, 201] on div "€11,11" at bounding box center [687, 198] width 35 height 22
click at [691, 199] on div "€11,11" at bounding box center [687, 198] width 35 height 22
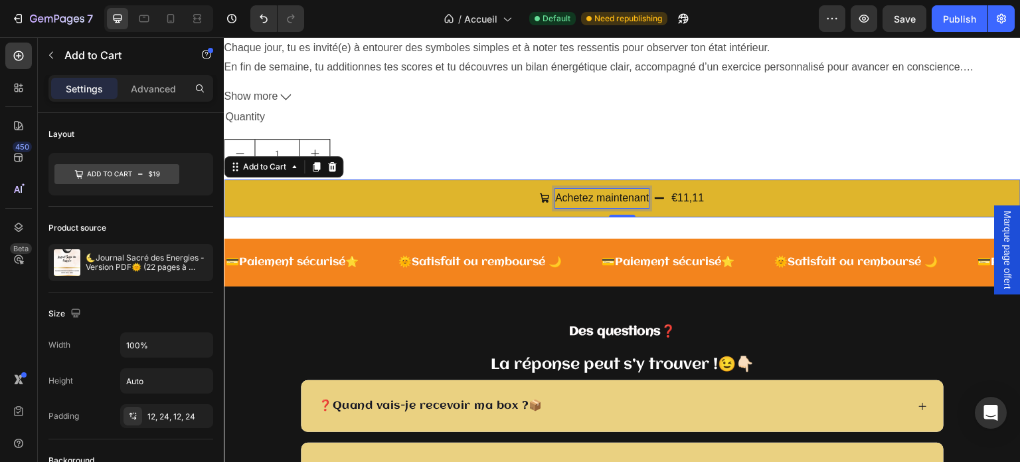
click at [584, 201] on p "Achetez maintenant" at bounding box center [602, 198] width 94 height 19
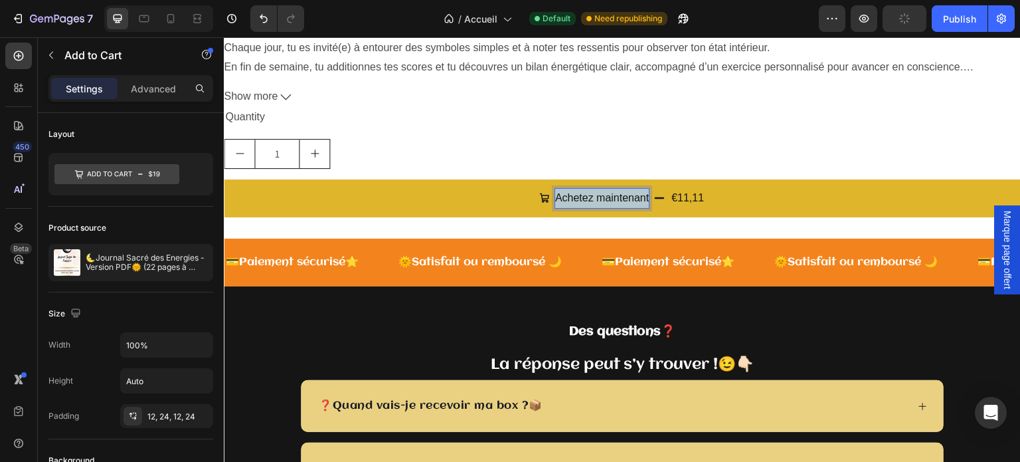
drag, startPoint x: 551, startPoint y: 194, endPoint x: 665, endPoint y: 184, distance: 114.0
click at [665, 184] on button "Achetez maintenant €11,11" at bounding box center [622, 198] width 797 height 38
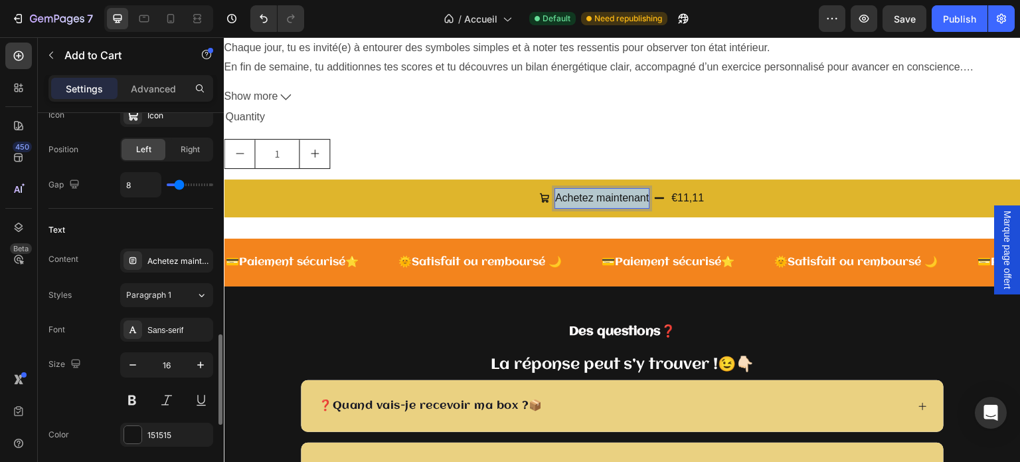
scroll to position [664, 0]
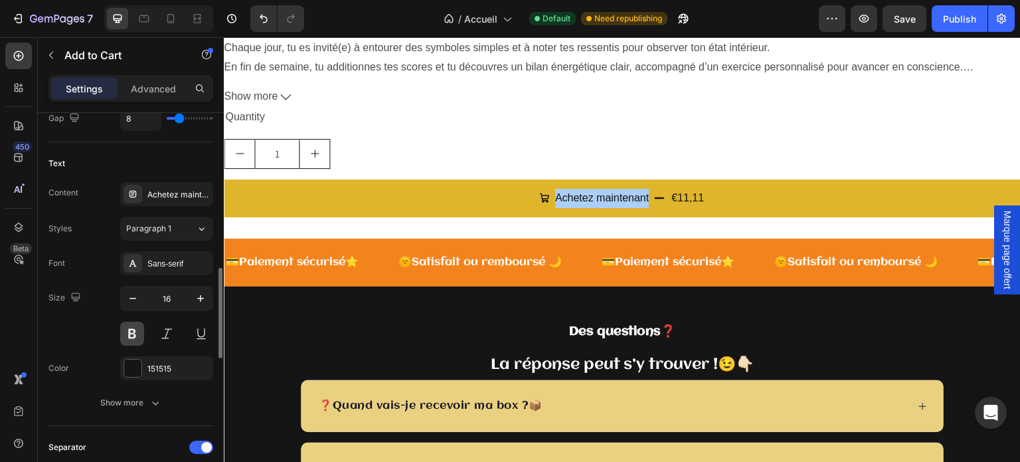
click at [131, 329] on button at bounding box center [132, 334] width 24 height 24
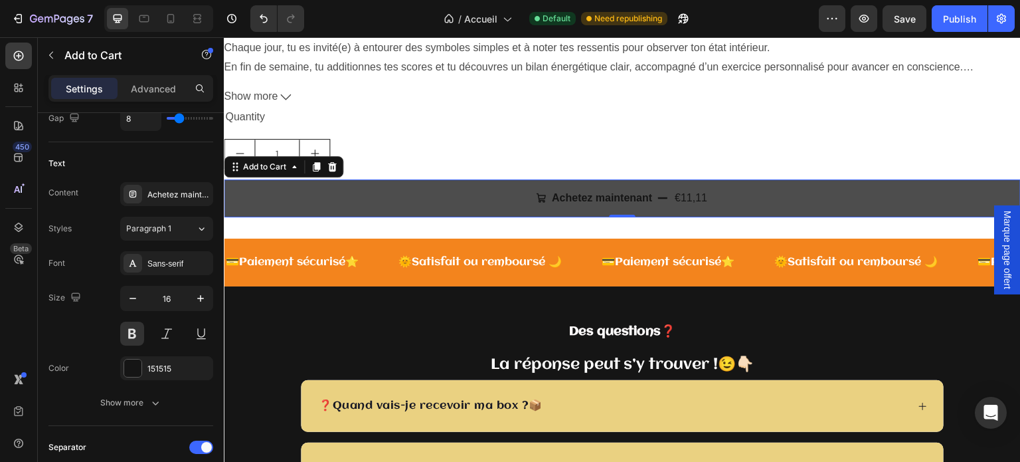
click at [343, 191] on button "Achetez maintenant €11,11" at bounding box center [622, 198] width 797 height 38
click at [325, 199] on button "Achetez maintenant €11,11" at bounding box center [622, 198] width 797 height 38
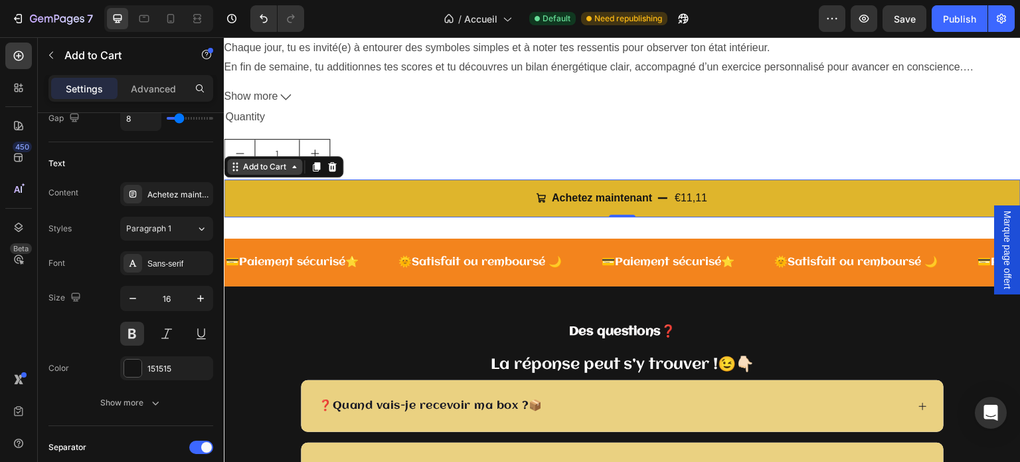
click at [270, 169] on div "Add to Cart" at bounding box center [264, 167] width 48 height 12
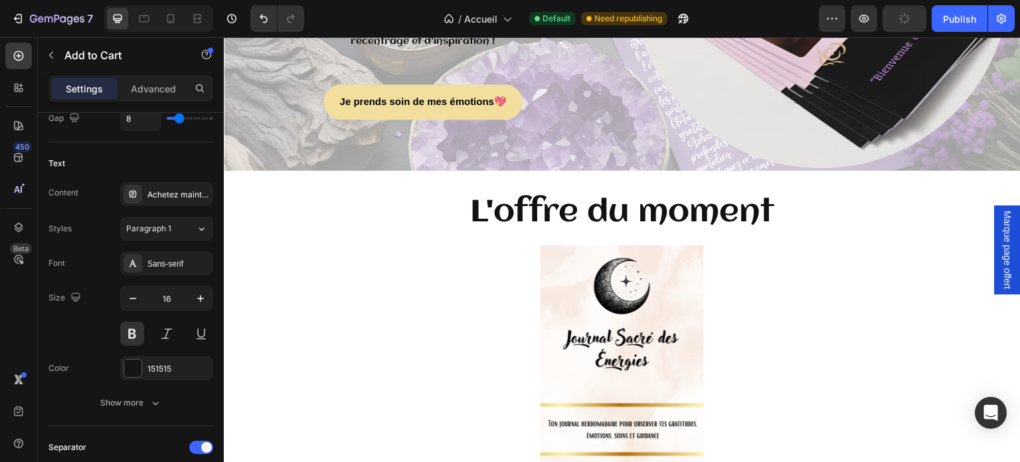
scroll to position [3013, 0]
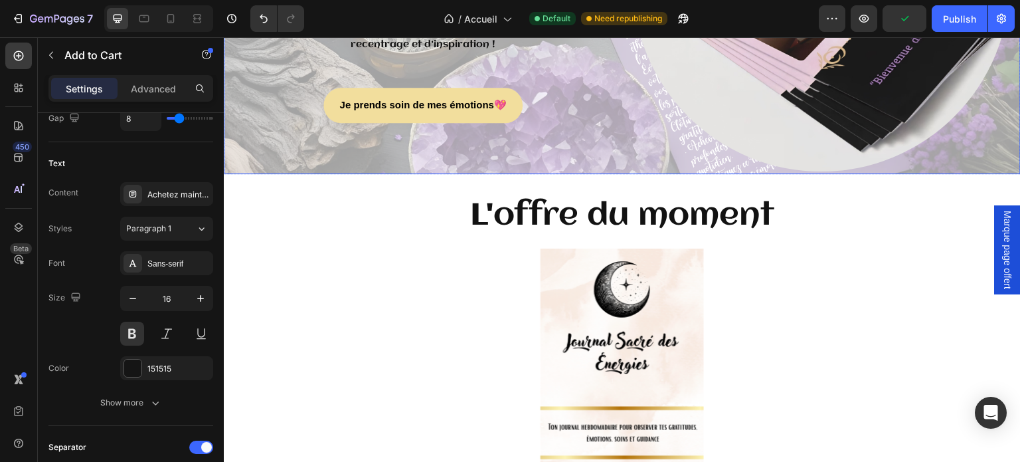
click at [320, 213] on h2 "L'offre du moment" at bounding box center [622, 216] width 797 height 43
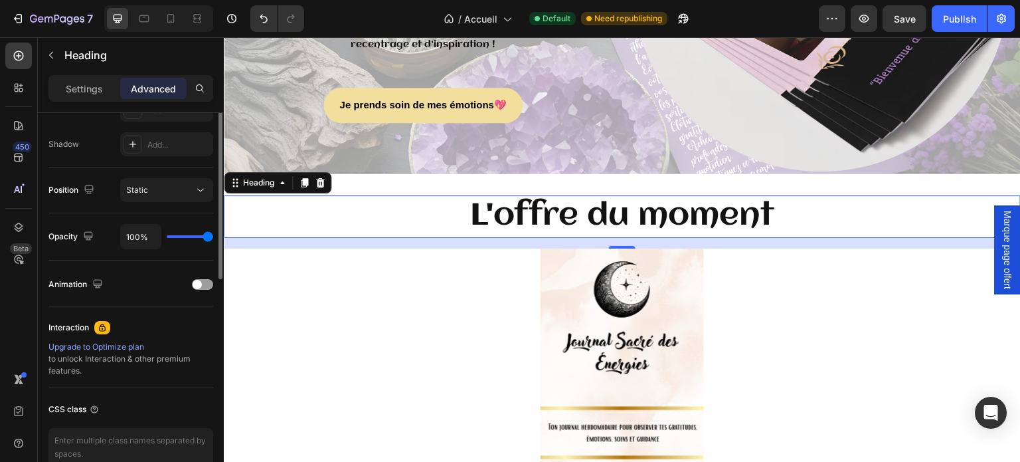
scroll to position [298, 0]
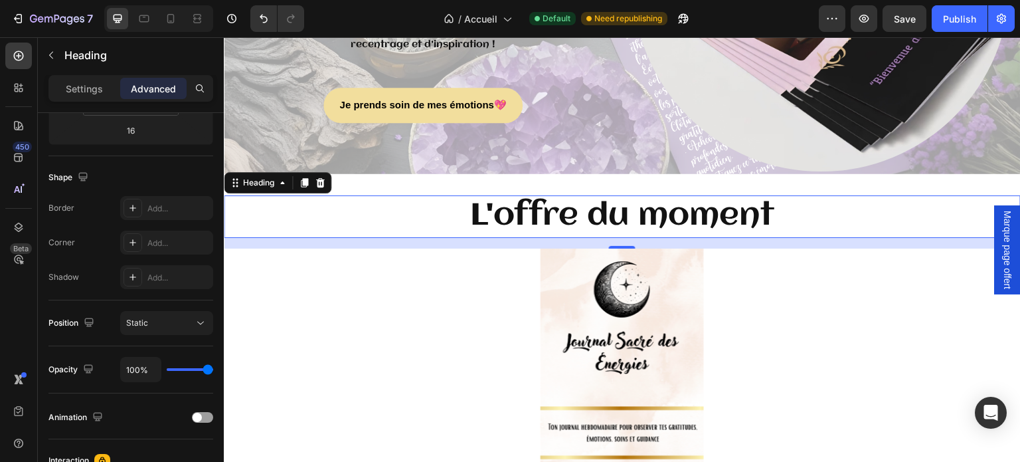
click at [341, 216] on h2 "L'offre du moment" at bounding box center [622, 216] width 797 height 43
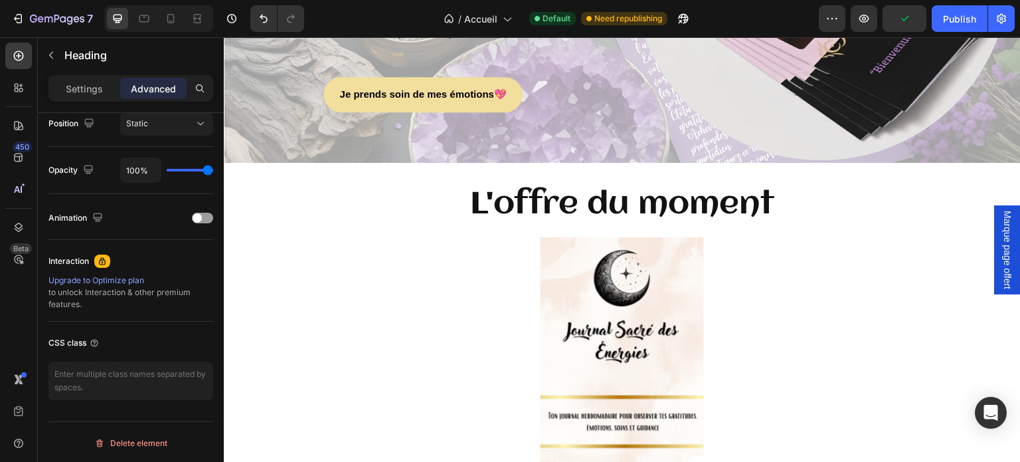
scroll to position [2748, 0]
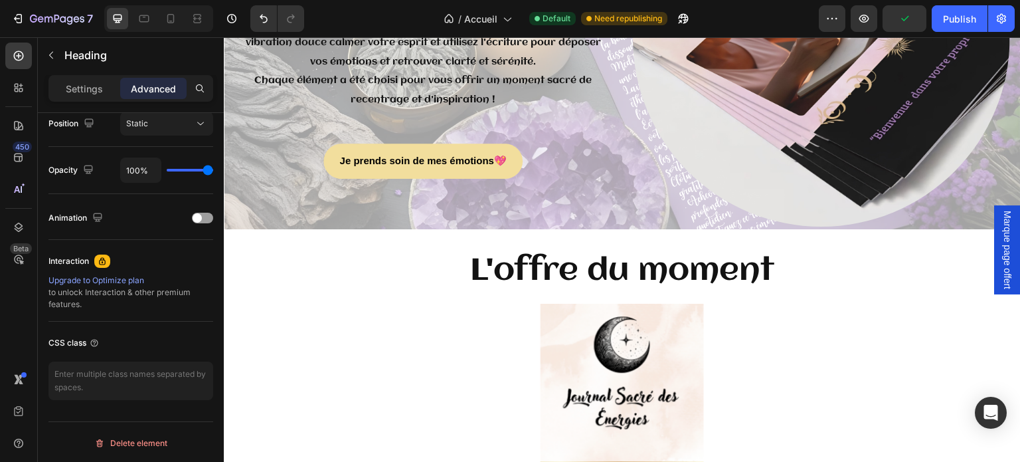
click at [412, 264] on h2 "L'offre du moment" at bounding box center [622, 271] width 797 height 43
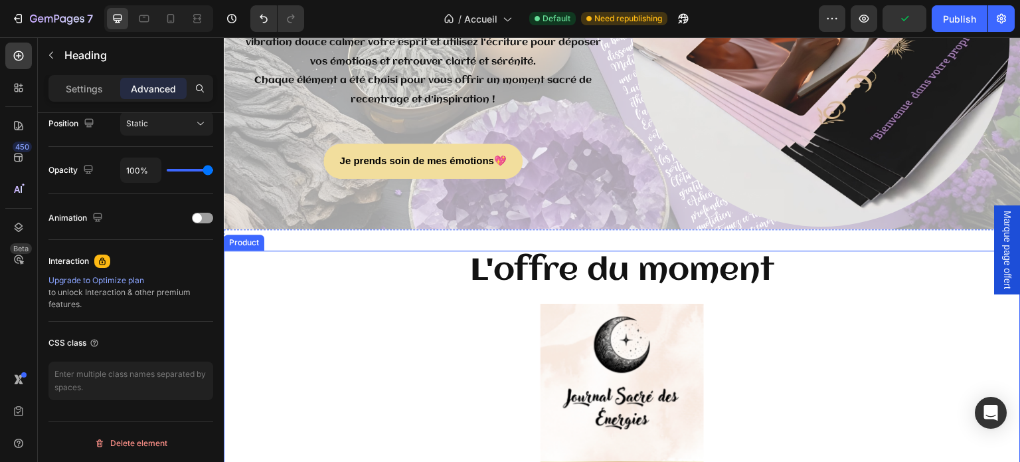
click at [444, 351] on div at bounding box center [622, 431] width 797 height 255
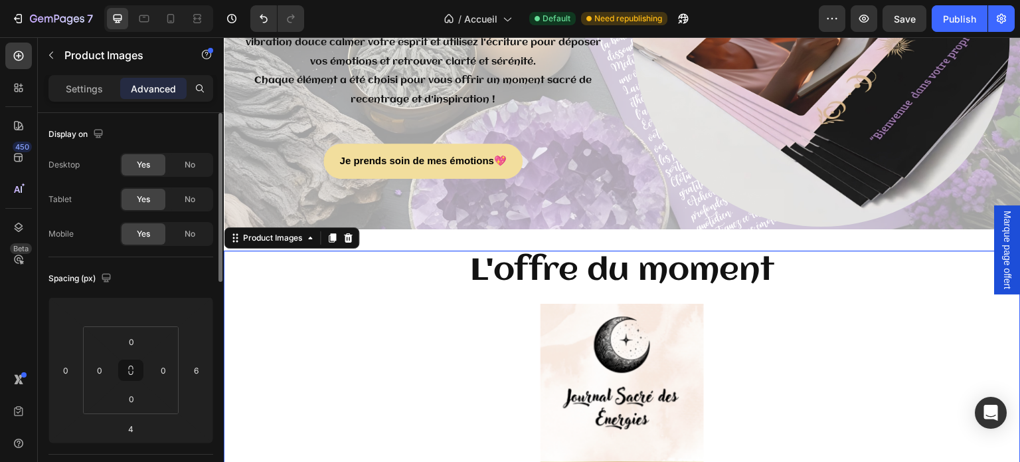
click at [431, 296] on div "L'offre du moment Heading Product Images 4" at bounding box center [622, 405] width 797 height 311
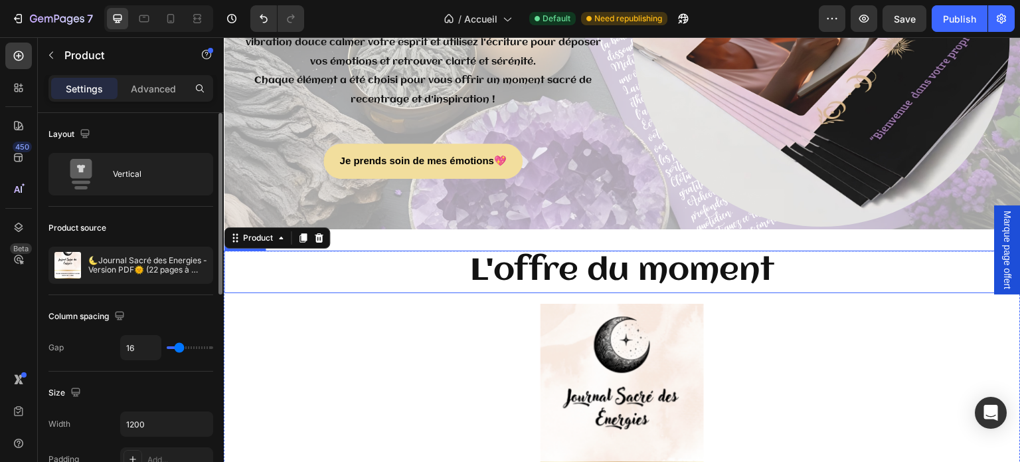
click at [428, 260] on p "L'offre du moment" at bounding box center [622, 272] width 795 height 40
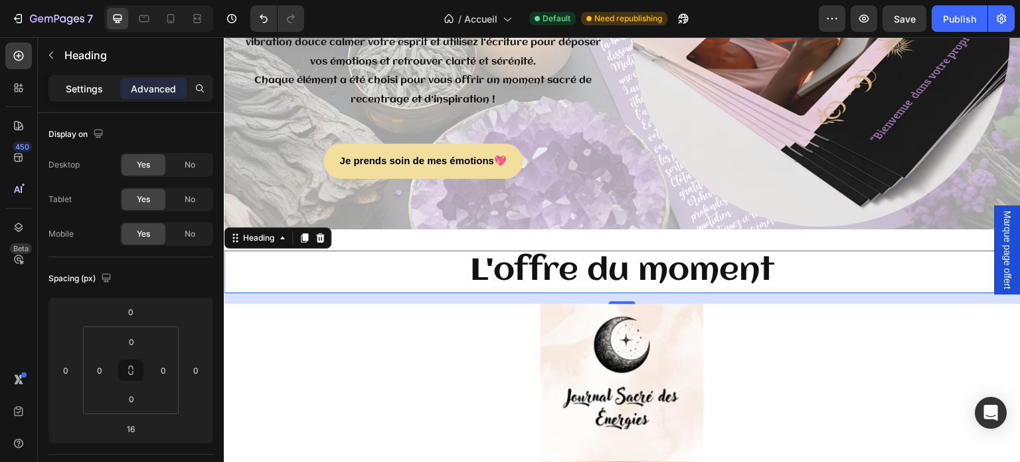
click at [88, 90] on p "Settings" at bounding box center [84, 89] width 37 height 14
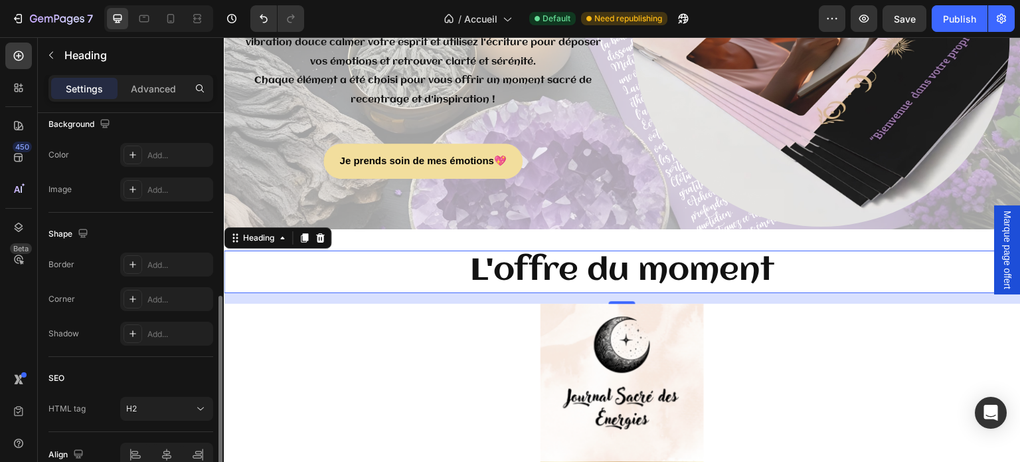
scroll to position [474, 0]
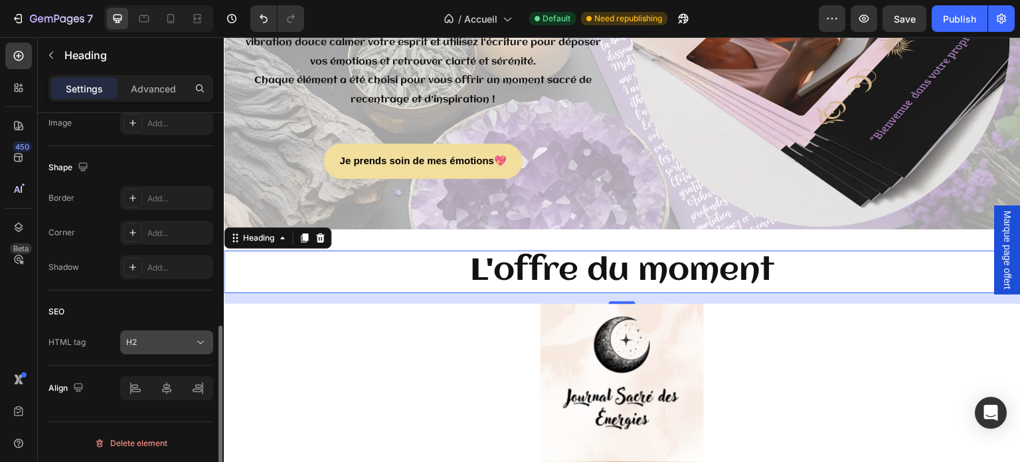
click at [167, 341] on div "H2" at bounding box center [160, 342] width 68 height 12
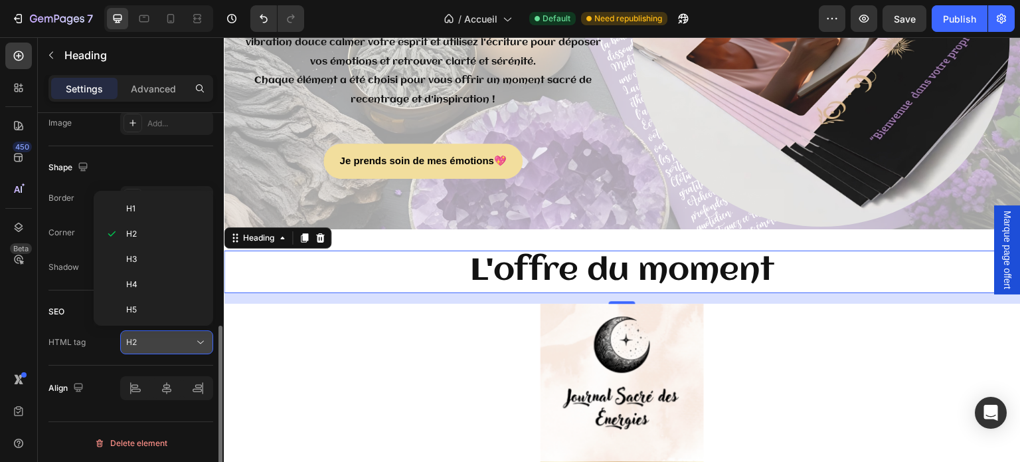
click at [167, 341] on div "H2" at bounding box center [160, 342] width 68 height 12
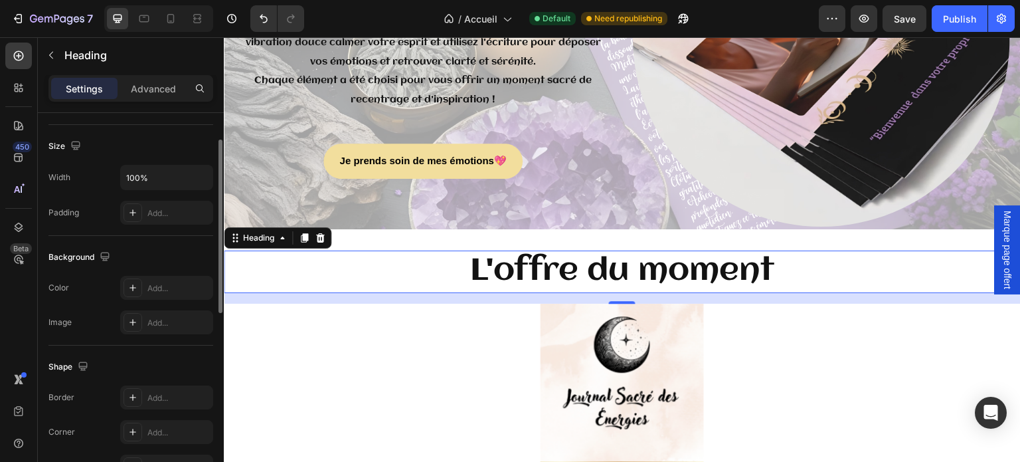
scroll to position [208, 0]
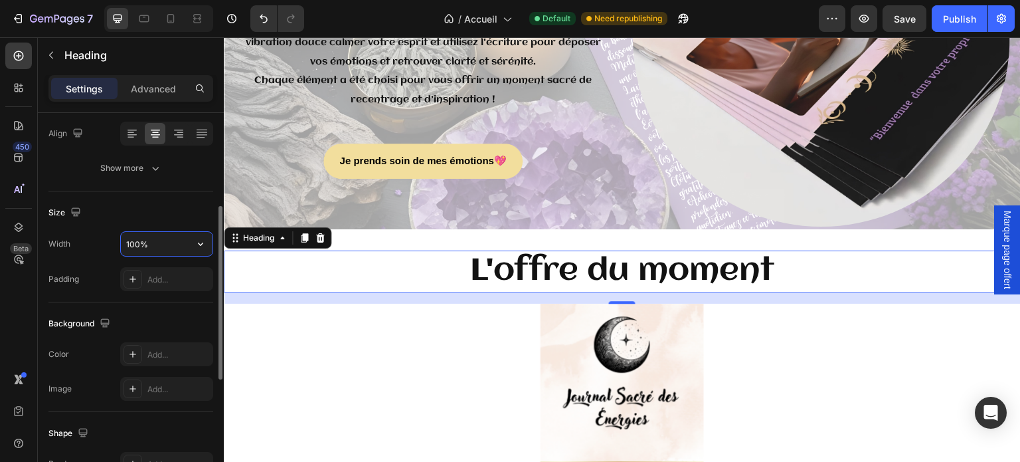
click at [150, 246] on input "100%" at bounding box center [167, 244] width 92 height 24
click at [199, 240] on icon "button" at bounding box center [200, 243] width 13 height 13
click at [182, 244] on input "100%" at bounding box center [167, 244] width 92 height 24
drag, startPoint x: 182, startPoint y: 244, endPoint x: 88, endPoint y: 220, distance: 96.7
click at [88, 220] on div "Size Width 100% Padding Add..." at bounding box center [130, 246] width 165 height 111
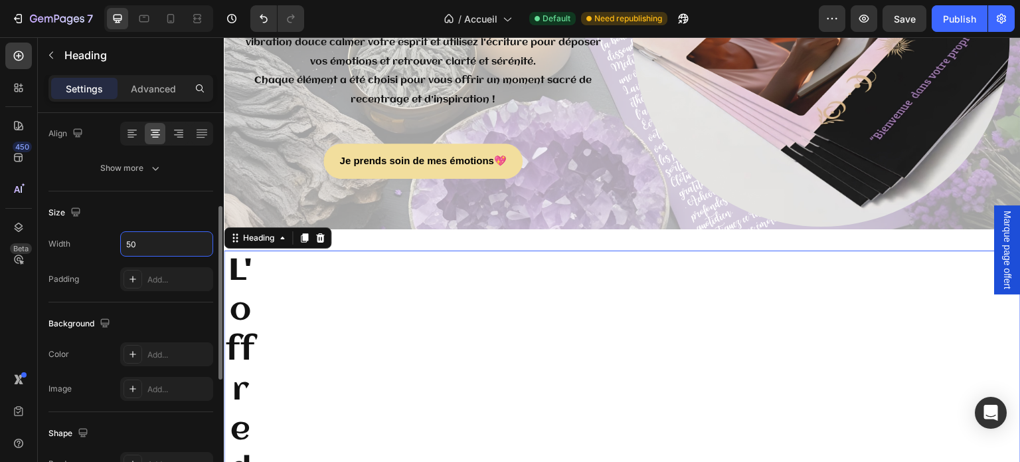
type input "5"
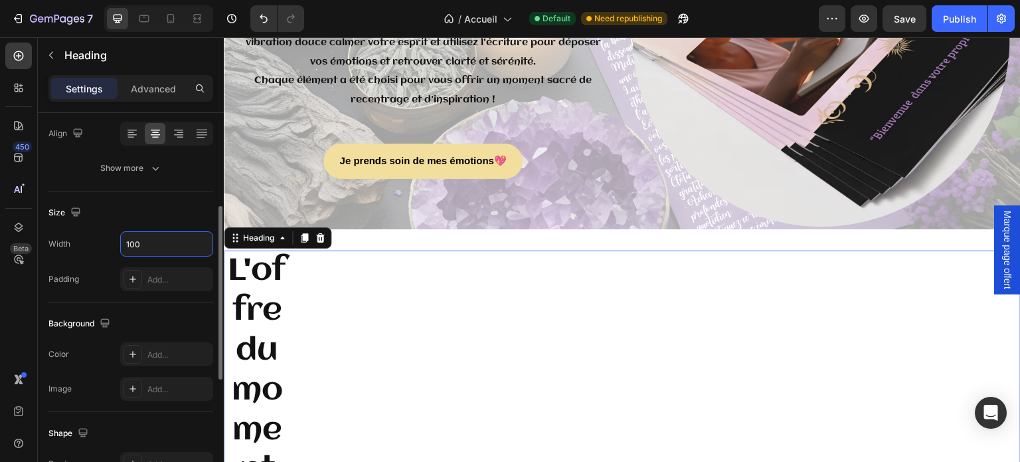
click at [137, 217] on div "Size" at bounding box center [130, 212] width 165 height 21
click at [158, 245] on input "100" at bounding box center [167, 244] width 92 height 24
click at [203, 241] on icon "button" at bounding box center [200, 243] width 13 height 13
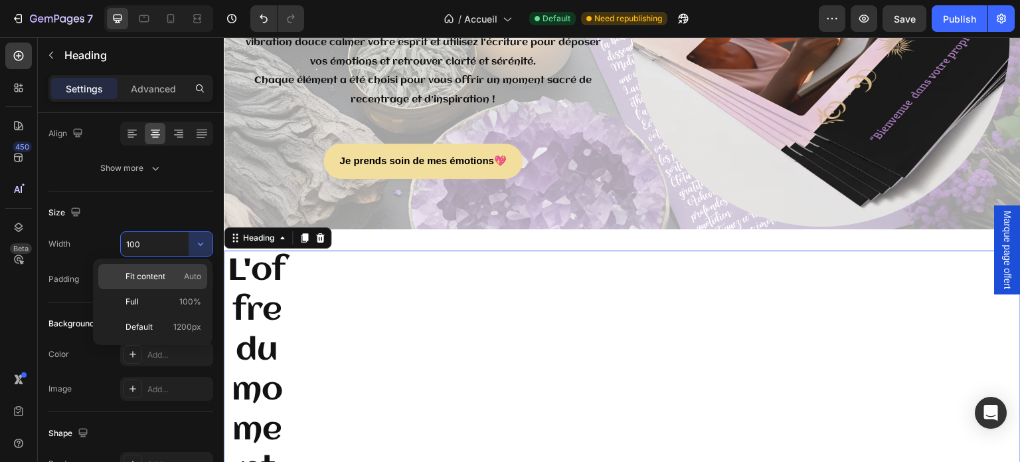
click at [170, 274] on p "Fit content Auto" at bounding box center [164, 276] width 76 height 12
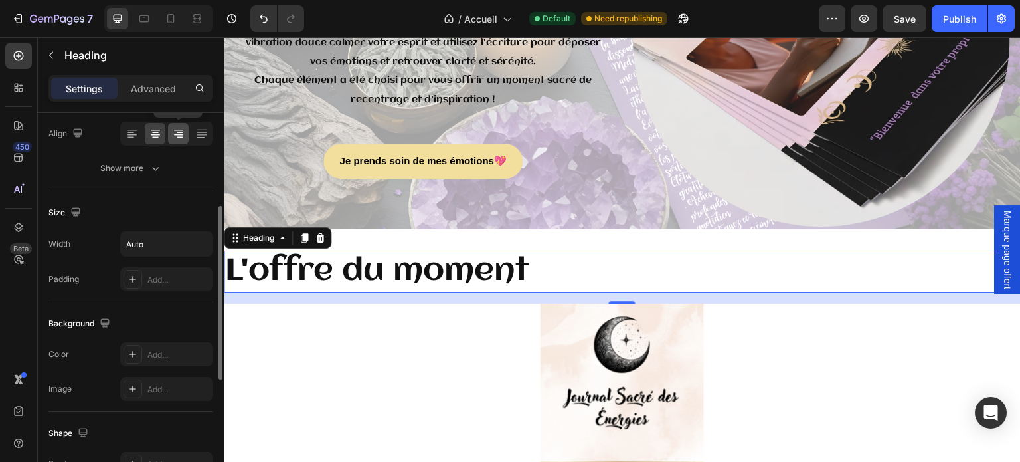
click at [177, 137] on icon at bounding box center [180, 137] width 7 height 1
click at [159, 135] on icon at bounding box center [155, 133] width 13 height 13
click at [181, 252] on input "Auto" at bounding box center [167, 244] width 92 height 24
click at [197, 242] on icon "button" at bounding box center [200, 243] width 13 height 13
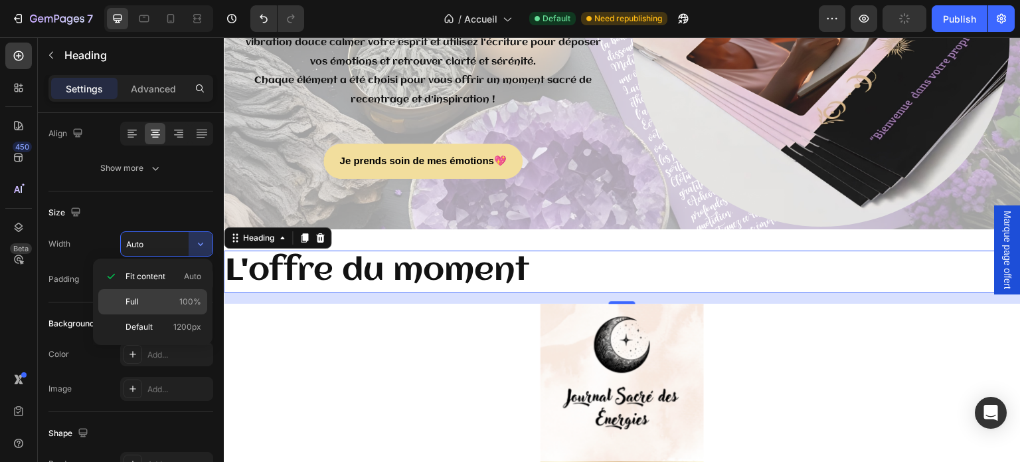
click at [165, 304] on p "Full 100%" at bounding box center [164, 302] width 76 height 12
type input "100%"
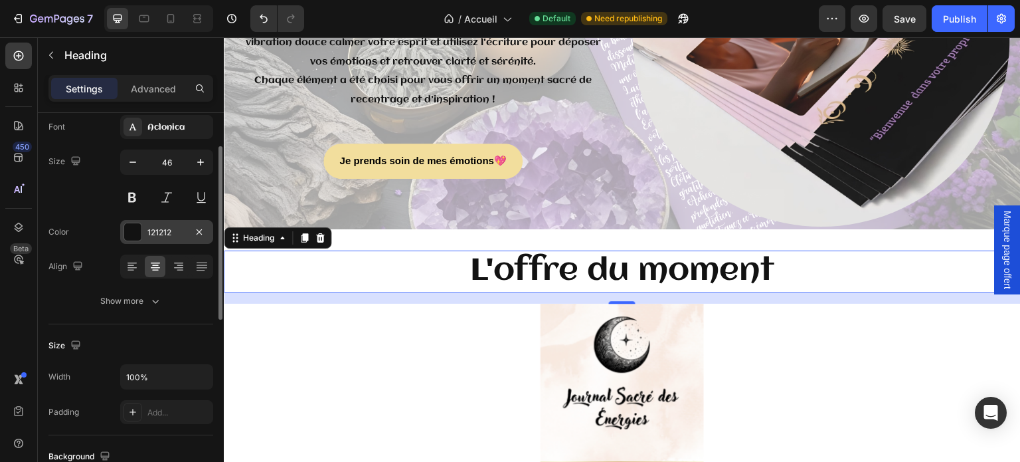
scroll to position [9, 0]
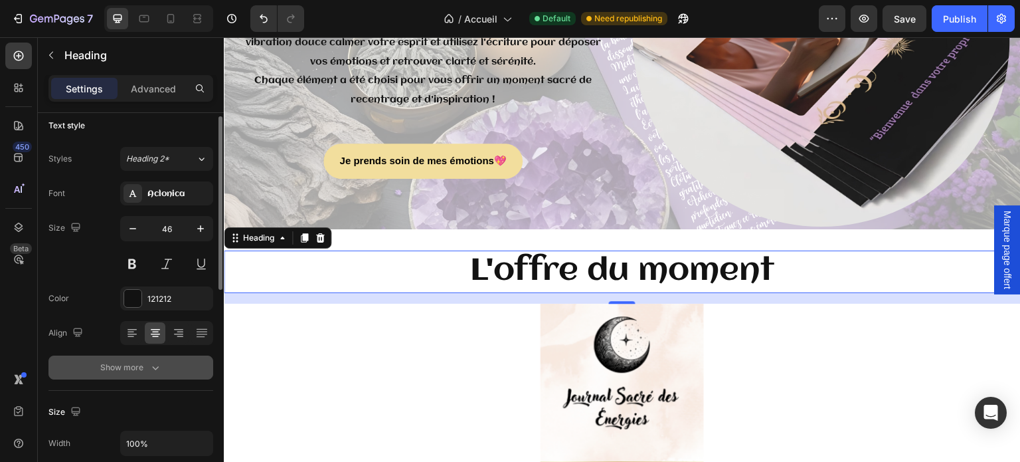
click at [182, 367] on button "Show more" at bounding box center [130, 367] width 165 height 24
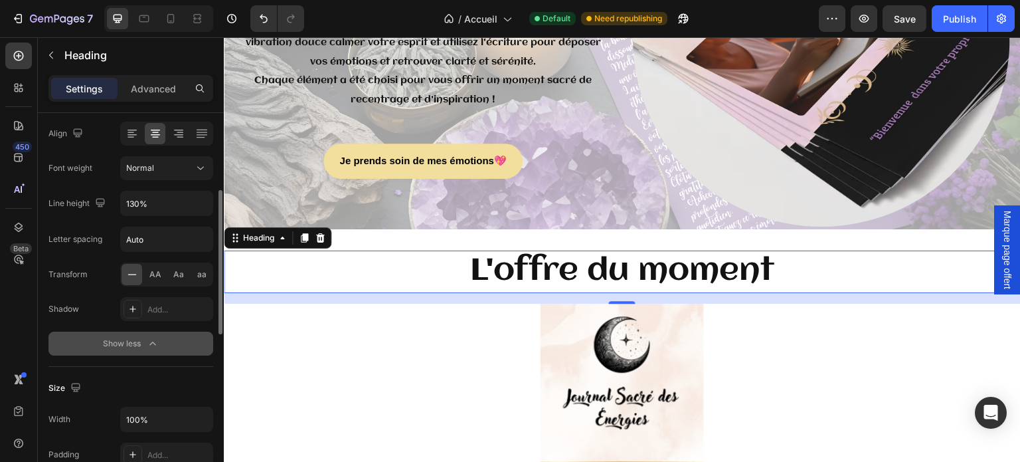
scroll to position [142, 0]
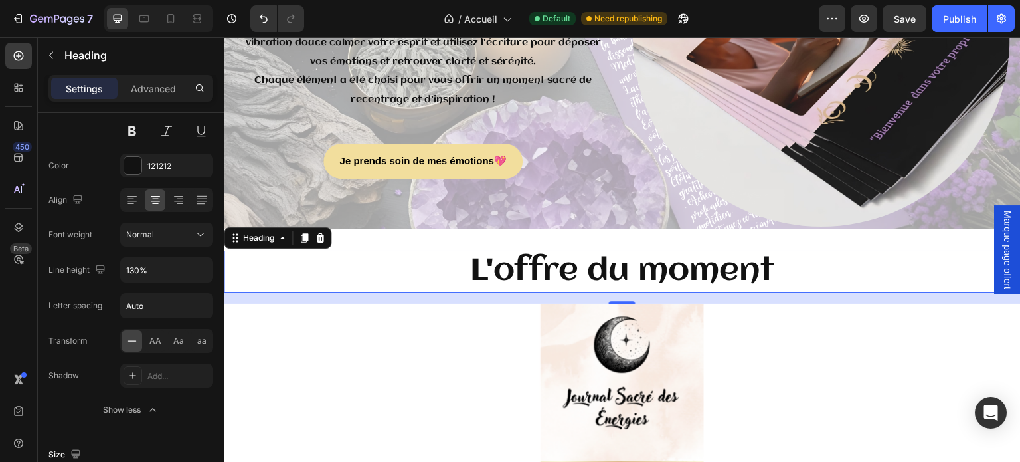
click at [529, 250] on h2 "L'offre du moment" at bounding box center [622, 271] width 797 height 43
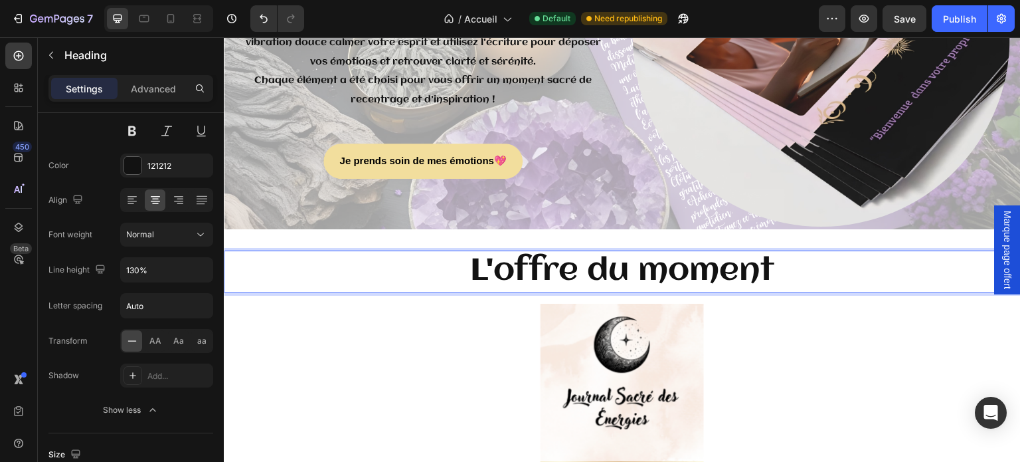
click at [529, 268] on p "L'offre du moment" at bounding box center [622, 272] width 795 height 40
click at [397, 271] on p "L'offre du moment" at bounding box center [622, 272] width 795 height 40
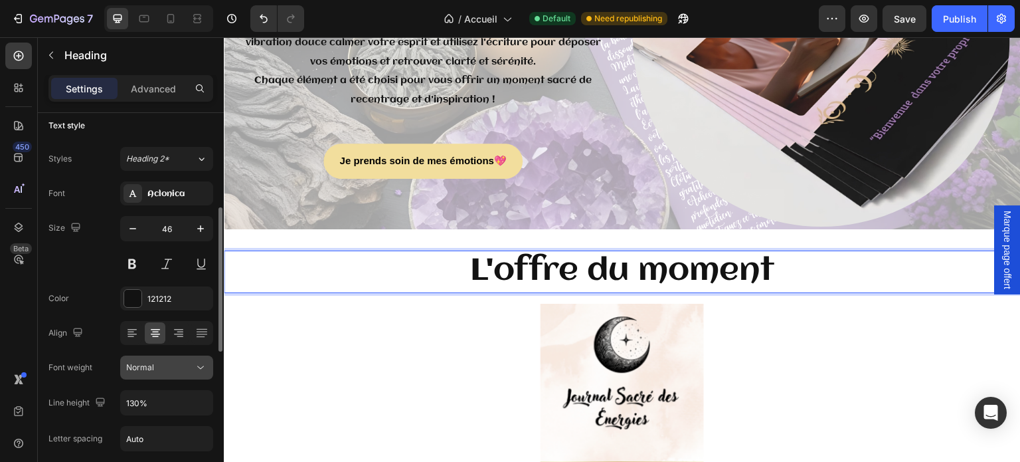
scroll to position [75, 0]
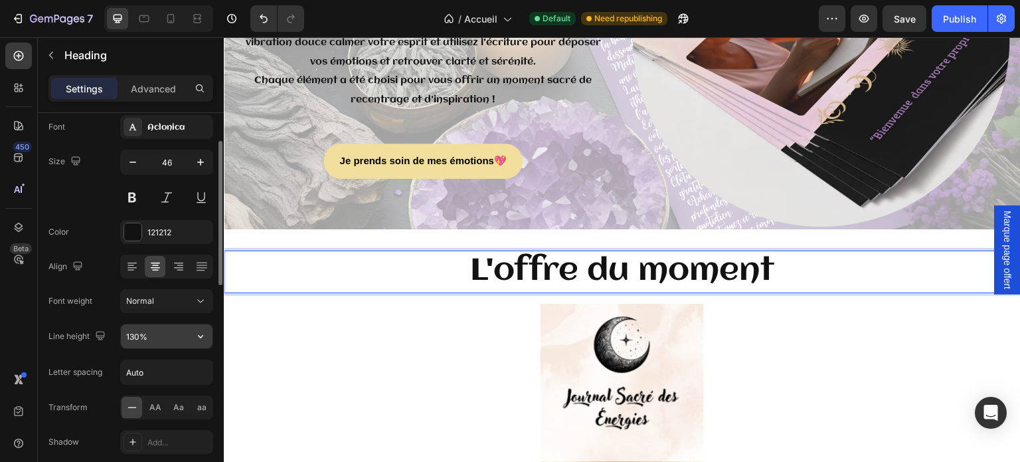
click at [149, 328] on input "130%" at bounding box center [167, 336] width 92 height 24
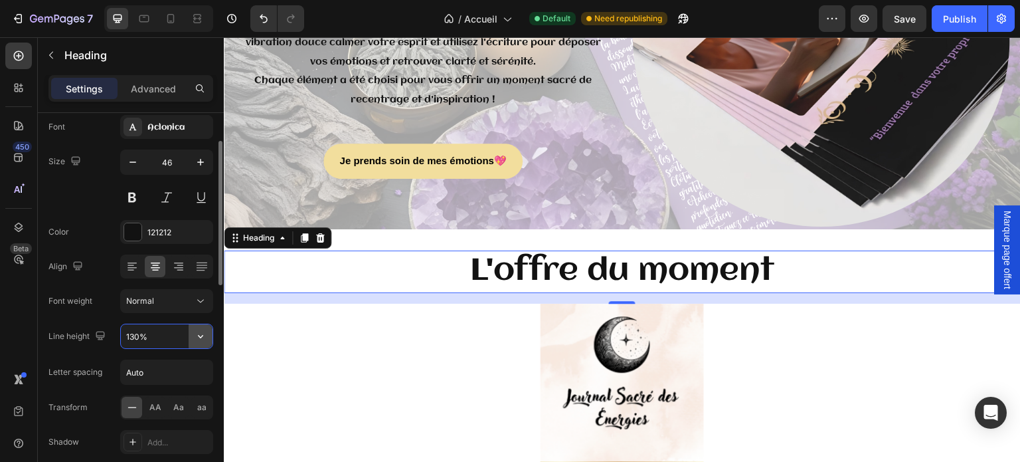
click at [202, 337] on icon "button" at bounding box center [200, 336] width 13 height 13
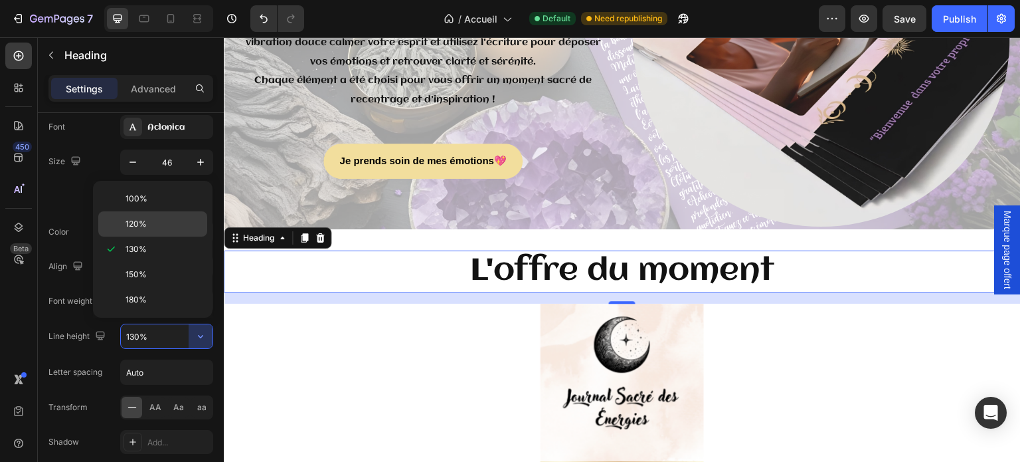
click at [153, 228] on p "120%" at bounding box center [164, 224] width 76 height 12
type input "120%"
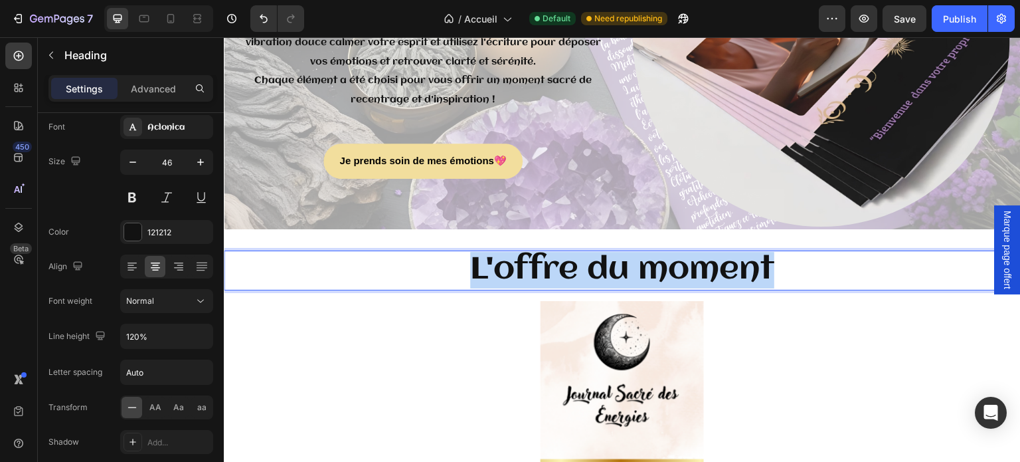
drag, startPoint x: 449, startPoint y: 267, endPoint x: 787, endPoint y: 270, distance: 338.2
click at [787, 270] on p "L'offre du moment" at bounding box center [622, 270] width 795 height 37
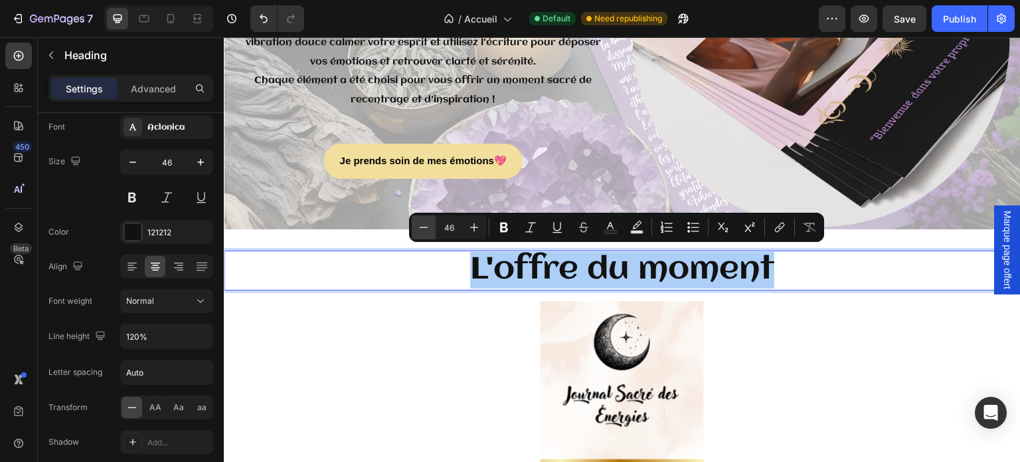
click at [428, 224] on icon "Editor contextual toolbar" at bounding box center [423, 227] width 13 height 13
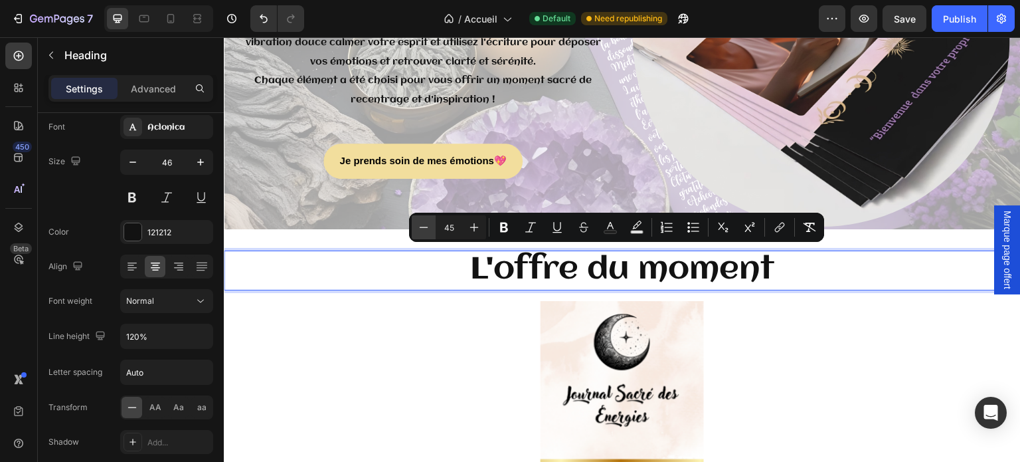
click at [428, 224] on icon "Editor contextual toolbar" at bounding box center [423, 227] width 13 height 13
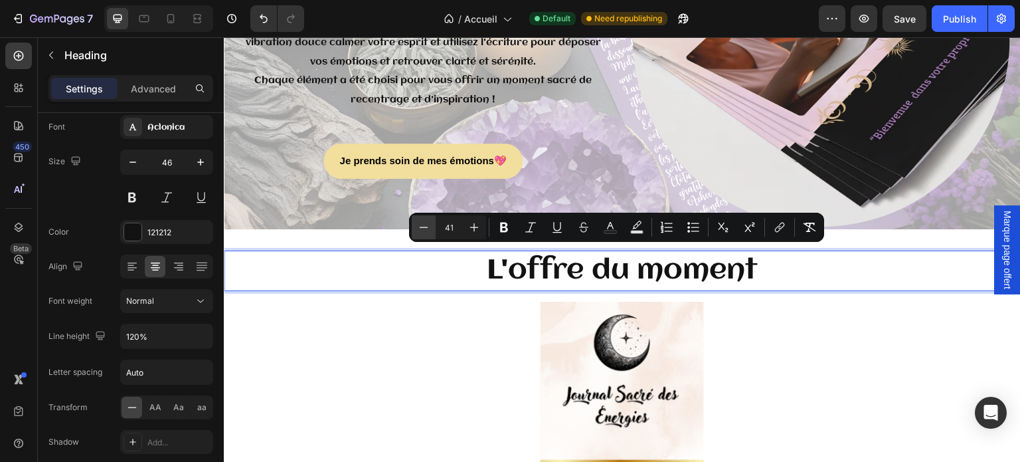
click at [428, 224] on icon "Editor contextual toolbar" at bounding box center [423, 227] width 13 height 13
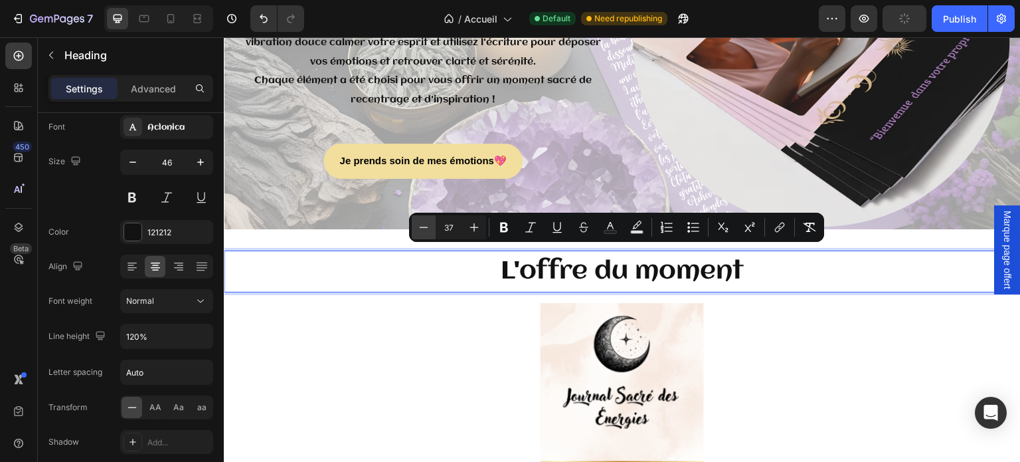
click at [428, 224] on icon "Editor contextual toolbar" at bounding box center [423, 227] width 13 height 13
type input "35"
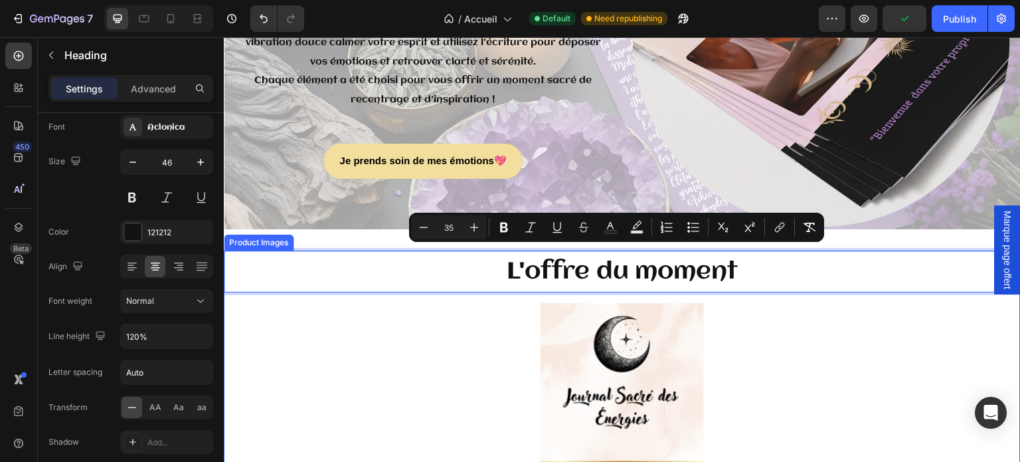
click at [452, 361] on img at bounding box center [622, 430] width 340 height 255
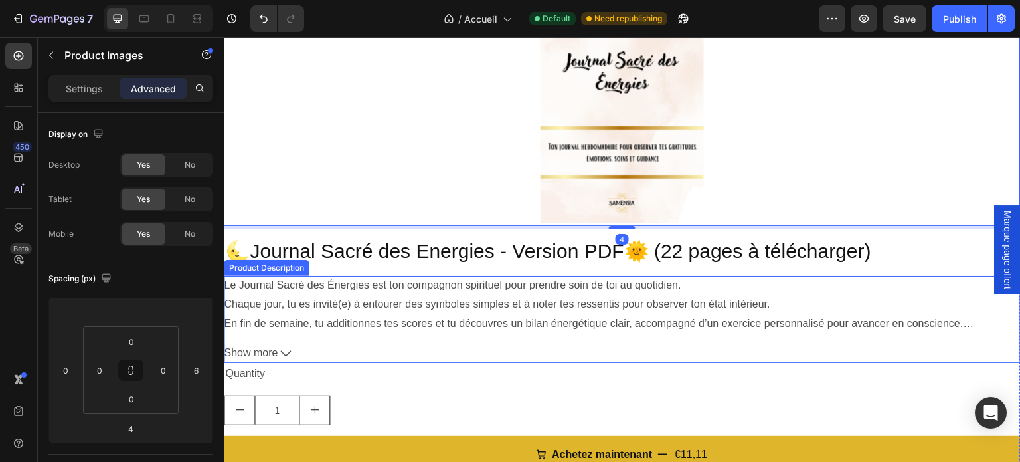
scroll to position [3080, 0]
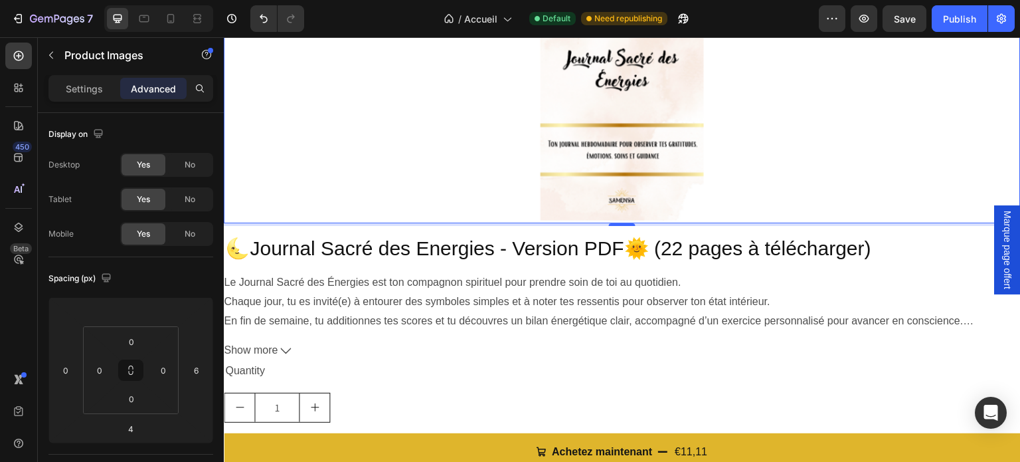
click at [890, 126] on div at bounding box center [622, 92] width 797 height 255
click at [170, 26] on div at bounding box center [170, 18] width 21 height 21
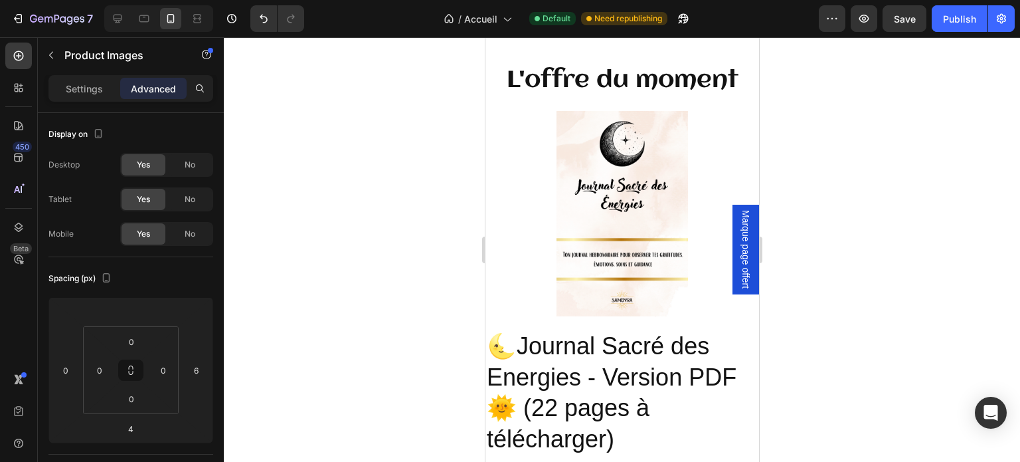
scroll to position [3825, 0]
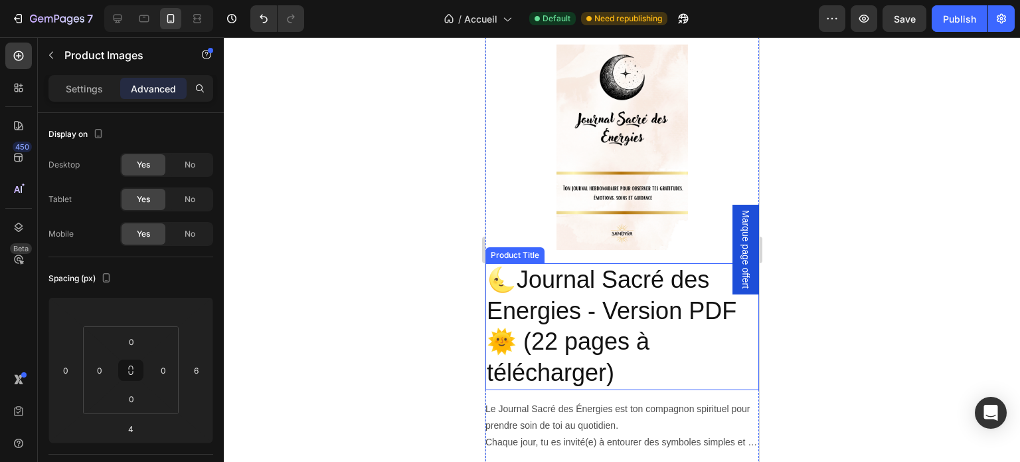
click at [656, 274] on h2 "🌜Journal Sacré des Energies - Version PDF🌞 (22 pages à télécharger)" at bounding box center [622, 326] width 274 height 127
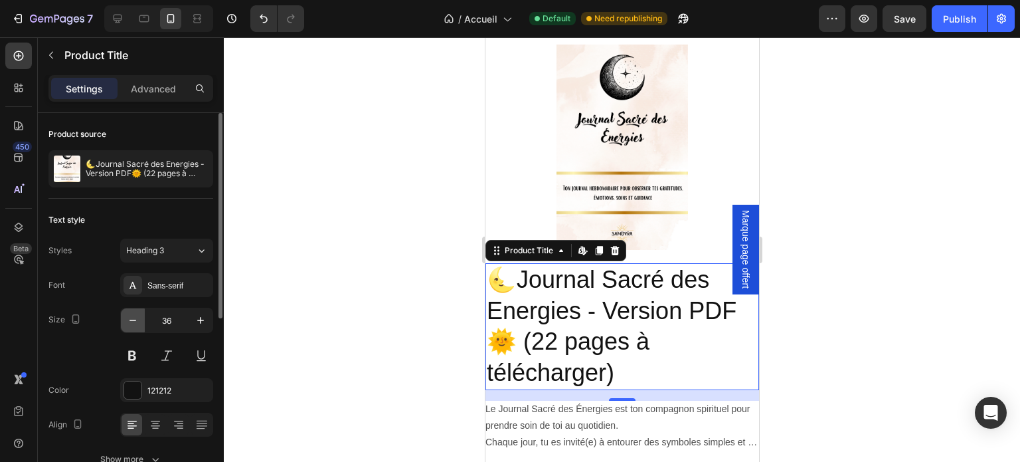
click at [136, 318] on icon "button" at bounding box center [132, 320] width 13 height 13
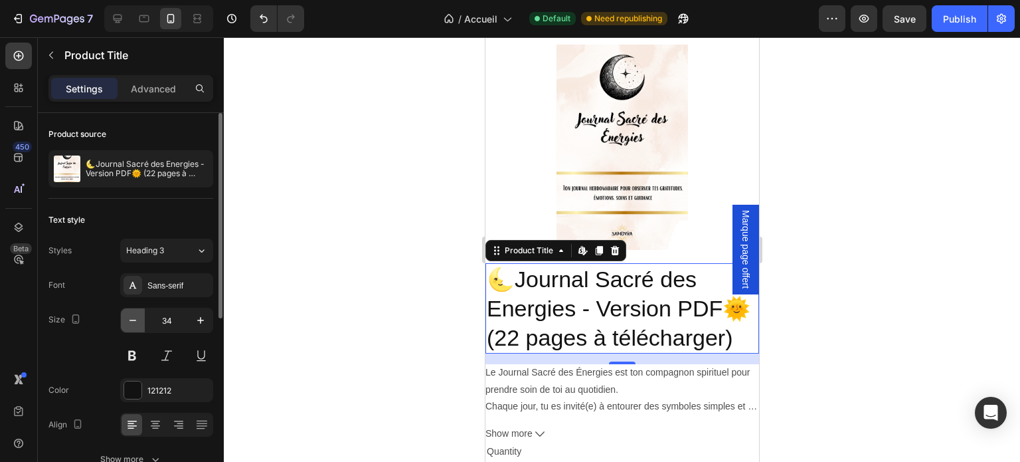
click at [136, 318] on icon "button" at bounding box center [132, 320] width 13 height 13
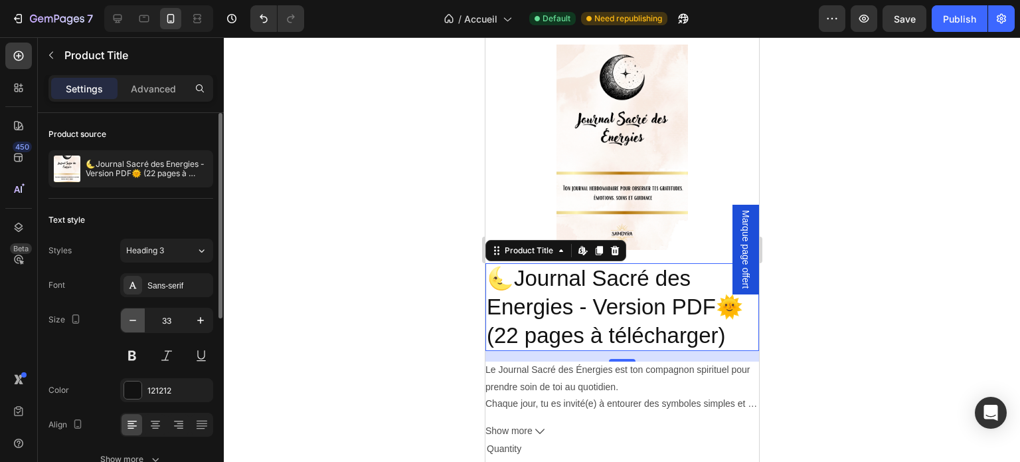
click at [136, 318] on icon "button" at bounding box center [132, 320] width 13 height 13
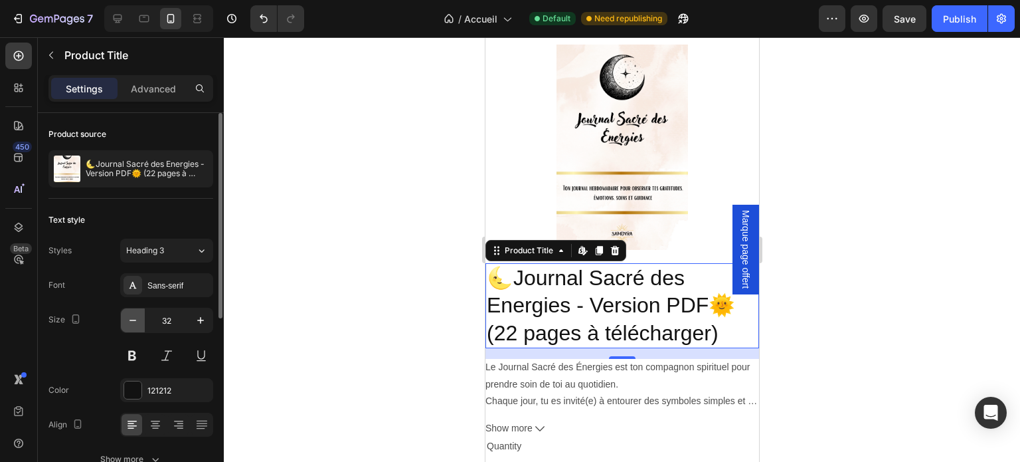
click at [136, 318] on icon "button" at bounding box center [132, 320] width 13 height 13
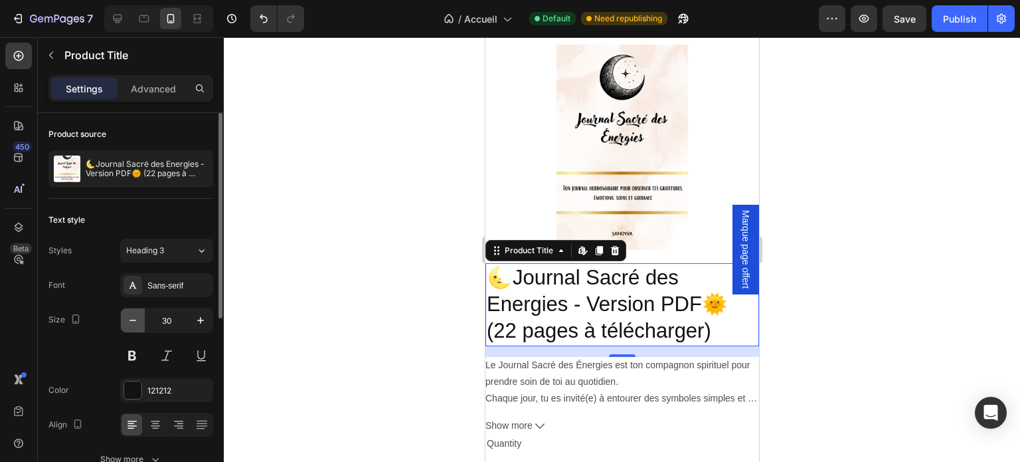
click at [136, 318] on icon "button" at bounding box center [132, 320] width 13 height 13
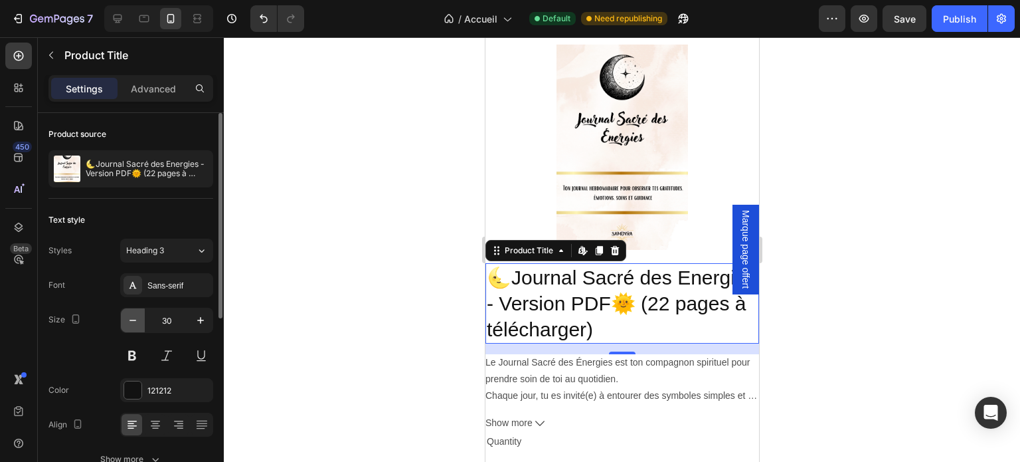
click at [136, 318] on icon "button" at bounding box center [132, 320] width 13 height 13
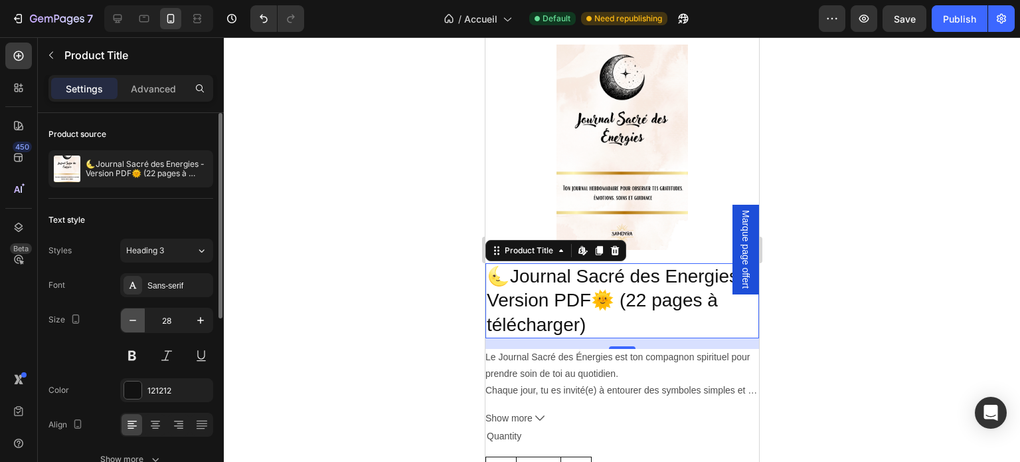
click at [136, 318] on icon "button" at bounding box center [132, 320] width 13 height 13
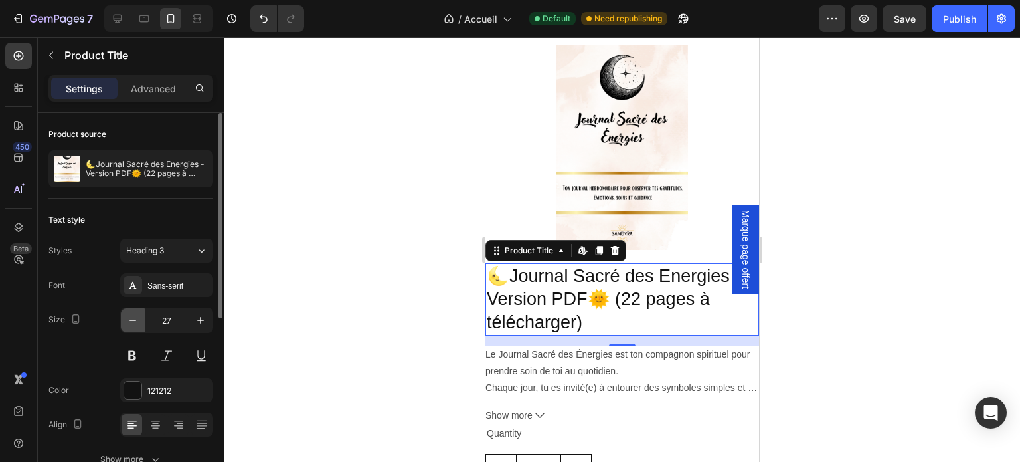
click at [136, 318] on icon "button" at bounding box center [132, 320] width 13 height 13
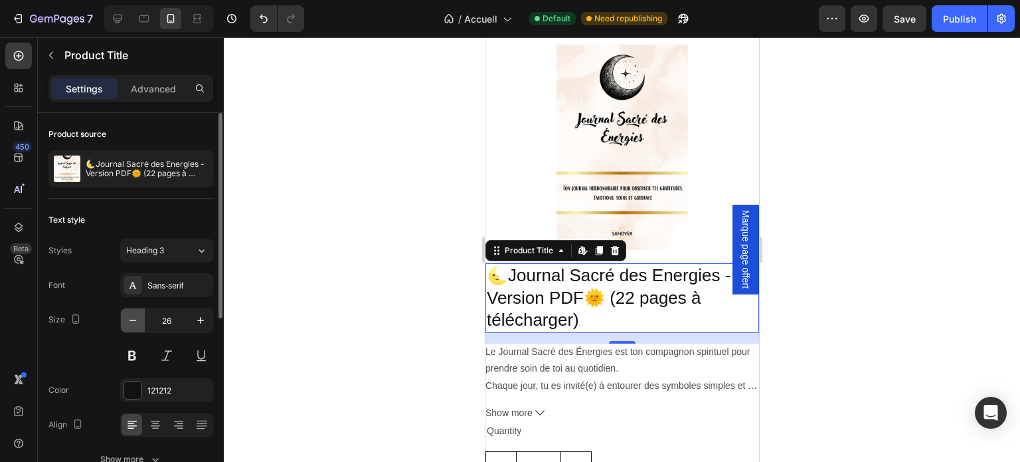
click at [136, 318] on icon "button" at bounding box center [132, 320] width 13 height 13
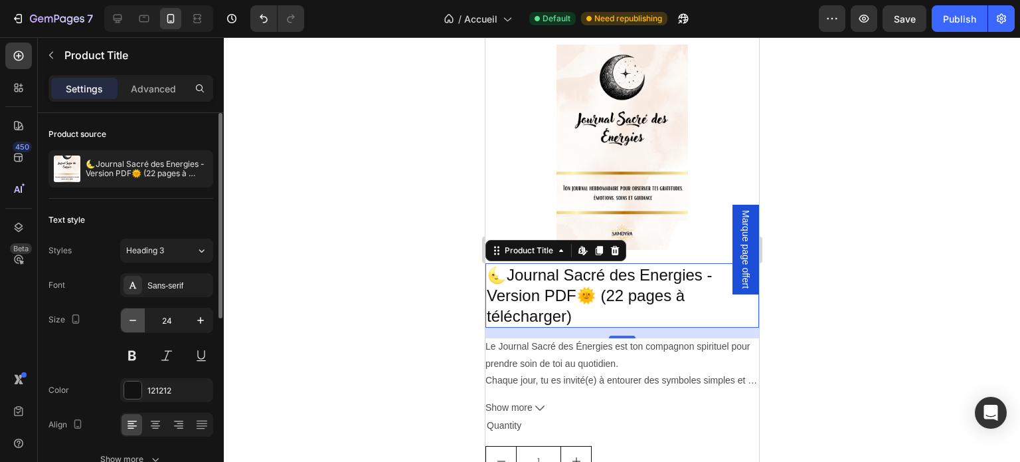
click at [136, 318] on icon "button" at bounding box center [132, 320] width 13 height 13
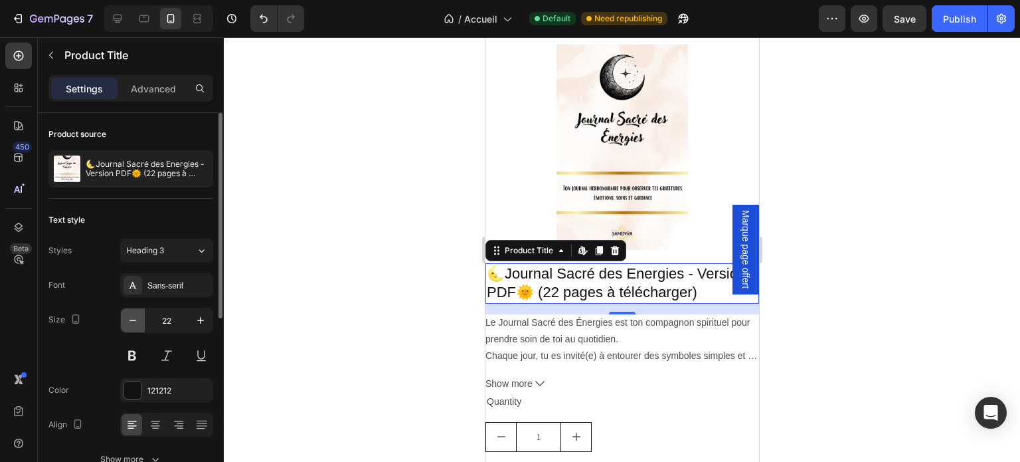
click at [136, 318] on icon "button" at bounding box center [132, 320] width 13 height 13
type input "21"
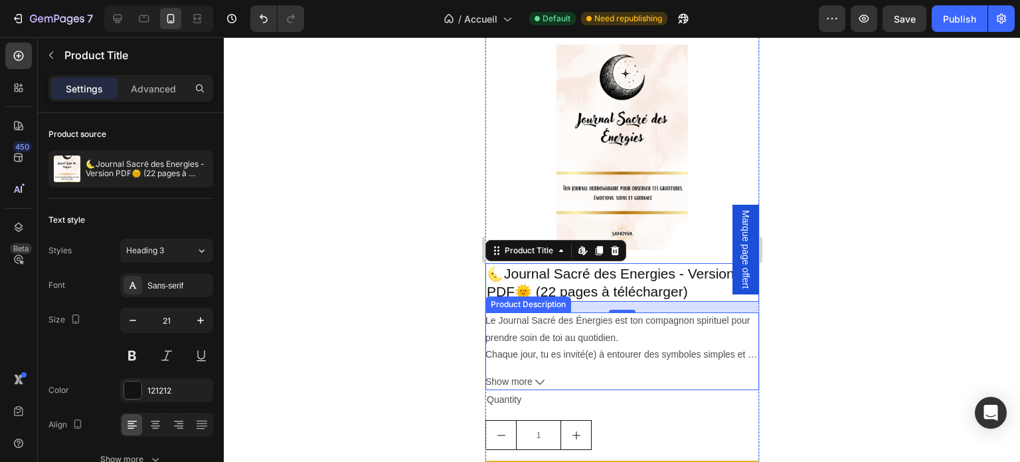
click at [525, 346] on div "Chaque jour, tu es invité(e) à entourer des symboles simples et à noter tes res…" at bounding box center [622, 354] width 274 height 17
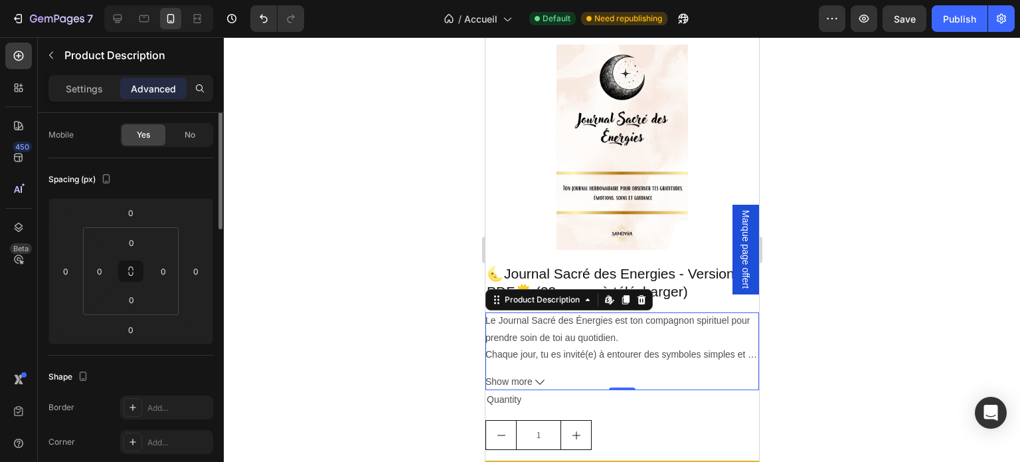
scroll to position [33, 0]
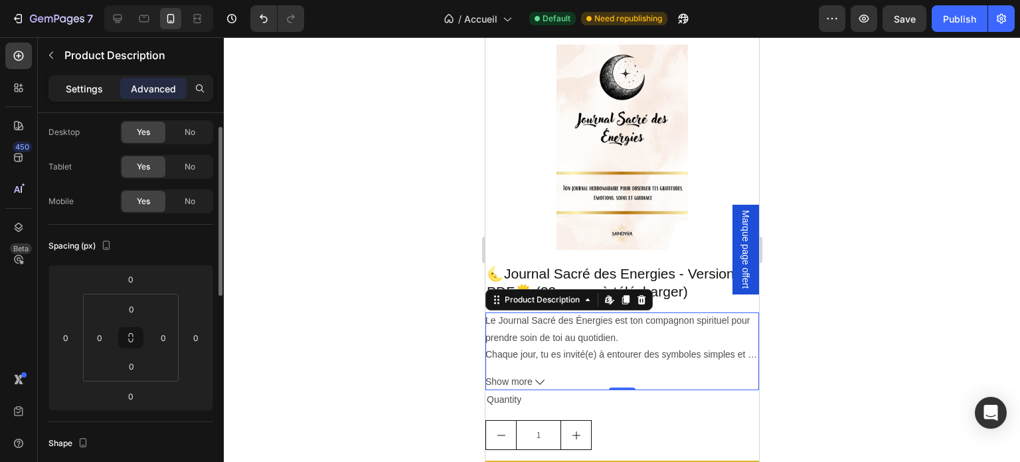
click at [98, 87] on p "Settings" at bounding box center [84, 89] width 37 height 14
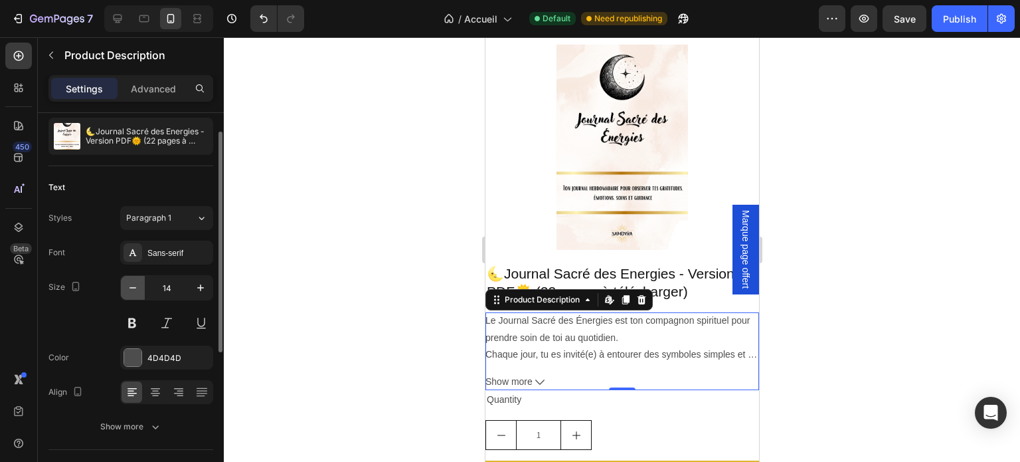
click at [131, 292] on icon "button" at bounding box center [132, 287] width 13 height 13
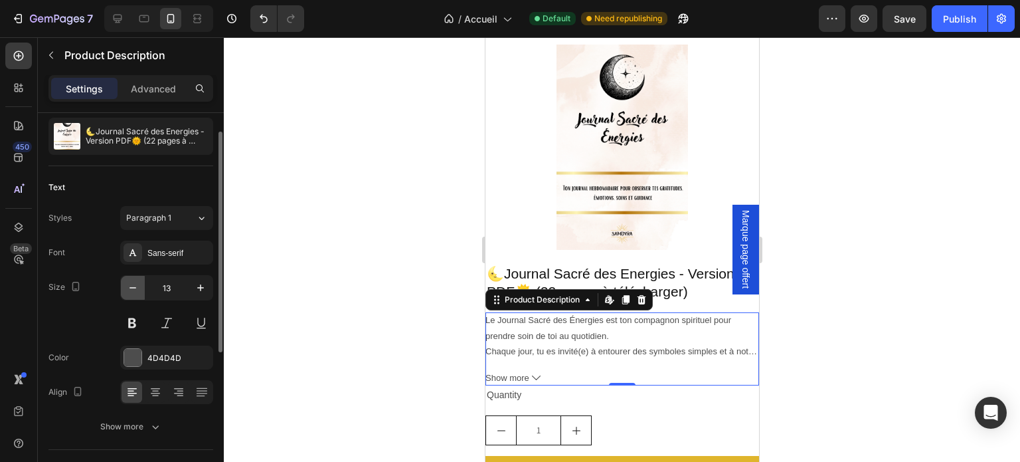
click at [131, 292] on icon "button" at bounding box center [132, 287] width 13 height 13
type input "12"
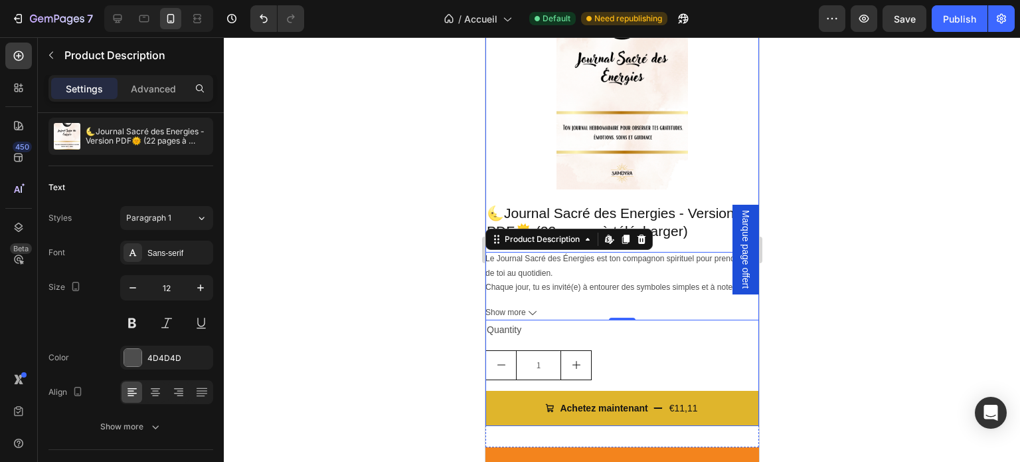
scroll to position [3891, 0]
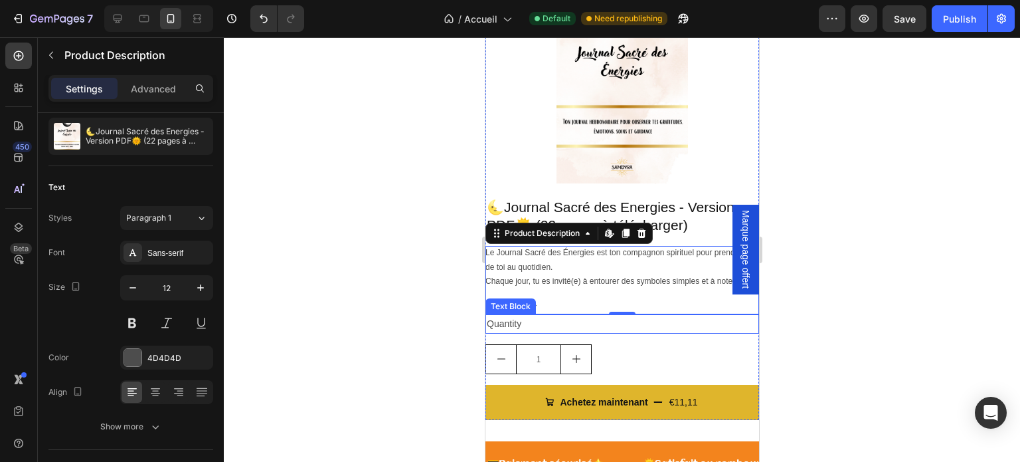
click at [514, 315] on div "Quantity" at bounding box center [622, 323] width 274 height 19
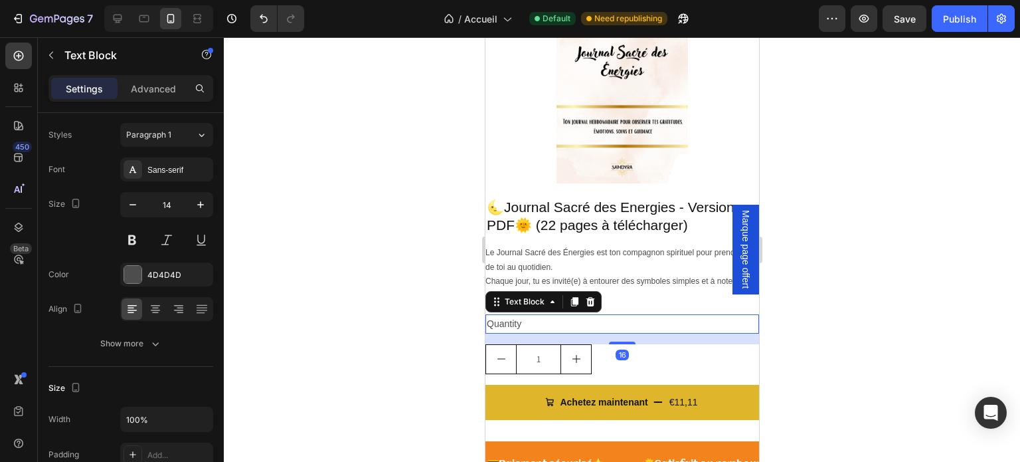
scroll to position [0, 0]
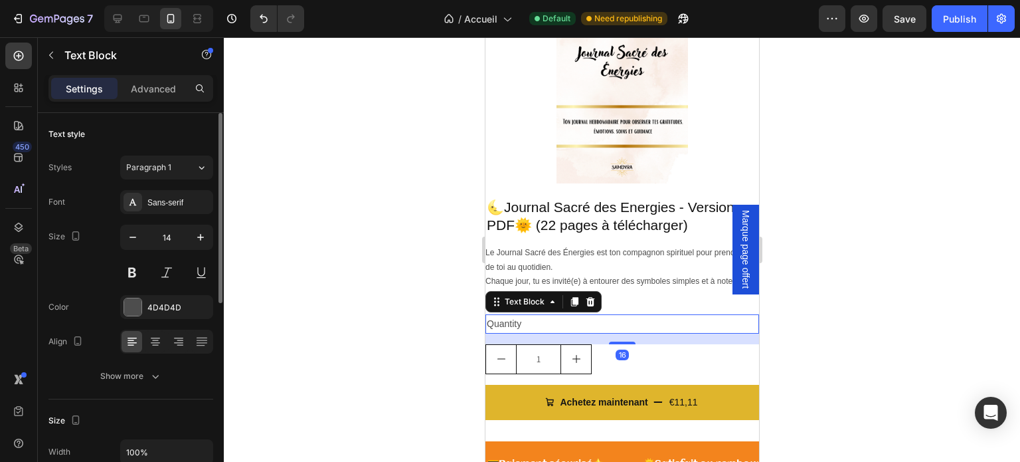
click at [521, 314] on div "Quantity" at bounding box center [622, 323] width 274 height 19
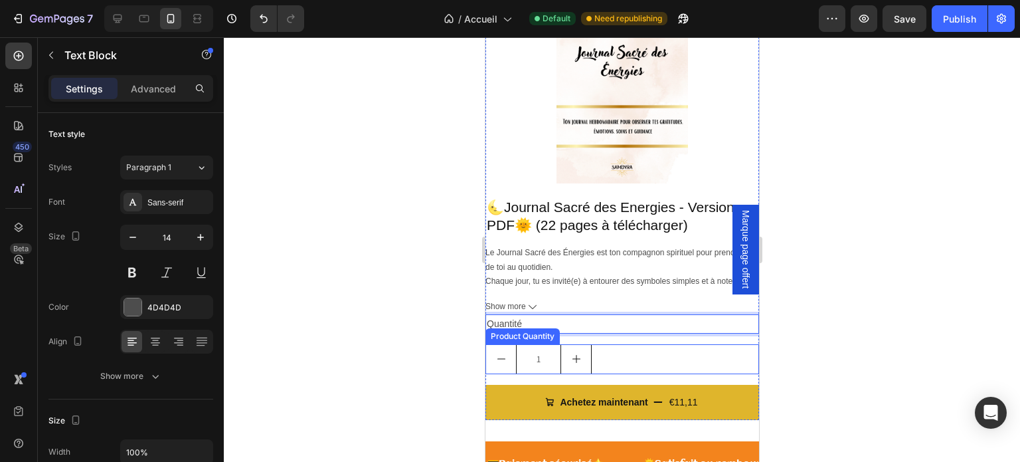
click at [575, 353] on icon "increment" at bounding box center [576, 358] width 11 height 11
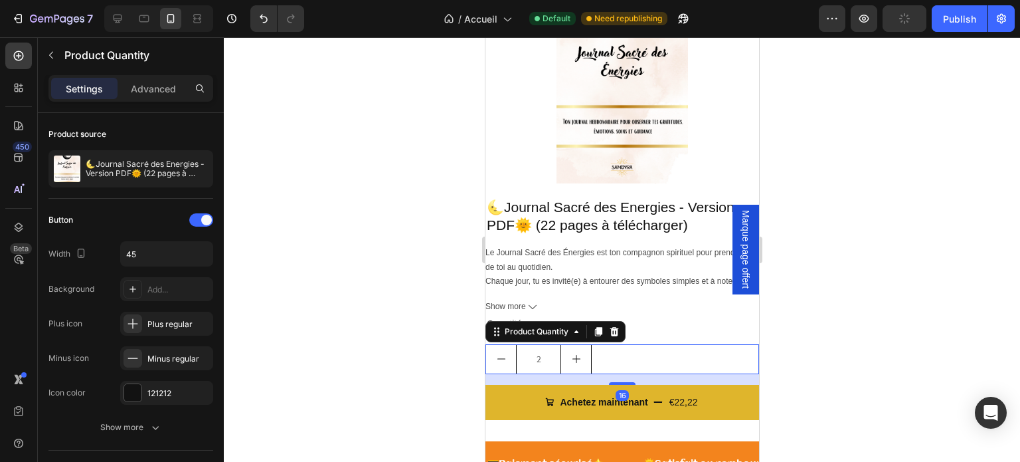
click at [503, 353] on icon "decrement" at bounding box center [501, 358] width 11 height 11
type input "1"
click at [388, 346] on div at bounding box center [622, 249] width 797 height 425
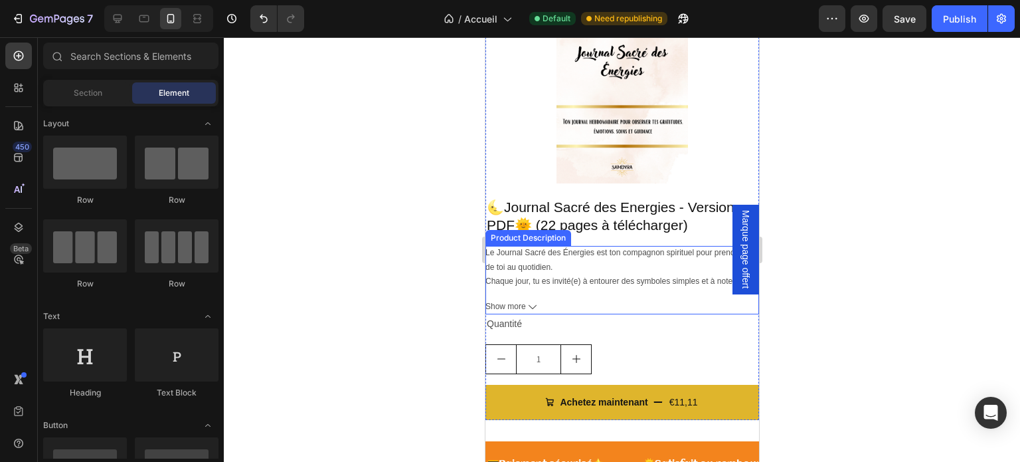
scroll to position [3958, 0]
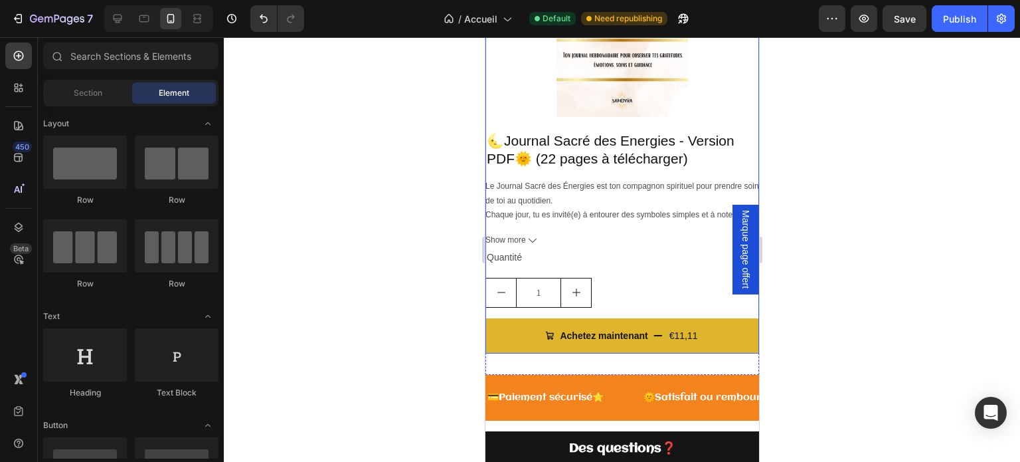
click at [636, 284] on div "1" at bounding box center [622, 293] width 274 height 30
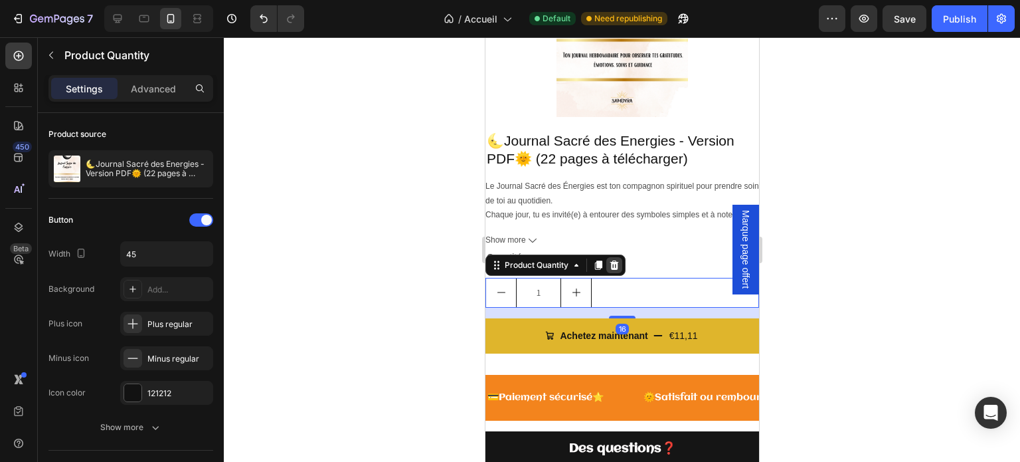
click at [613, 260] on icon at bounding box center [614, 265] width 11 height 11
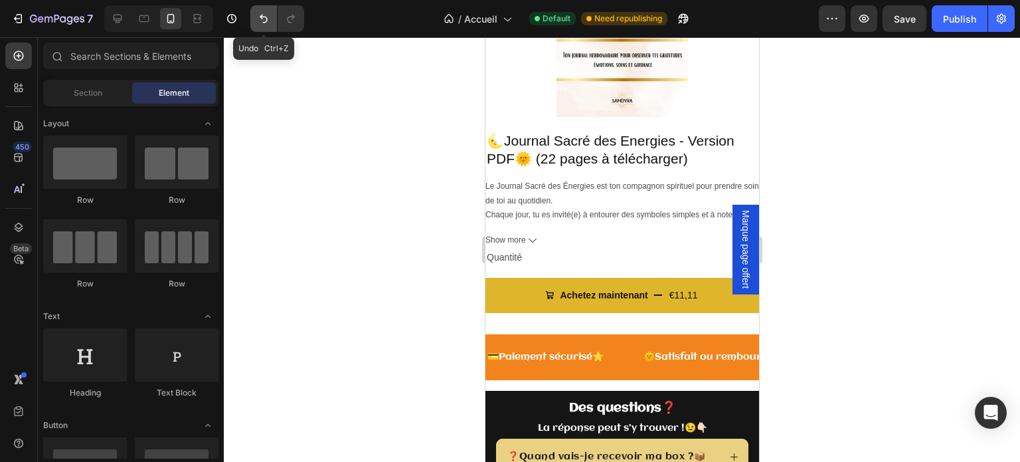
click at [257, 20] on icon "Undo/Redo" at bounding box center [263, 18] width 13 height 13
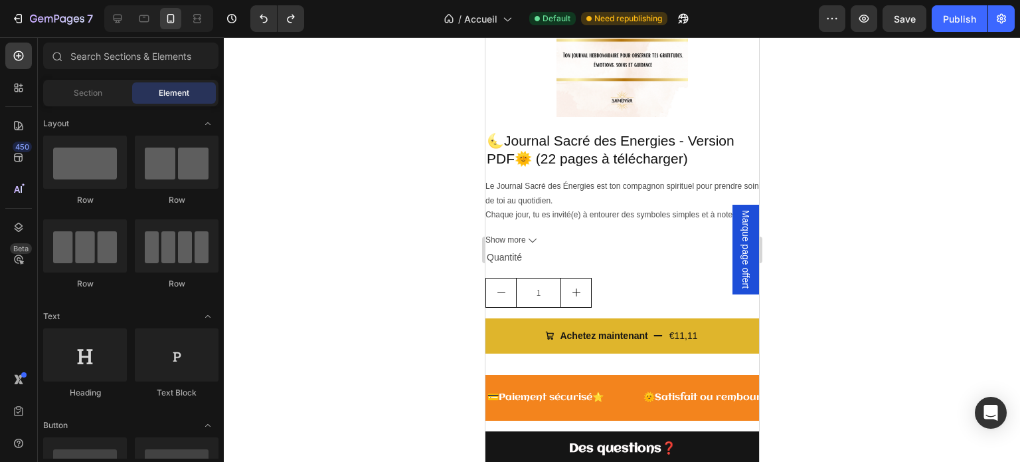
click at [944, 328] on div at bounding box center [622, 249] width 797 height 425
click at [634, 282] on div "1" at bounding box center [622, 293] width 274 height 30
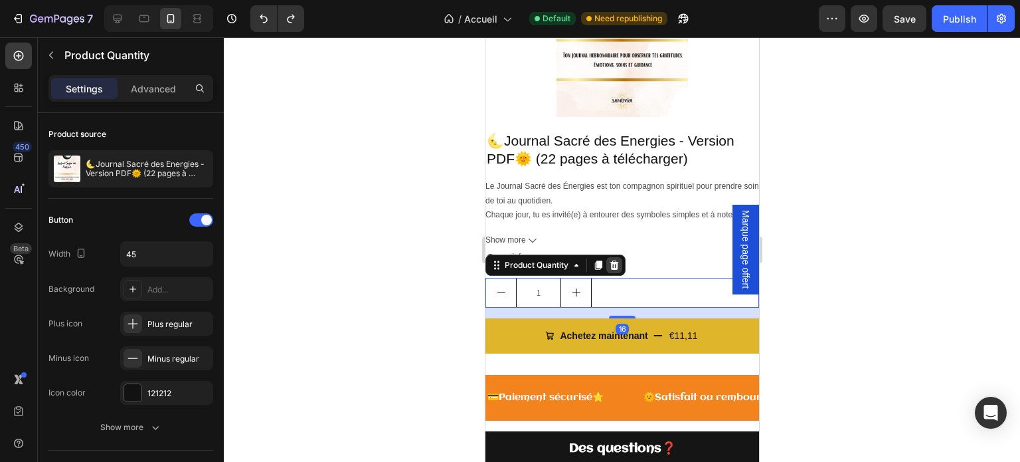
click at [619, 260] on icon at bounding box center [614, 265] width 11 height 11
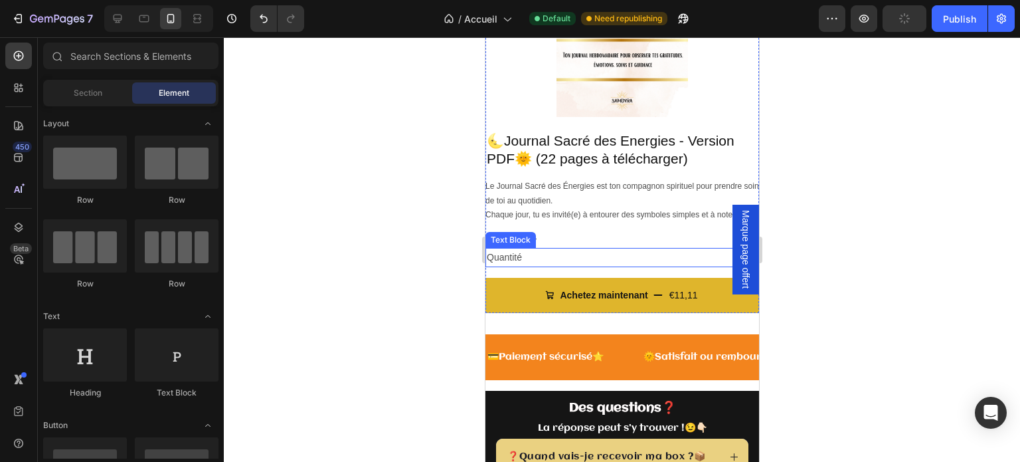
click at [502, 249] on p "Quantité" at bounding box center [621, 257] width 271 height 17
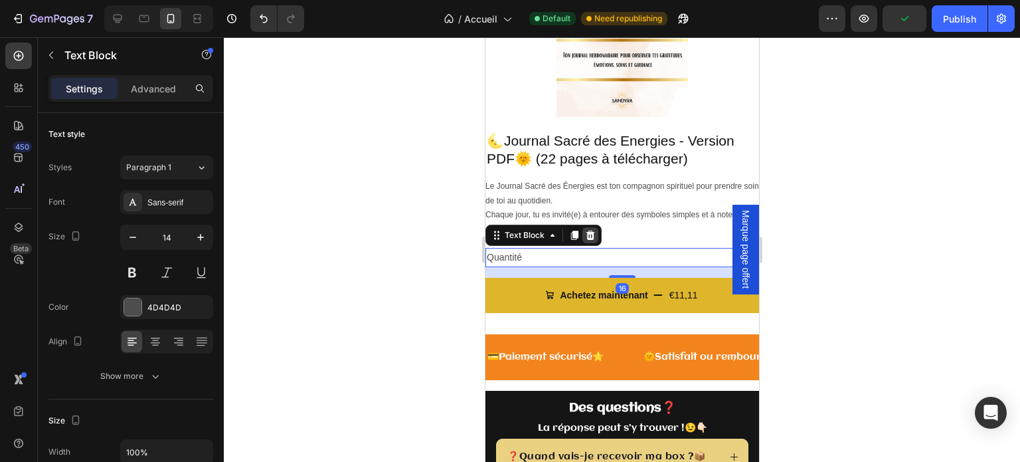
click at [593, 231] on icon at bounding box center [590, 235] width 9 height 9
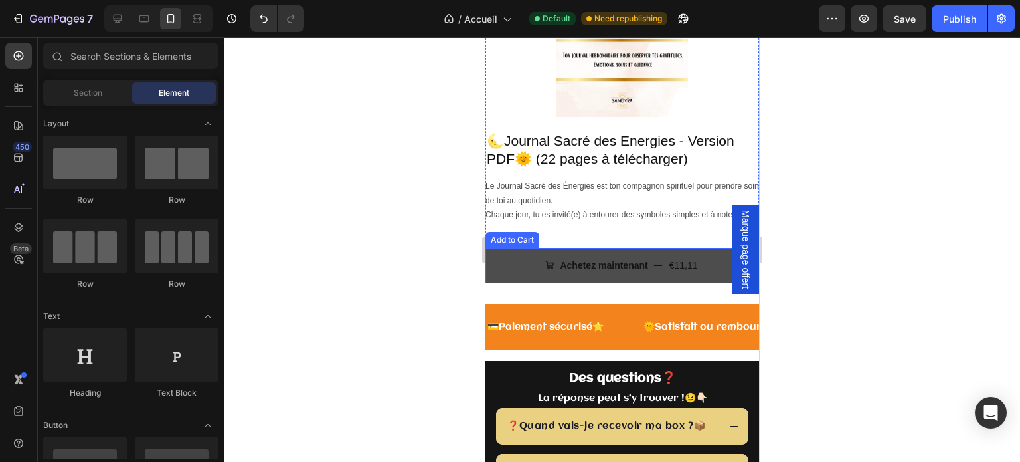
click at [520, 257] on button "Achetez maintenant €11,11" at bounding box center [622, 265] width 274 height 35
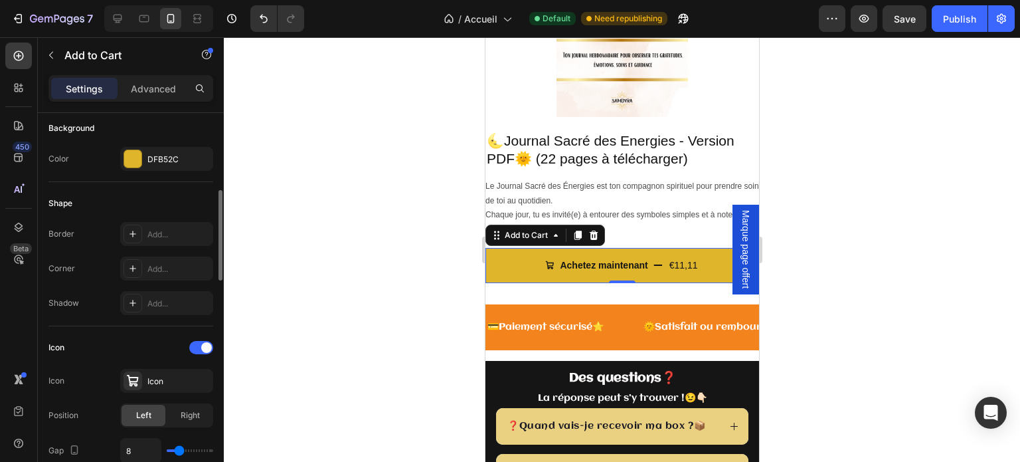
scroll to position [465, 0]
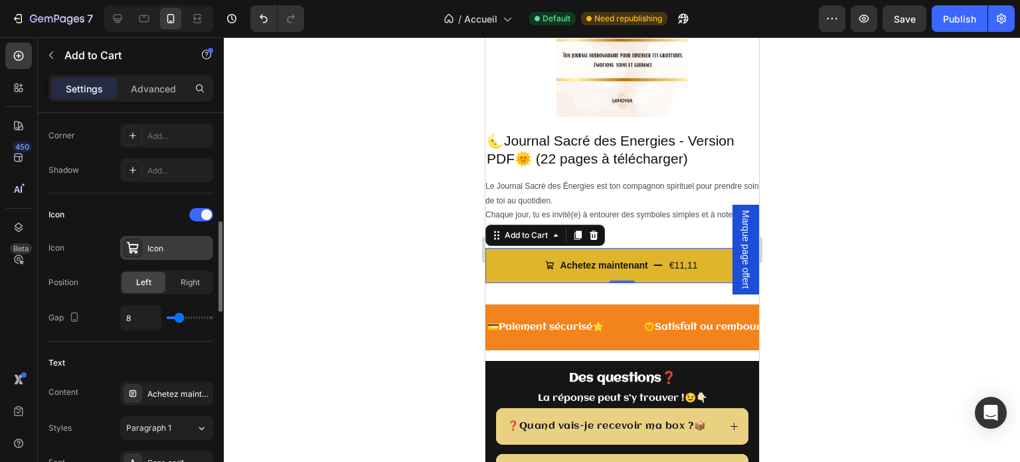
click at [138, 249] on icon at bounding box center [132, 247] width 13 height 13
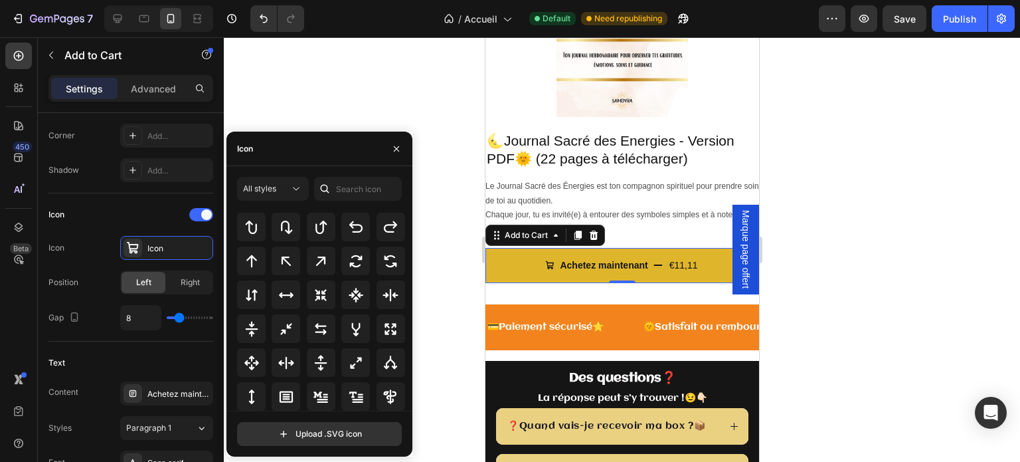
scroll to position [797, 0]
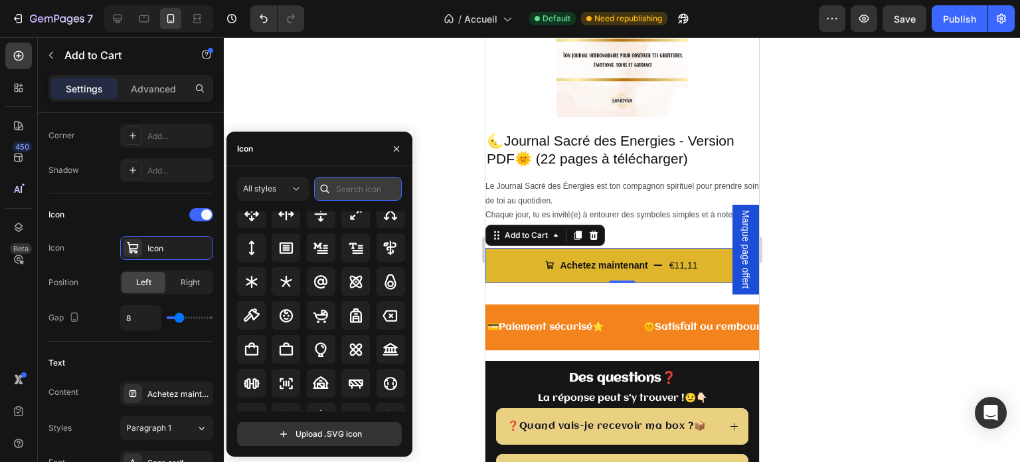
click at [359, 189] on input "text" at bounding box center [358, 189] width 88 height 24
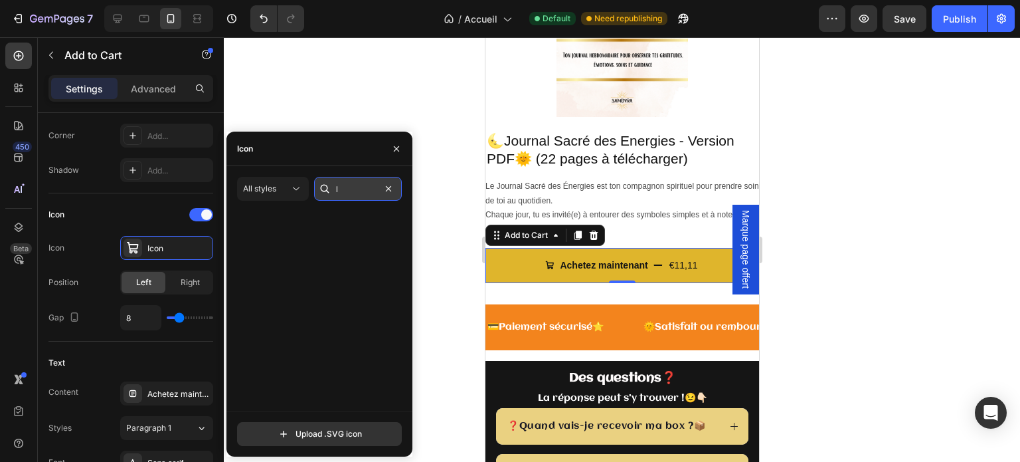
scroll to position [0, 0]
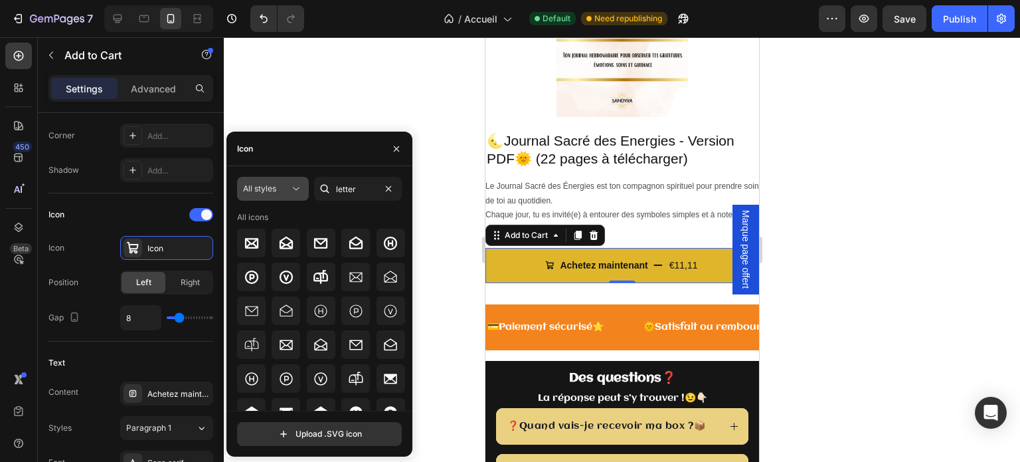
click at [290, 197] on button "All styles" at bounding box center [273, 189] width 72 height 24
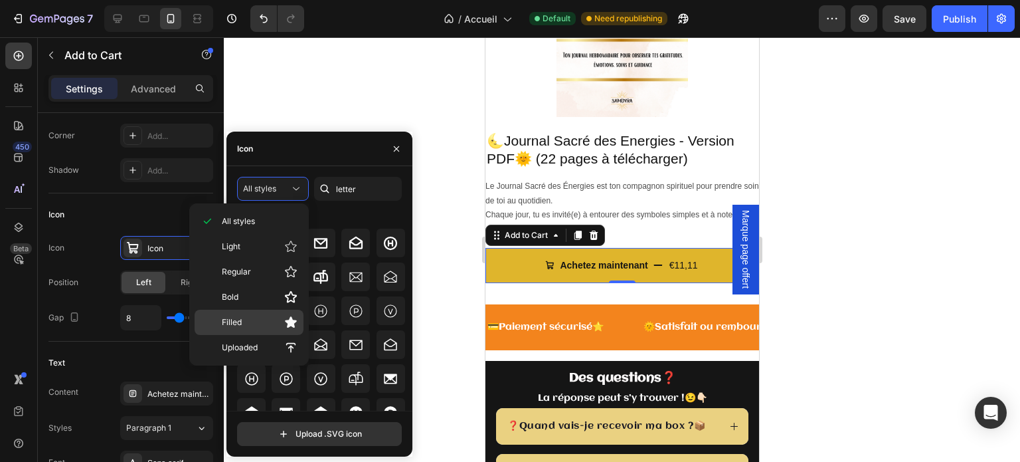
click at [274, 320] on p "Filled" at bounding box center [260, 322] width 76 height 13
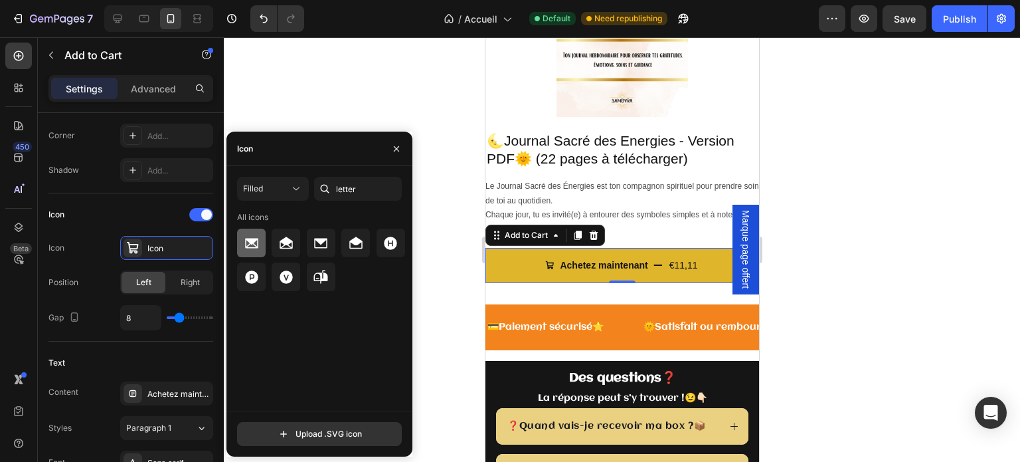
click at [255, 246] on icon at bounding box center [251, 243] width 13 height 10
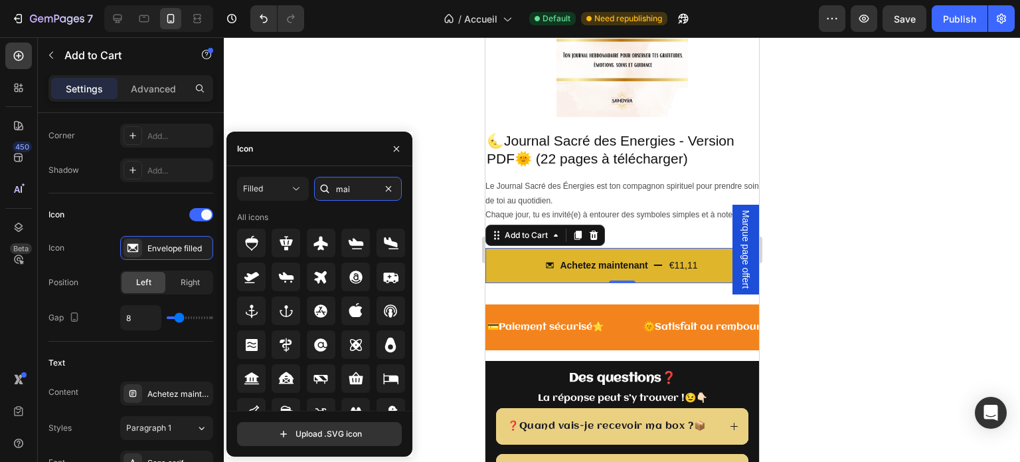
type input "mail"
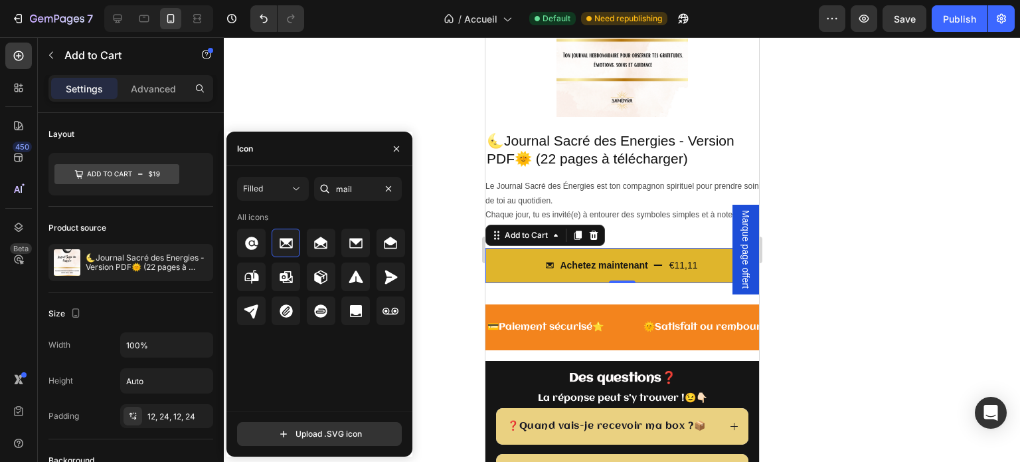
scroll to position [465, 0]
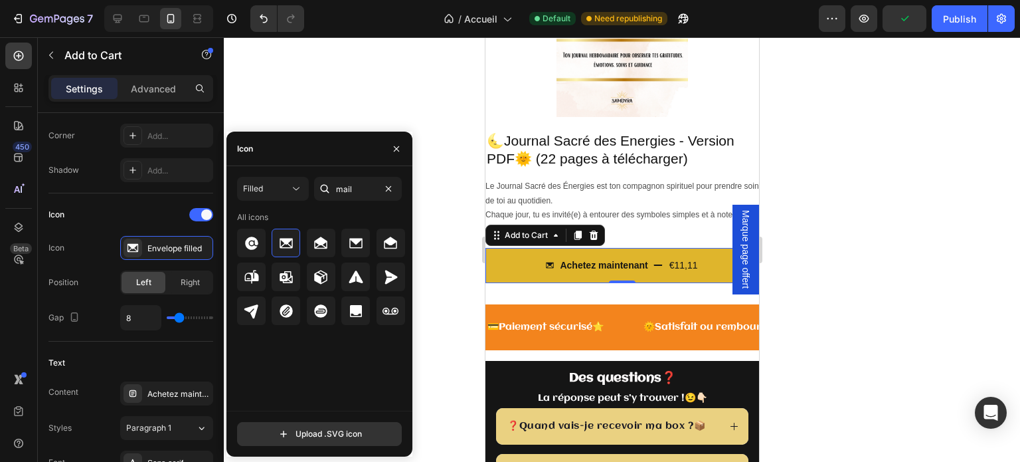
type input "mail"
click at [256, 233] on div at bounding box center [251, 243] width 29 height 29
click at [242, 312] on div at bounding box center [251, 310] width 29 height 29
click at [401, 144] on icon "button" at bounding box center [396, 148] width 11 height 11
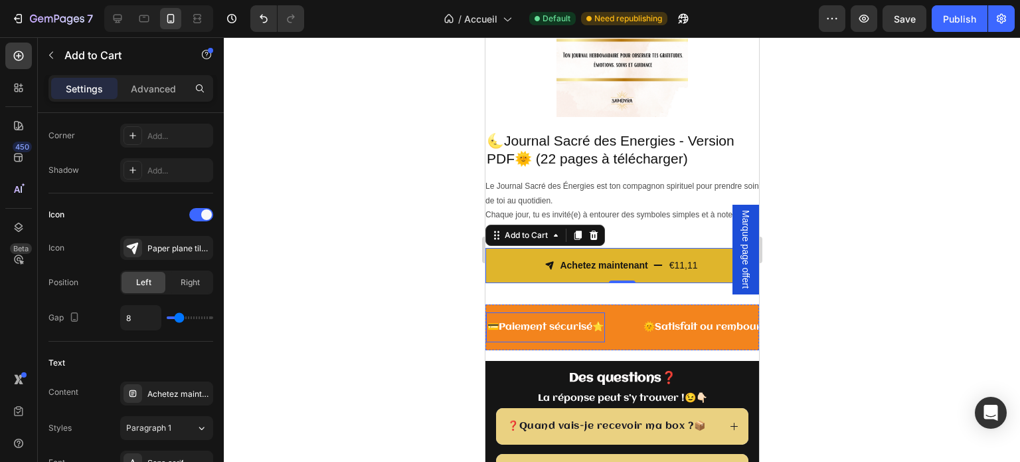
click at [580, 332] on div "💳 Paiement sécurisé ⭐ Text" at bounding box center [545, 327] width 119 height 30
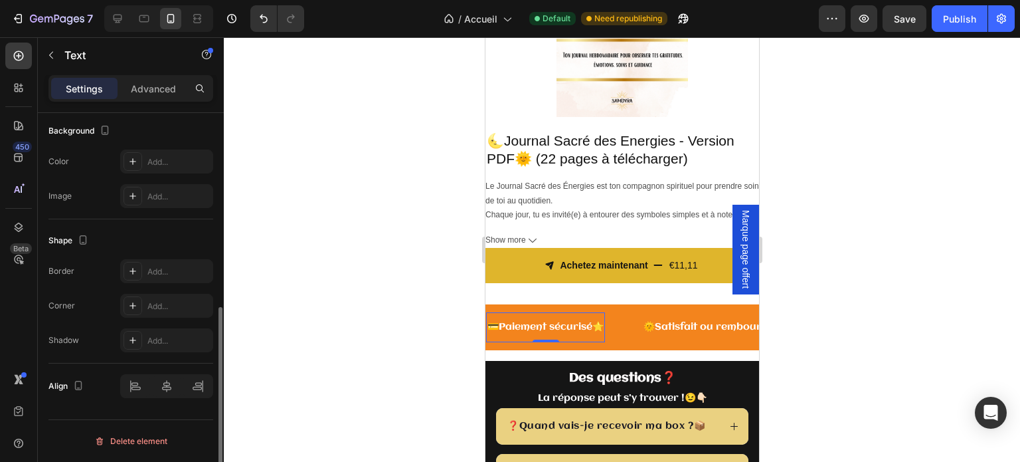
scroll to position [0, 0]
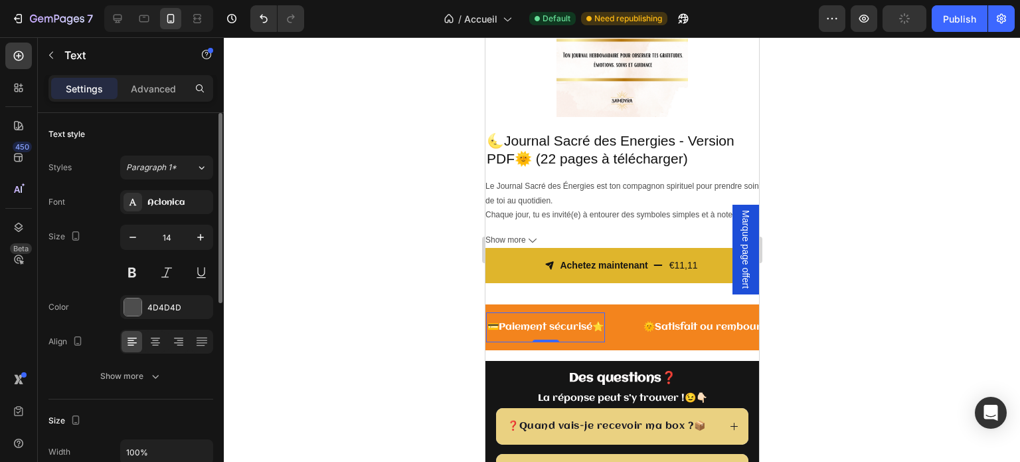
click at [615, 333] on div "💳 Paiement sécurisé ⭐ Text 0" at bounding box center [564, 327] width 156 height 30
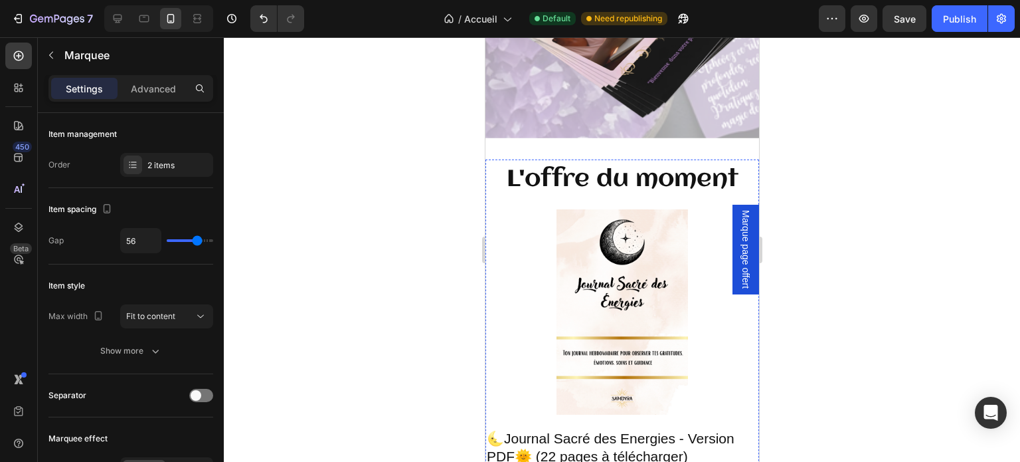
scroll to position [3492, 0]
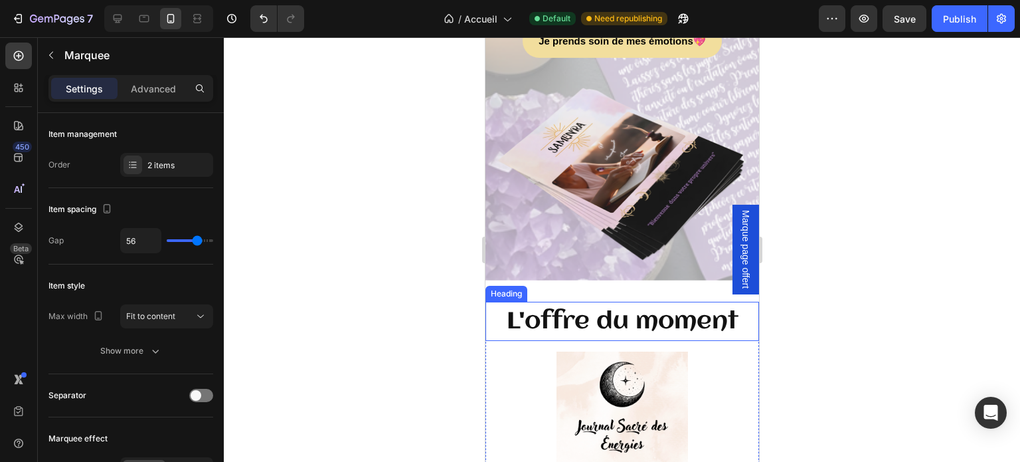
click at [650, 334] on span "L'offre du moment" at bounding box center [622, 321] width 232 height 25
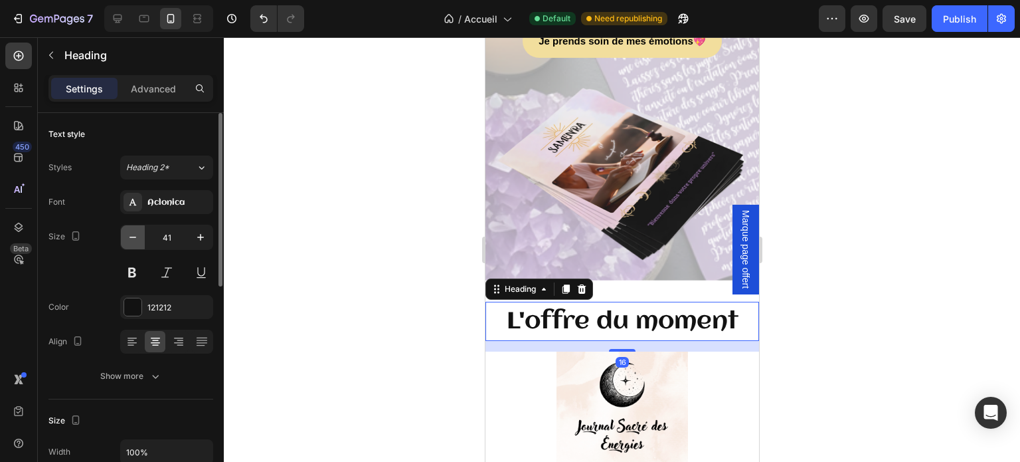
click at [139, 238] on icon "button" at bounding box center [132, 237] width 13 height 13
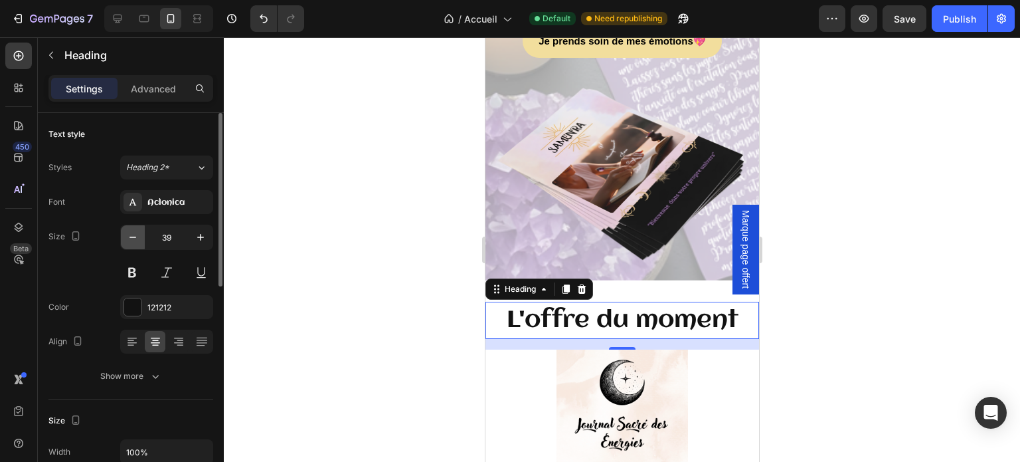
click at [139, 238] on icon "button" at bounding box center [132, 237] width 13 height 13
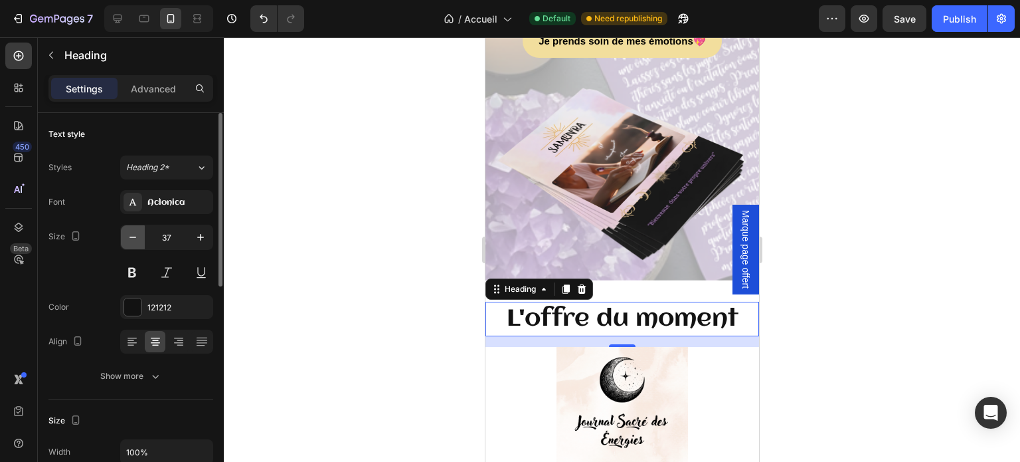
click at [139, 238] on icon "button" at bounding box center [132, 237] width 13 height 13
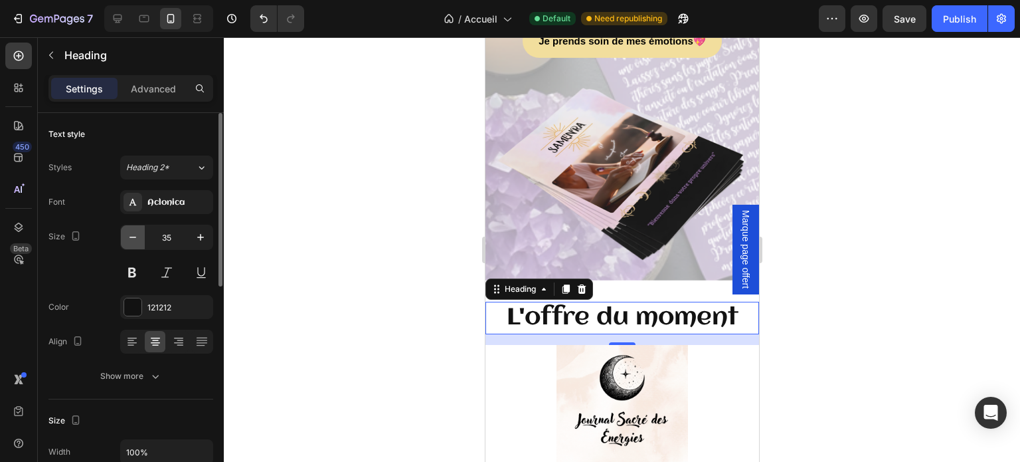
click at [139, 238] on icon "button" at bounding box center [132, 237] width 13 height 13
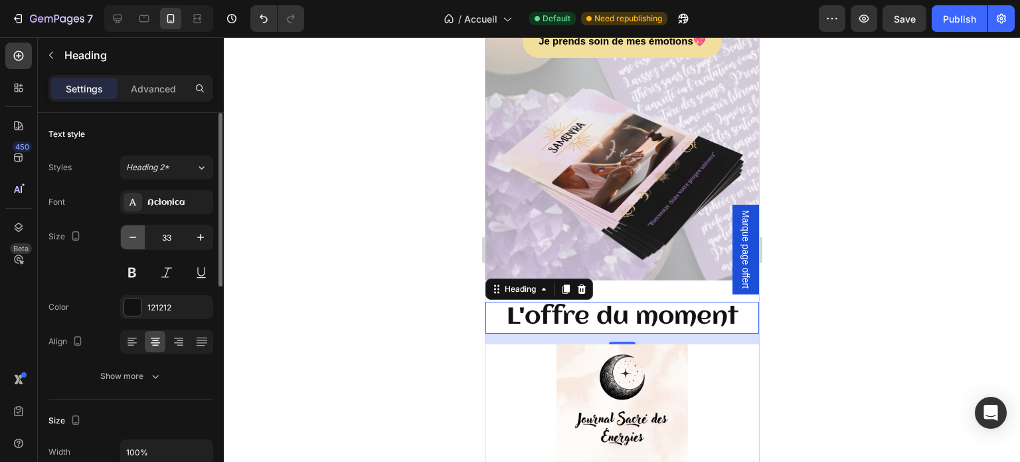
click at [139, 238] on icon "button" at bounding box center [132, 237] width 13 height 13
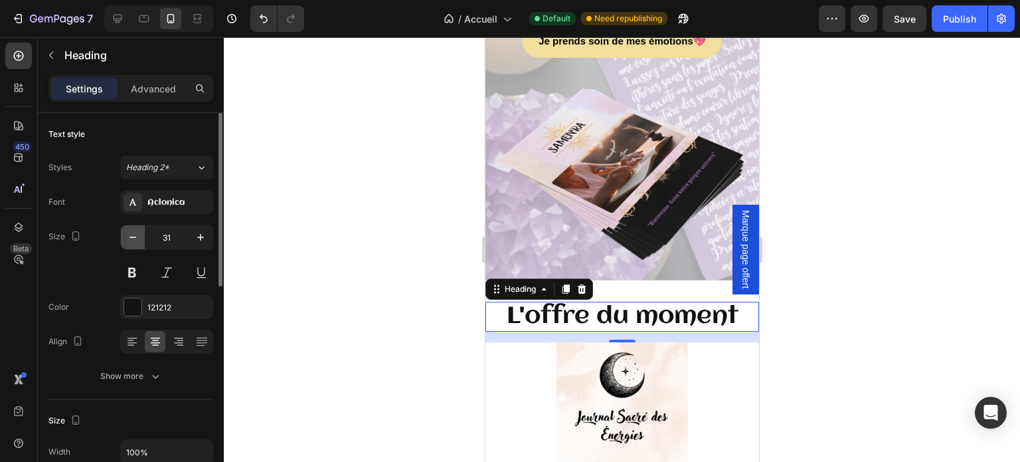
click at [139, 238] on icon "button" at bounding box center [132, 237] width 13 height 13
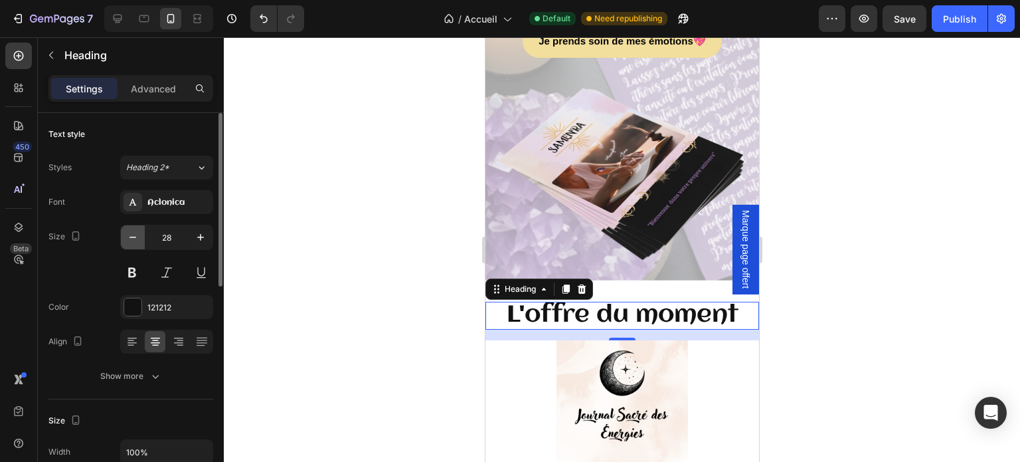
click at [139, 238] on icon "button" at bounding box center [132, 237] width 13 height 13
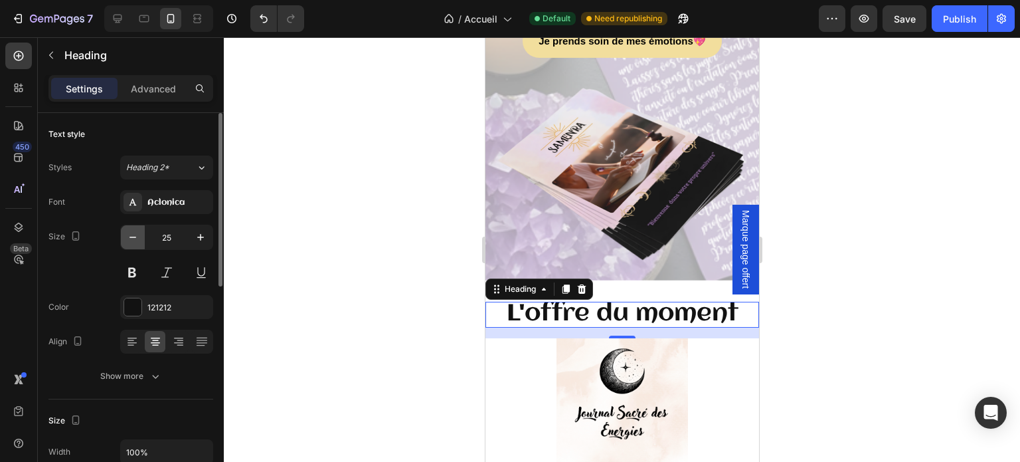
click at [139, 238] on icon "button" at bounding box center [132, 237] width 13 height 13
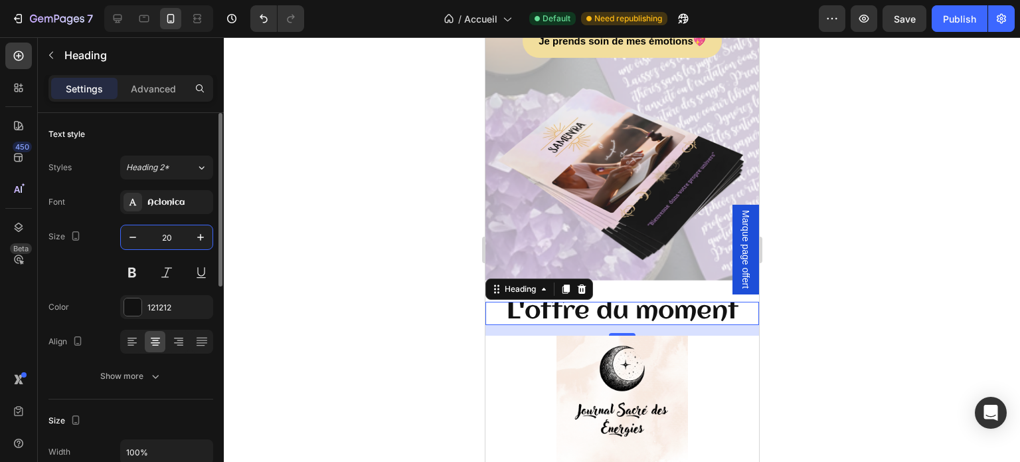
type input "20"
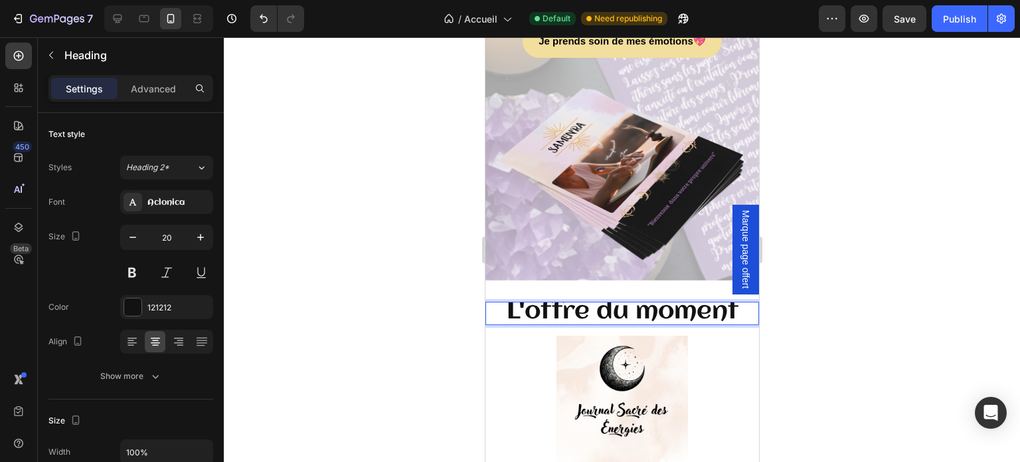
click at [624, 324] on span "L'offre du moment" at bounding box center [622, 311] width 232 height 25
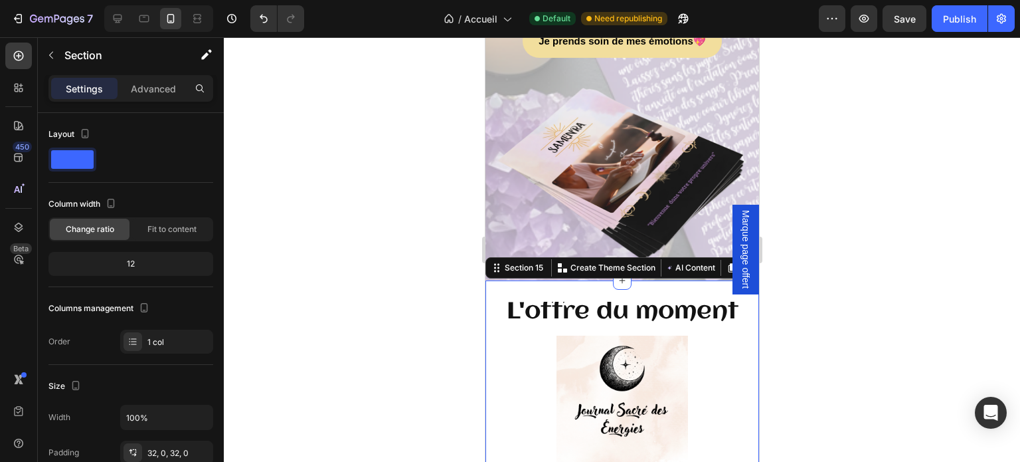
click at [617, 324] on span "L'offre du moment" at bounding box center [622, 311] width 232 height 25
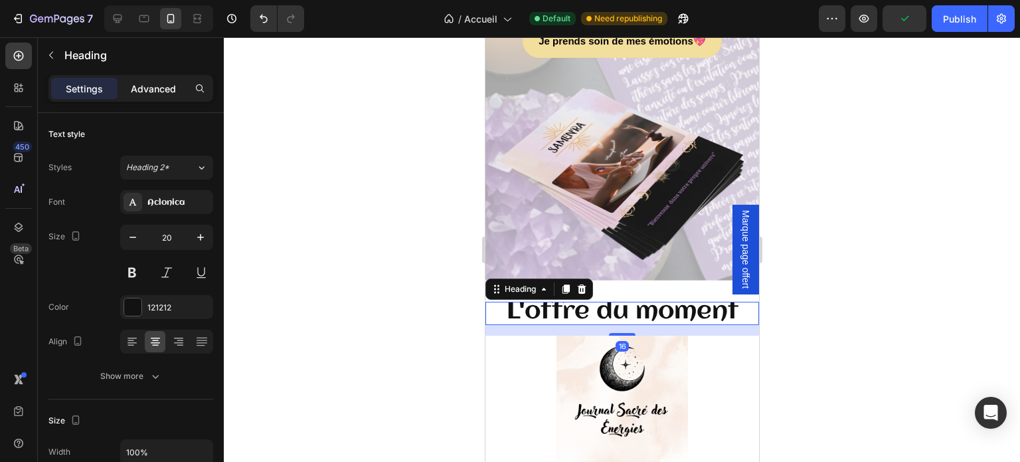
click at [163, 84] on p "Advanced" at bounding box center [153, 89] width 45 height 14
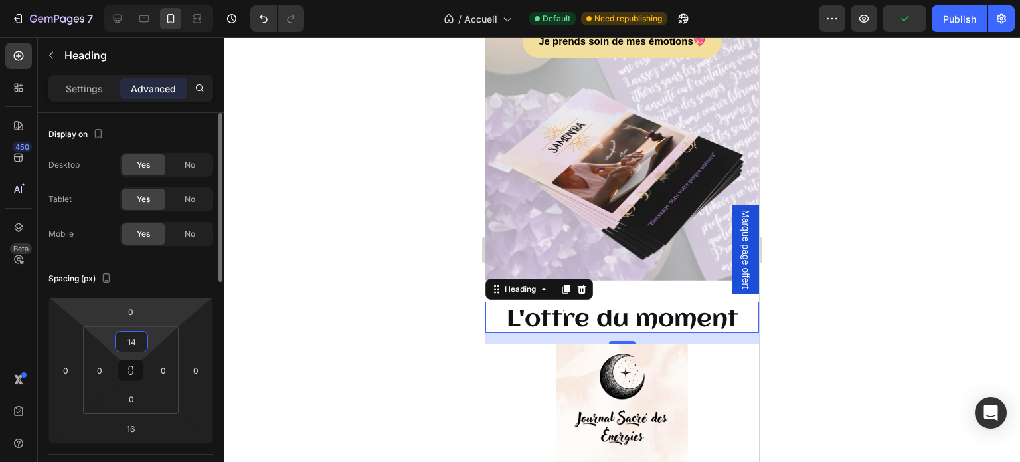
click at [143, 0] on html "7 Version history / Accueil Default Need republishing Preview Publish 450 Beta …" at bounding box center [510, 0] width 1020 height 0
type input "16"
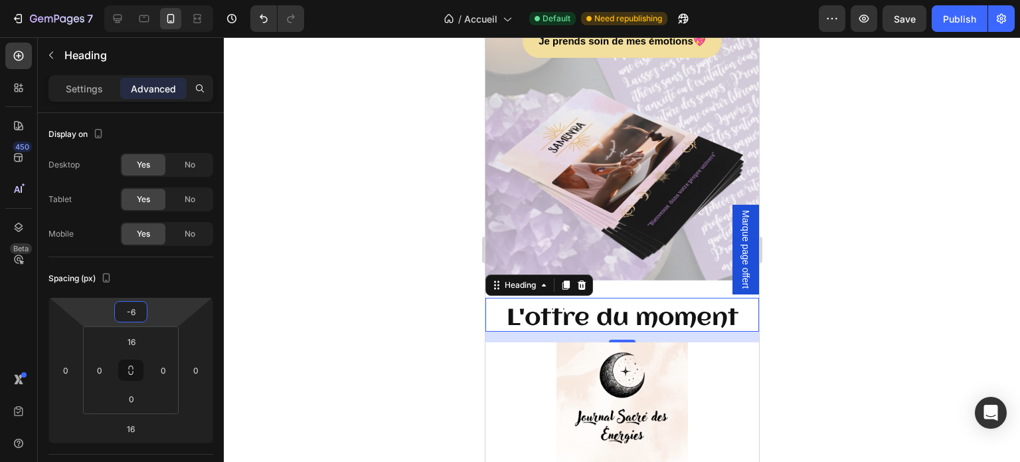
click at [144, 0] on html "7 Version history / Accueil Default Need republishing Preview Save Publish 450 …" at bounding box center [510, 0] width 1020 height 0
click at [0, 0] on div "Spacing (px) -6 0 16 0 16 0 0 0" at bounding box center [0, 0] width 0 height 0
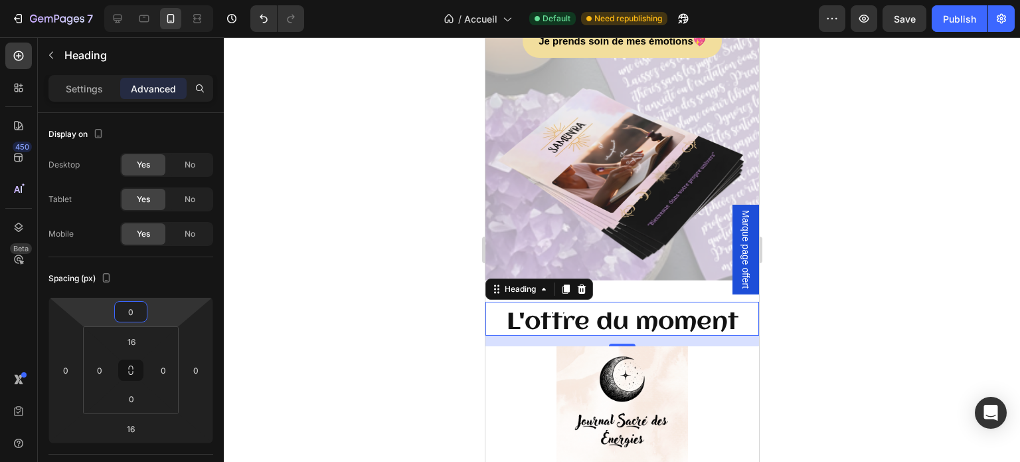
type input "4"
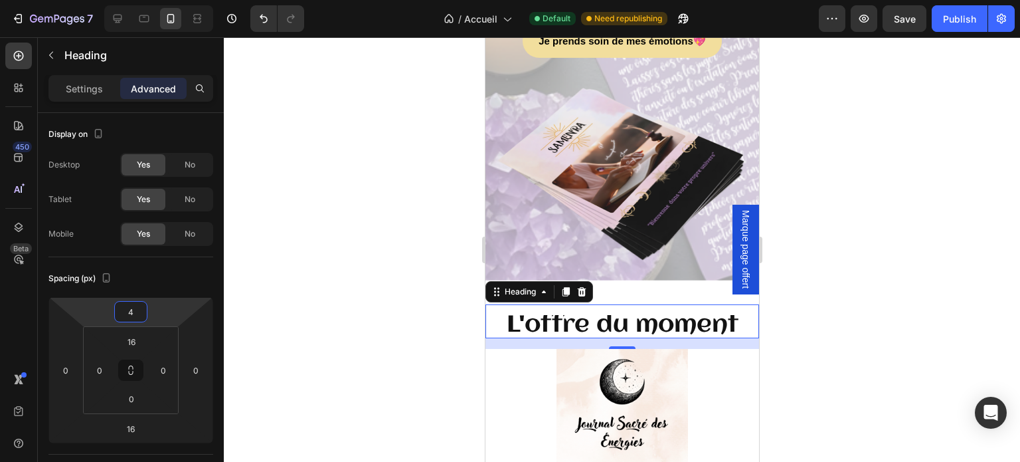
click at [138, 0] on html "7 Version history / Accueil Default Need republishing Preview Save Publish 450 …" at bounding box center [510, 0] width 1020 height 0
click at [130, 322] on div "4 0 16 0 16 0 0 0" at bounding box center [130, 370] width 165 height 146
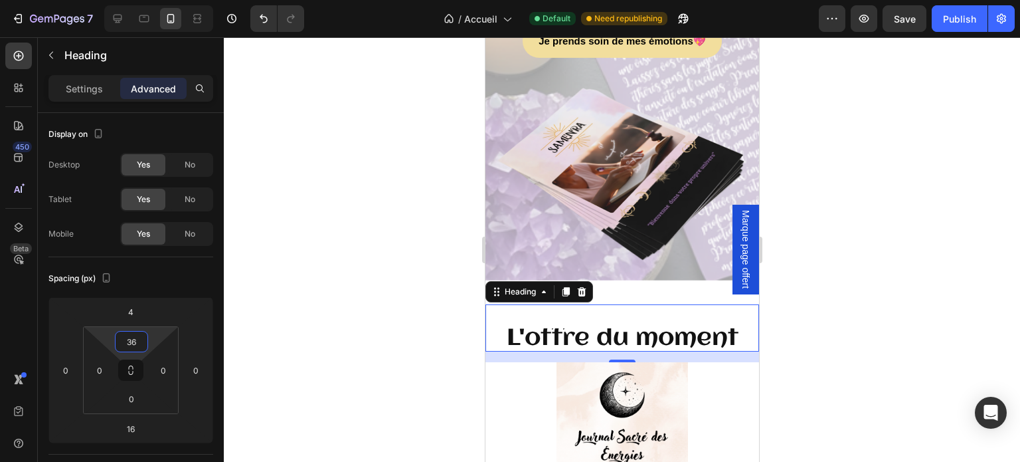
type input "20"
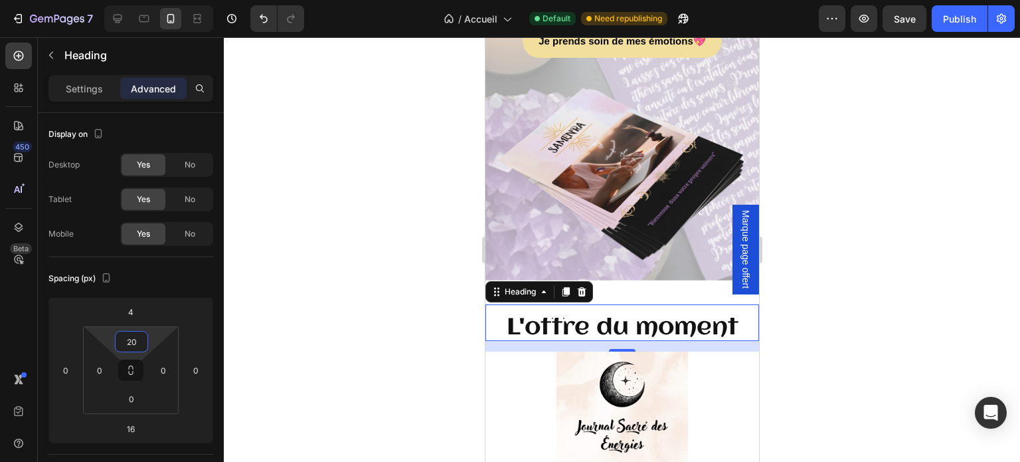
click at [138, 0] on html "7 Version history / Accueil Default Need republishing Preview Save Publish 450 …" at bounding box center [510, 0] width 1020 height 0
click at [813, 355] on div at bounding box center [622, 249] width 797 height 425
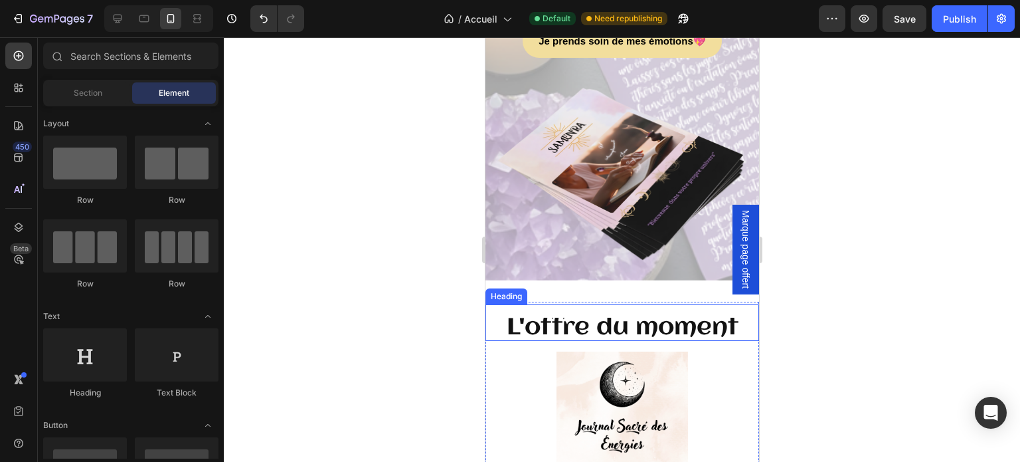
click at [572, 332] on div "⁠⁠⁠⁠⁠⁠⁠ L'offre du moment Heading" at bounding box center [622, 322] width 274 height 37
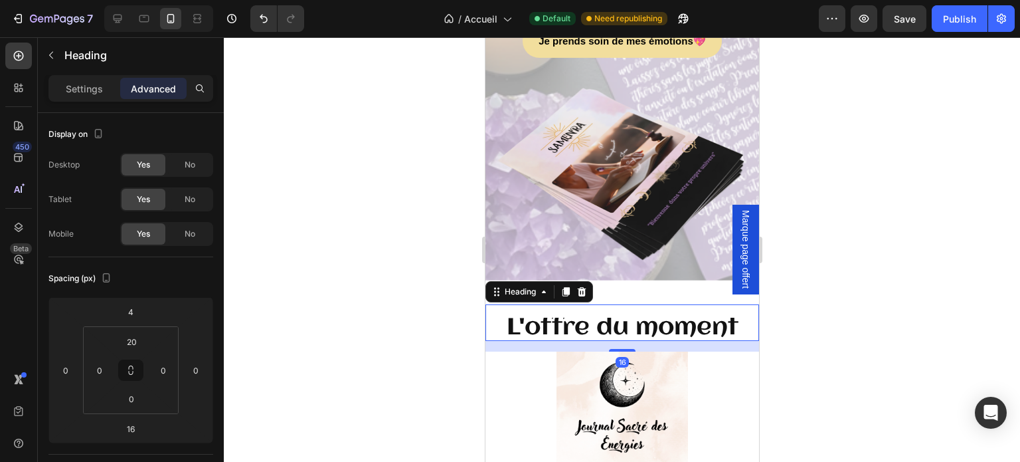
click at [570, 339] on div "⁠⁠⁠⁠⁠⁠⁠ L'offre du moment Heading 16" at bounding box center [622, 322] width 274 height 37
drag, startPoint x: 130, startPoint y: 411, endPoint x: 130, endPoint y: 422, distance: 10.6
click at [130, 0] on html "7 Version history / Accueil Default Need republishing Preview Save Publish 450 …" at bounding box center [510, 0] width 1020 height 0
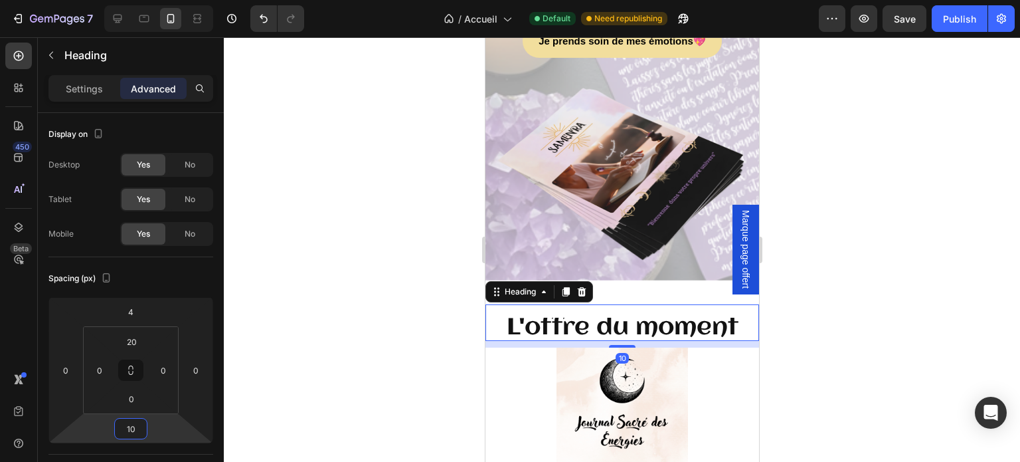
type input "20"
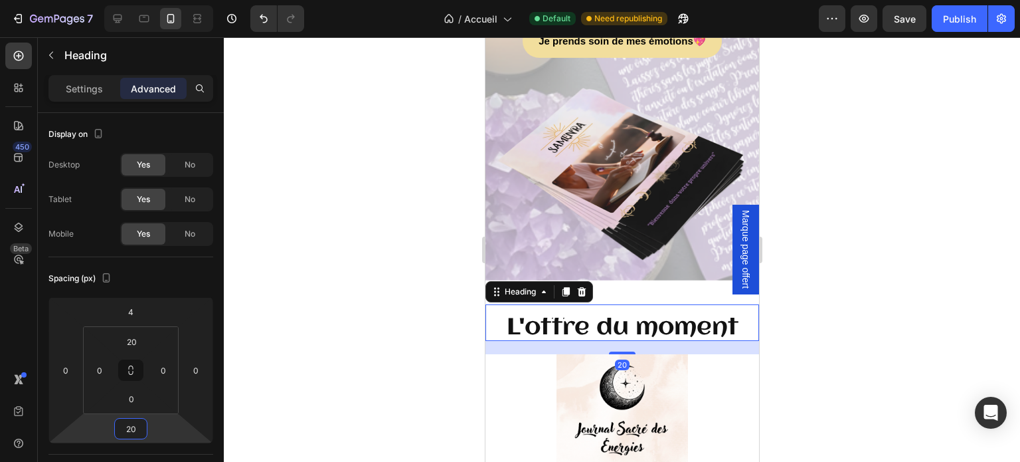
click at [130, 0] on html "7 Version history / Accueil Default Need republishing Preview Save Publish 450 …" at bounding box center [510, 0] width 1020 height 0
drag, startPoint x: 126, startPoint y: 381, endPoint x: 130, endPoint y: 375, distance: 7.1
click at [130, 0] on html "7 Version history / Accueil Default Need republishing Preview Save Publish 450 …" at bounding box center [510, 0] width 1020 height 0
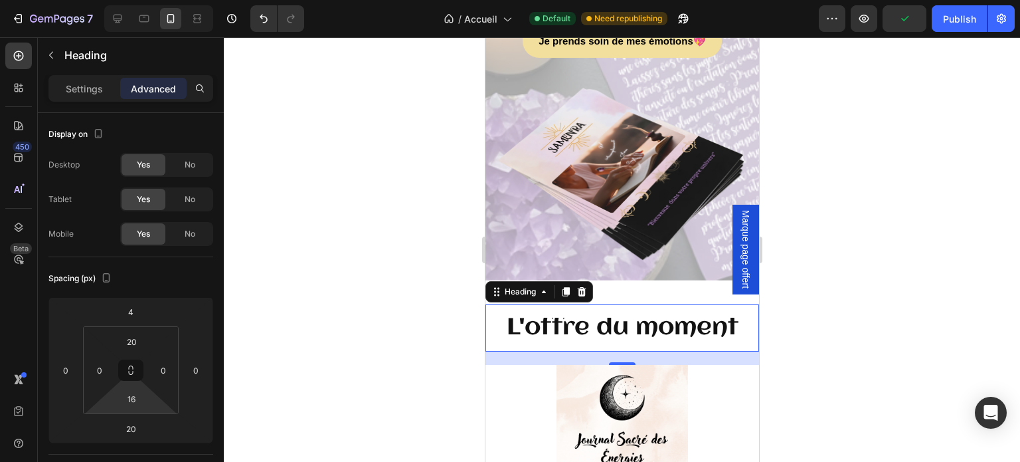
type input "14"
drag, startPoint x: 131, startPoint y: 413, endPoint x: 130, endPoint y: 403, distance: 10.0
click at [130, 0] on html "7 Version history / Accueil Default Need republishing Preview Publish 450 Beta …" at bounding box center [510, 0] width 1020 height 0
click at [551, 350] on div "⁠⁠⁠⁠⁠⁠⁠ L'offre du moment Heading 20" at bounding box center [622, 327] width 274 height 46
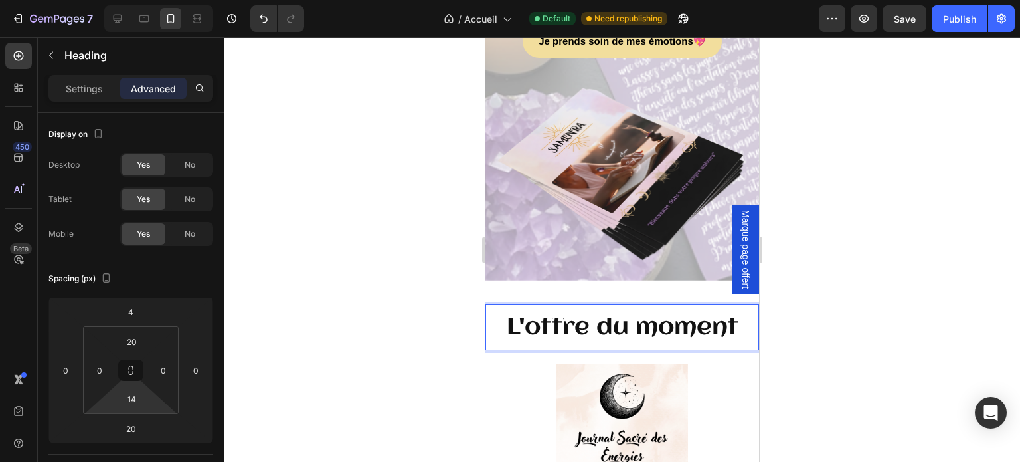
click at [391, 324] on div at bounding box center [622, 249] width 797 height 425
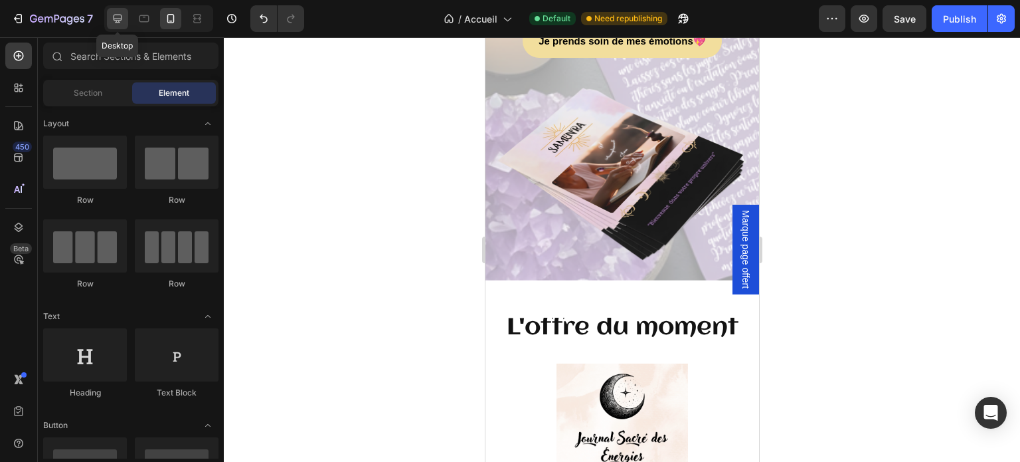
click at [121, 21] on icon at bounding box center [117, 18] width 13 height 13
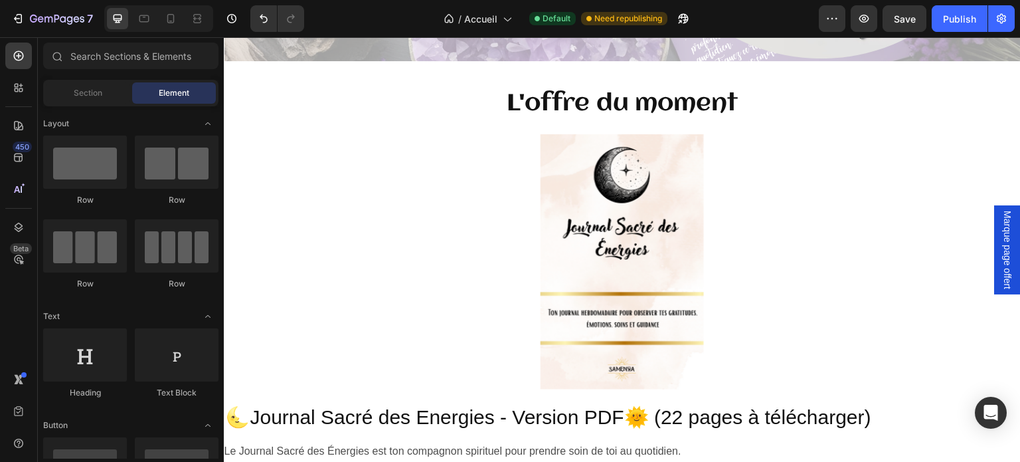
scroll to position [3912, 0]
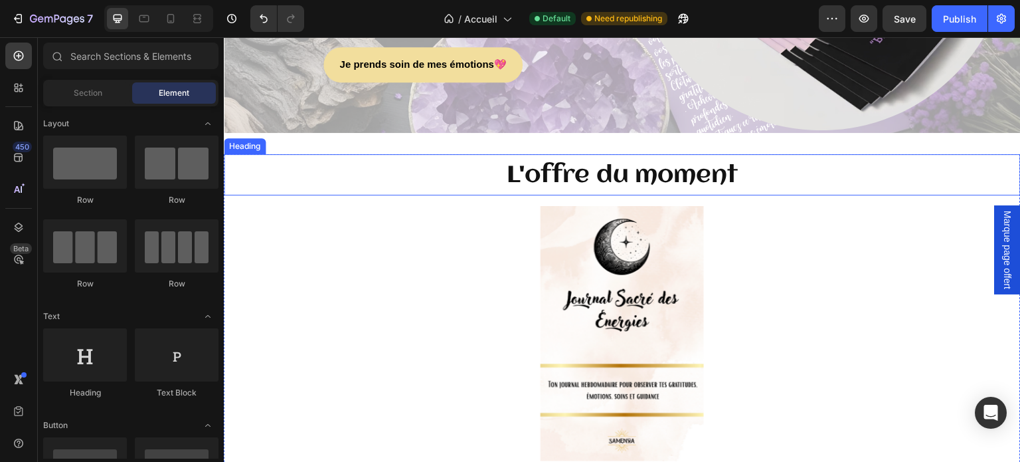
click at [549, 169] on span "L'offre du moment" at bounding box center [623, 175] width 232 height 25
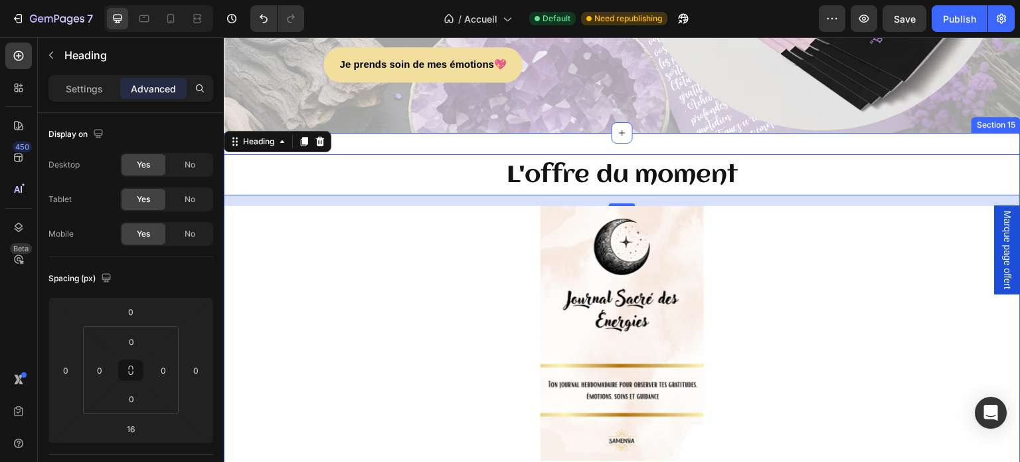
click at [527, 140] on div "L'offre du moment Heading 16 Product Images 🌜Journal Sacré des Energies - Versi…" at bounding box center [622, 396] width 797 height 527
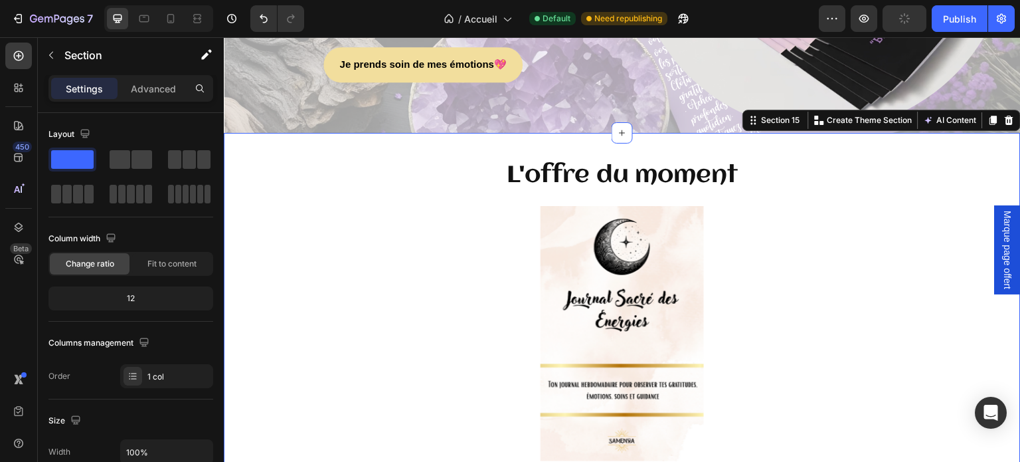
click at [527, 140] on div "L'offre du moment Heading Product Images 🌜Journal Sacré des Energies - Version …" at bounding box center [622, 396] width 797 height 527
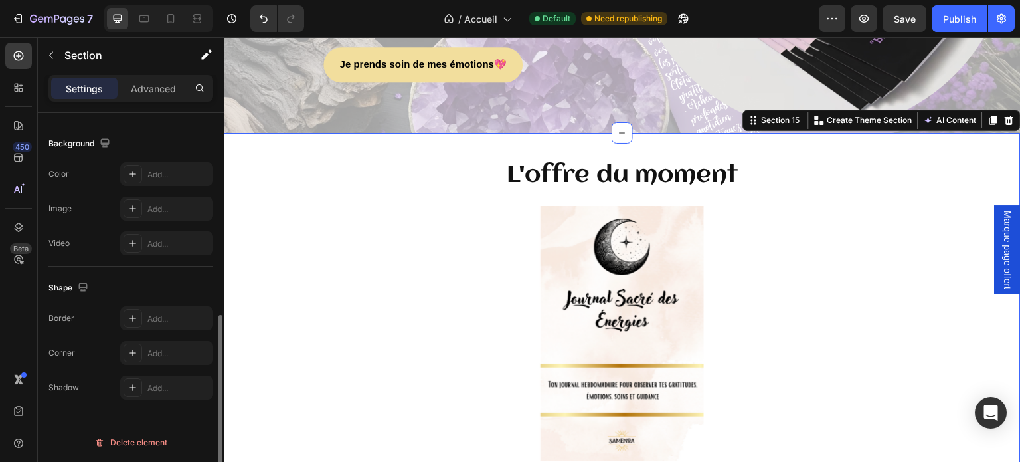
scroll to position [157, 0]
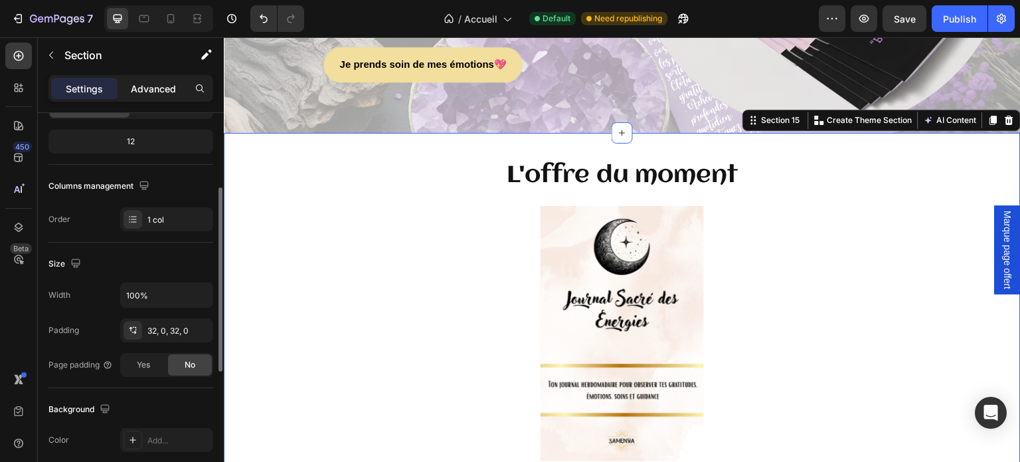
click at [147, 98] on div "Advanced" at bounding box center [153, 88] width 66 height 21
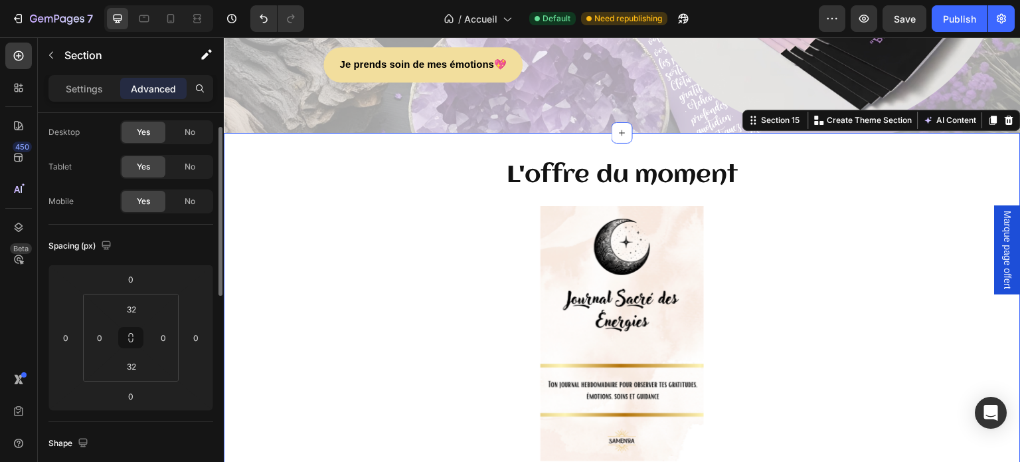
scroll to position [0, 0]
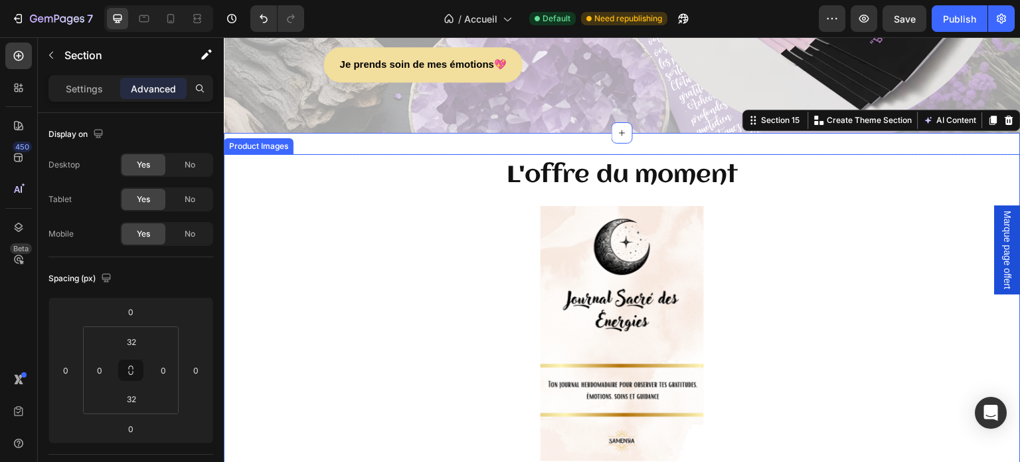
click at [399, 343] on div at bounding box center [622, 333] width 797 height 255
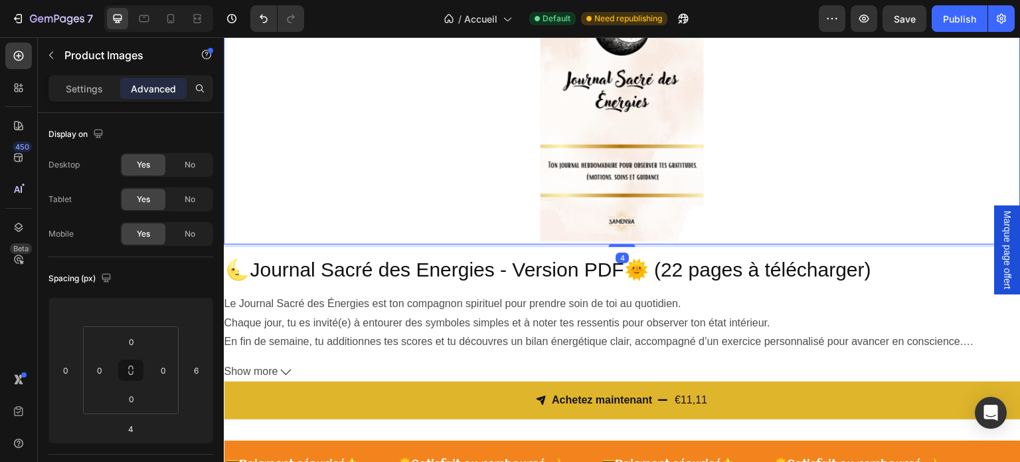
scroll to position [4178, 0]
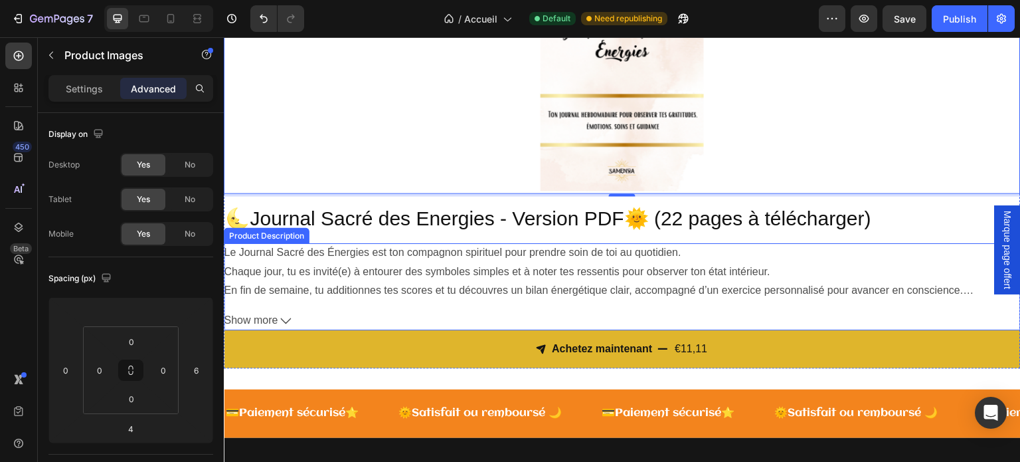
click at [282, 322] on icon at bounding box center [285, 321] width 11 height 11
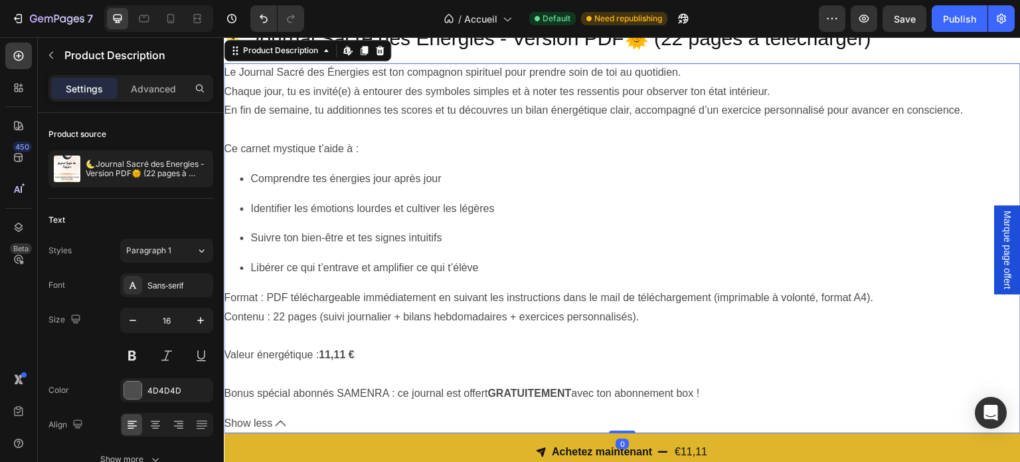
scroll to position [4377, 0]
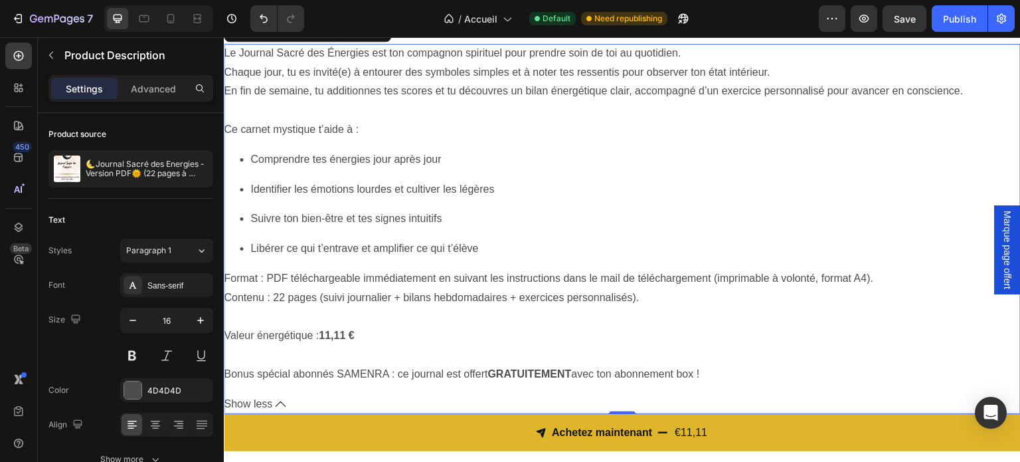
click at [280, 402] on icon at bounding box center [280, 404] width 11 height 11
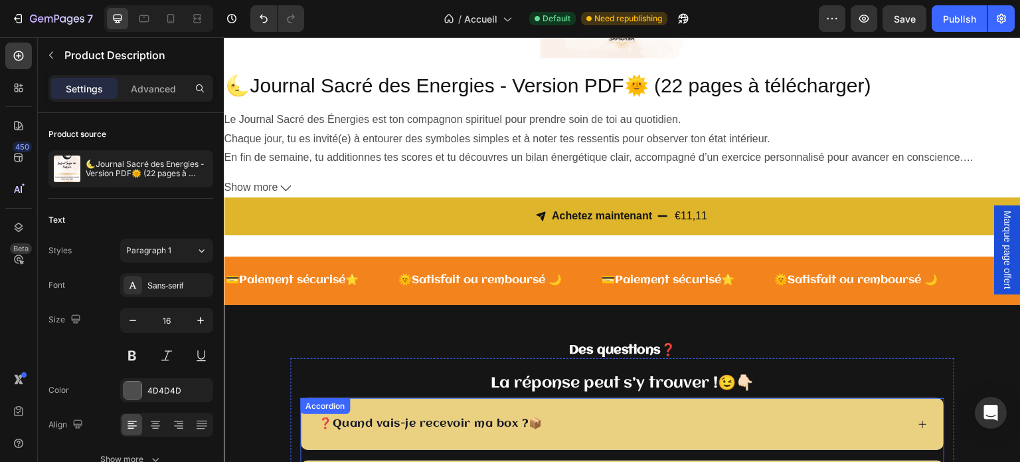
scroll to position [4178, 0]
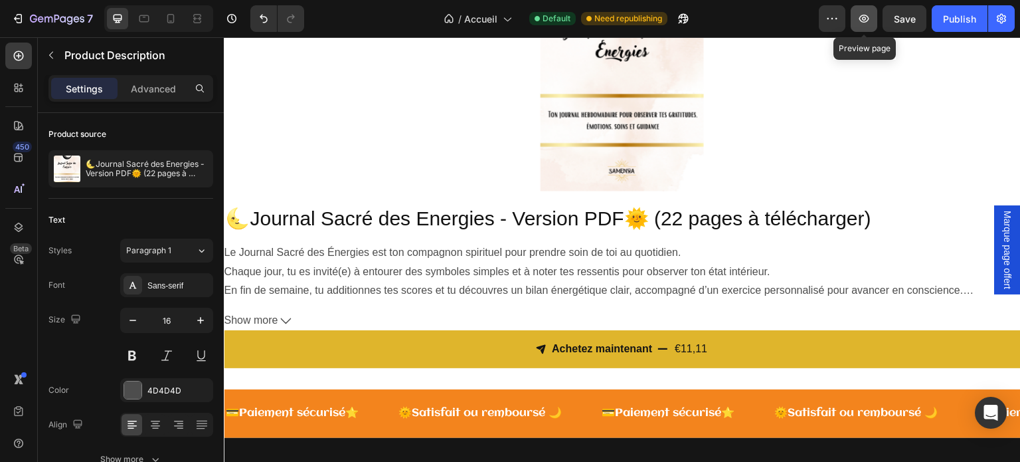
click at [874, 21] on button "button" at bounding box center [864, 18] width 27 height 27
click at [159, 205] on div "Text Styles Paragraph 1 Font Sans-serif Size 16 Color 4D4D4D Align Show more" at bounding box center [130, 341] width 165 height 284
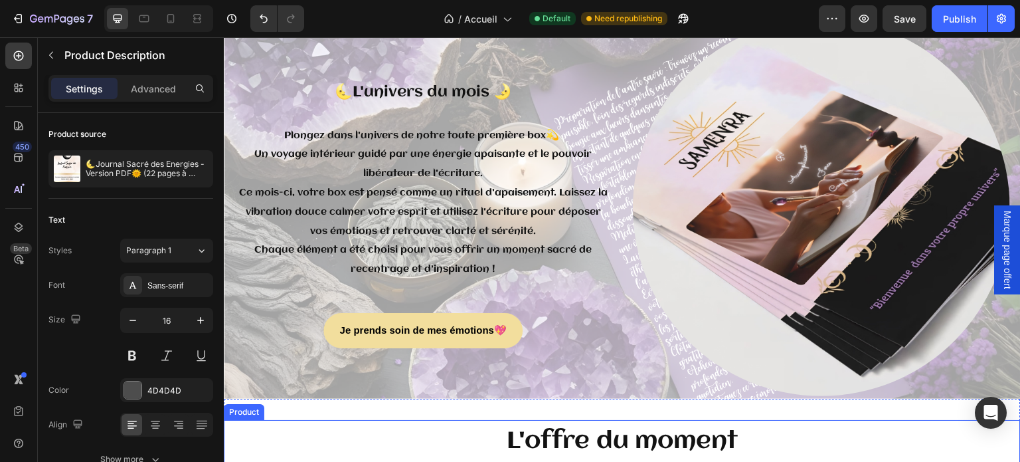
scroll to position [3912, 0]
